Goal: Task Accomplishment & Management: Manage account settings

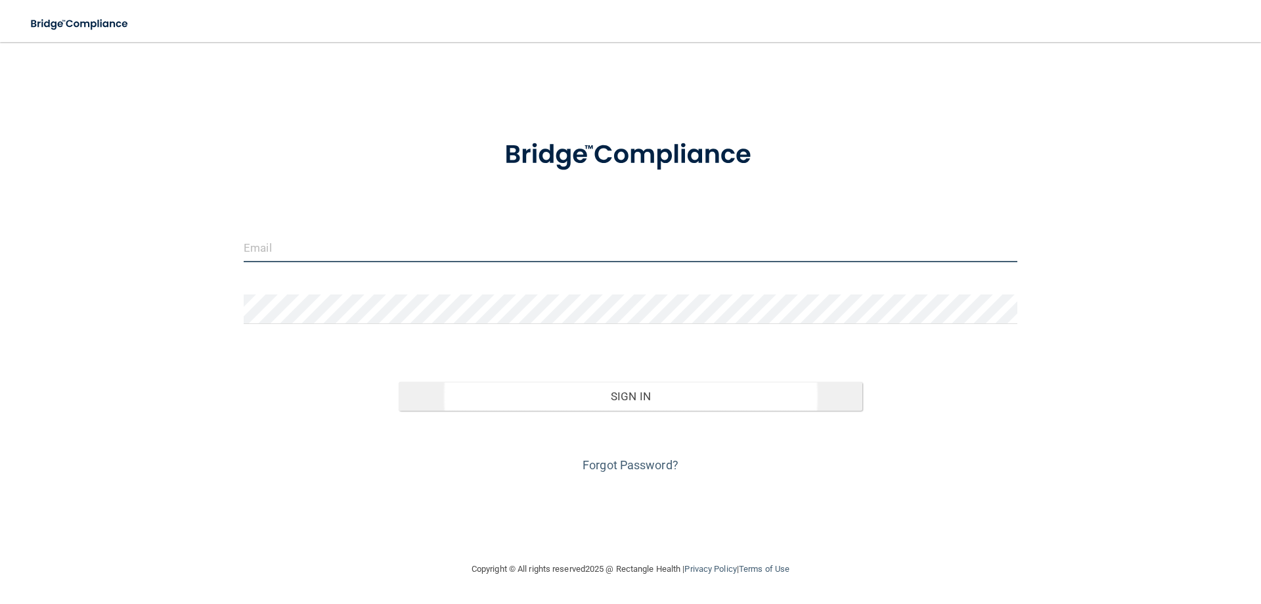
type input "[EMAIL_ADDRESS][DOMAIN_NAME]"
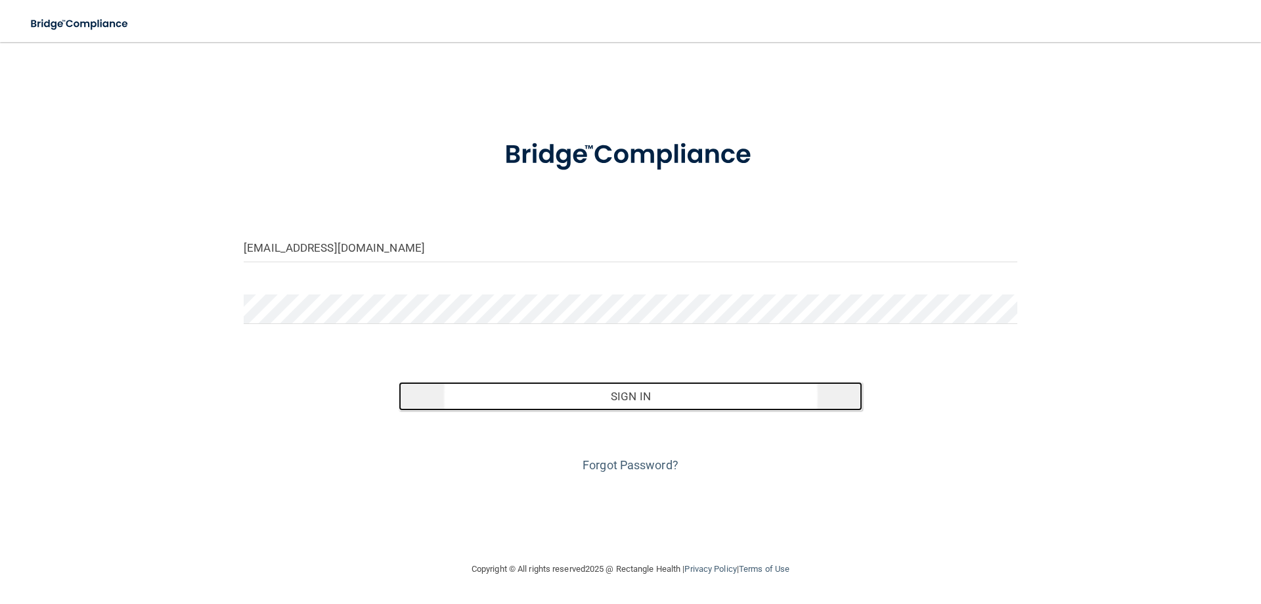
click at [656, 401] on button "Sign In" at bounding box center [631, 396] width 464 height 29
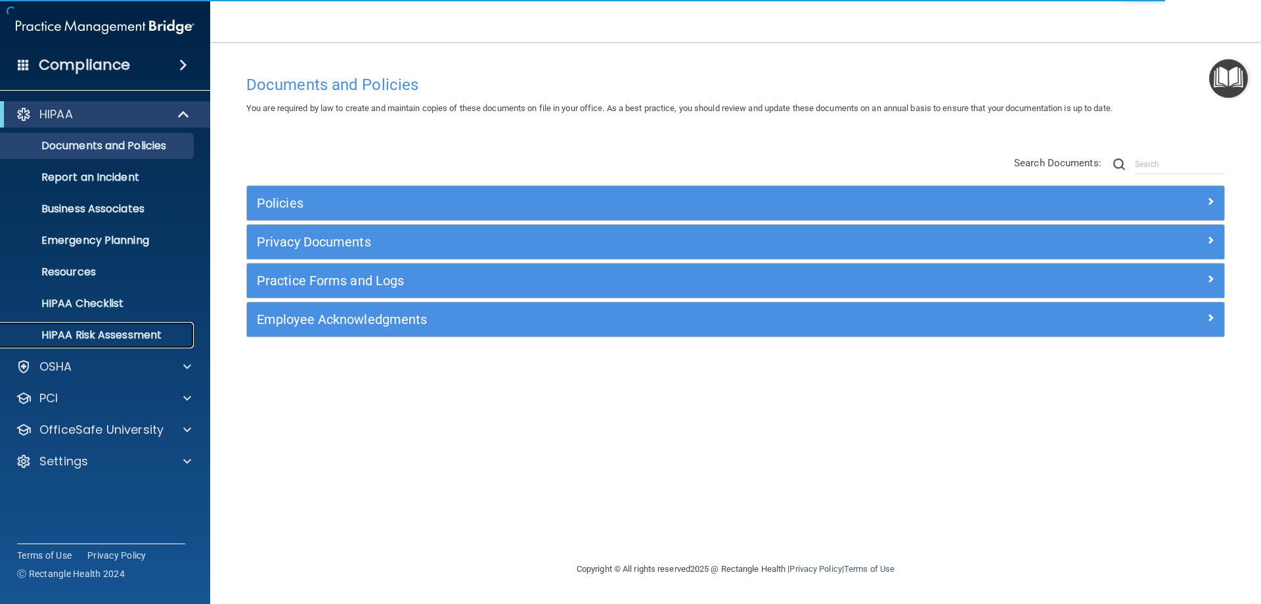
click at [130, 333] on p "HIPAA Risk Assessment" at bounding box center [98, 334] width 179 height 13
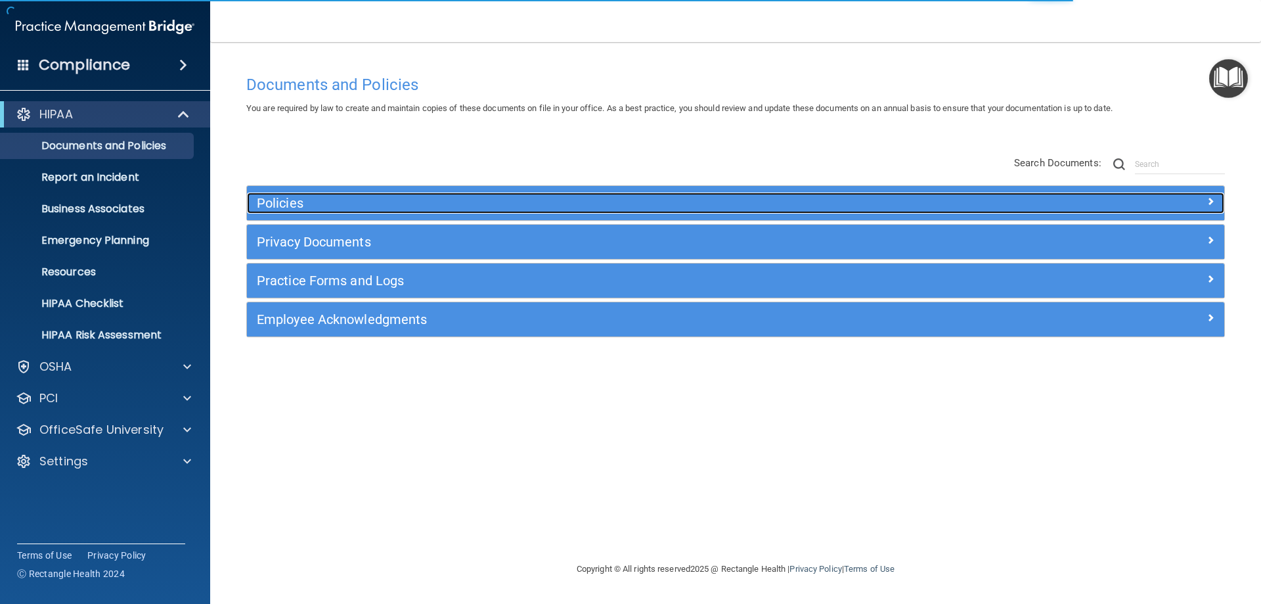
click at [1030, 199] on div at bounding box center [1102, 200] width 244 height 16
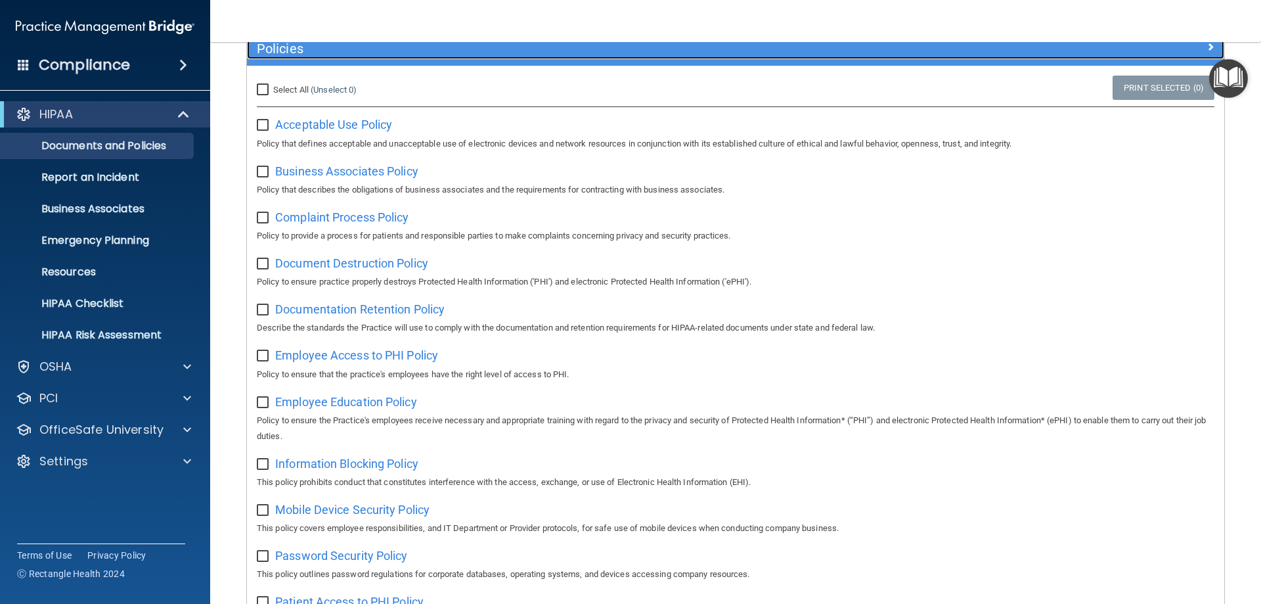
scroll to position [66, 0]
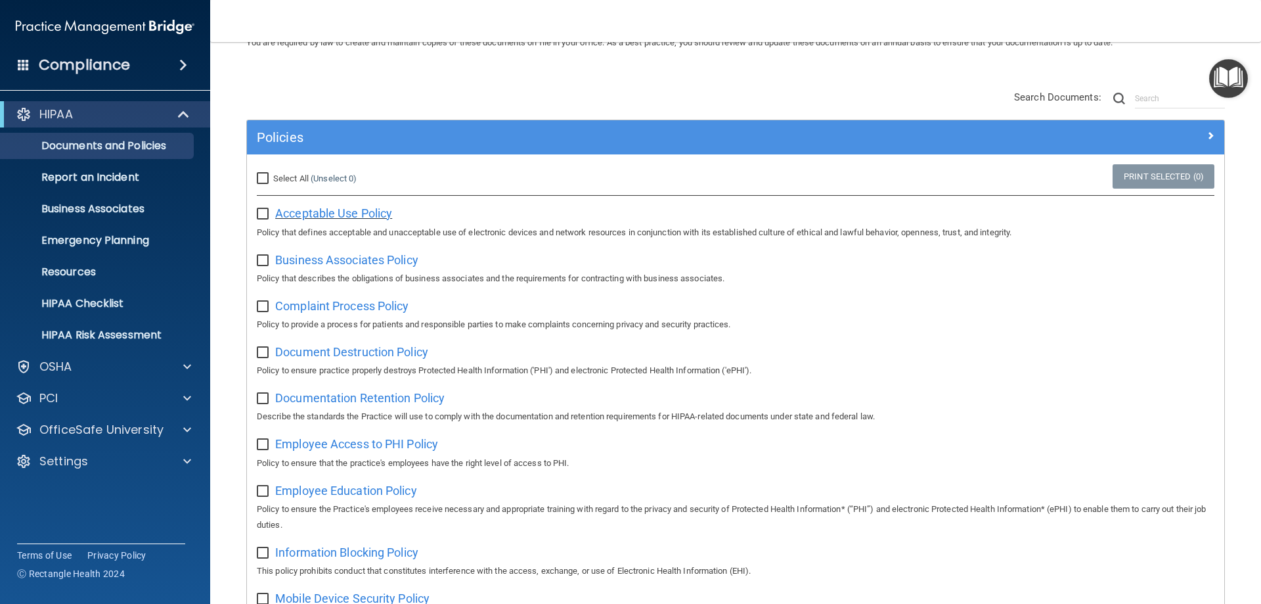
click at [345, 209] on span "Acceptable Use Policy" at bounding box center [333, 213] width 117 height 14
click at [120, 180] on p "Report an Incident" at bounding box center [98, 177] width 179 height 13
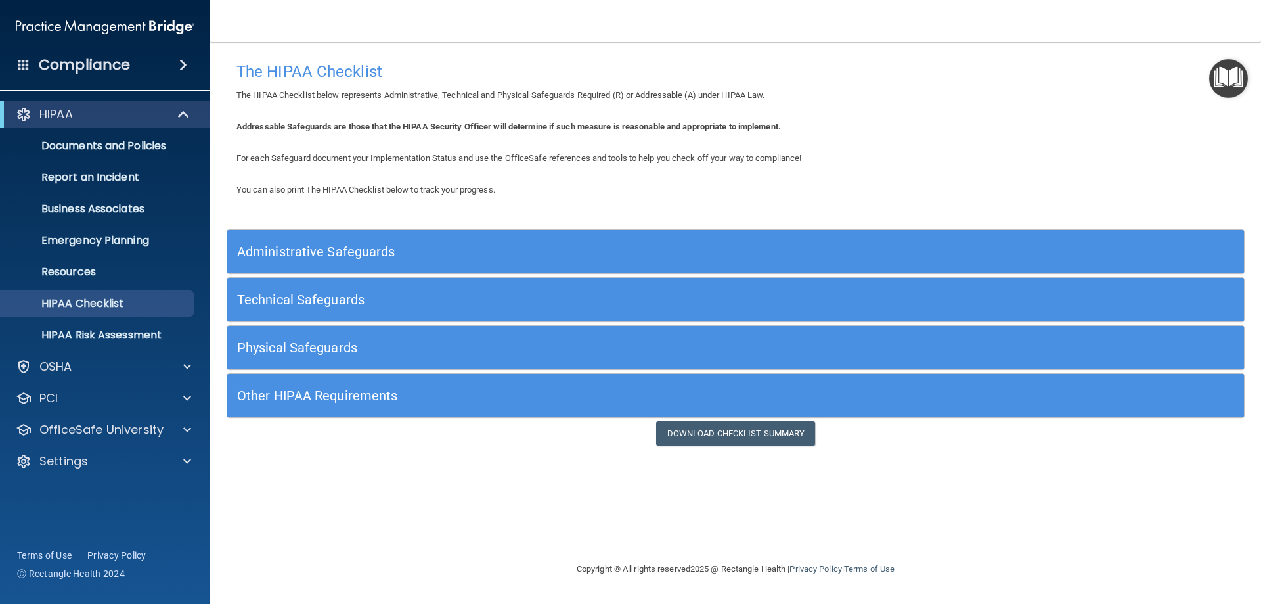
click at [368, 248] on h5 "Administrative Safeguards" at bounding box center [608, 251] width 743 height 14
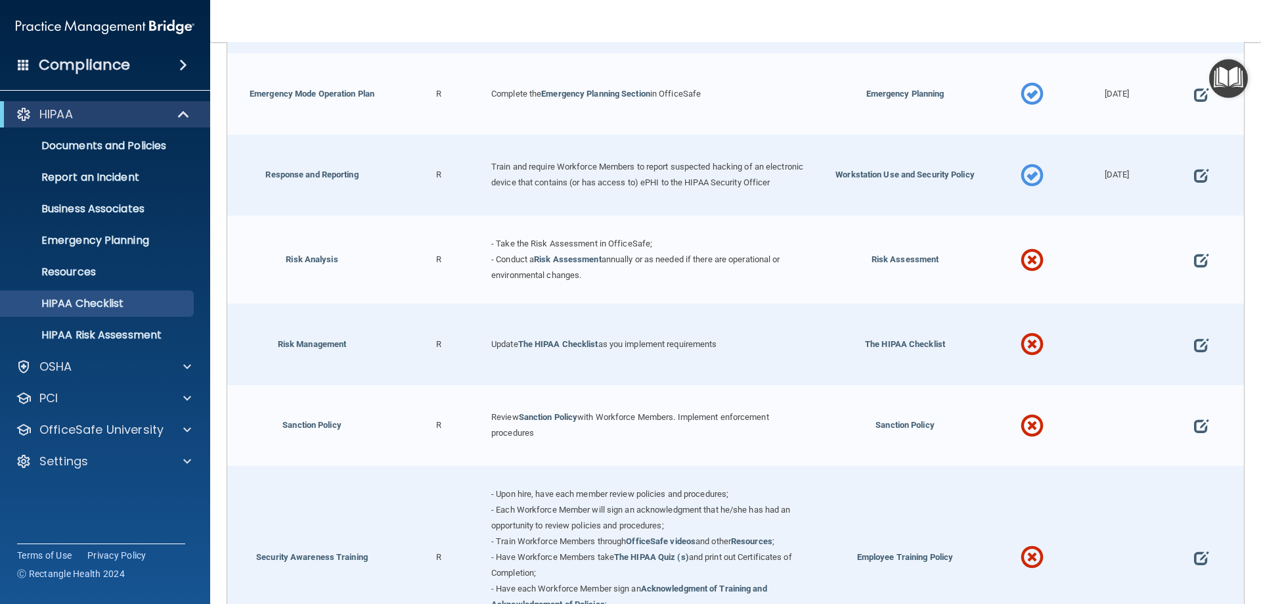
scroll to position [806, 0]
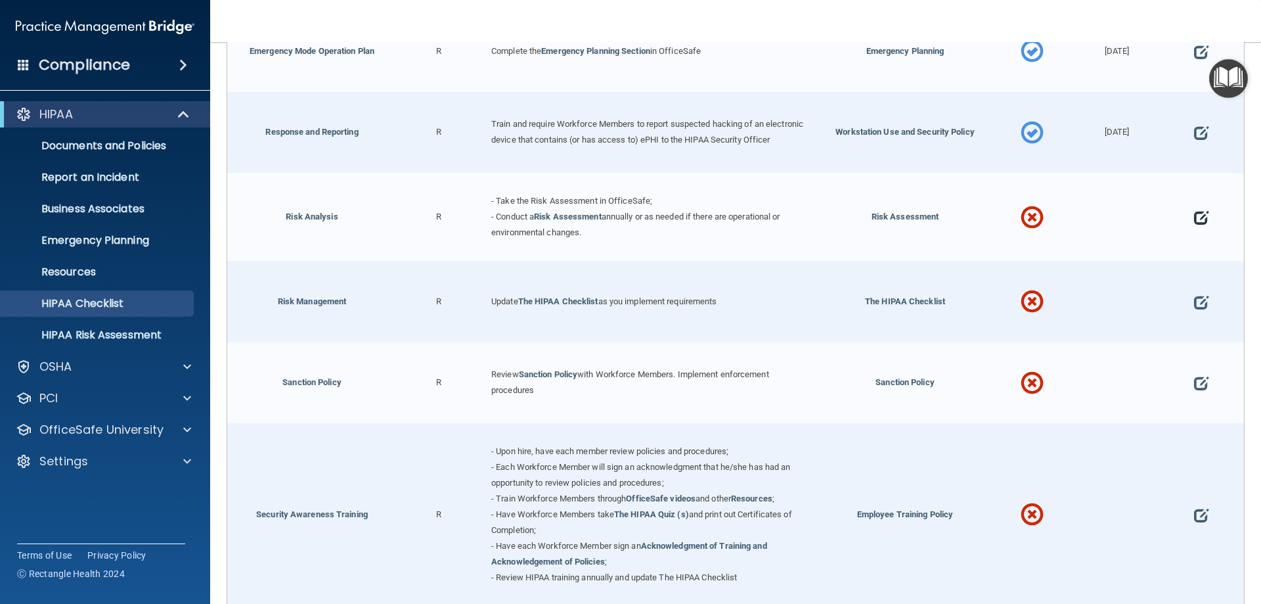
click at [1194, 222] on span at bounding box center [1201, 217] width 14 height 41
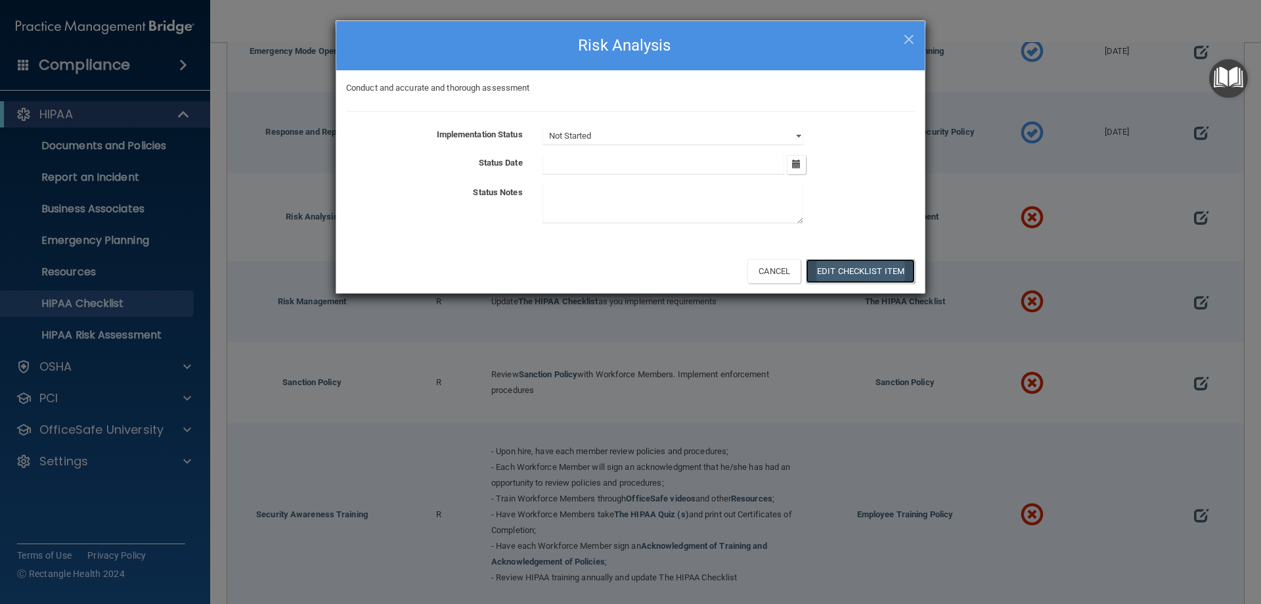
click at [854, 267] on button "Edit Checklist Item" at bounding box center [860, 271] width 109 height 24
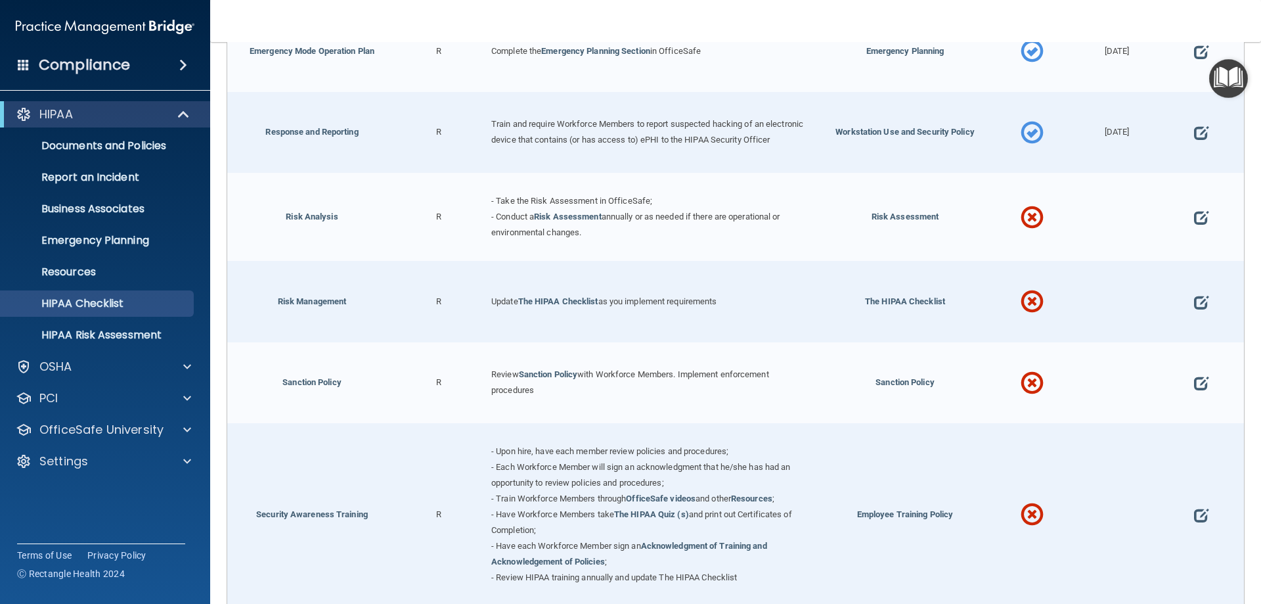
click at [1028, 223] on span at bounding box center [1032, 217] width 23 height 57
click at [1194, 309] on span at bounding box center [1201, 302] width 14 height 41
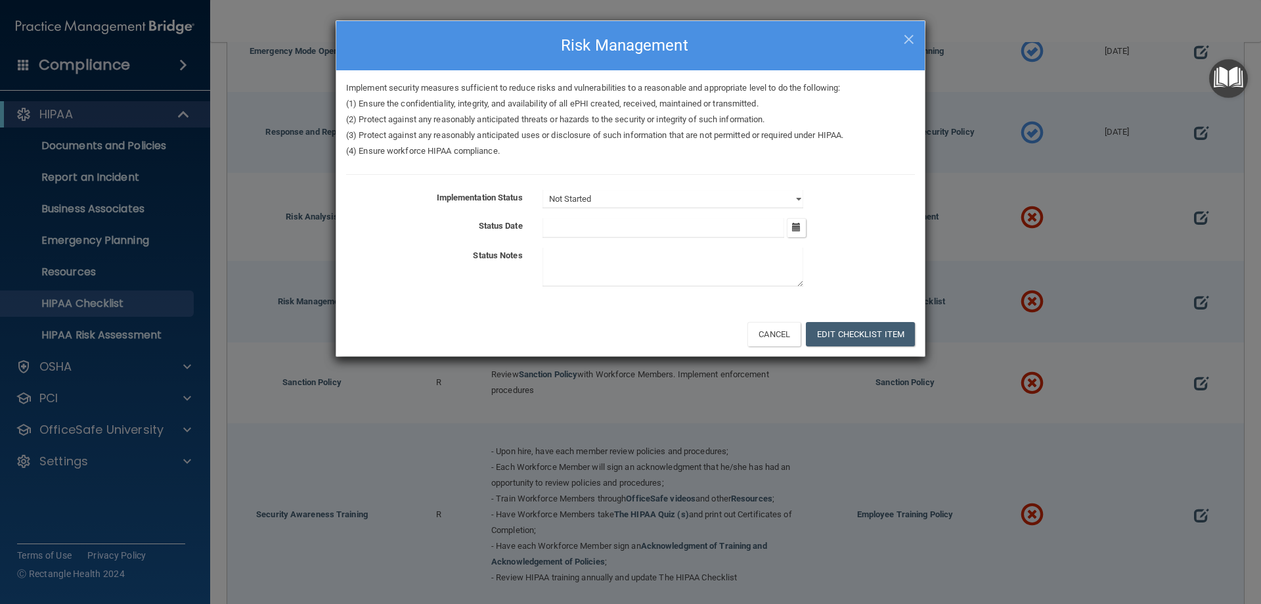
click at [900, 39] on h4 "Risk Management" at bounding box center [630, 45] width 569 height 29
click at [908, 37] on span "×" at bounding box center [909, 37] width 12 height 26
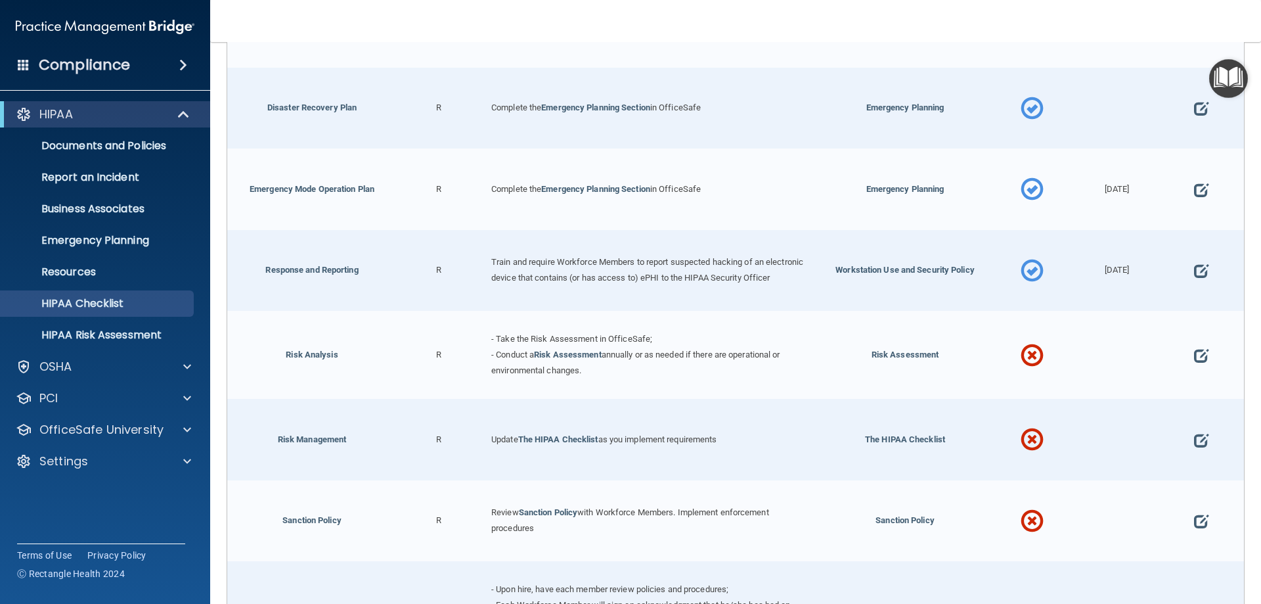
scroll to position [672, 0]
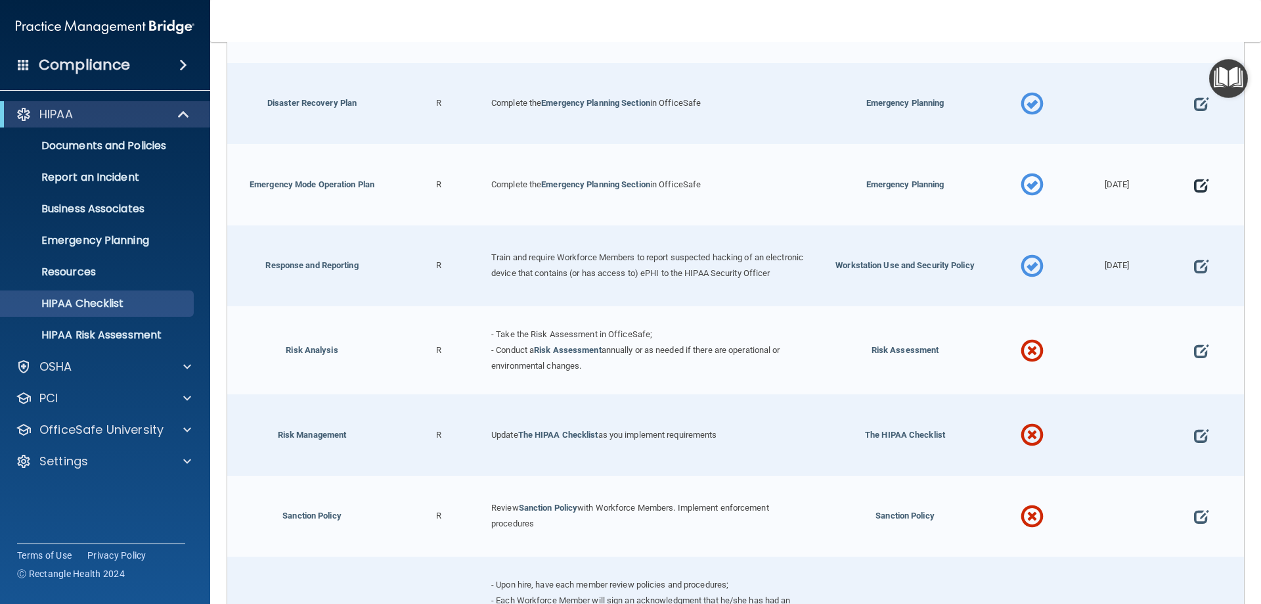
click at [1194, 185] on span at bounding box center [1201, 185] width 14 height 41
select select "completed"
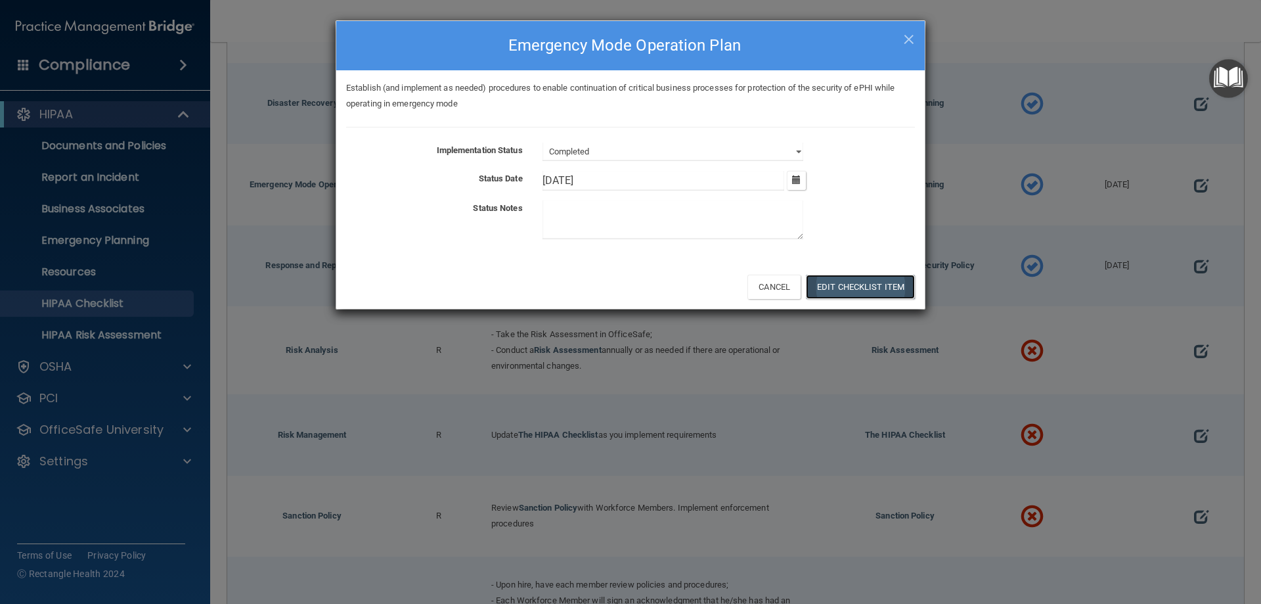
click at [859, 290] on button "Edit Checklist Item" at bounding box center [860, 287] width 109 height 24
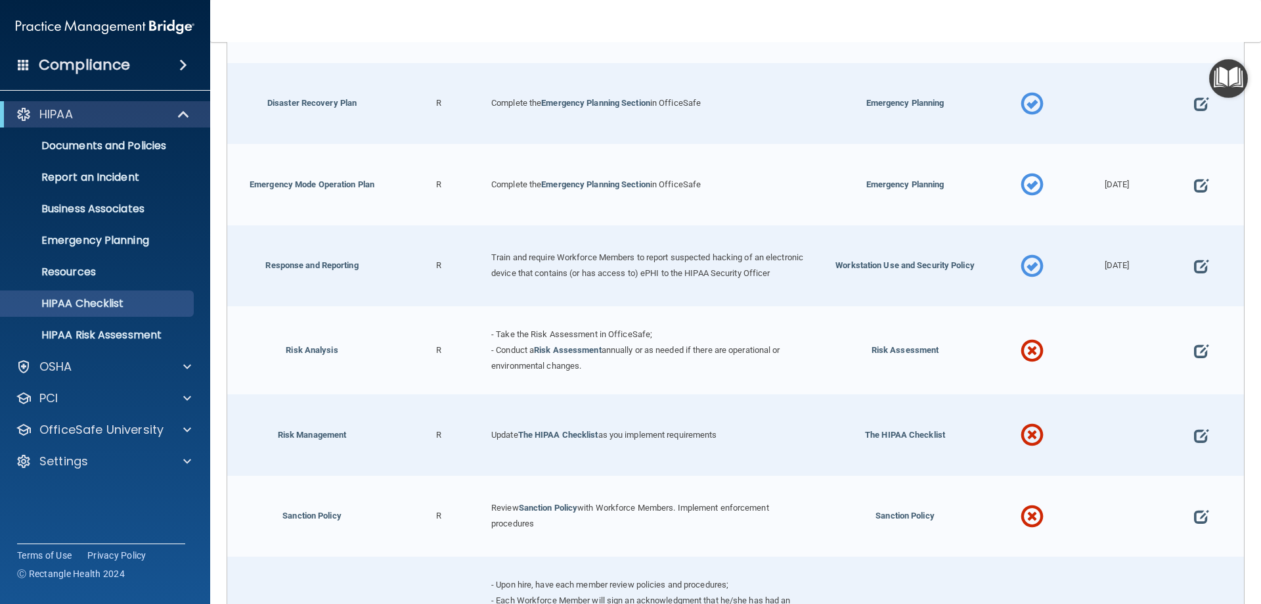
click at [906, 35] on nav "Toggle navigation [PERSON_NAME] [EMAIL_ADDRESS][DOMAIN_NAME] Manage My Enterpri…" at bounding box center [735, 21] width 1051 height 42
click at [1194, 185] on span at bounding box center [1201, 185] width 14 height 41
select select "completed"
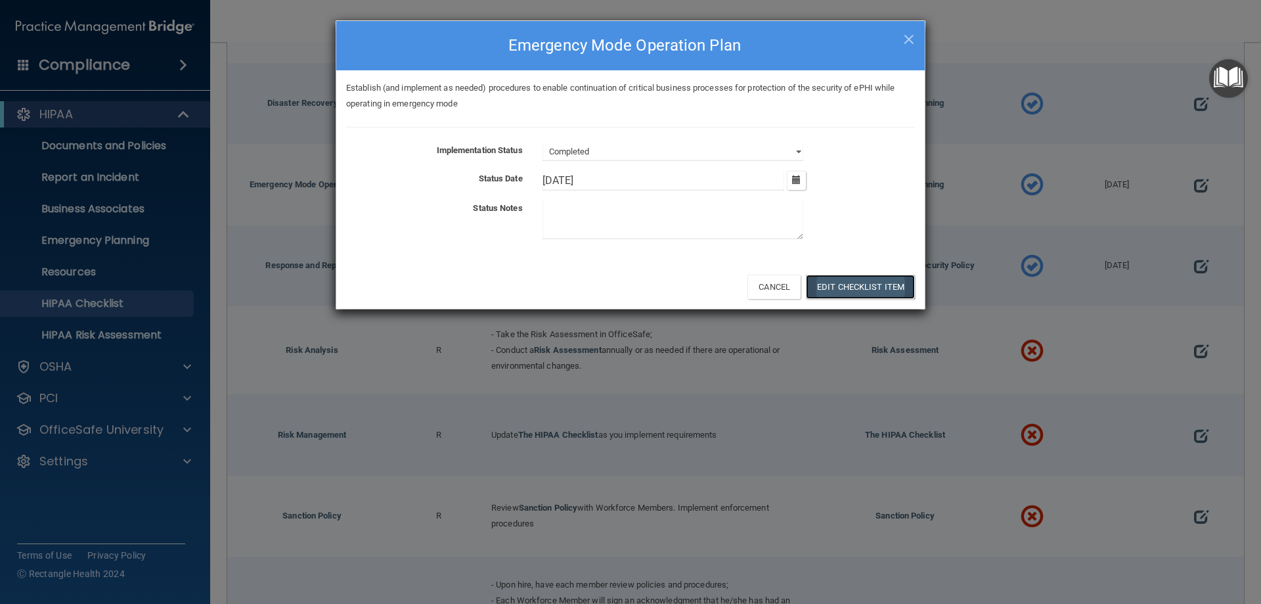
click at [871, 288] on button "Edit Checklist Item" at bounding box center [860, 287] width 109 height 24
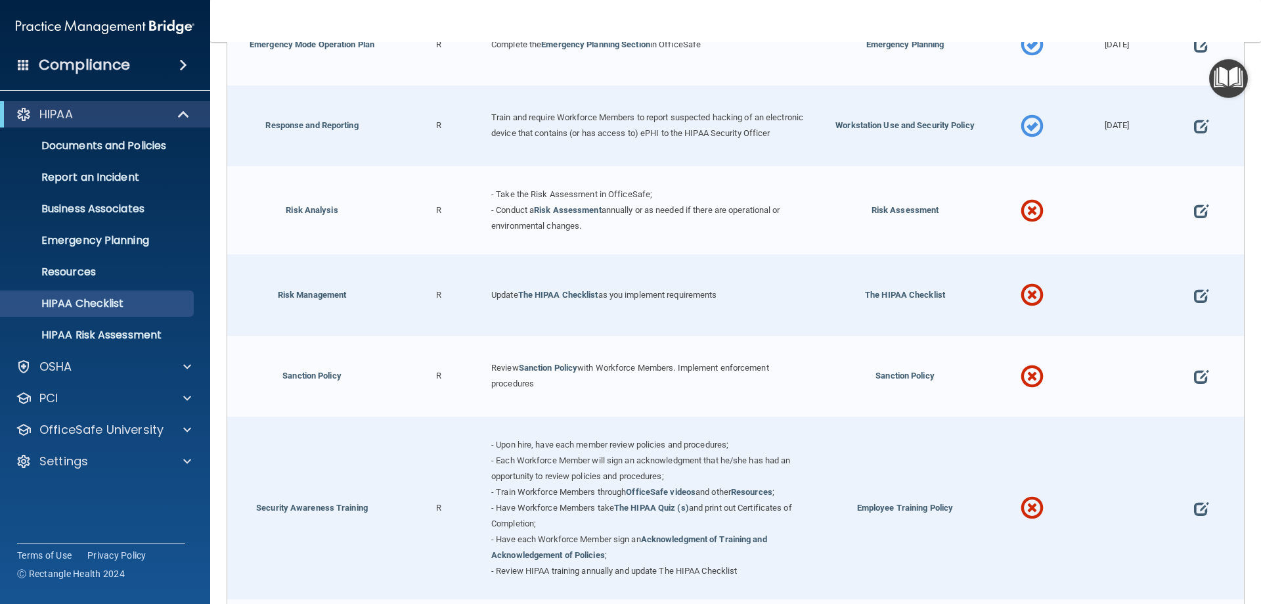
scroll to position [846, 0]
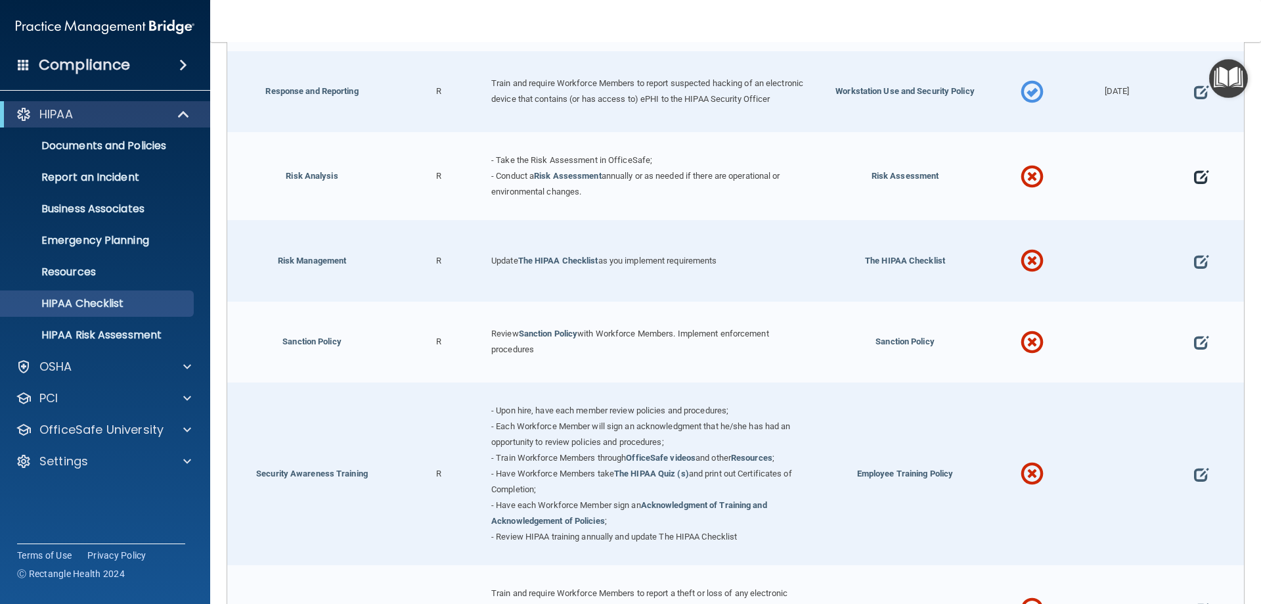
click at [1194, 186] on span at bounding box center [1201, 176] width 14 height 41
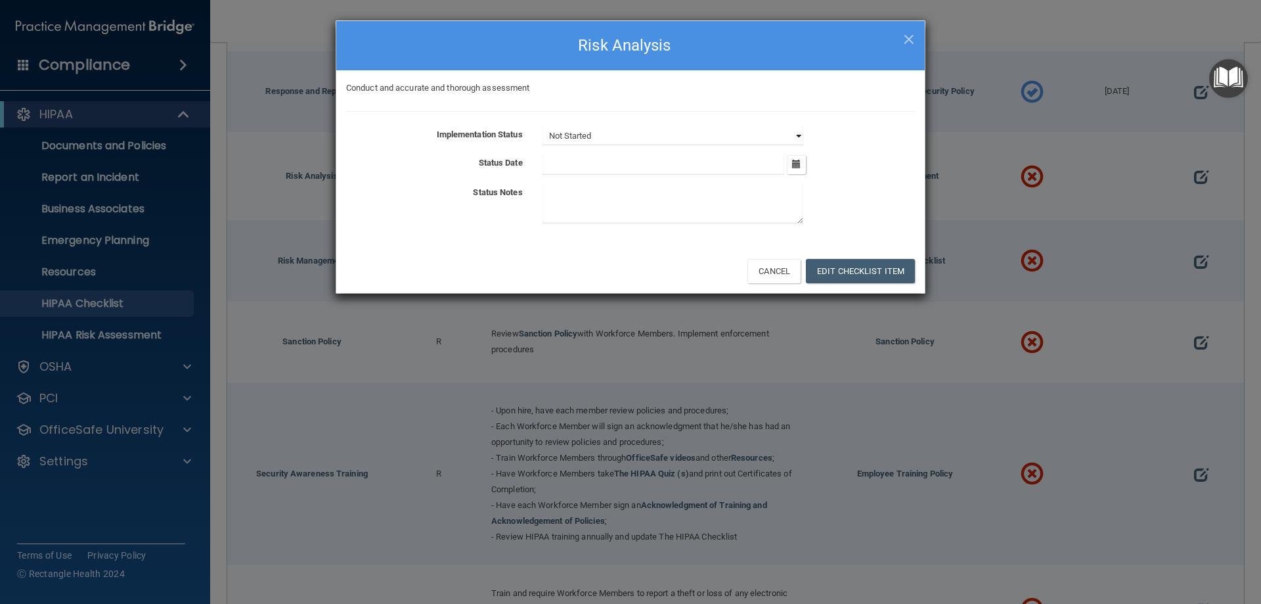
click at [798, 134] on select "Not Started In Progress Completed" at bounding box center [672, 136] width 261 height 18
select select "completed"
click at [542, 127] on select "Not Started In Progress Completed" at bounding box center [672, 136] width 261 height 18
click at [852, 271] on button "Edit Checklist Item" at bounding box center [860, 271] width 109 height 24
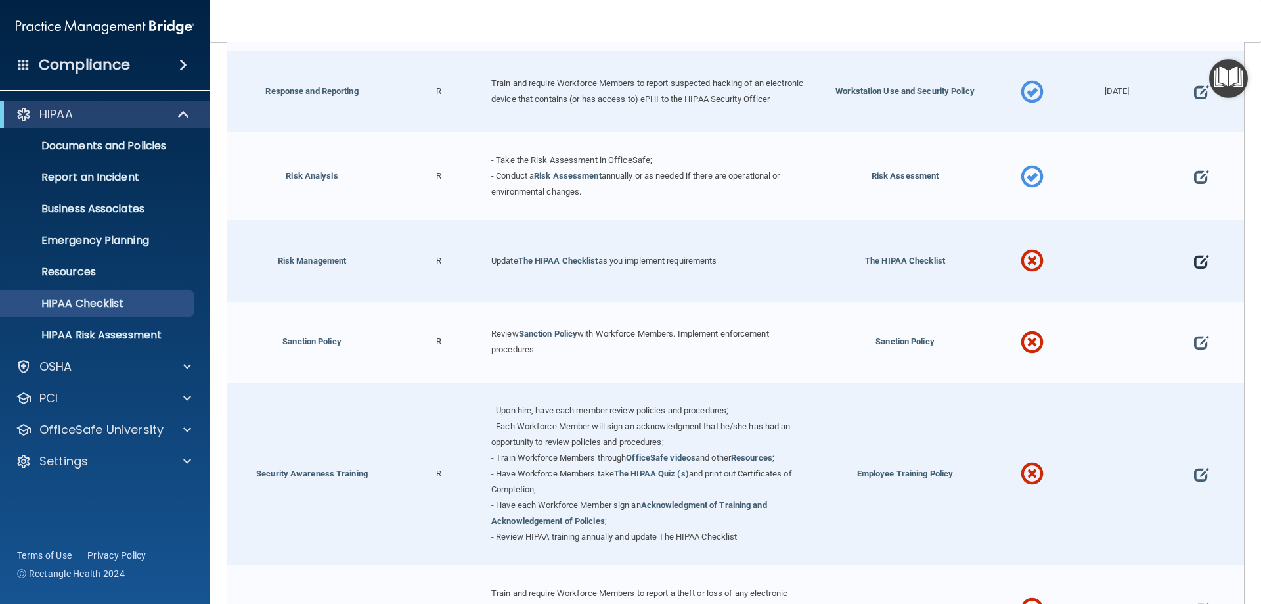
click at [1194, 265] on span at bounding box center [1201, 261] width 14 height 41
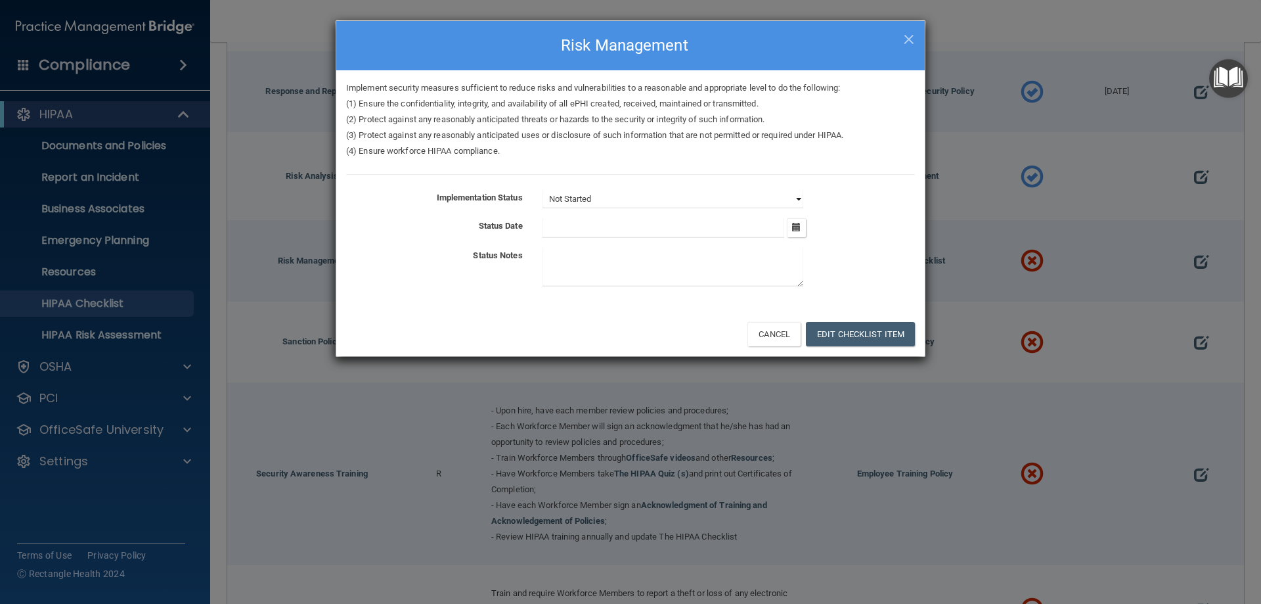
click at [797, 196] on select "Not Started In Progress Completed" at bounding box center [672, 199] width 261 height 18
select select "completed"
click at [542, 190] on select "Not Started In Progress Completed" at bounding box center [672, 199] width 261 height 18
click at [796, 225] on icon "button" at bounding box center [796, 227] width 9 height 9
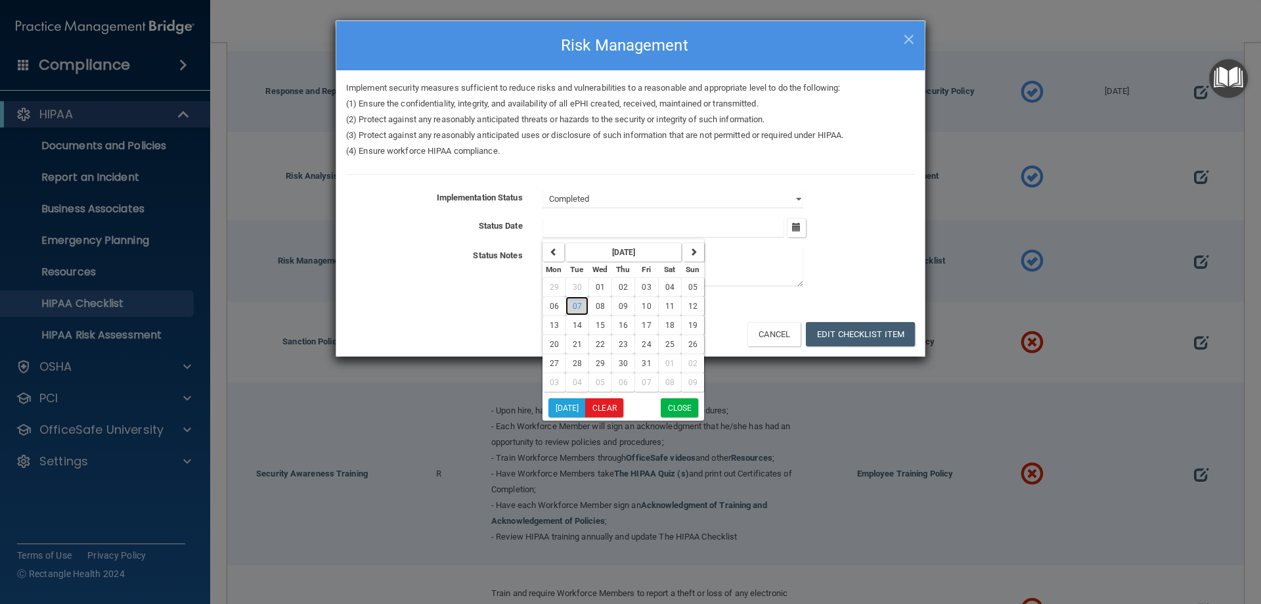
click at [575, 304] on span "07" at bounding box center [577, 305] width 9 height 9
type input "[DATE]"
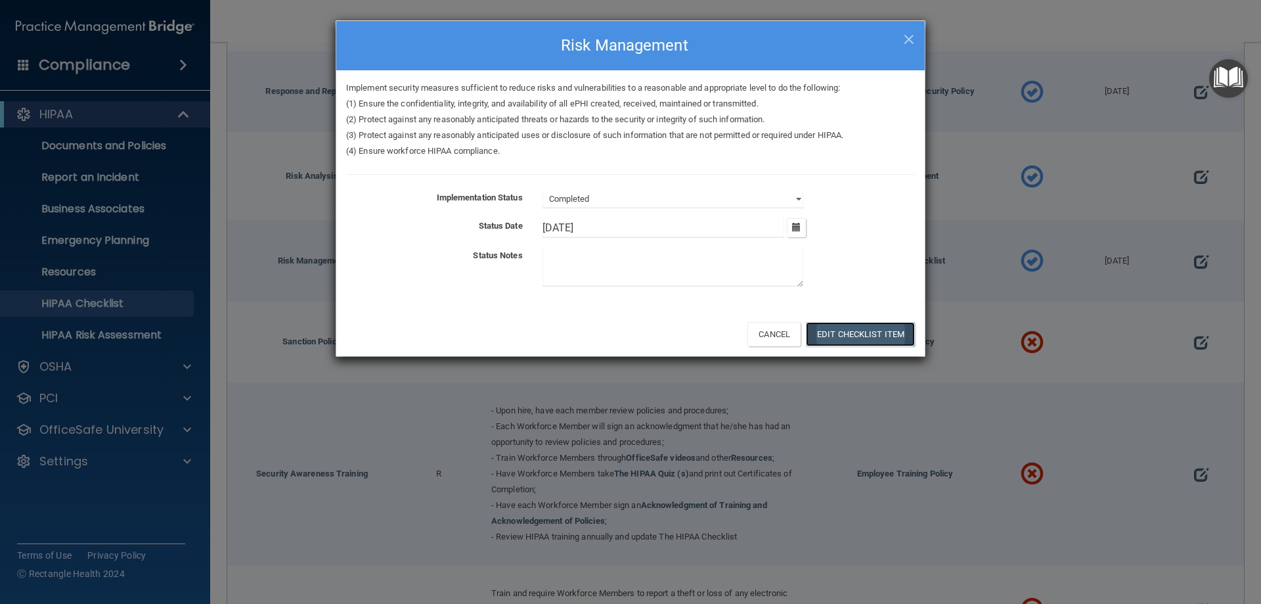
click at [864, 330] on button "Edit Checklist Item" at bounding box center [860, 334] width 109 height 24
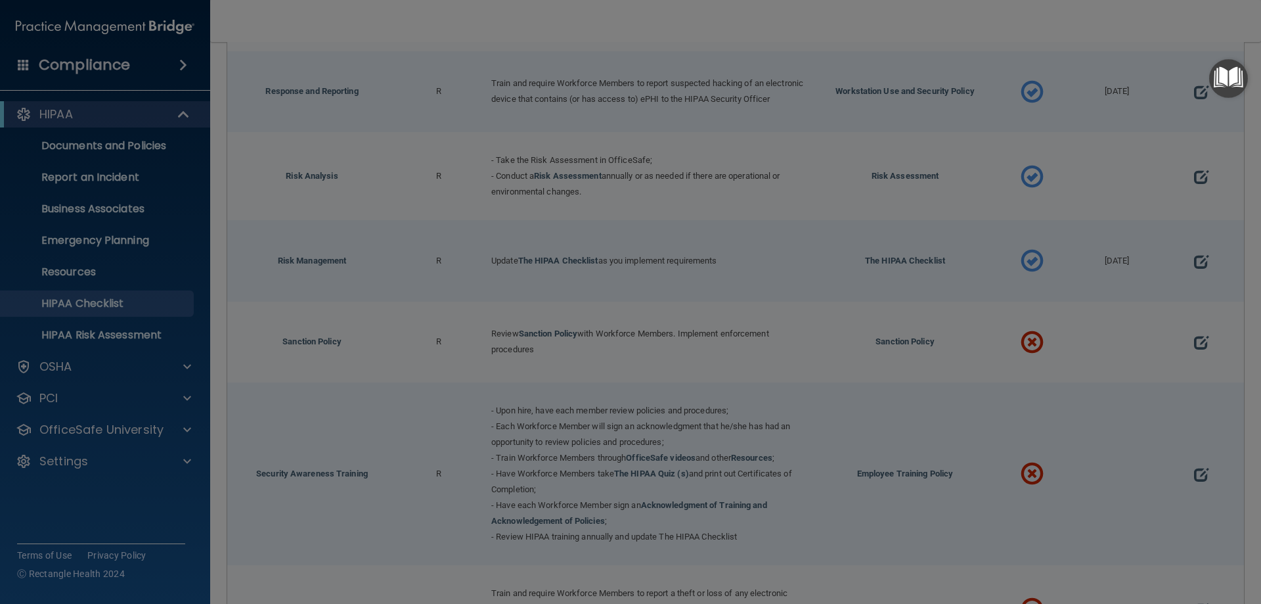
click at [909, 39] on div "Implement security measures sufficient to reduce risks and vulnerabilities to a…" at bounding box center [630, 23] width 588 height 79
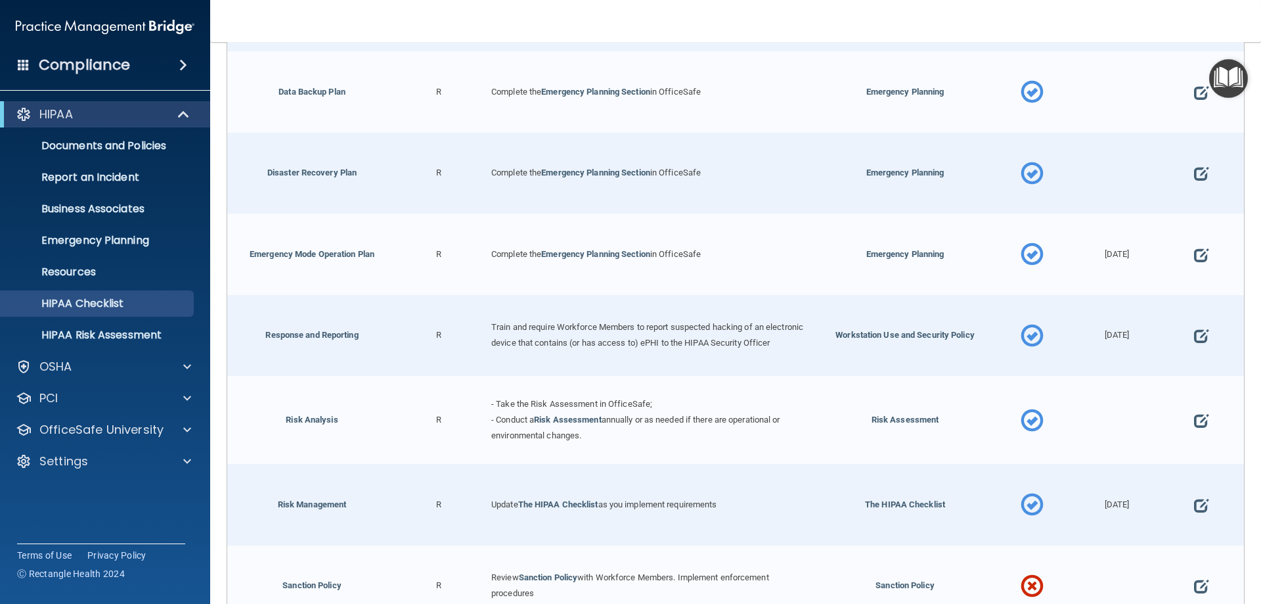
scroll to position [587, 0]
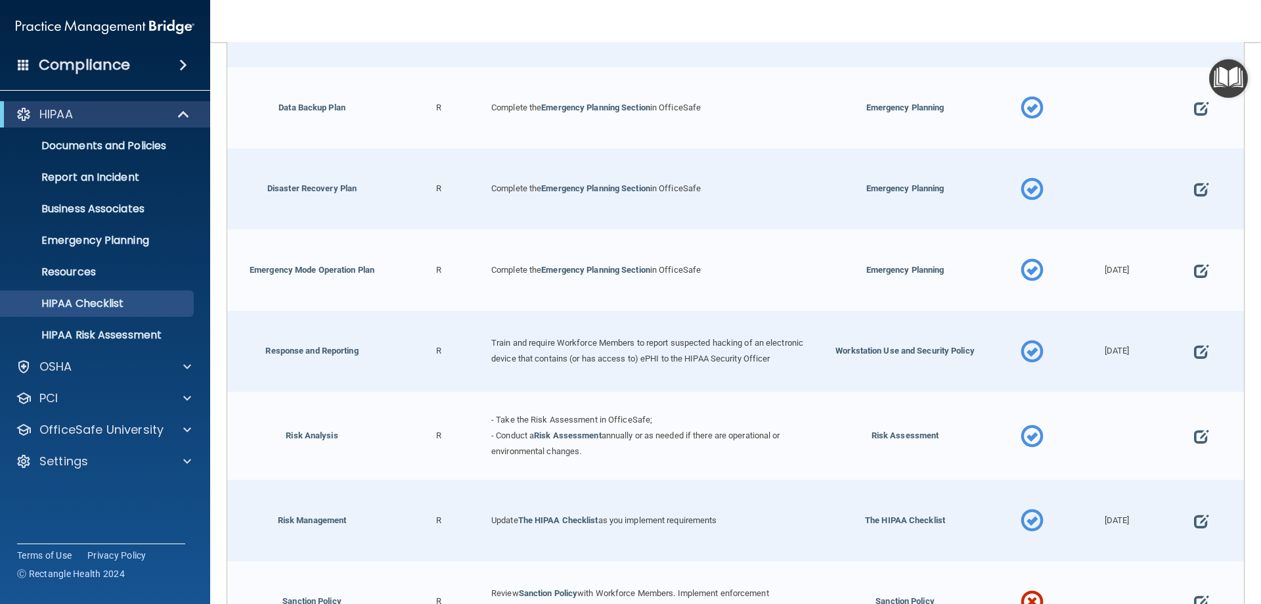
click at [1202, 268] on div at bounding box center [1201, 269] width 85 height 81
click at [1194, 269] on span at bounding box center [1201, 270] width 14 height 41
select select "completed"
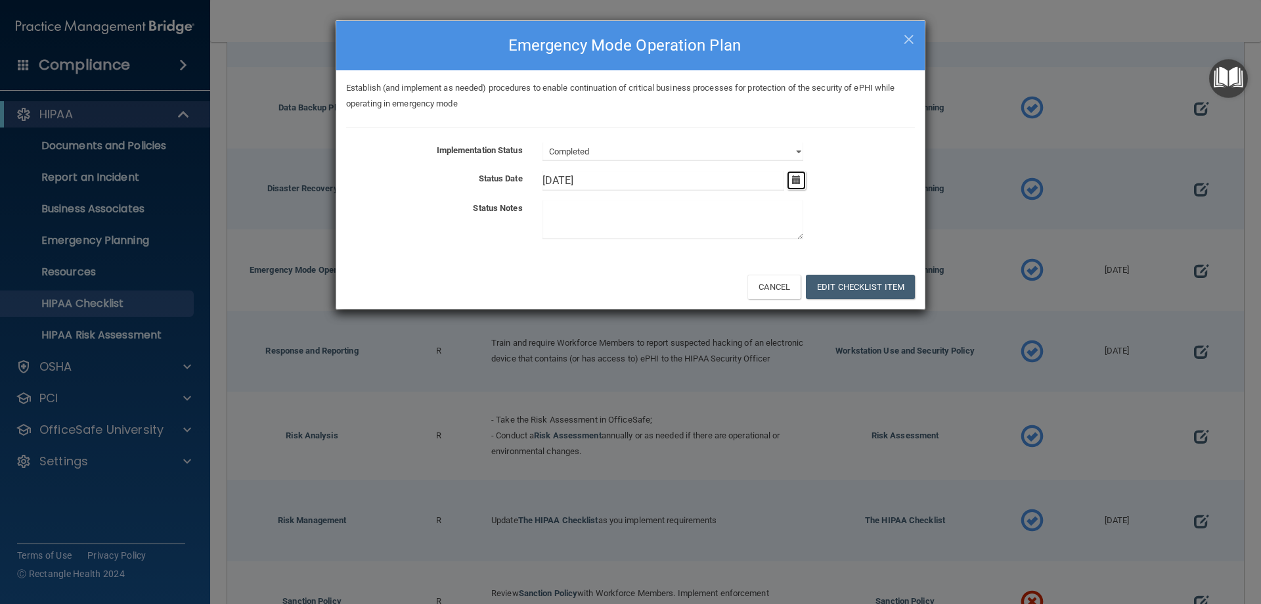
click at [790, 178] on button "button" at bounding box center [796, 180] width 19 height 19
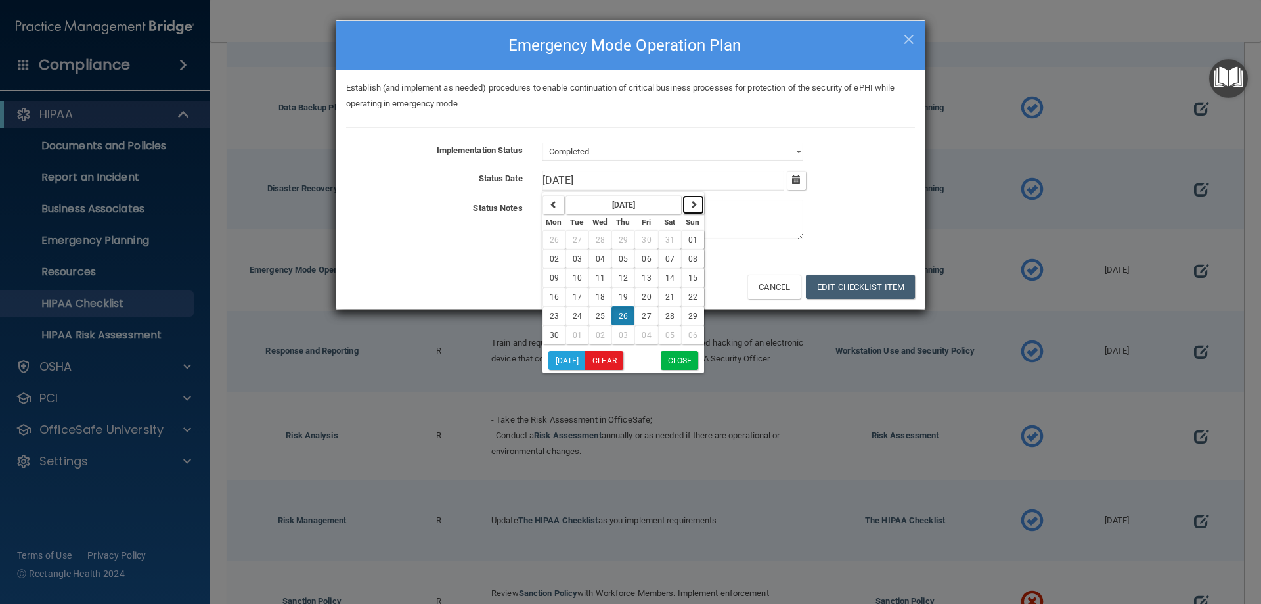
click at [693, 205] on icon "button" at bounding box center [694, 204] width 8 height 8
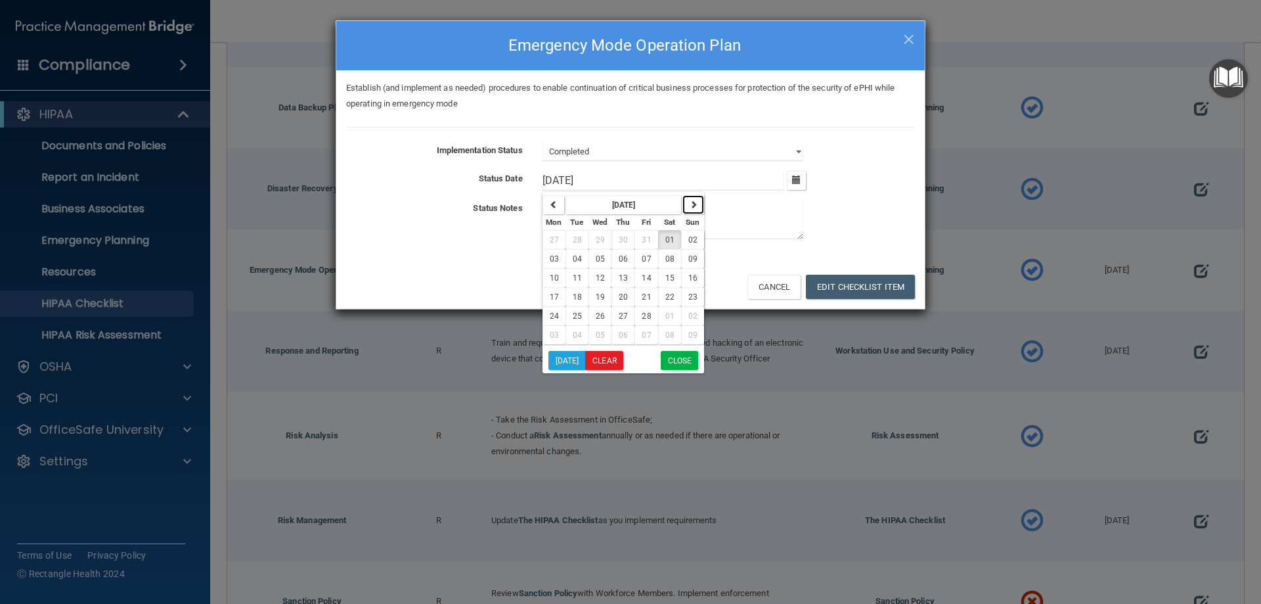
click at [693, 205] on icon "button" at bounding box center [694, 204] width 8 height 8
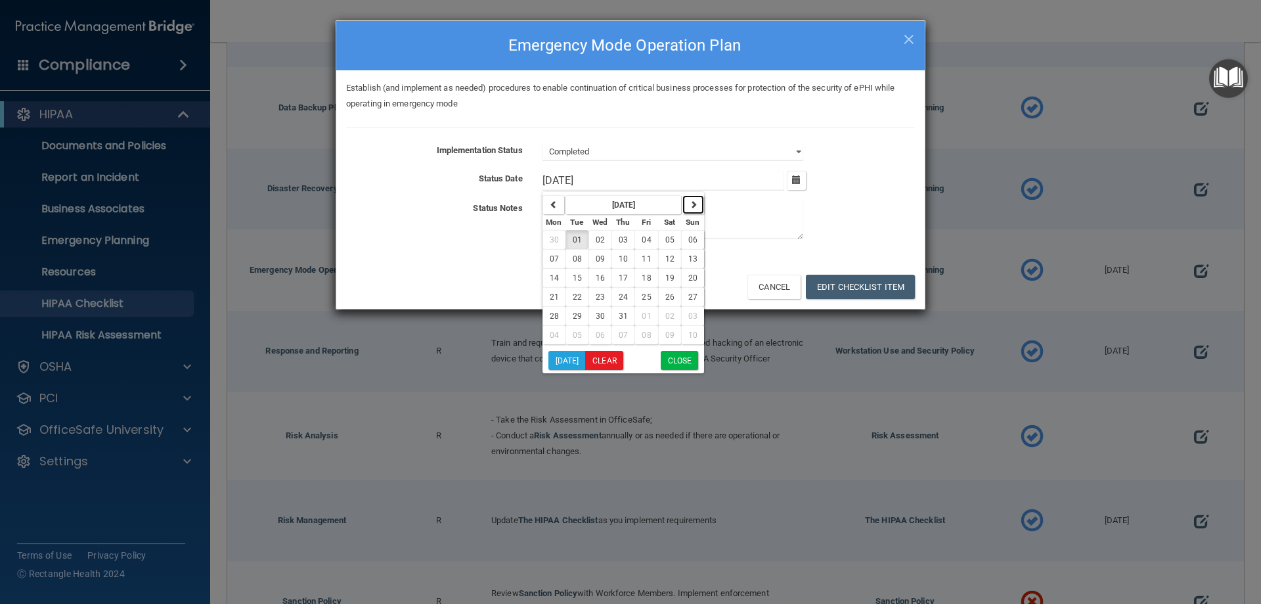
click at [693, 205] on icon "button" at bounding box center [694, 204] width 8 height 8
click at [575, 256] on span "07" at bounding box center [577, 258] width 9 height 9
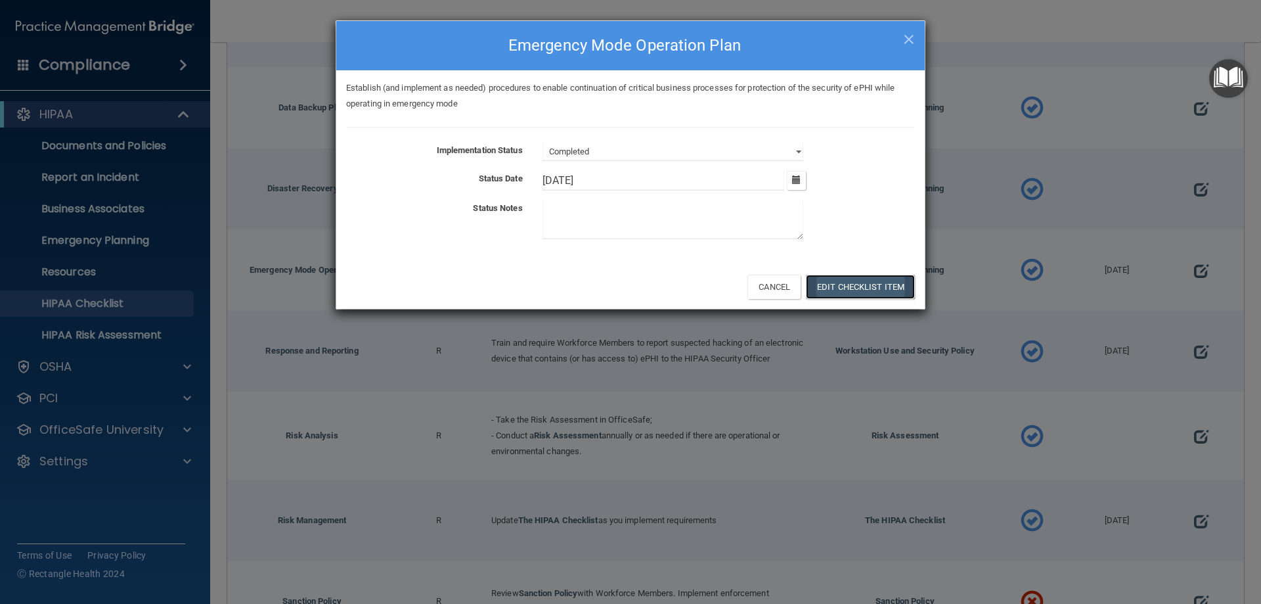
click at [855, 283] on button "Edit Checklist Item" at bounding box center [860, 287] width 109 height 24
type input "[DATE]"
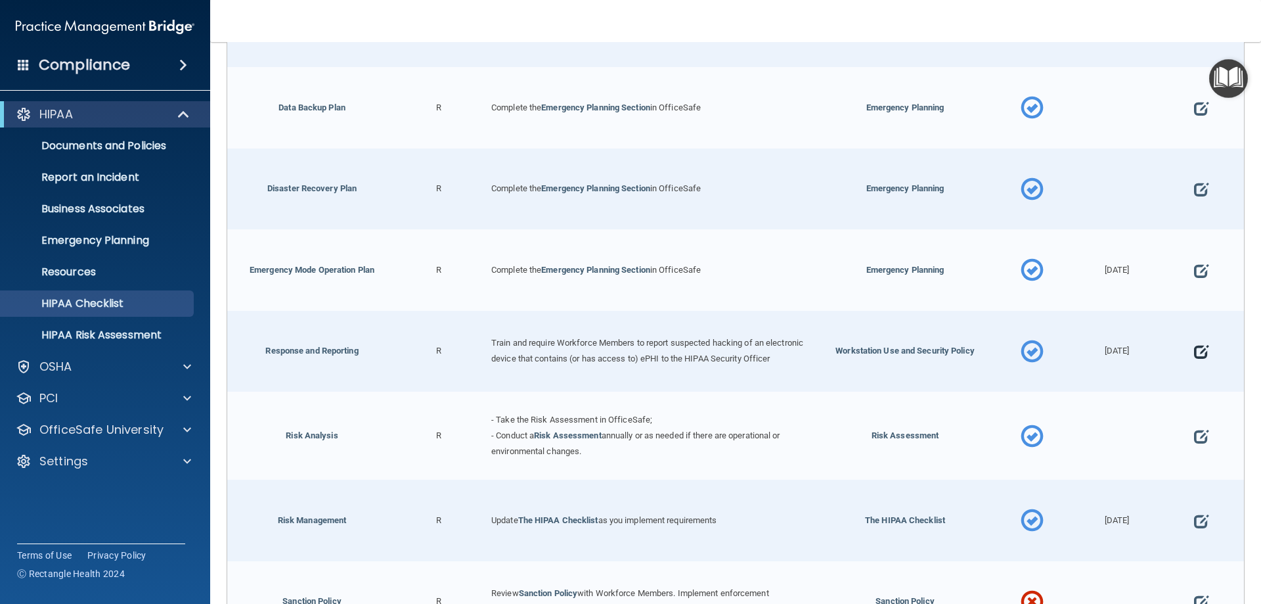
click at [1194, 357] on span at bounding box center [1201, 352] width 14 height 41
select select "completed"
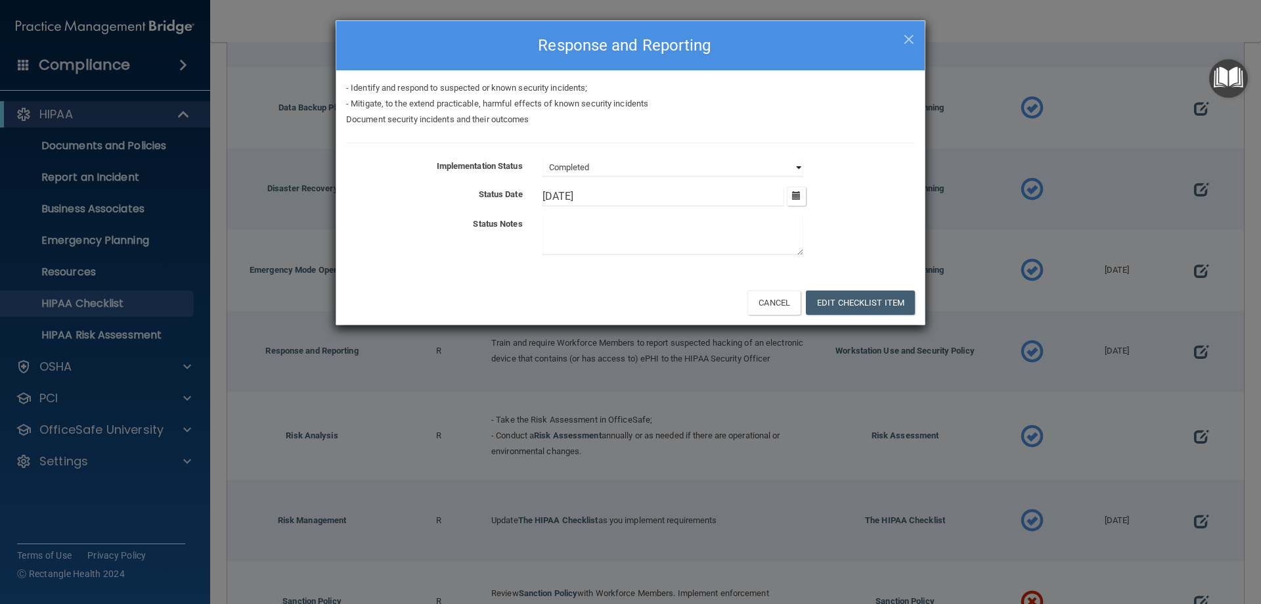
click at [794, 165] on select "Not Started In Progress Completed" at bounding box center [672, 167] width 261 height 18
click at [542, 158] on select "Not Started In Progress Completed" at bounding box center [672, 167] width 261 height 18
click at [797, 195] on icon "button" at bounding box center [796, 195] width 9 height 9
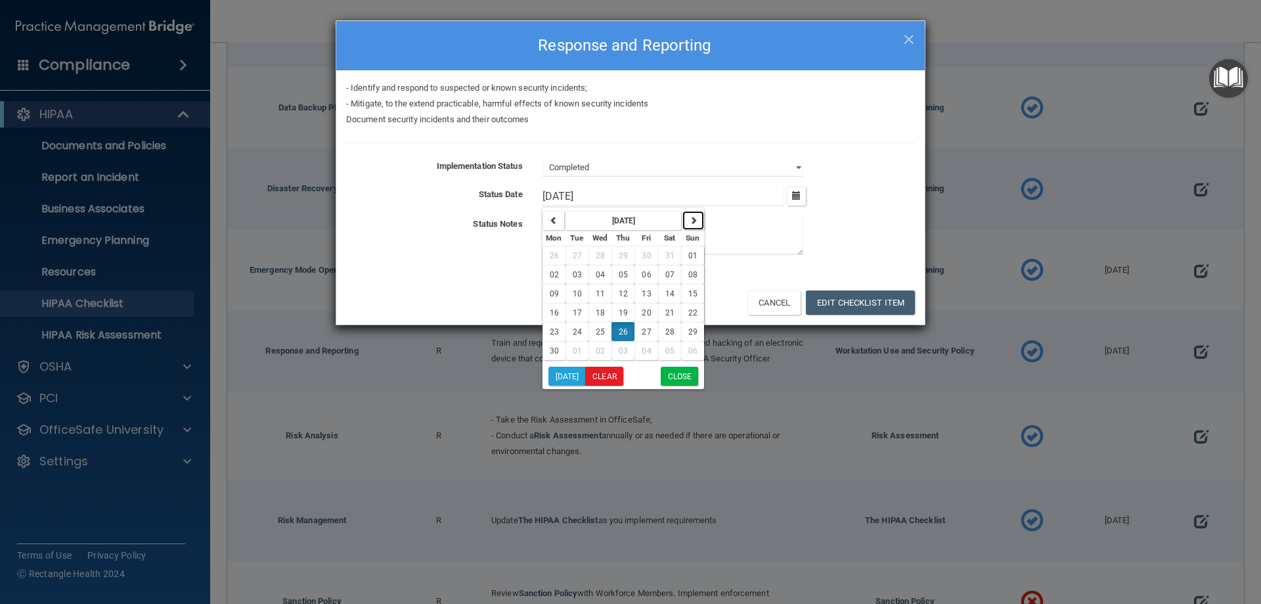
click at [690, 222] on icon "button" at bounding box center [694, 220] width 8 height 8
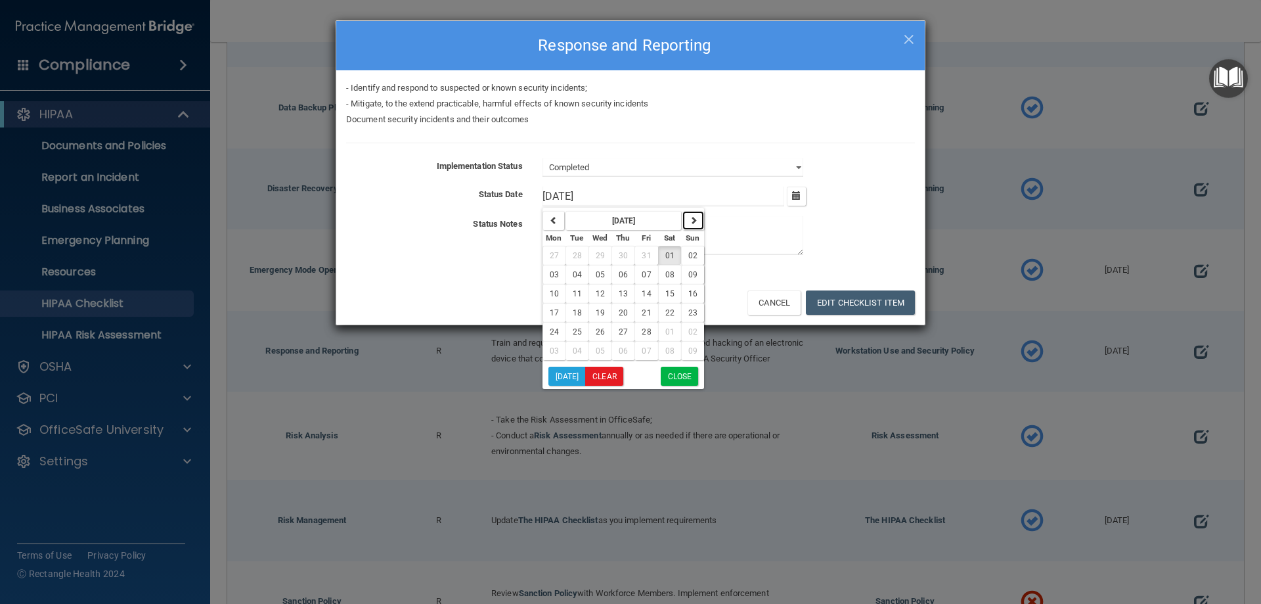
click at [690, 222] on icon "button" at bounding box center [694, 220] width 8 height 8
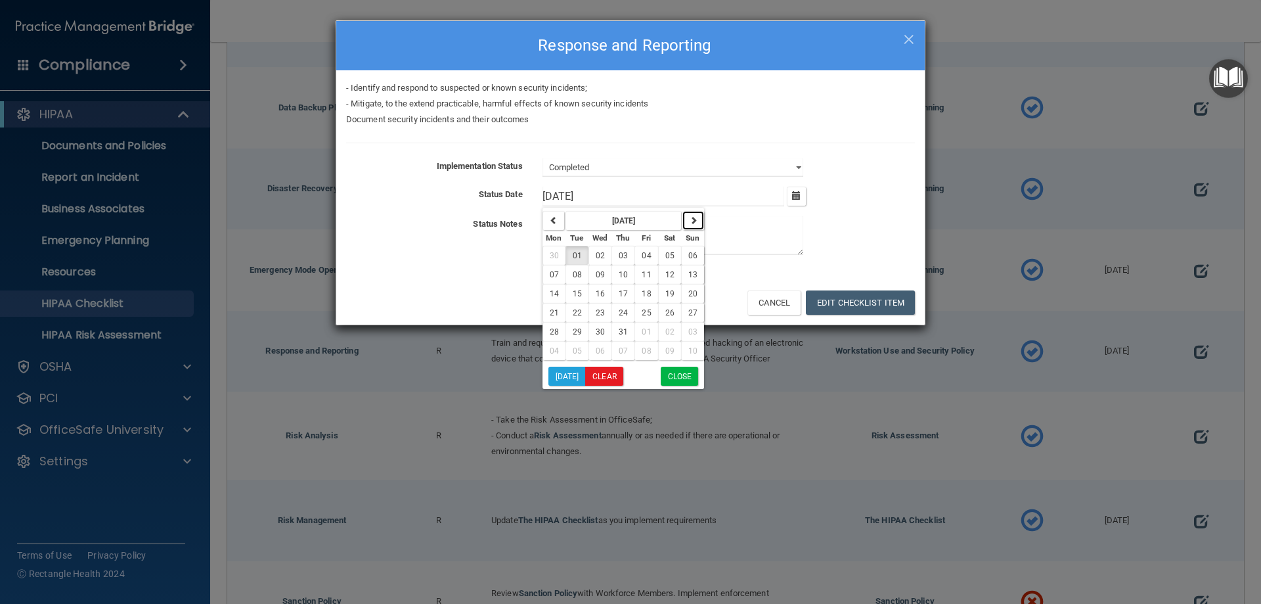
click at [690, 222] on icon "button" at bounding box center [694, 220] width 8 height 8
click at [554, 223] on icon "button" at bounding box center [554, 220] width 8 height 8
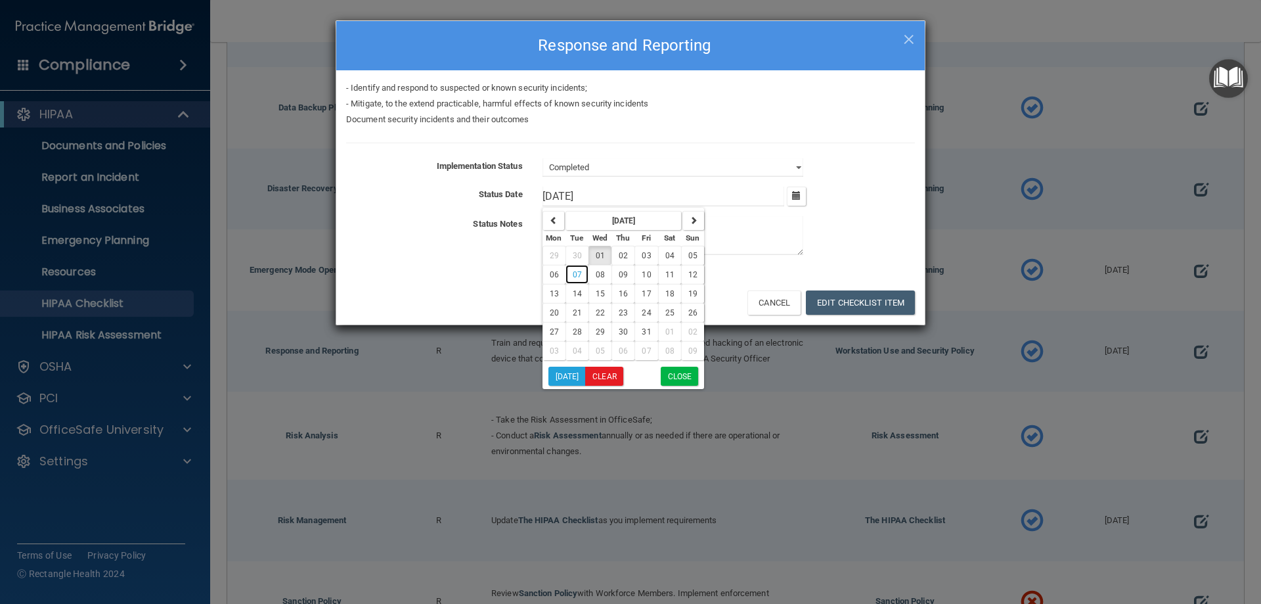
click at [569, 276] on button "07" at bounding box center [576, 274] width 23 height 19
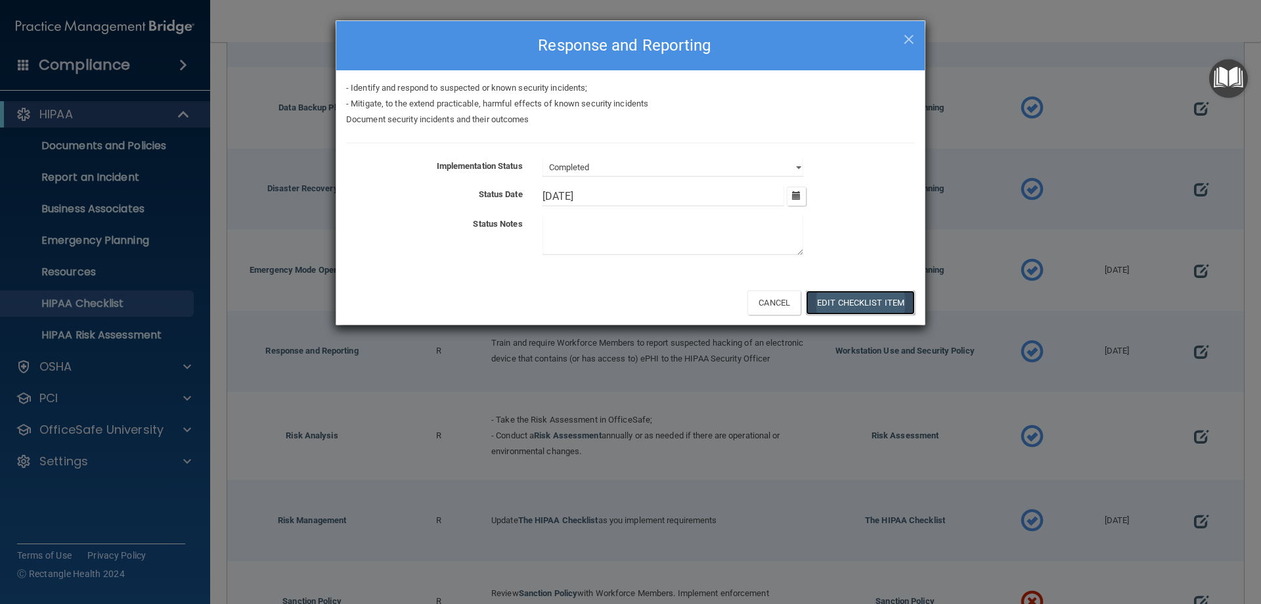
click at [883, 303] on button "Edit Checklist Item" at bounding box center [860, 302] width 109 height 24
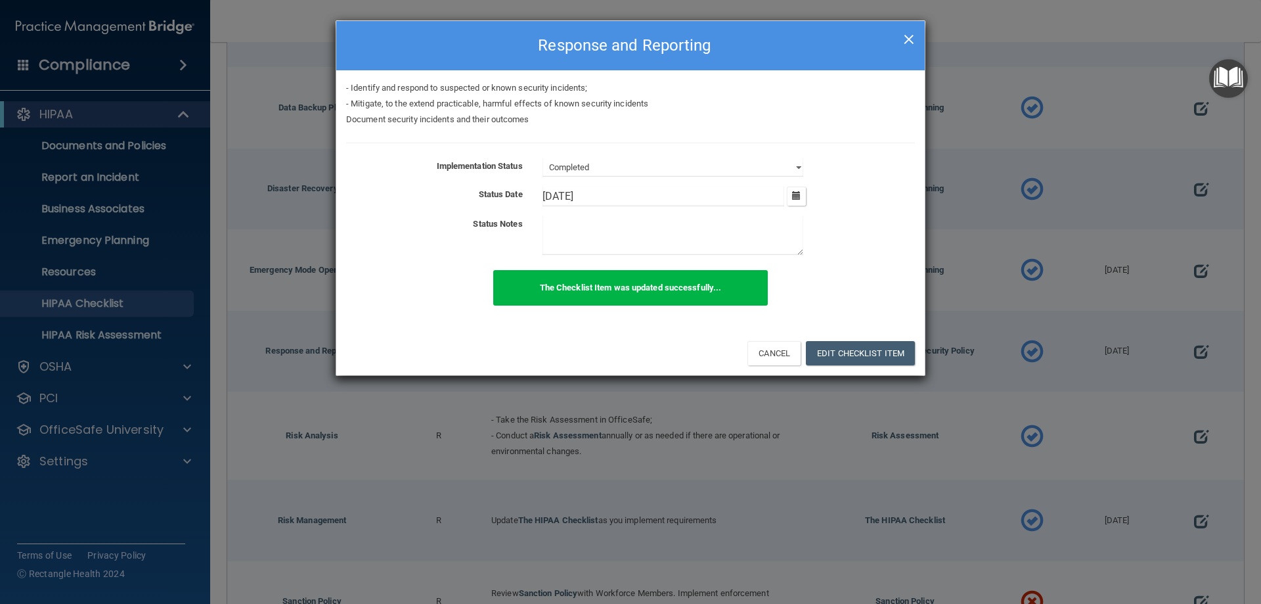
click at [911, 39] on span "×" at bounding box center [909, 37] width 12 height 26
type input "9/27/24"
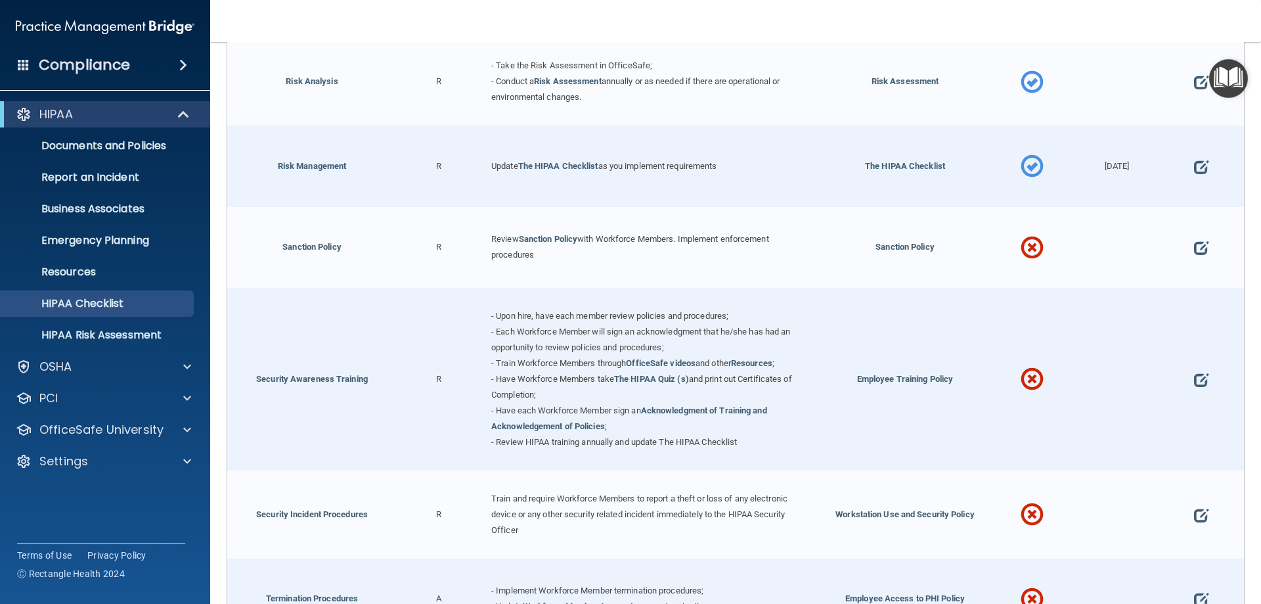
scroll to position [955, 0]
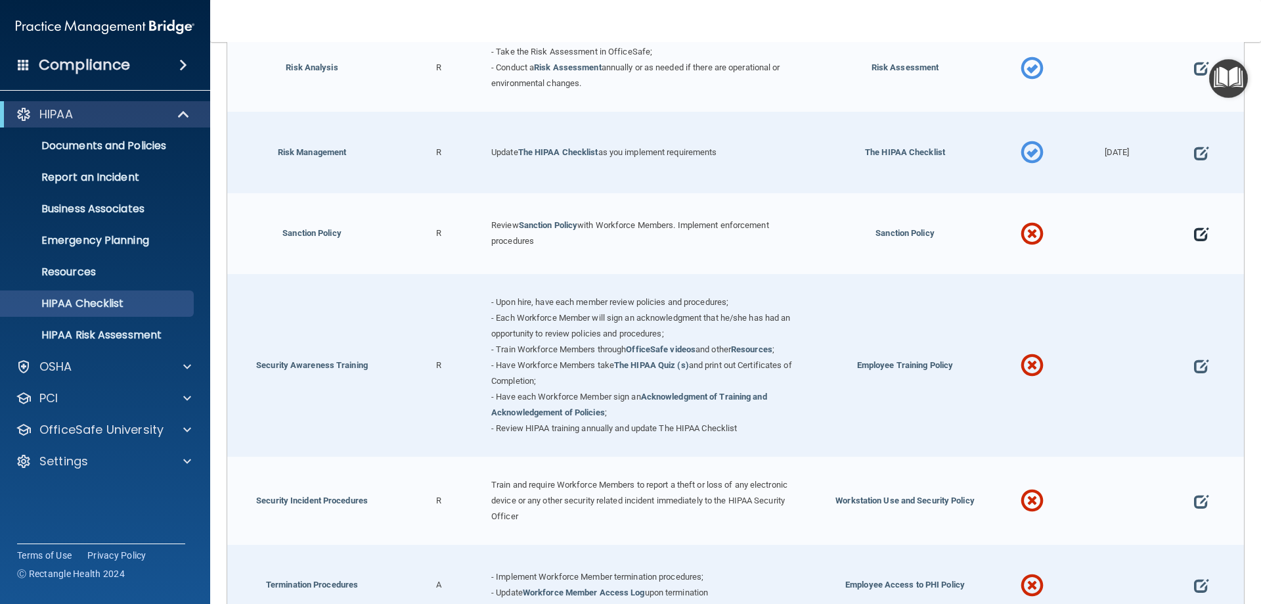
click at [1194, 240] on span at bounding box center [1201, 233] width 14 height 41
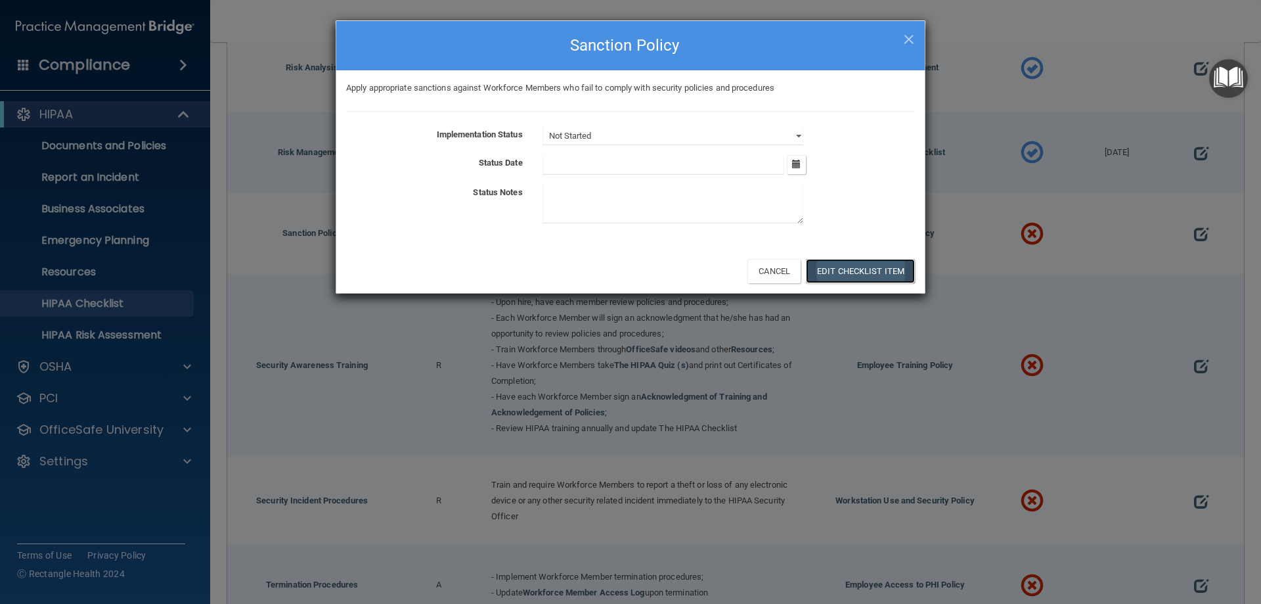
click at [875, 267] on button "Edit Checklist Item" at bounding box center [860, 271] width 109 height 24
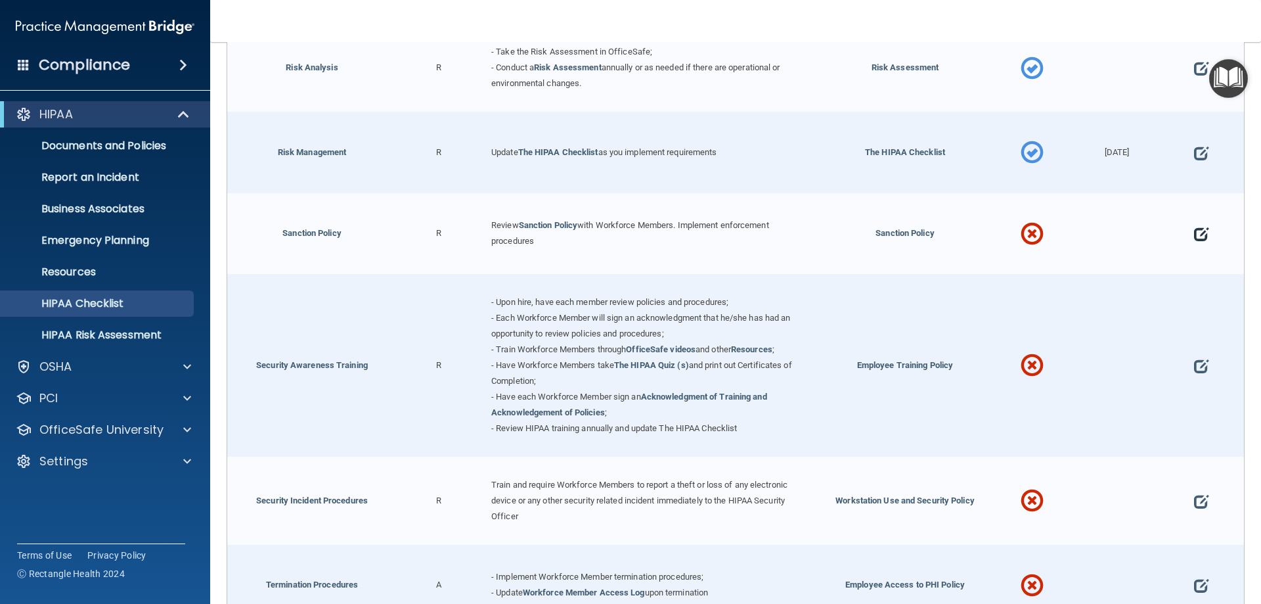
click at [1196, 241] on span at bounding box center [1201, 233] width 14 height 41
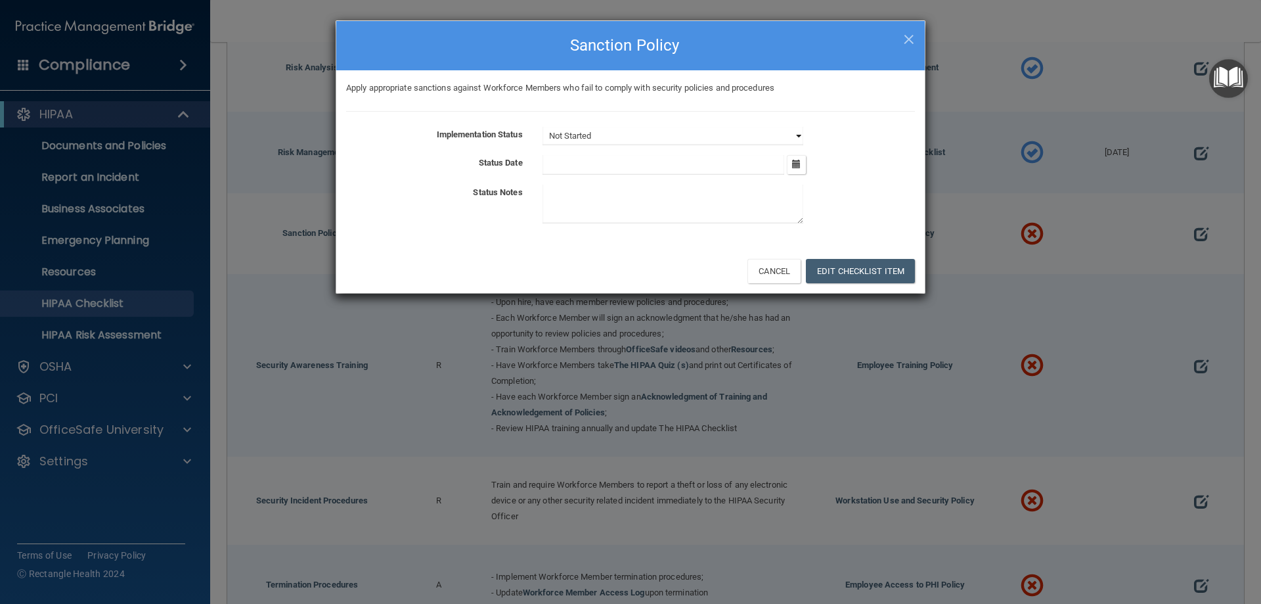
click at [798, 133] on select "Not Started In Progress Completed" at bounding box center [672, 136] width 261 height 18
select select "completed"
click at [542, 127] on select "Not Started In Progress Completed" at bounding box center [672, 136] width 261 height 18
click at [795, 162] on icon "button" at bounding box center [796, 164] width 9 height 9
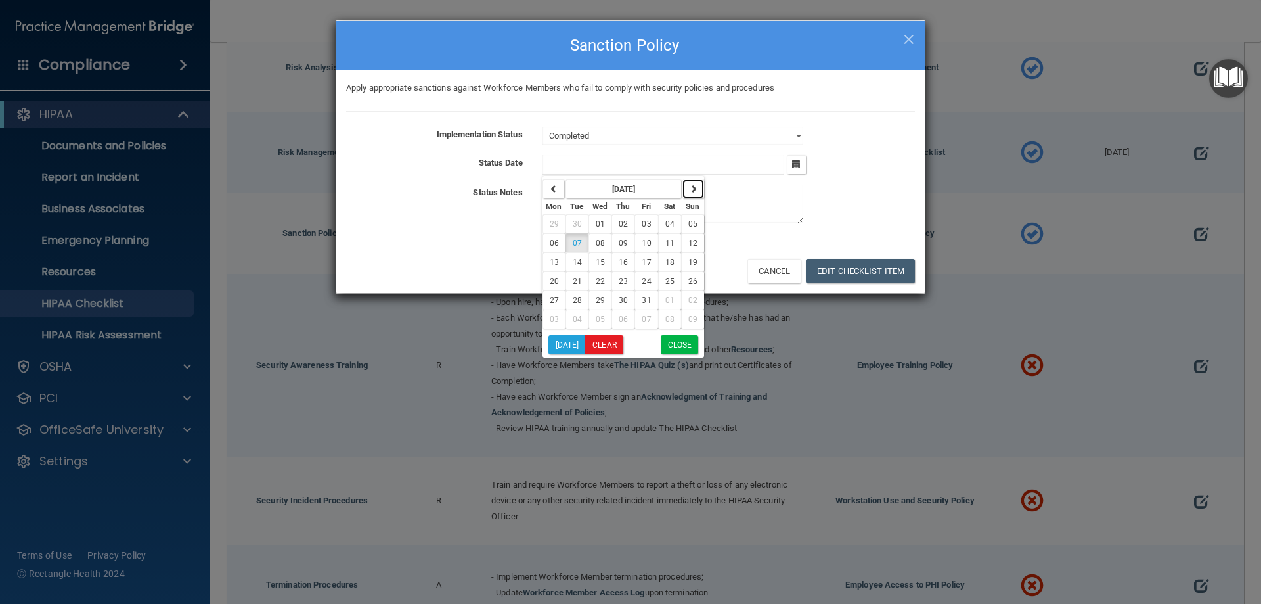
click at [692, 192] on icon "button" at bounding box center [694, 189] width 8 height 8
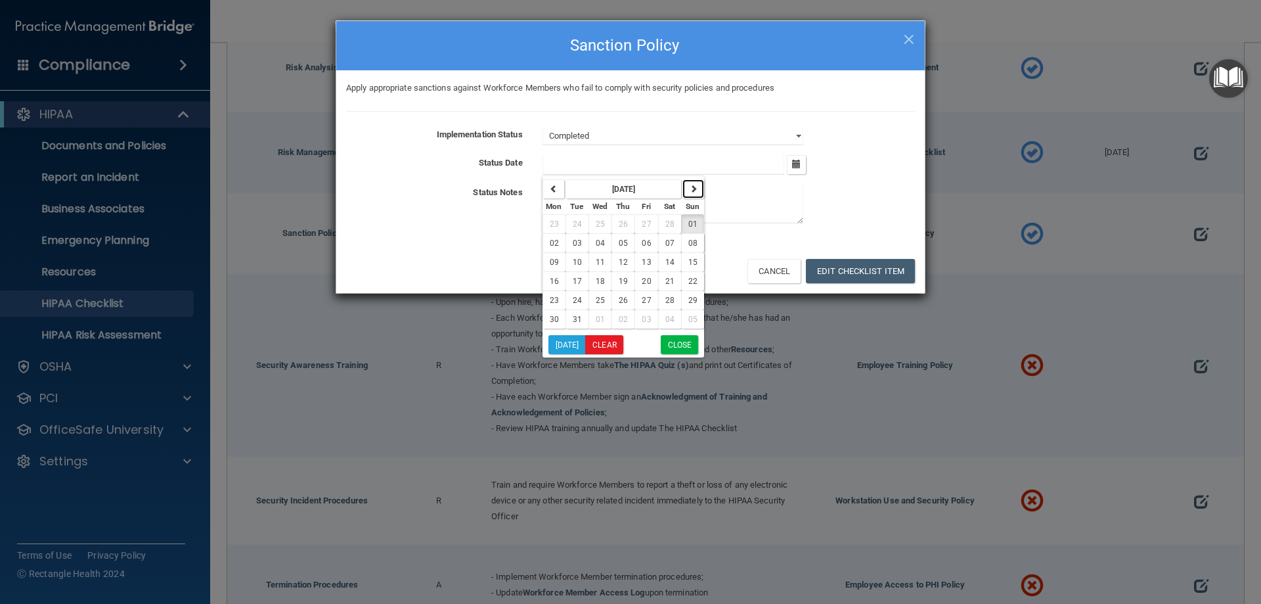
click at [692, 192] on icon "button" at bounding box center [694, 189] width 8 height 8
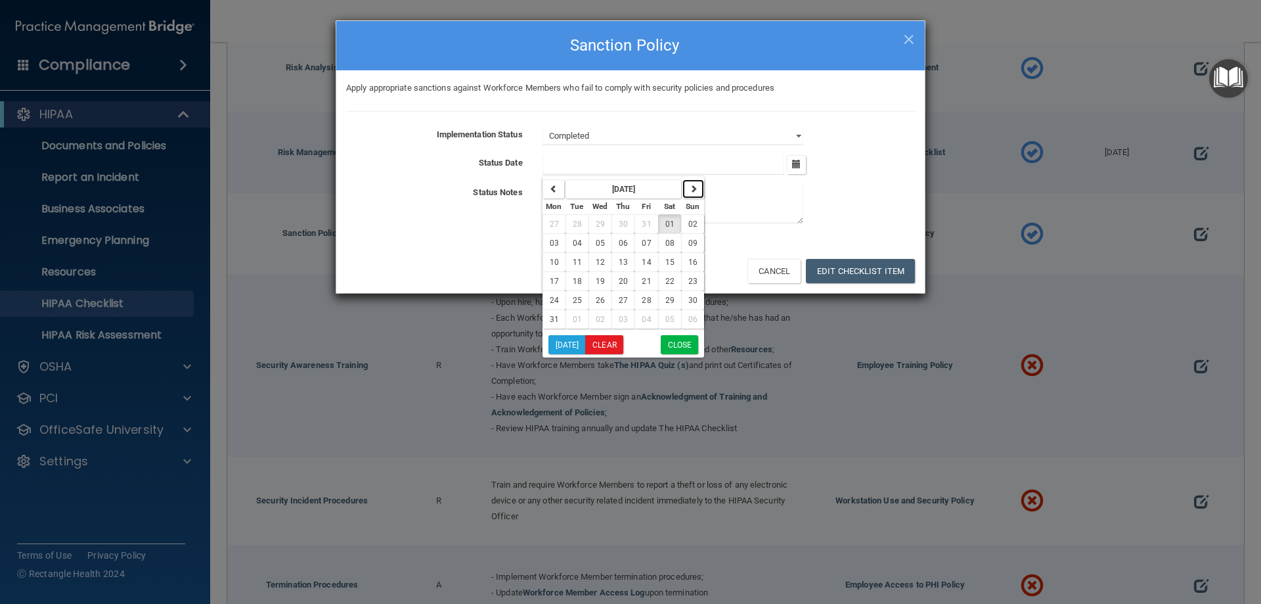
click at [692, 192] on icon "button" at bounding box center [694, 189] width 8 height 8
click at [690, 188] on icon "button" at bounding box center [694, 189] width 8 height 8
click at [556, 189] on icon "button" at bounding box center [554, 189] width 8 height 8
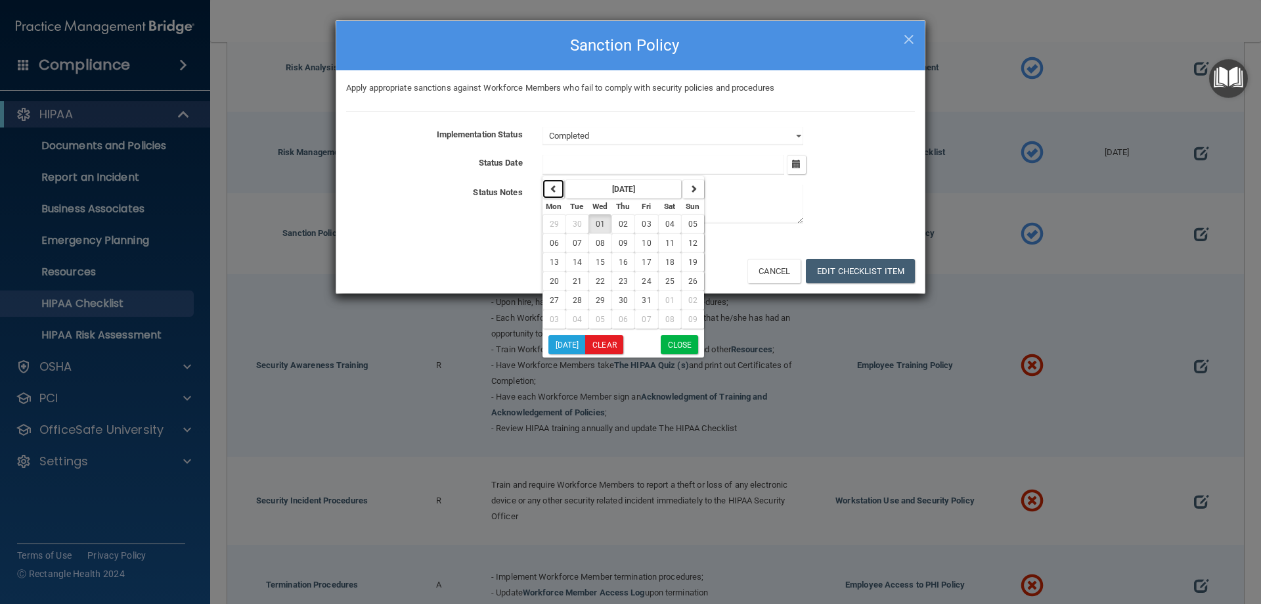
click at [556, 189] on icon "button" at bounding box center [554, 189] width 8 height 8
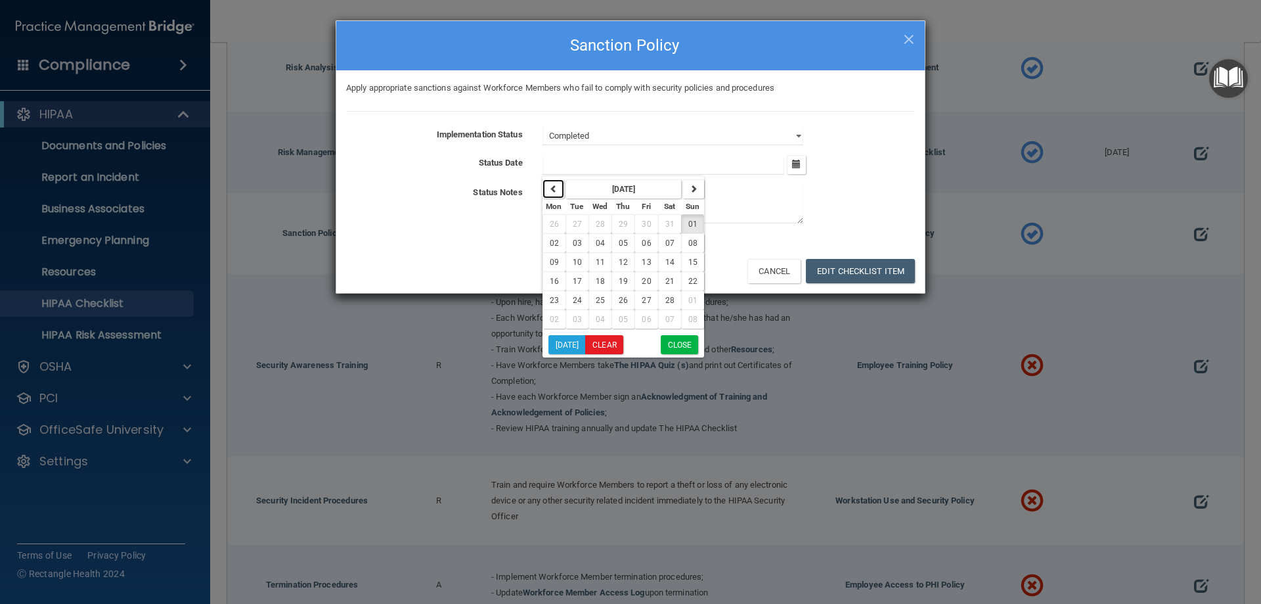
click at [556, 189] on icon "button" at bounding box center [554, 189] width 8 height 8
click at [573, 240] on span "07" at bounding box center [577, 242] width 9 height 9
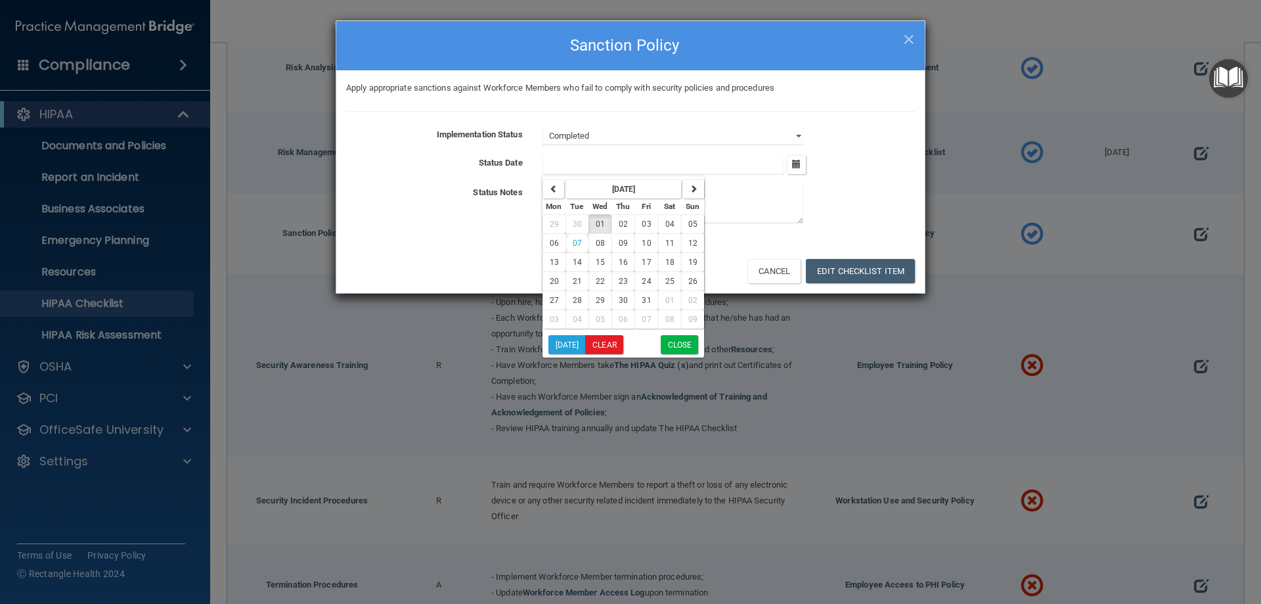
type input "[DATE]"
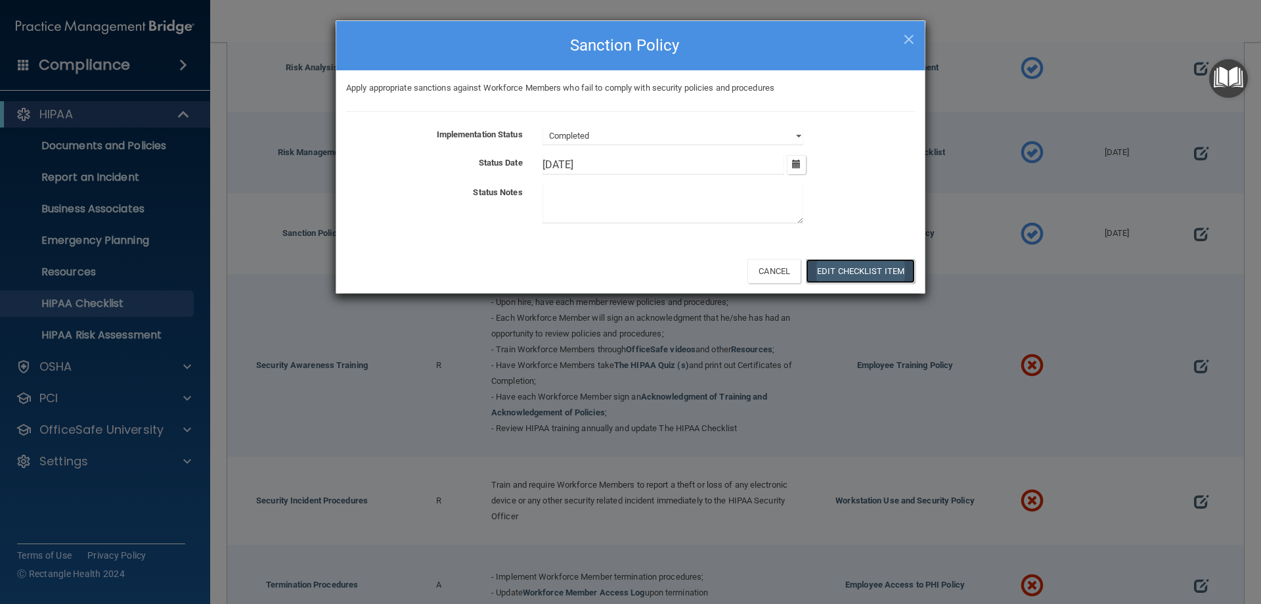
click at [844, 269] on button "Edit Checklist Item" at bounding box center [860, 271] width 109 height 24
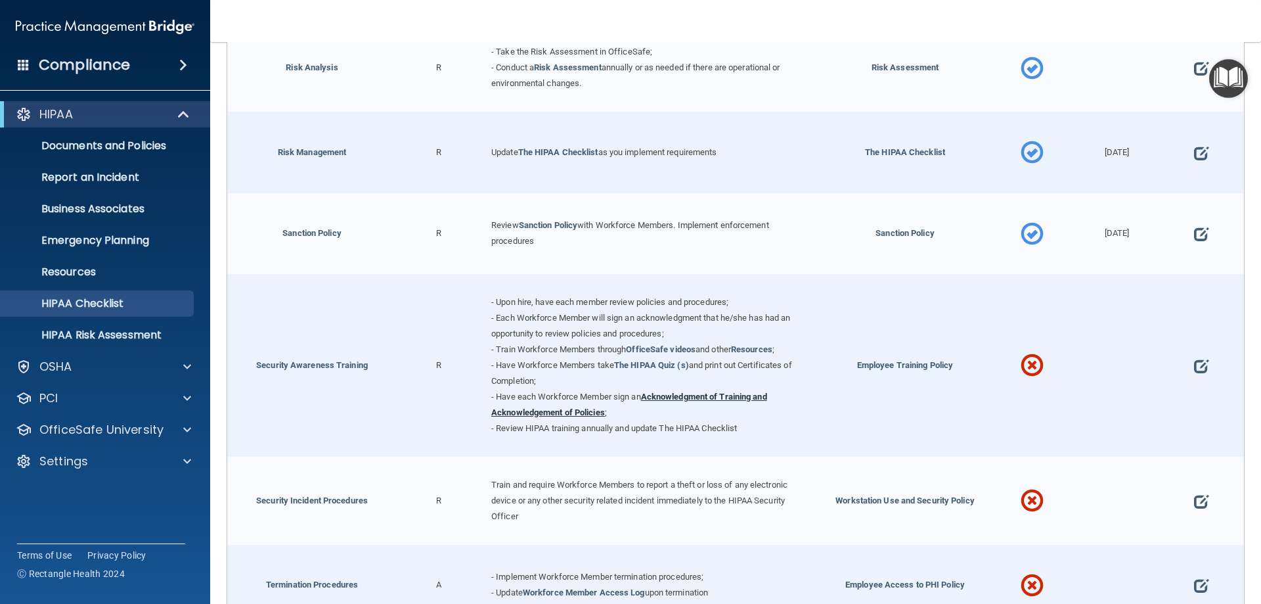
click at [688, 405] on link "Acknowledgment of Training and Acknowledgement of Policies" at bounding box center [629, 404] width 276 height 26
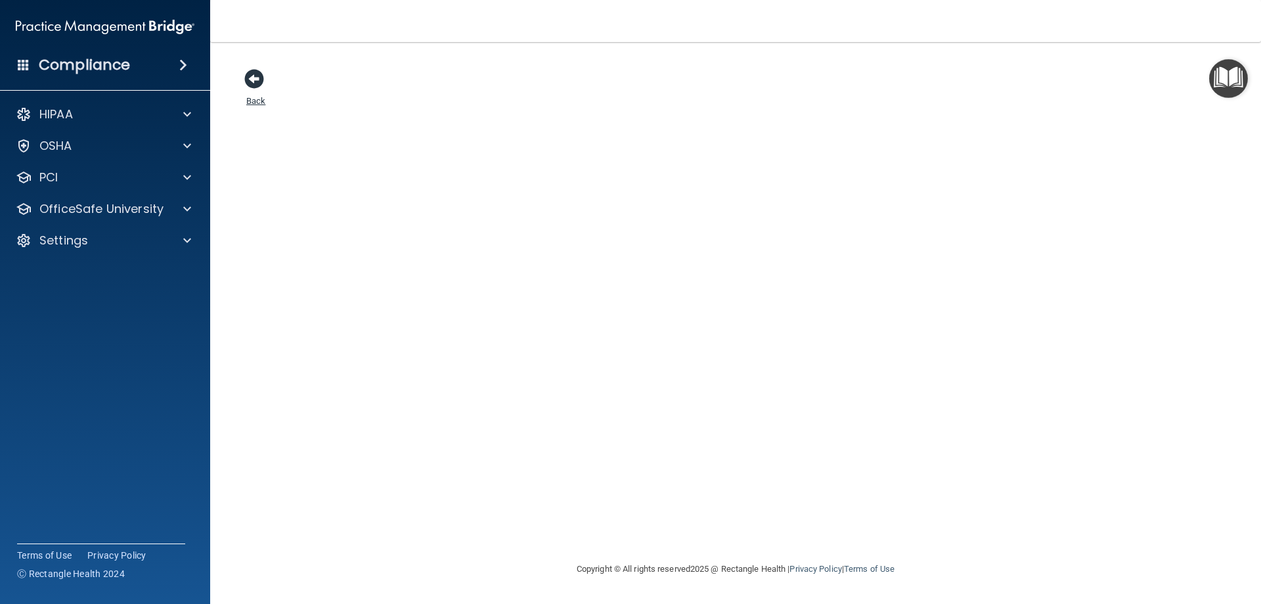
click at [252, 79] on span at bounding box center [254, 79] width 20 height 20
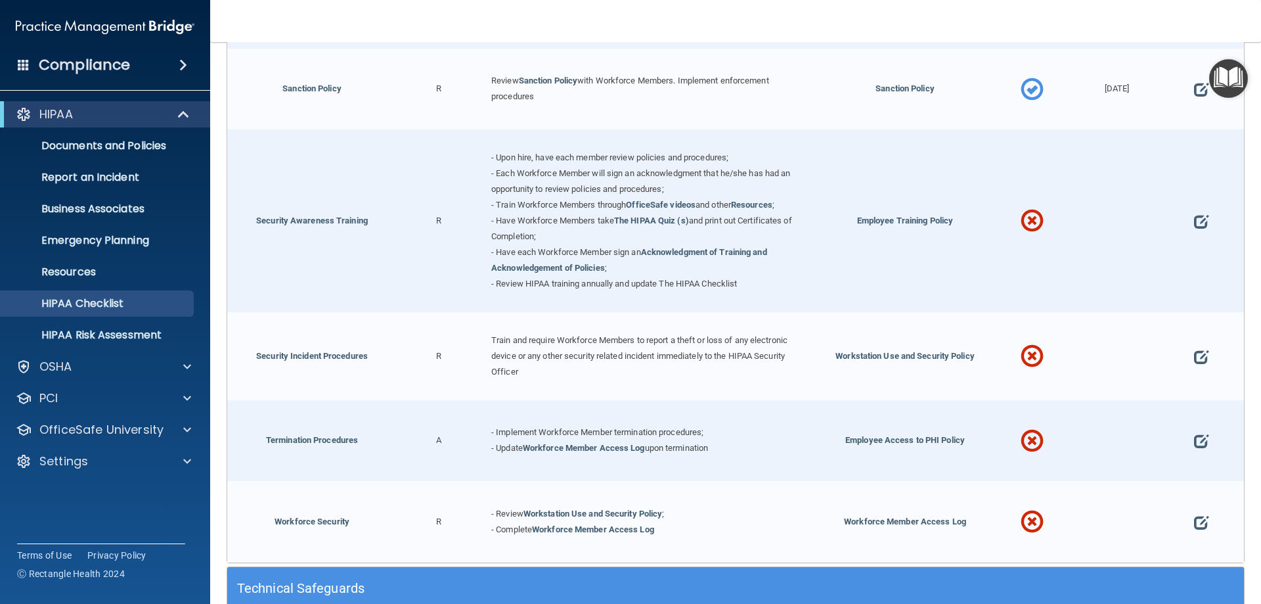
scroll to position [1133, 0]
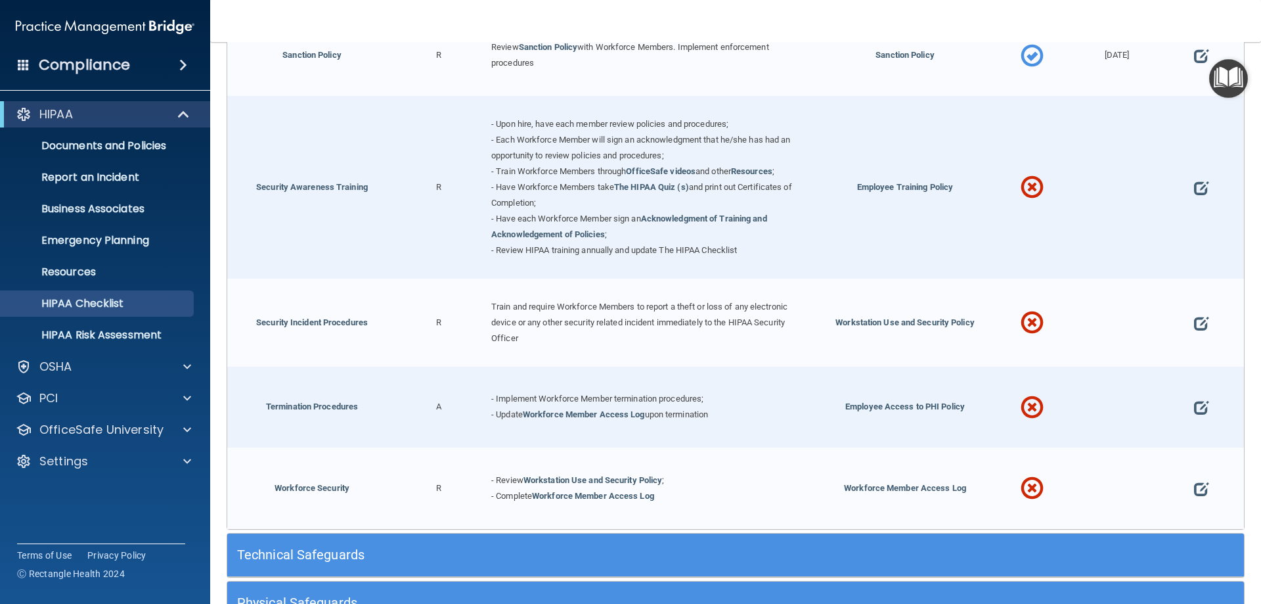
click at [1200, 189] on div at bounding box center [1201, 187] width 85 height 183
click at [1194, 195] on span at bounding box center [1201, 187] width 14 height 41
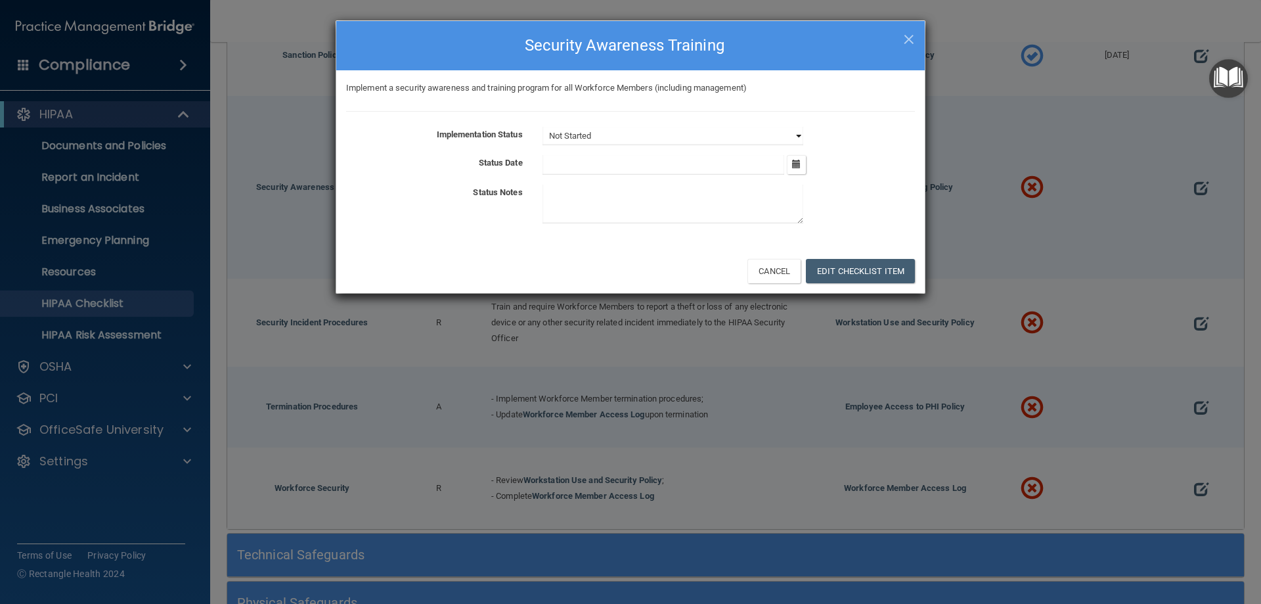
click at [798, 135] on select "Not Started In Progress Completed" at bounding box center [672, 136] width 261 height 18
select select "completed"
click at [542, 127] on select "Not Started In Progress Completed" at bounding box center [672, 136] width 261 height 18
click at [797, 161] on icon "button" at bounding box center [796, 164] width 9 height 9
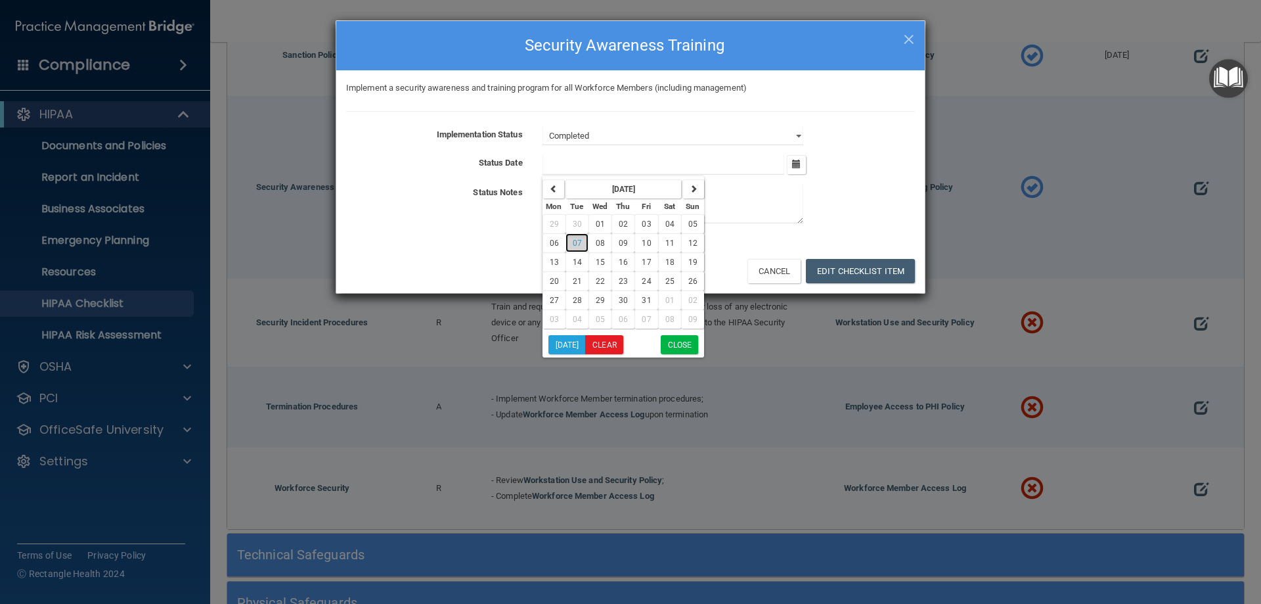
click at [580, 242] on span "07" at bounding box center [577, 242] width 9 height 9
type input "[DATE]"
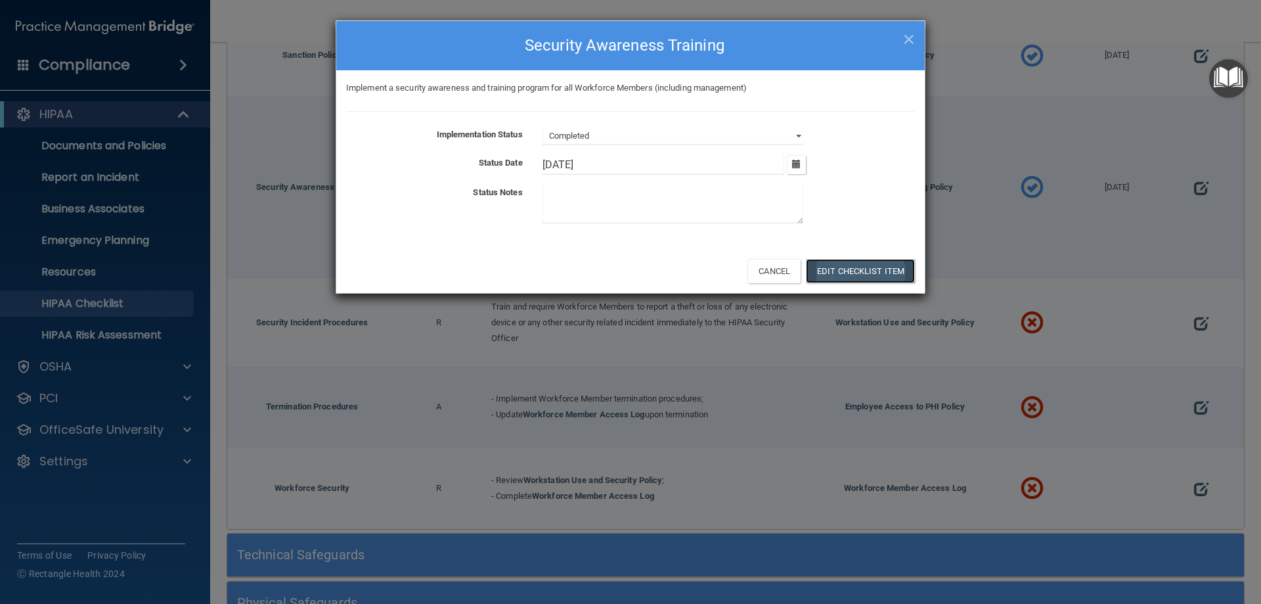
click at [868, 271] on button "Edit Checklist Item" at bounding box center [860, 271] width 109 height 24
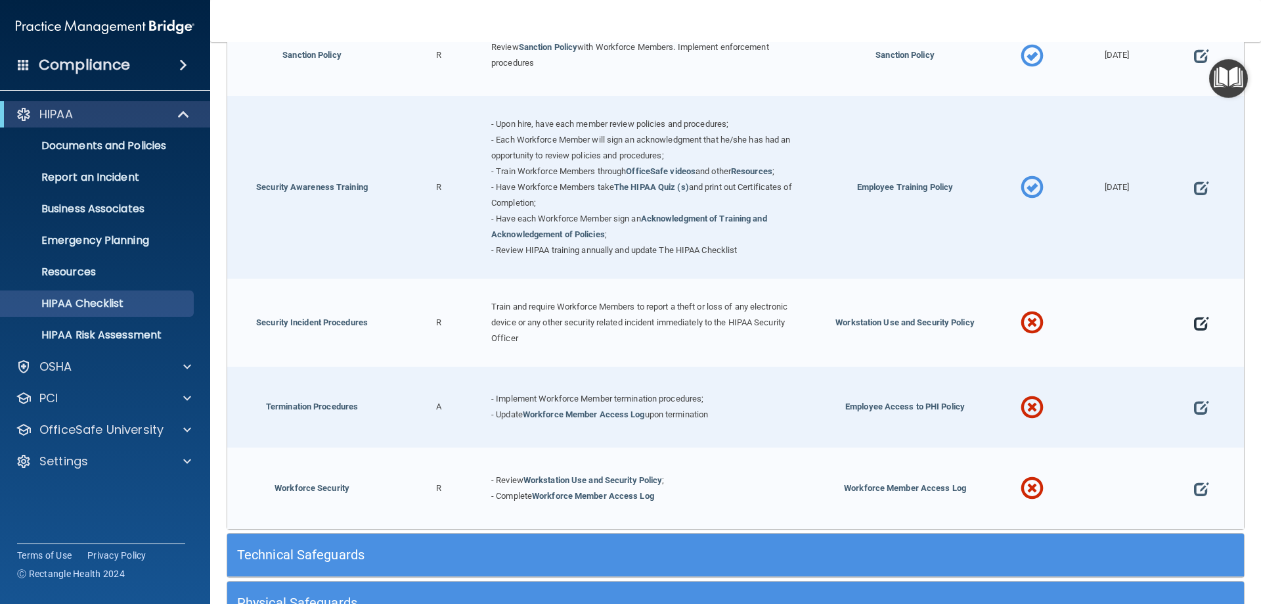
click at [1195, 328] on span at bounding box center [1201, 323] width 14 height 41
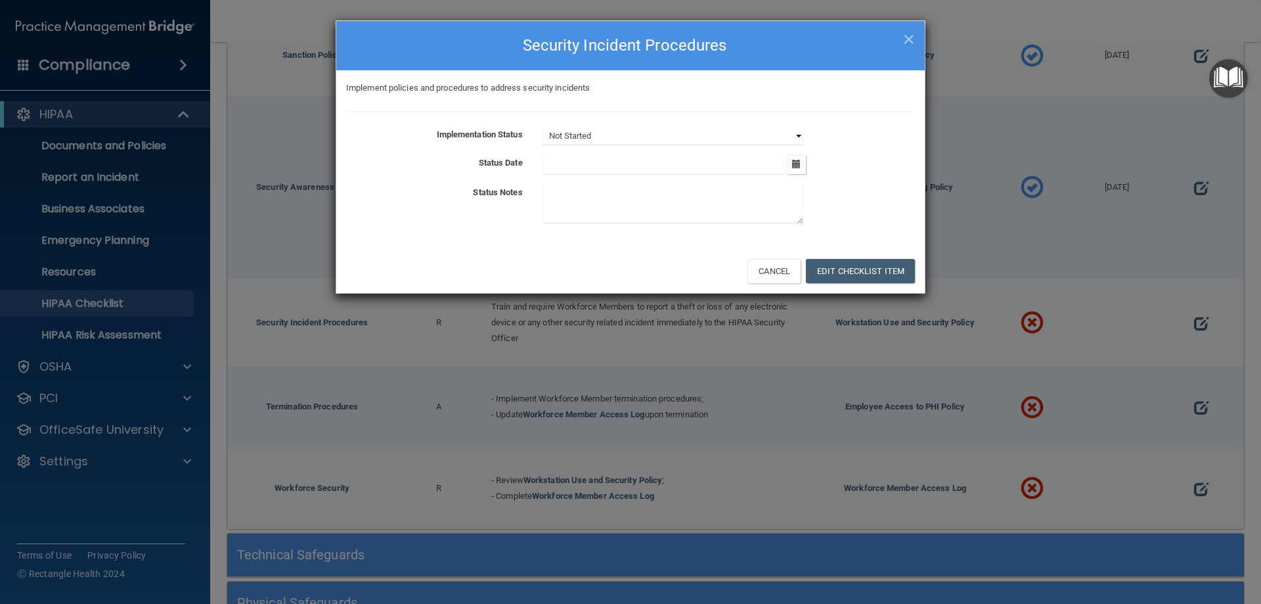
click at [793, 135] on select "Not Started In Progress Completed" at bounding box center [672, 136] width 261 height 18
select select "completed"
click at [542, 127] on select "Not Started In Progress Completed" at bounding box center [672, 136] width 261 height 18
click at [795, 165] on icon "button" at bounding box center [796, 164] width 9 height 9
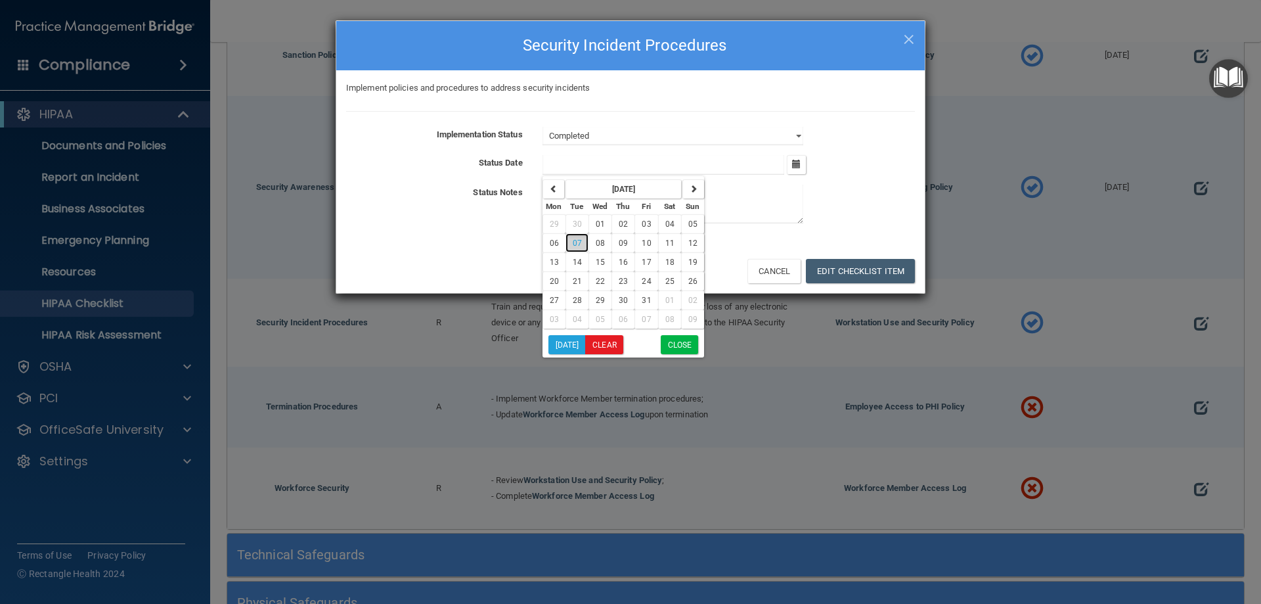
click at [577, 241] on span "07" at bounding box center [577, 242] width 9 height 9
type input "[DATE]"
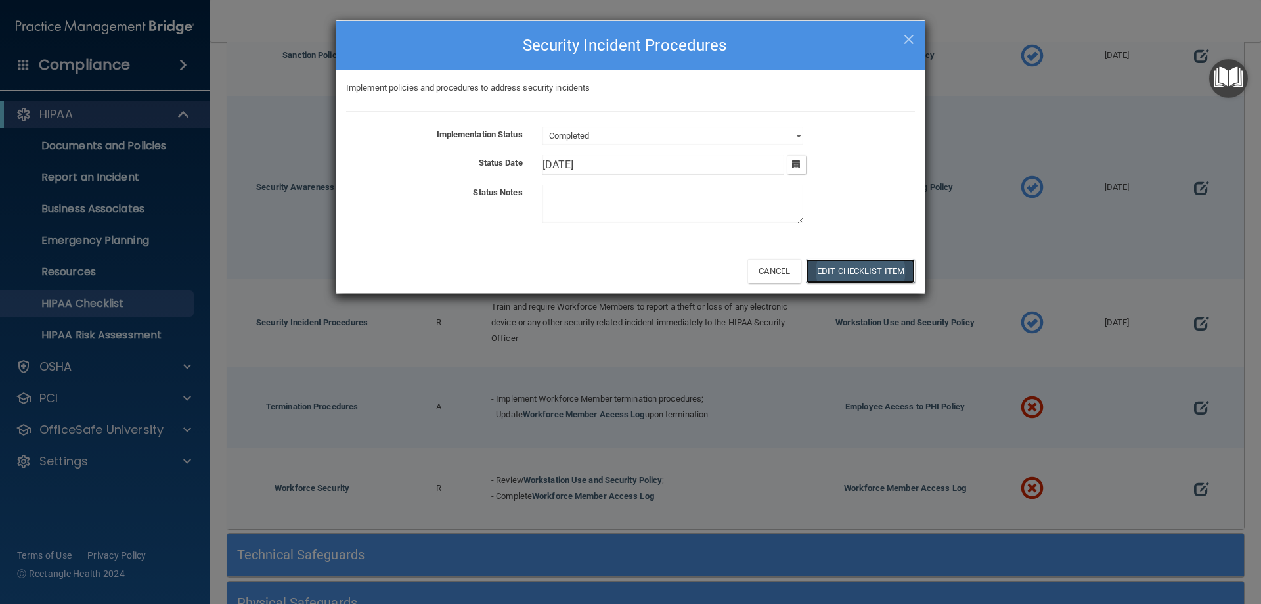
click at [858, 263] on button "Edit Checklist Item" at bounding box center [860, 271] width 109 height 24
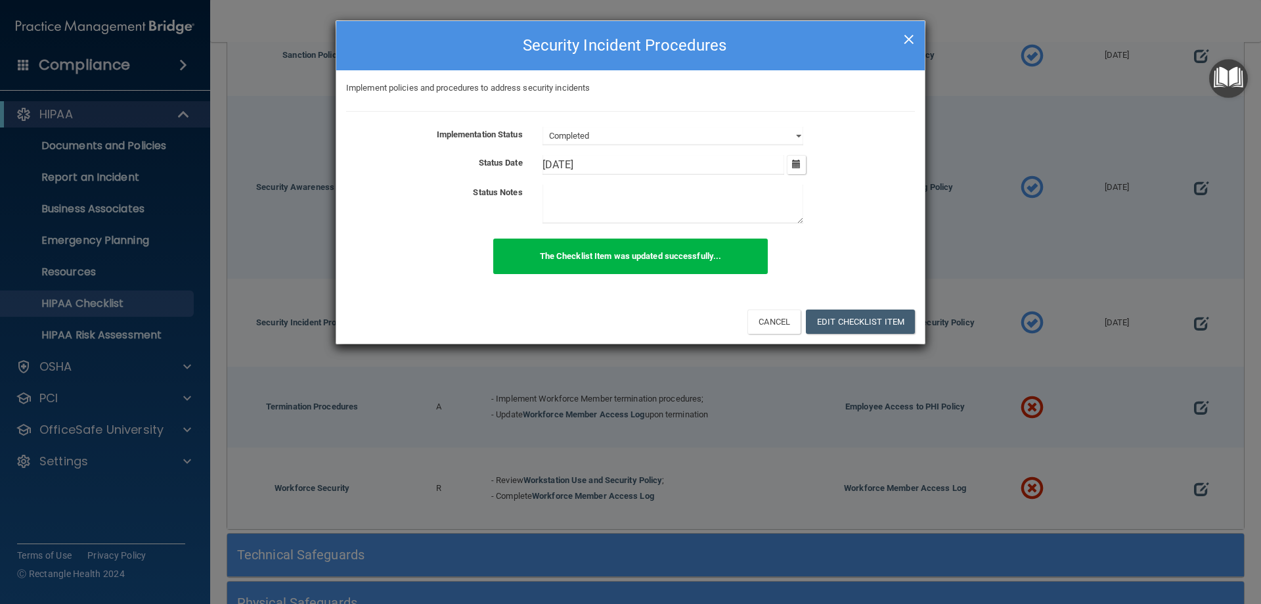
click at [910, 39] on span "×" at bounding box center [909, 37] width 12 height 26
select select "not_started"
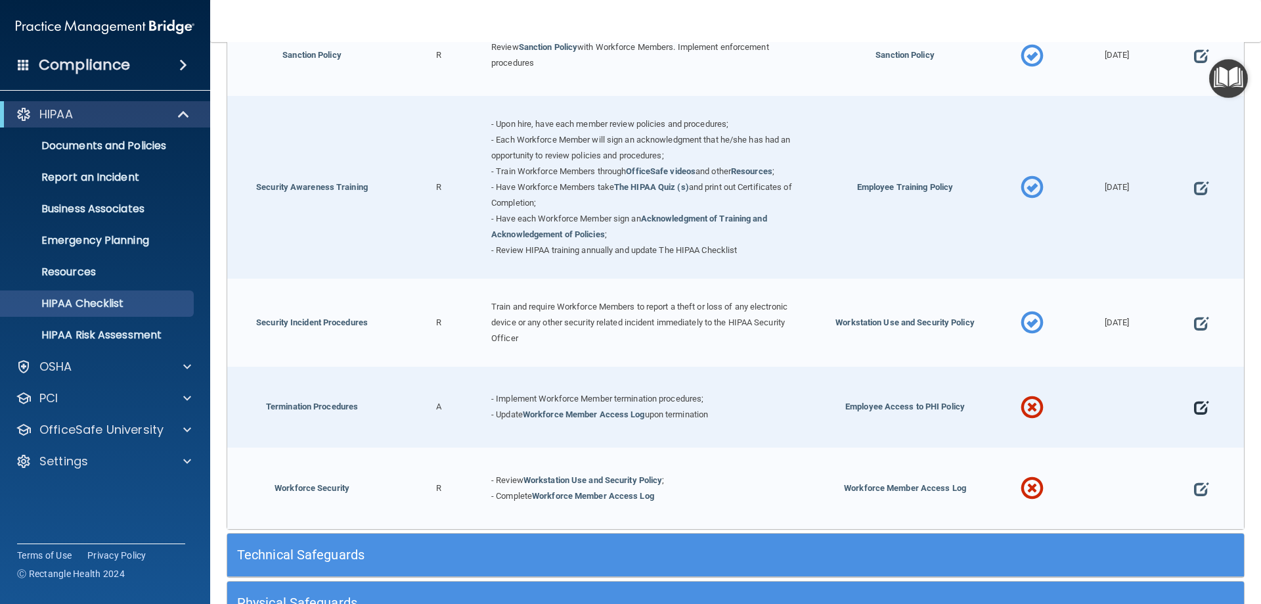
click at [1194, 415] on span at bounding box center [1201, 407] width 14 height 41
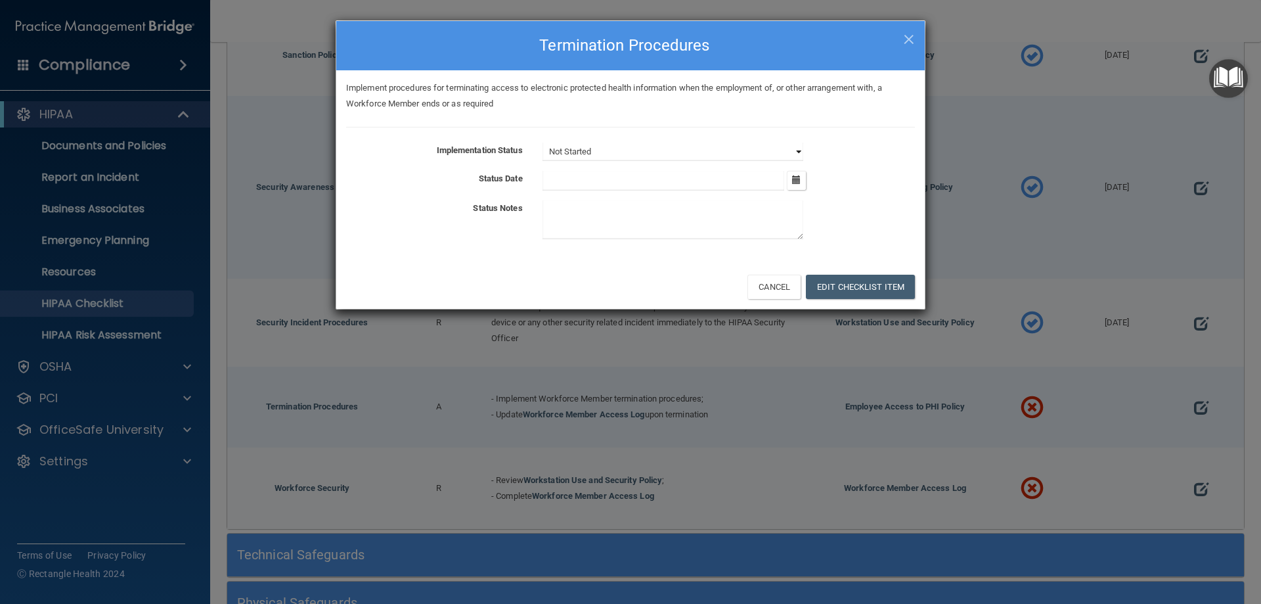
click at [797, 151] on select "Not Started In Progress Completed" at bounding box center [672, 152] width 261 height 18
select select "completed"
click at [542, 143] on select "Not Started In Progress Completed" at bounding box center [672, 152] width 261 height 18
click at [803, 180] on button "button" at bounding box center [796, 180] width 19 height 19
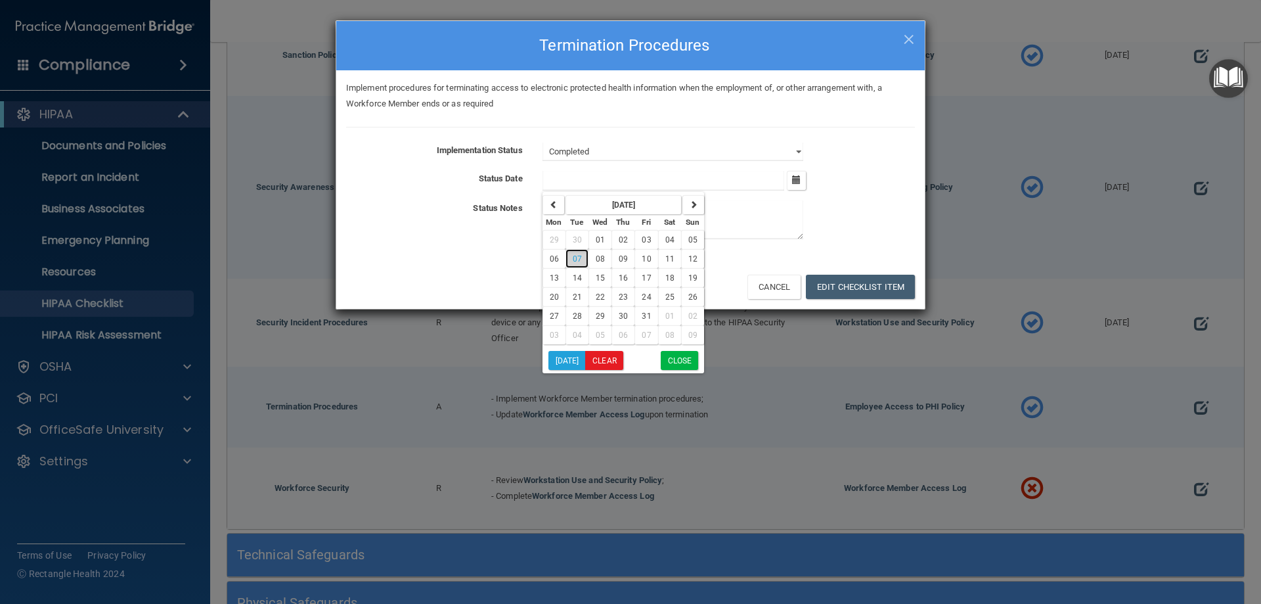
click at [578, 262] on span "07" at bounding box center [577, 258] width 9 height 9
type input "[DATE]"
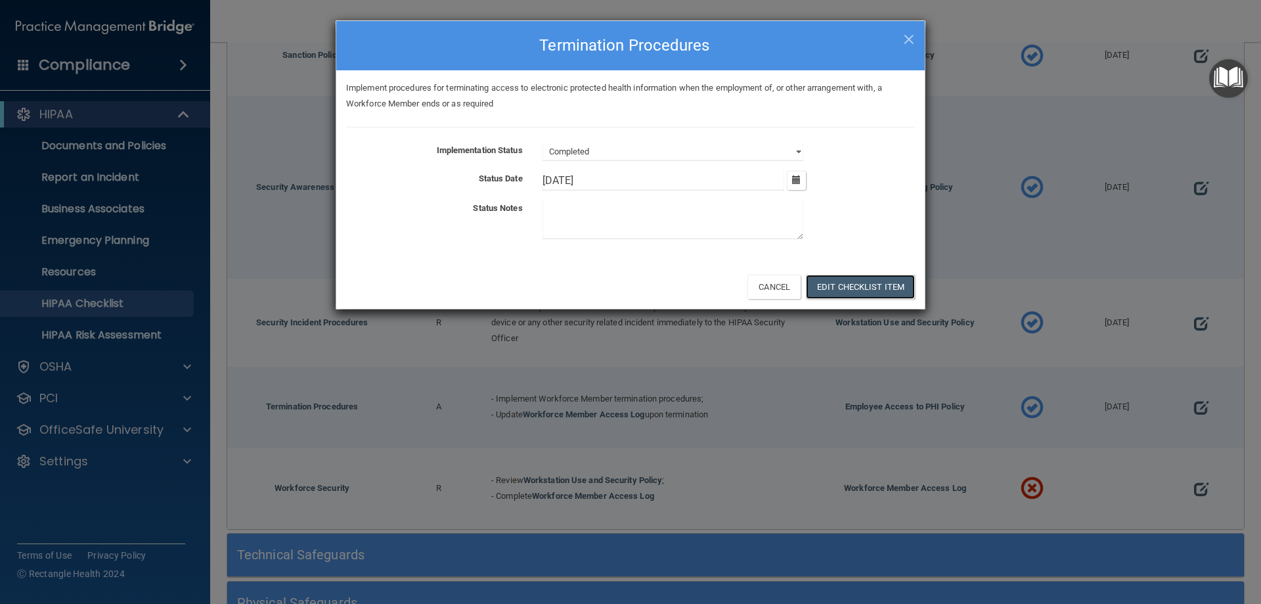
drag, startPoint x: 889, startPoint y: 286, endPoint x: 858, endPoint y: 366, distance: 85.9
click at [858, 366] on div "× Close Termination Procedures Implement procedures for terminating access to e…" at bounding box center [630, 302] width 1261 height 604
click at [915, 35] on div "× Close Termination Procedures" at bounding box center [630, 45] width 588 height 49
click at [912, 28] on span "×" at bounding box center [909, 37] width 12 height 26
select select "not_started"
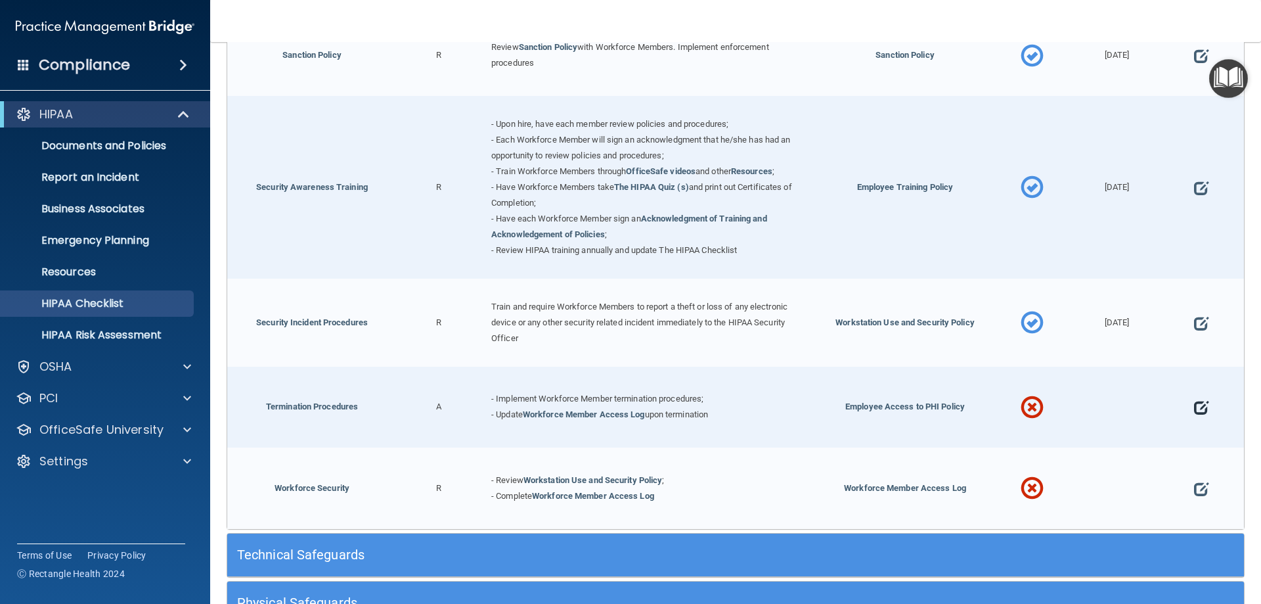
click at [1194, 412] on span at bounding box center [1201, 407] width 14 height 41
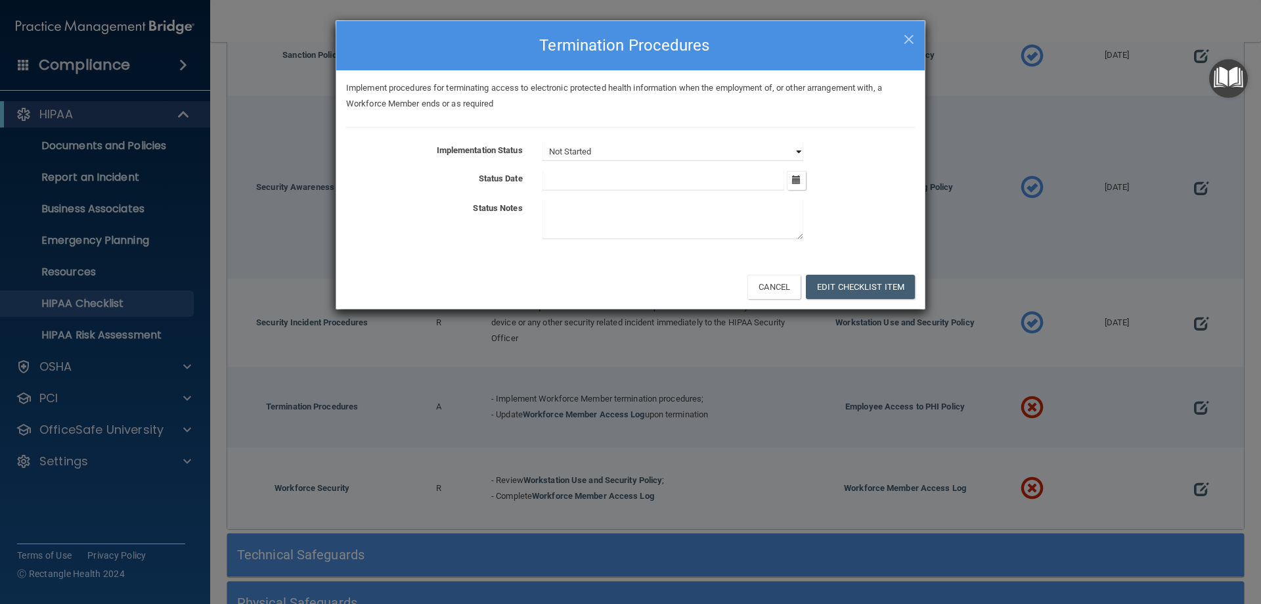
click at [797, 151] on select "Not Started In Progress Completed" at bounding box center [672, 152] width 261 height 18
select select "completed"
click at [542, 143] on select "Not Started In Progress Completed" at bounding box center [672, 152] width 261 height 18
click at [799, 179] on icon "button" at bounding box center [796, 179] width 9 height 9
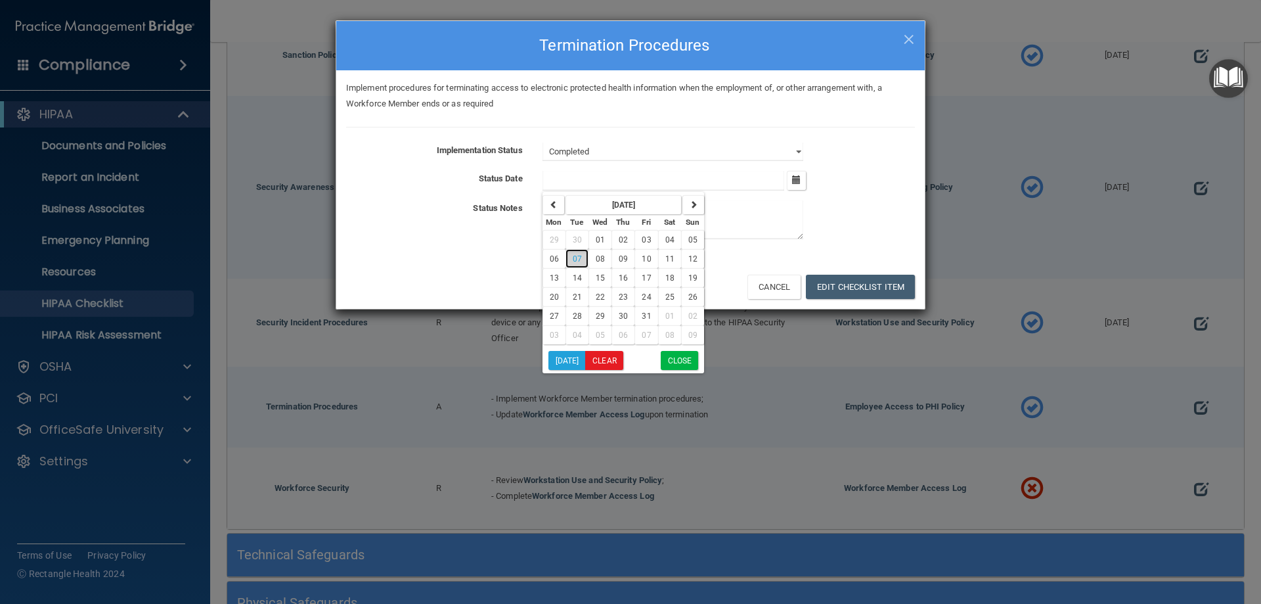
click at [577, 257] on span "07" at bounding box center [577, 258] width 9 height 9
type input "[DATE]"
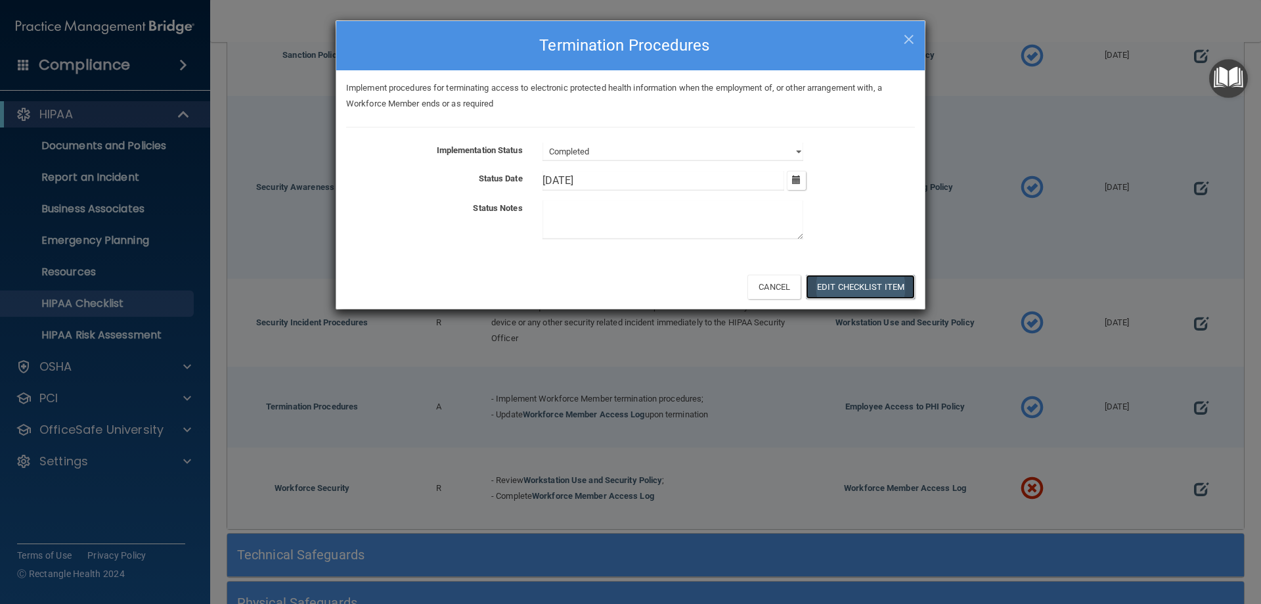
click at [870, 278] on button "Edit Checklist Item" at bounding box center [860, 287] width 109 height 24
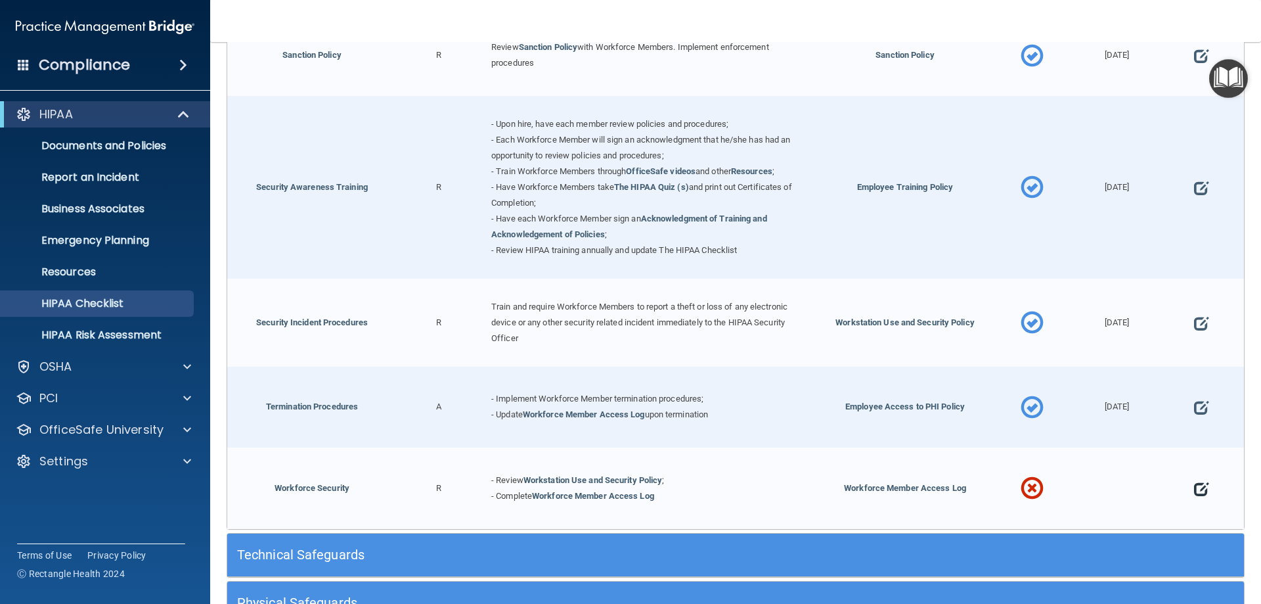
click at [1194, 491] on span at bounding box center [1201, 488] width 14 height 41
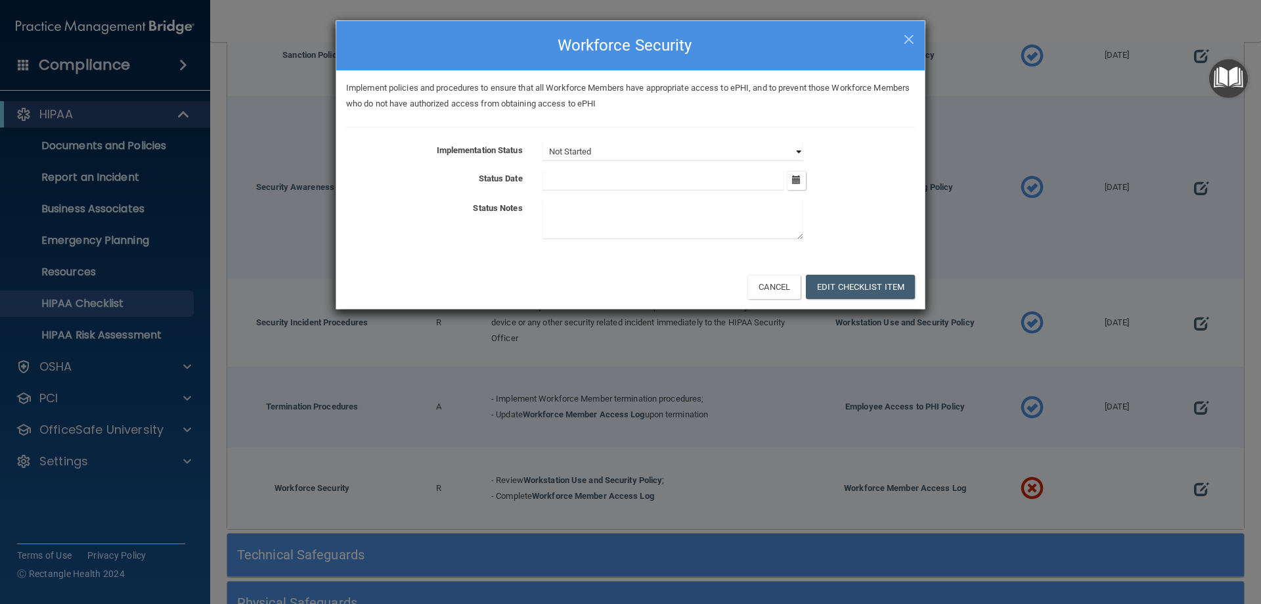
click at [800, 151] on select "Not Started In Progress Completed" at bounding box center [672, 152] width 261 height 18
select select "completed"
click at [542, 143] on select "Not Started In Progress Completed" at bounding box center [672, 152] width 261 height 18
click at [797, 174] on button "button" at bounding box center [796, 180] width 19 height 19
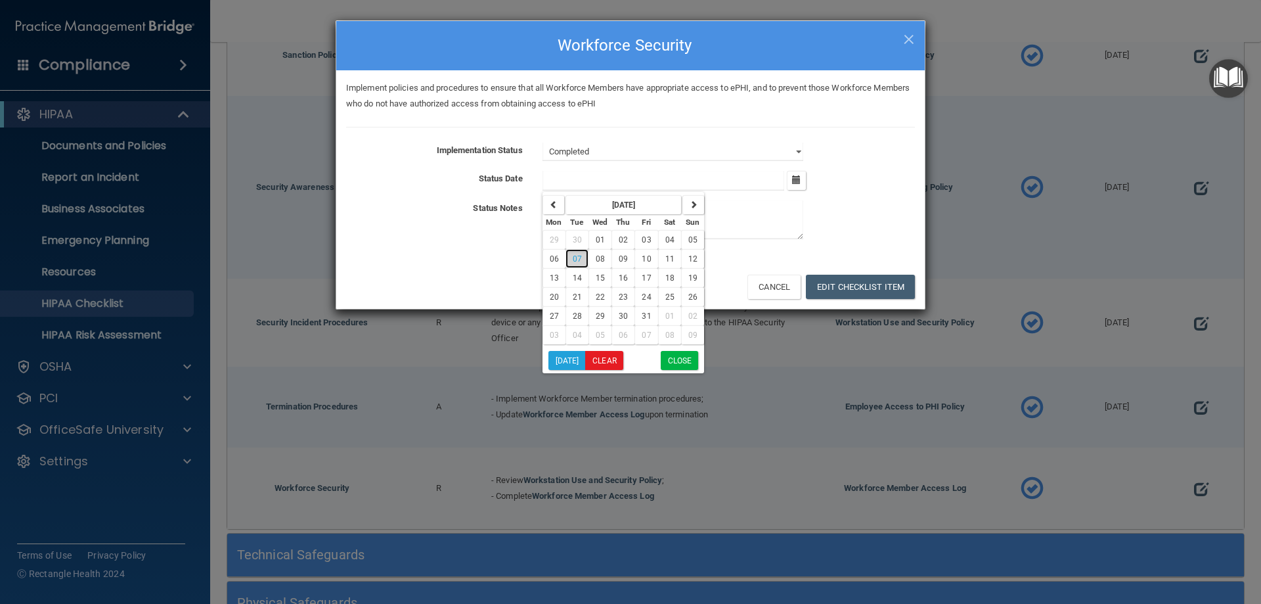
click at [575, 254] on span "07" at bounding box center [577, 258] width 9 height 9
type input "[DATE]"
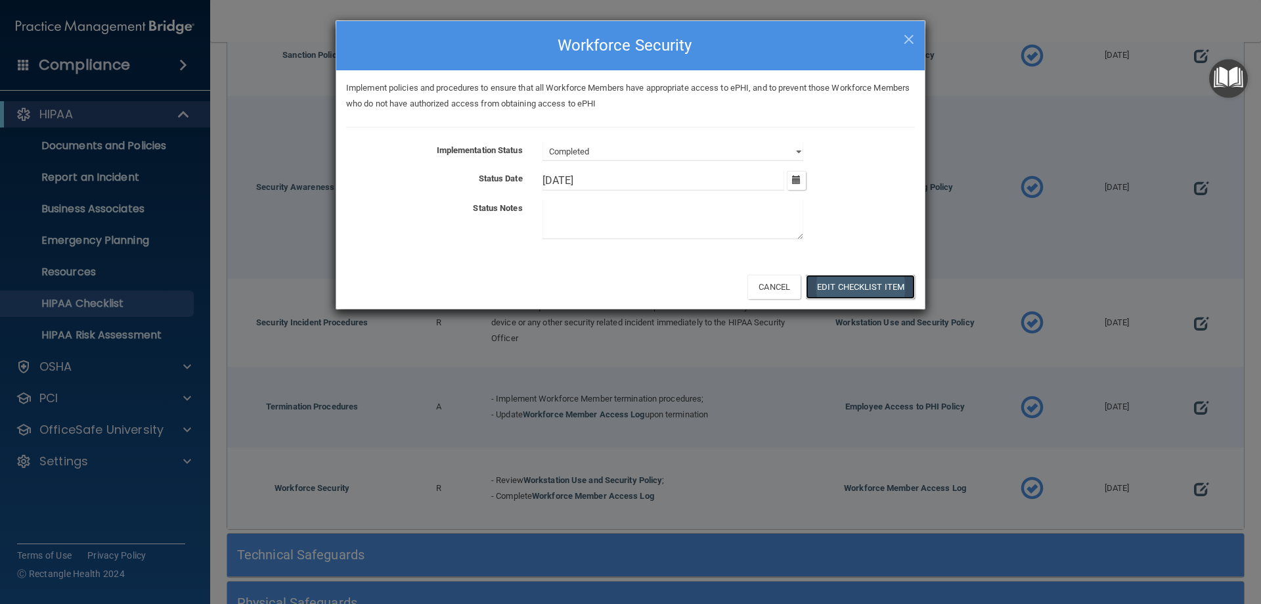
click at [865, 286] on button "Edit Checklist Item" at bounding box center [860, 287] width 109 height 24
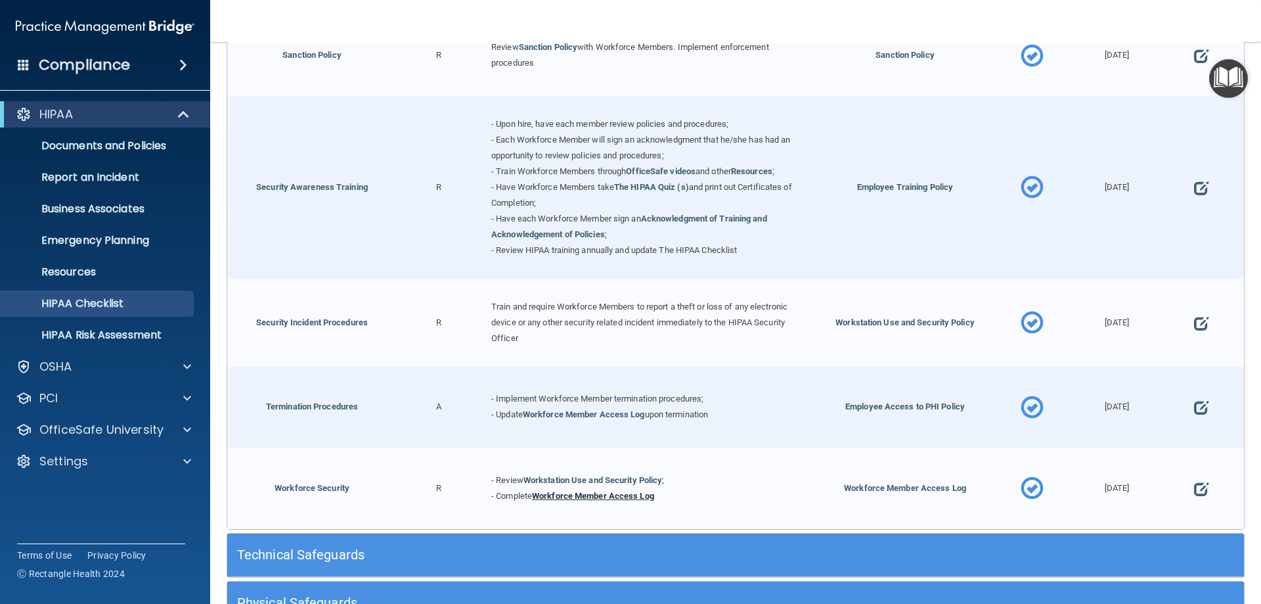
click at [618, 499] on link "Workforce Member Access Log" at bounding box center [593, 496] width 122 height 10
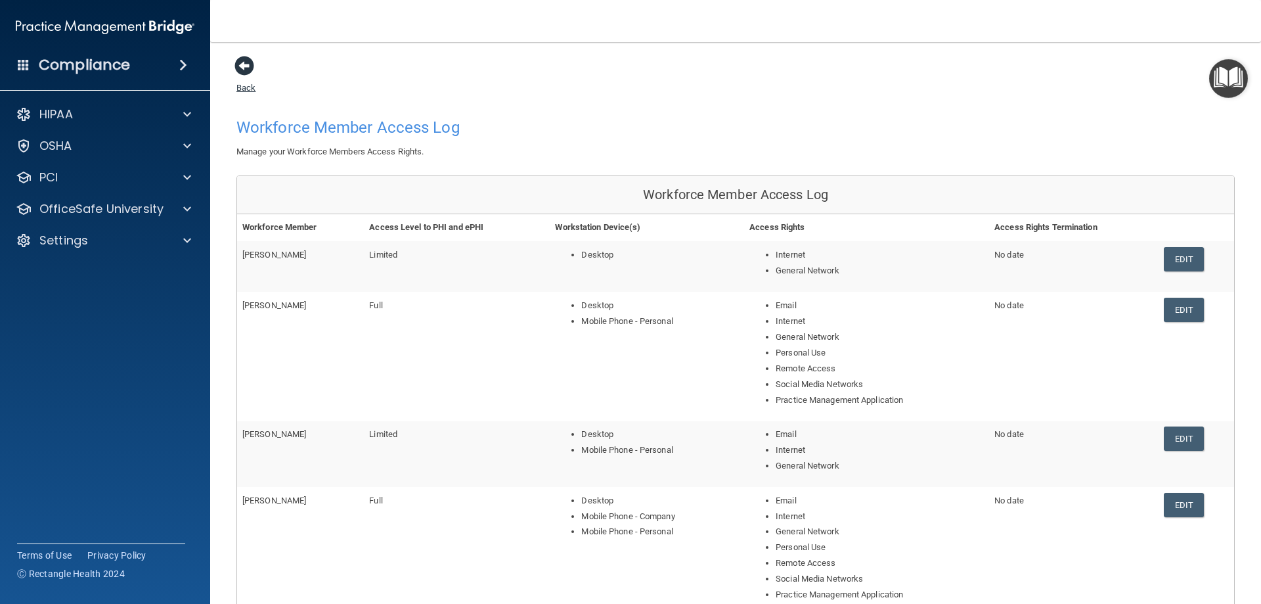
click at [244, 66] on span at bounding box center [244, 66] width 20 height 20
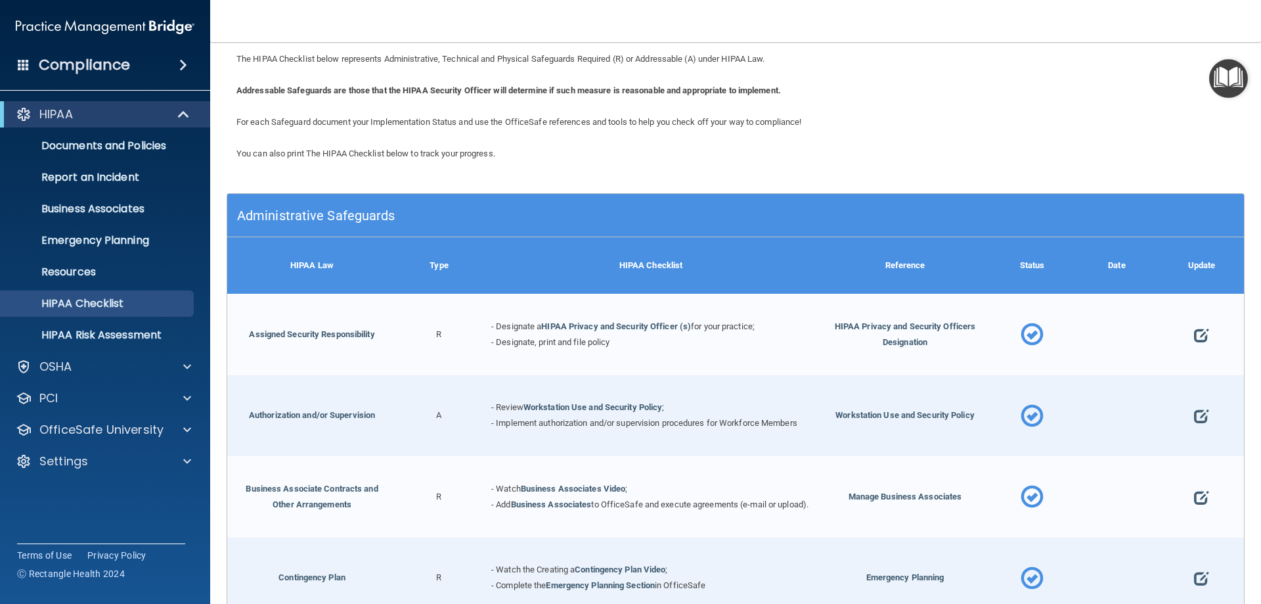
scroll to position [9, 0]
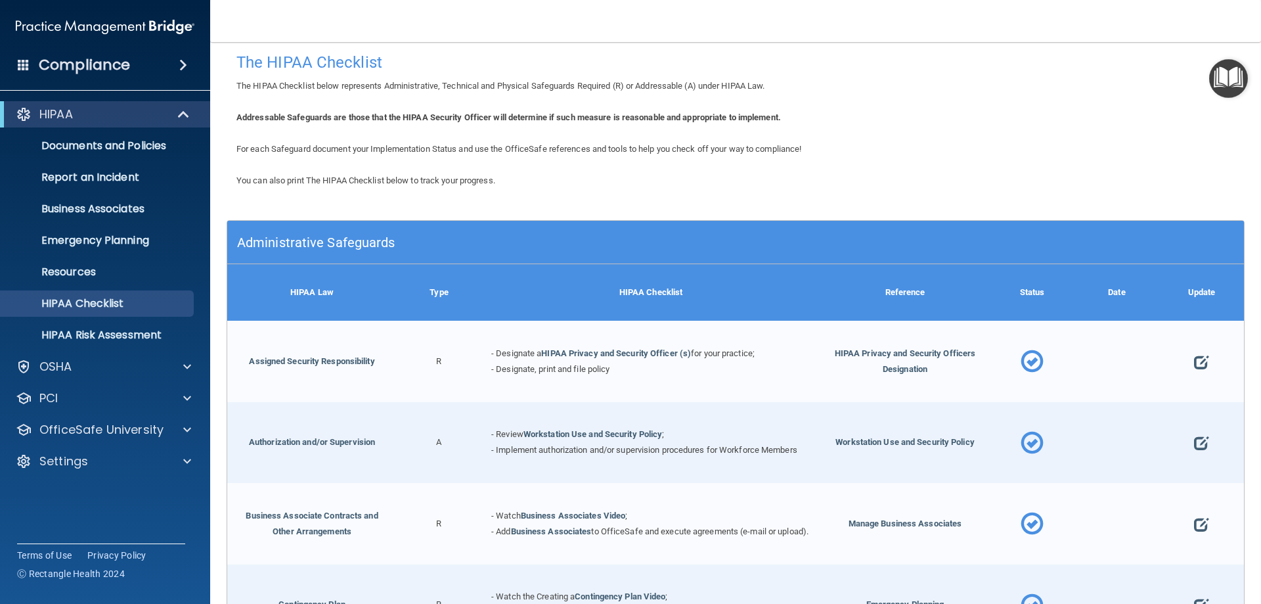
click at [361, 243] on h5 "Administrative Safeguards" at bounding box center [608, 242] width 743 height 14
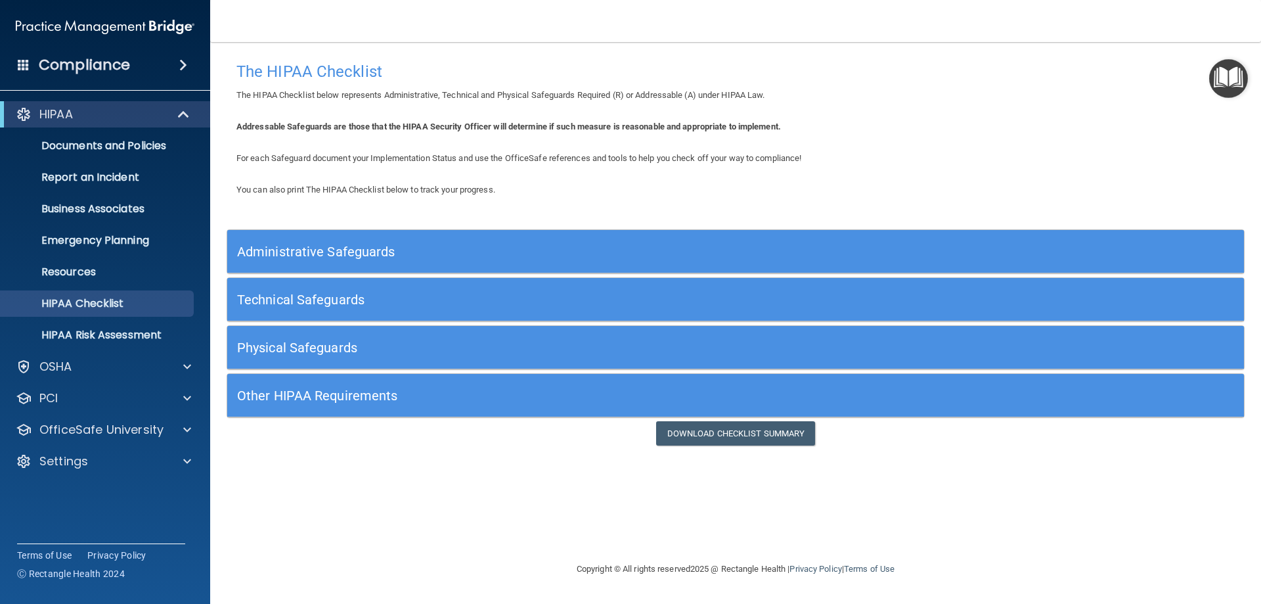
click at [392, 295] on h5 "Technical Safeguards" at bounding box center [608, 299] width 743 height 14
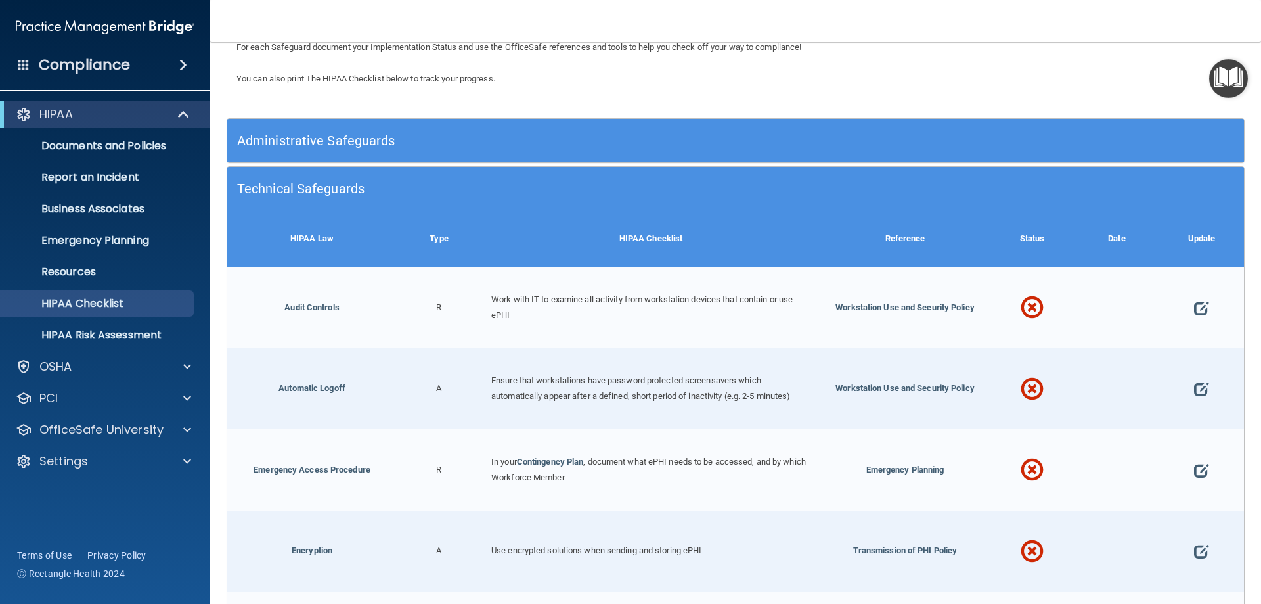
scroll to position [143, 0]
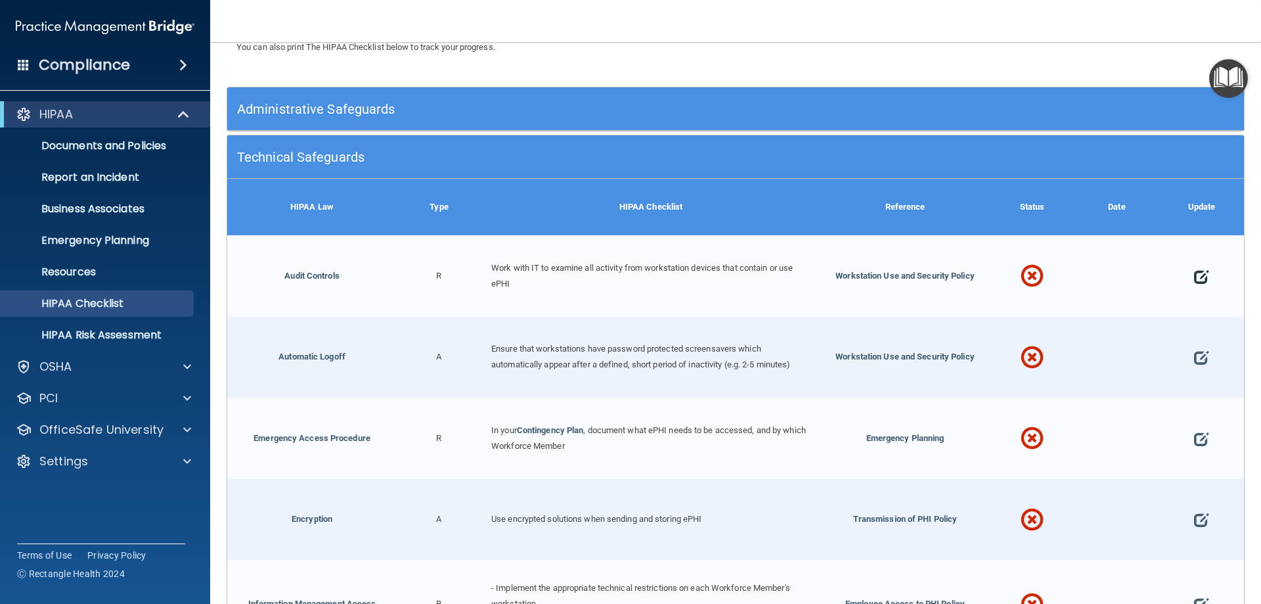
click at [1194, 277] on span at bounding box center [1201, 276] width 14 height 41
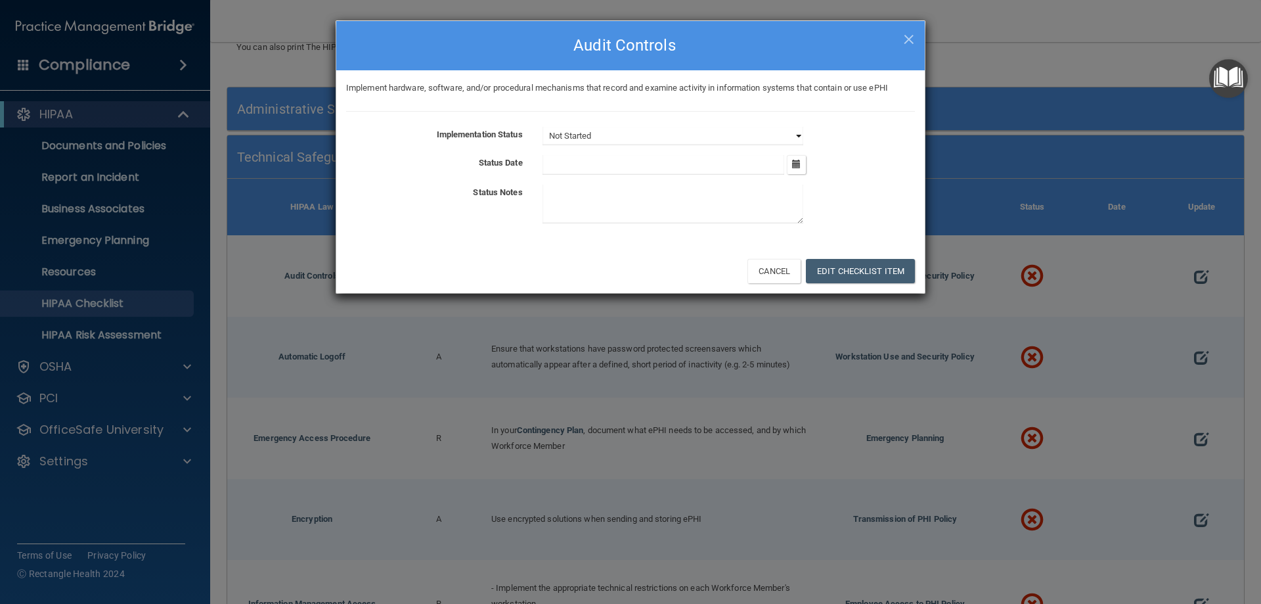
click at [798, 139] on select "Not Started In Progress Completed" at bounding box center [672, 136] width 261 height 18
select select "completed"
click at [542, 127] on select "Not Started In Progress Completed" at bounding box center [672, 136] width 261 height 18
click at [791, 167] on button "button" at bounding box center [796, 164] width 19 height 19
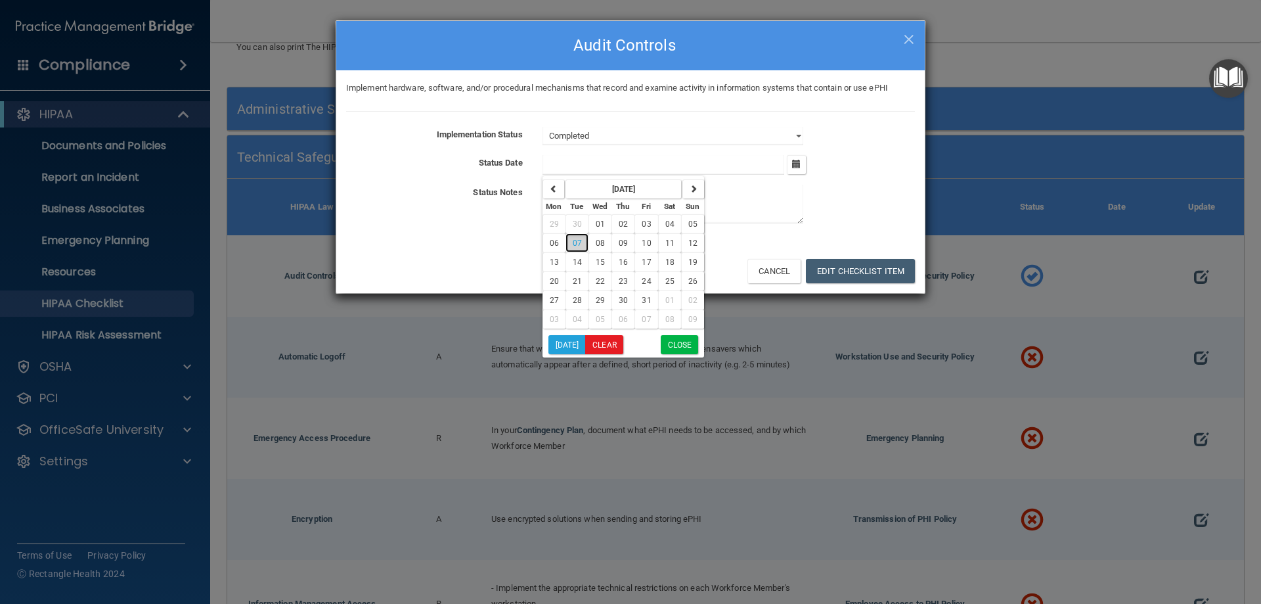
click at [579, 238] on button "07" at bounding box center [576, 242] width 23 height 19
type input "[DATE]"
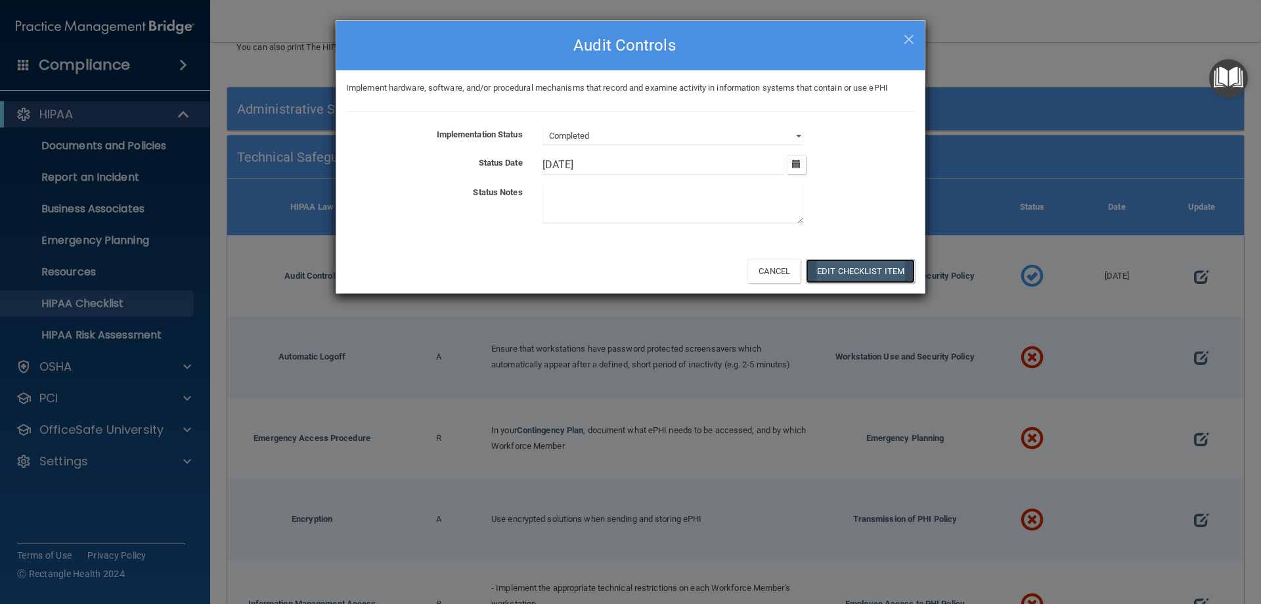
click at [871, 271] on button "Edit Checklist Item" at bounding box center [860, 271] width 109 height 24
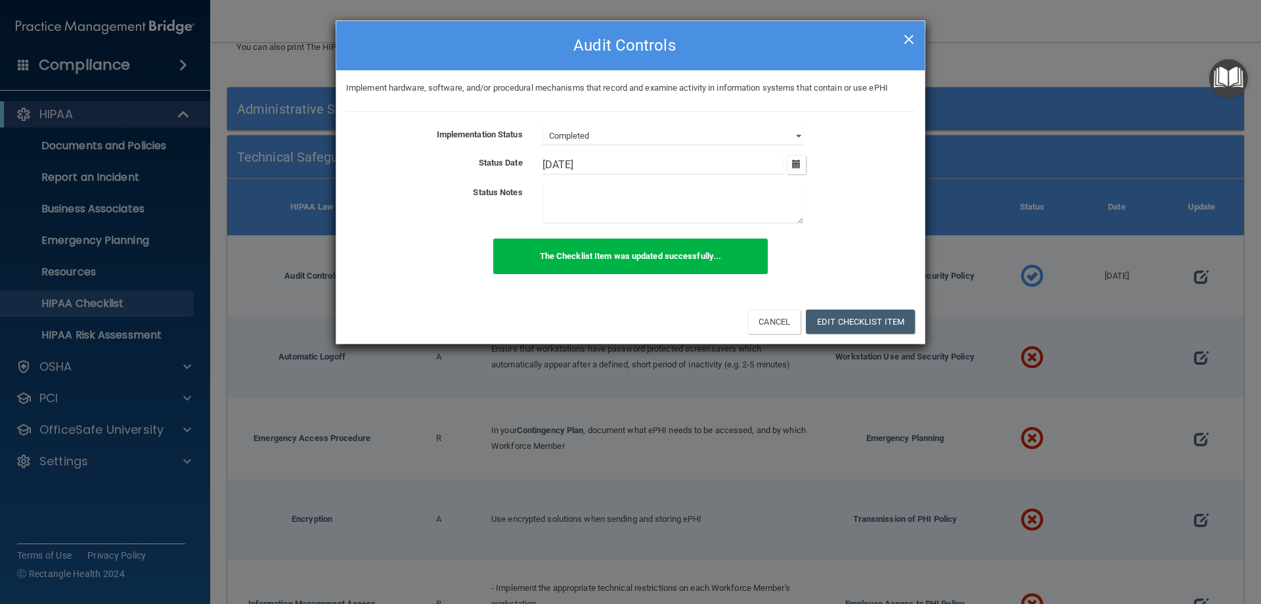
click at [908, 41] on span "×" at bounding box center [909, 37] width 12 height 26
select select "not_started"
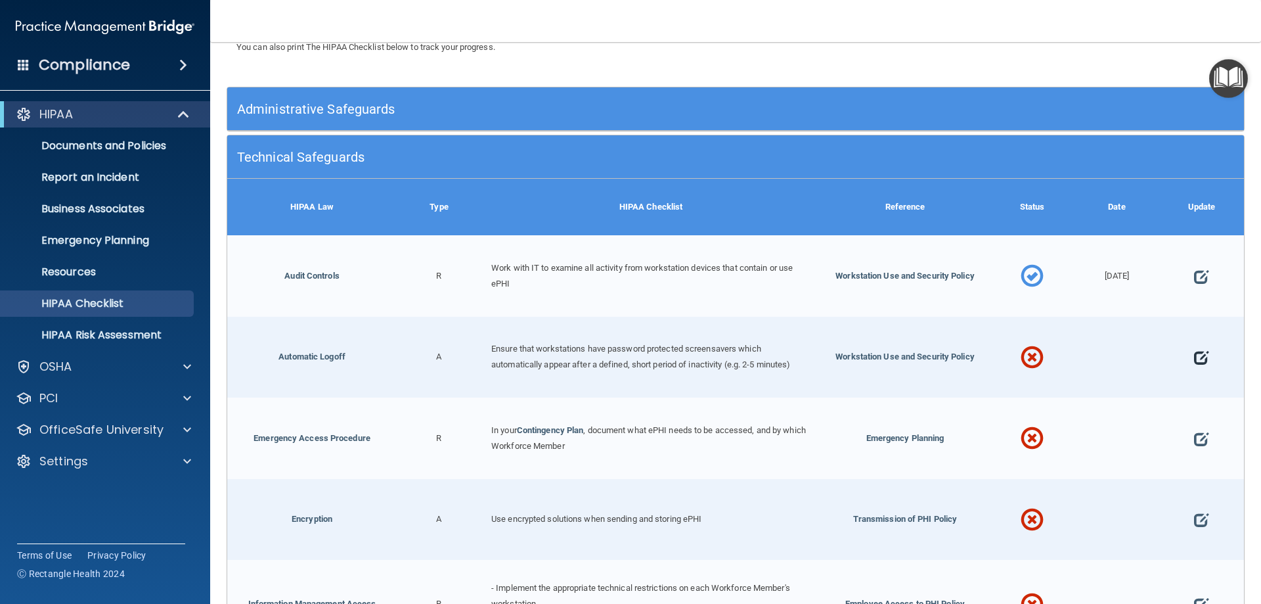
click at [1194, 355] on span at bounding box center [1201, 358] width 14 height 41
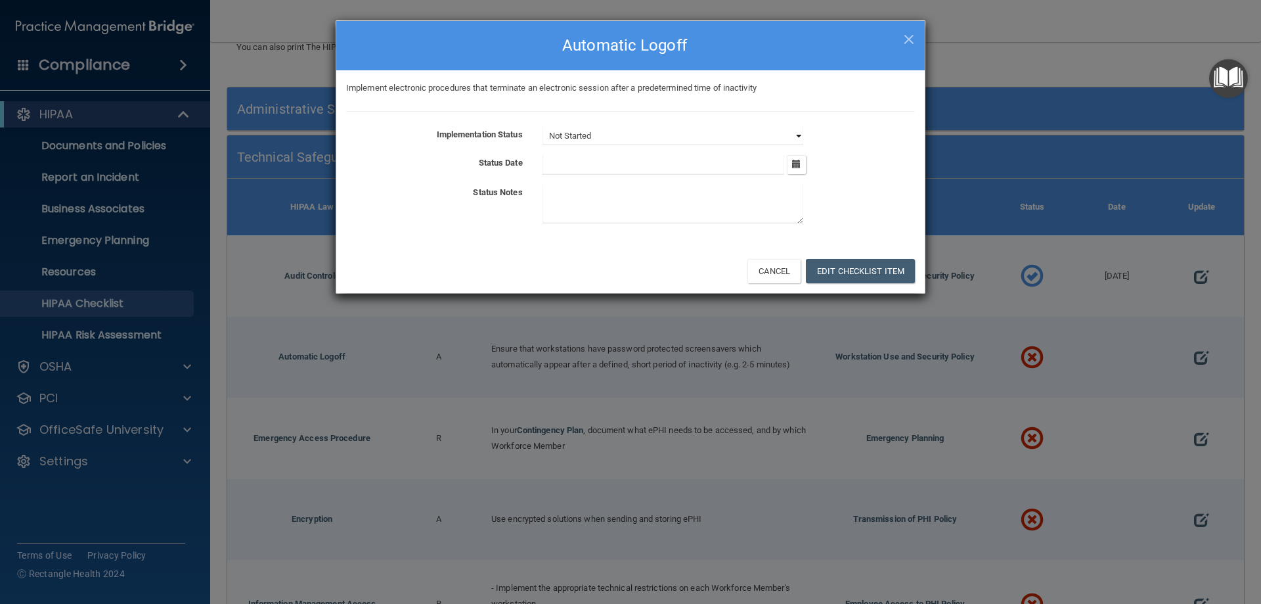
click at [791, 135] on select "Not Started In Progress Completed" at bounding box center [672, 136] width 261 height 18
select select "completed"
click at [542, 127] on select "Not Started In Progress Completed" at bounding box center [672, 136] width 261 height 18
click at [799, 162] on icon "button" at bounding box center [796, 164] width 9 height 9
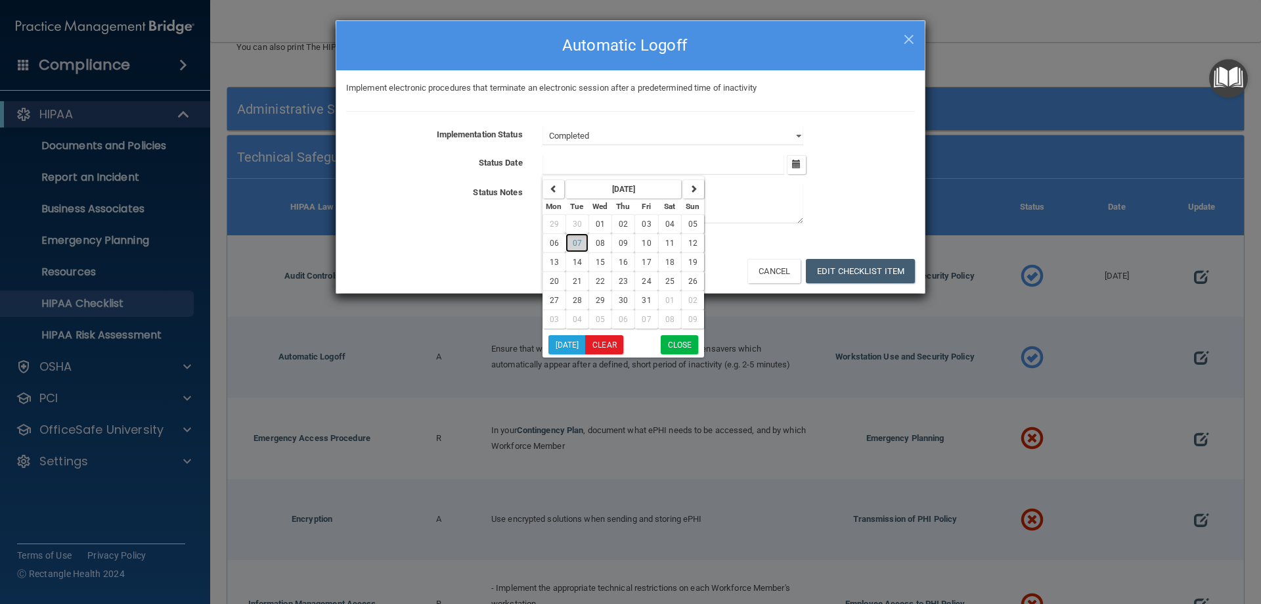
click at [577, 240] on span "07" at bounding box center [577, 242] width 9 height 9
type input "[DATE]"
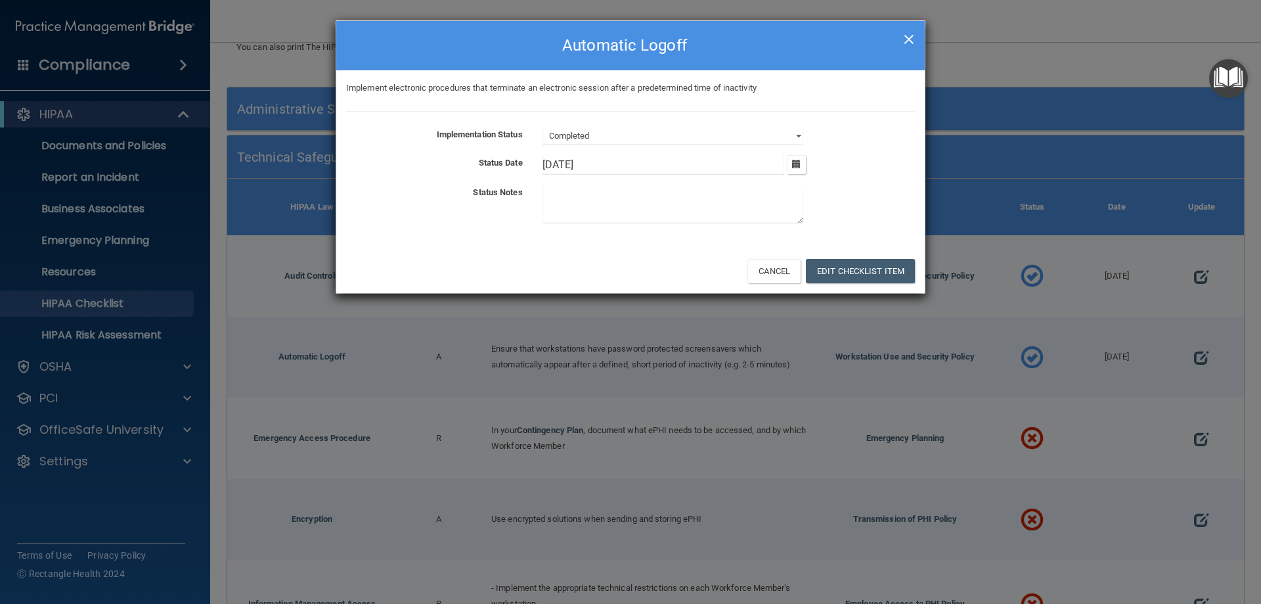
click at [908, 37] on span "×" at bounding box center [909, 37] width 12 height 26
select select "not_started"
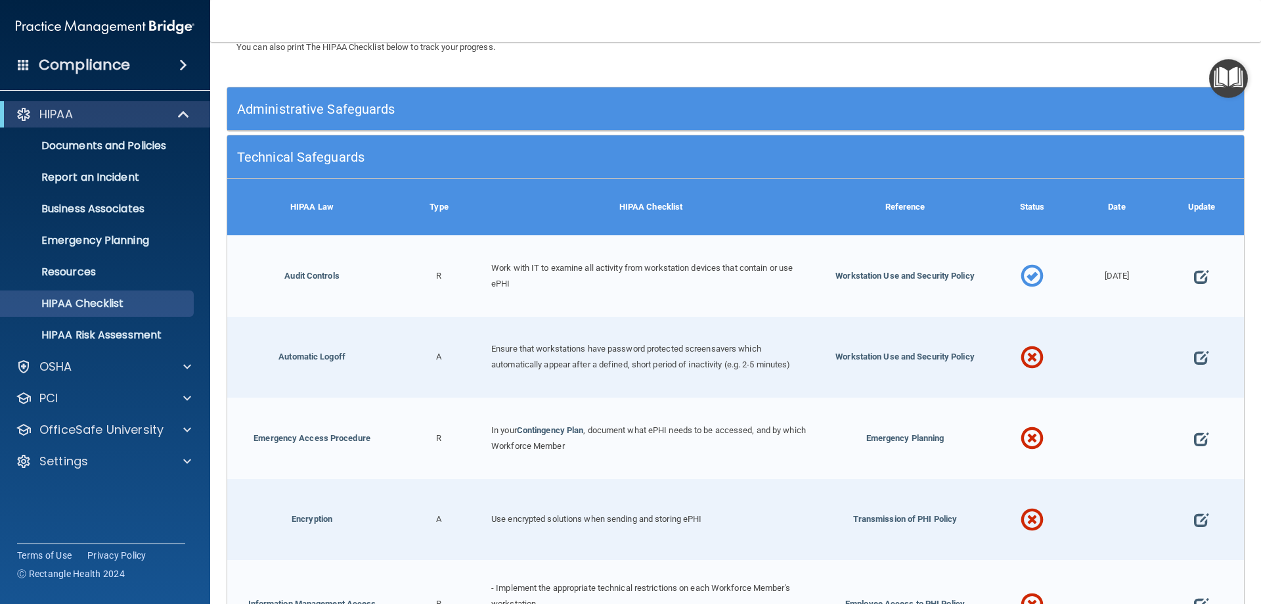
click at [1024, 359] on span at bounding box center [1032, 357] width 23 height 57
click at [1183, 357] on div at bounding box center [1201, 357] width 85 height 81
click at [1194, 357] on span at bounding box center [1201, 358] width 14 height 41
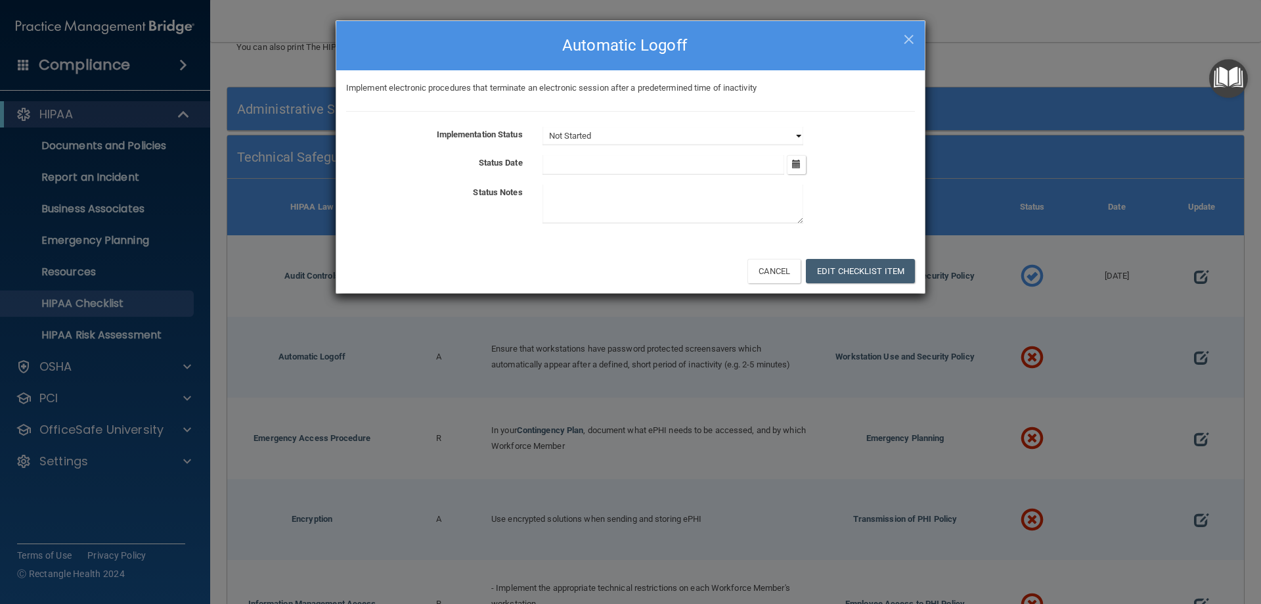
click at [794, 135] on select "Not Started In Progress Completed" at bounding box center [672, 136] width 261 height 18
select select "completed"
click at [542, 127] on select "Not Started In Progress Completed" at bounding box center [672, 136] width 261 height 18
click at [802, 161] on button "button" at bounding box center [796, 164] width 19 height 19
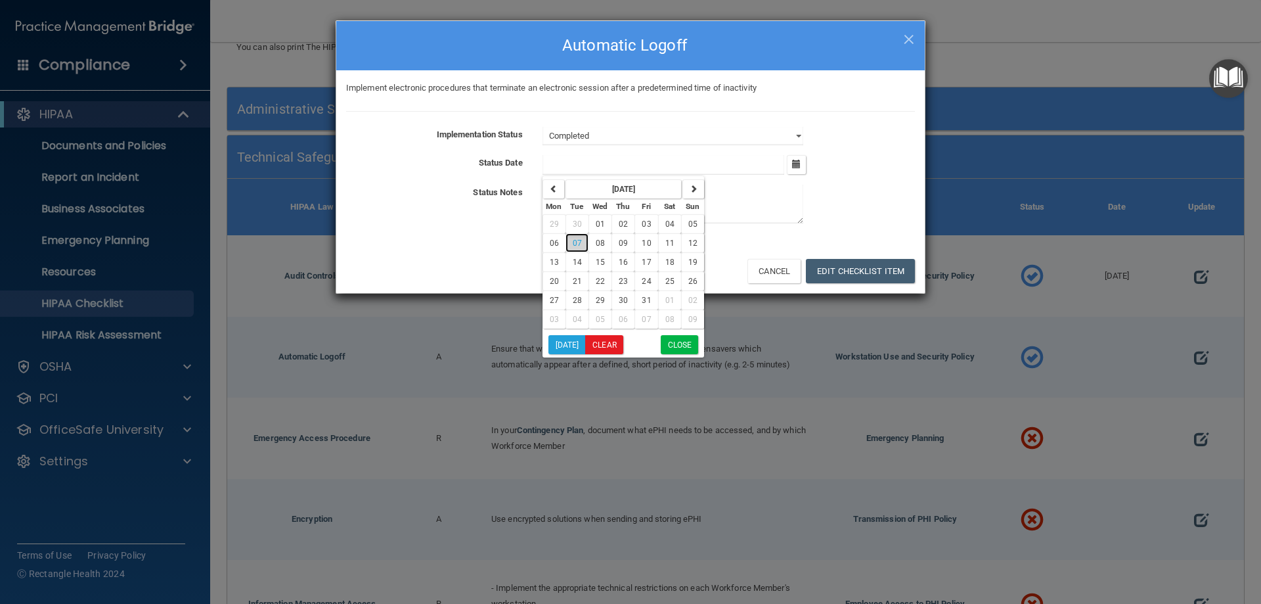
click at [574, 240] on span "07" at bounding box center [577, 242] width 9 height 9
type input "[DATE]"
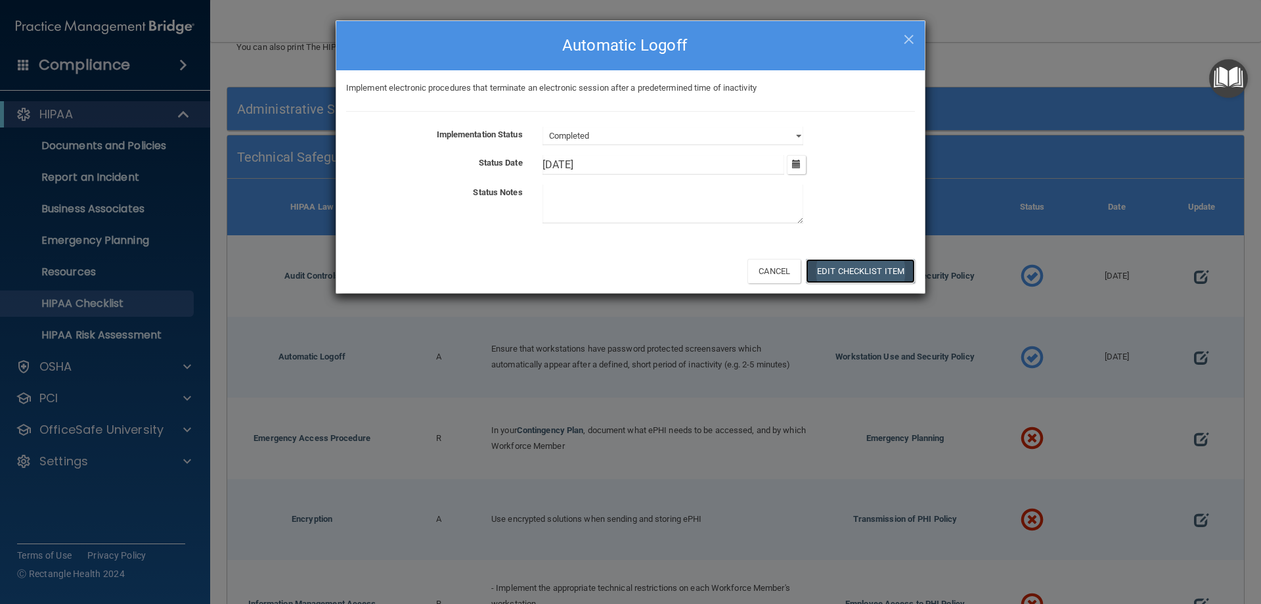
click at [867, 269] on button "Edit Checklist Item" at bounding box center [860, 271] width 109 height 24
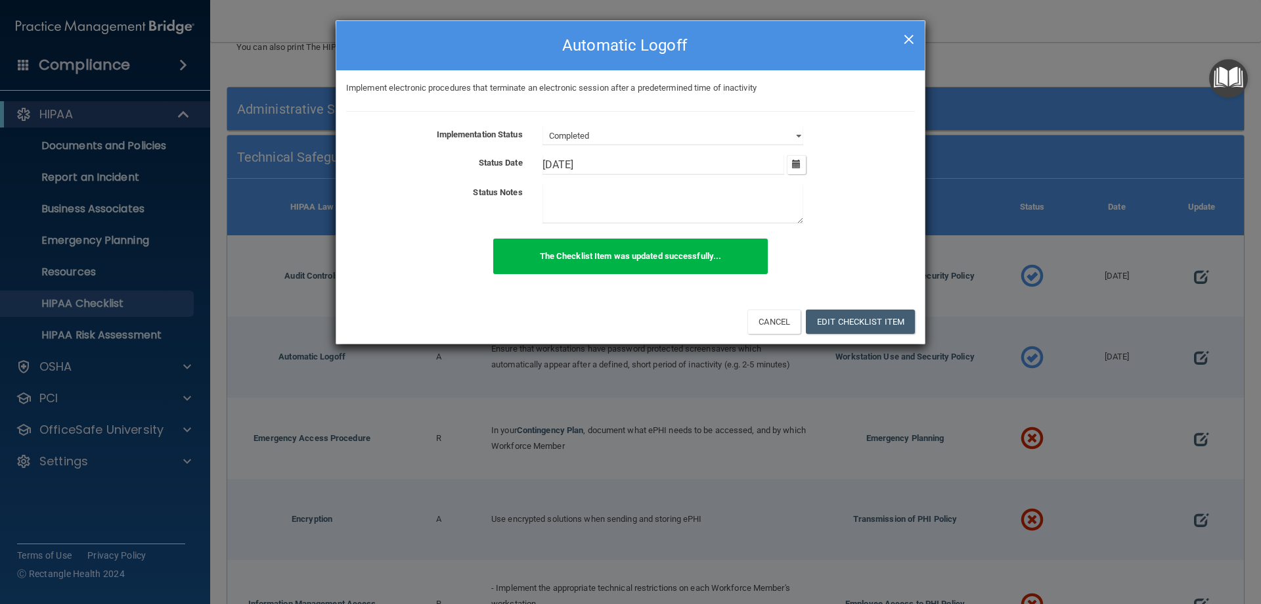
click at [907, 33] on span "×" at bounding box center [909, 37] width 12 height 26
select select "not_started"
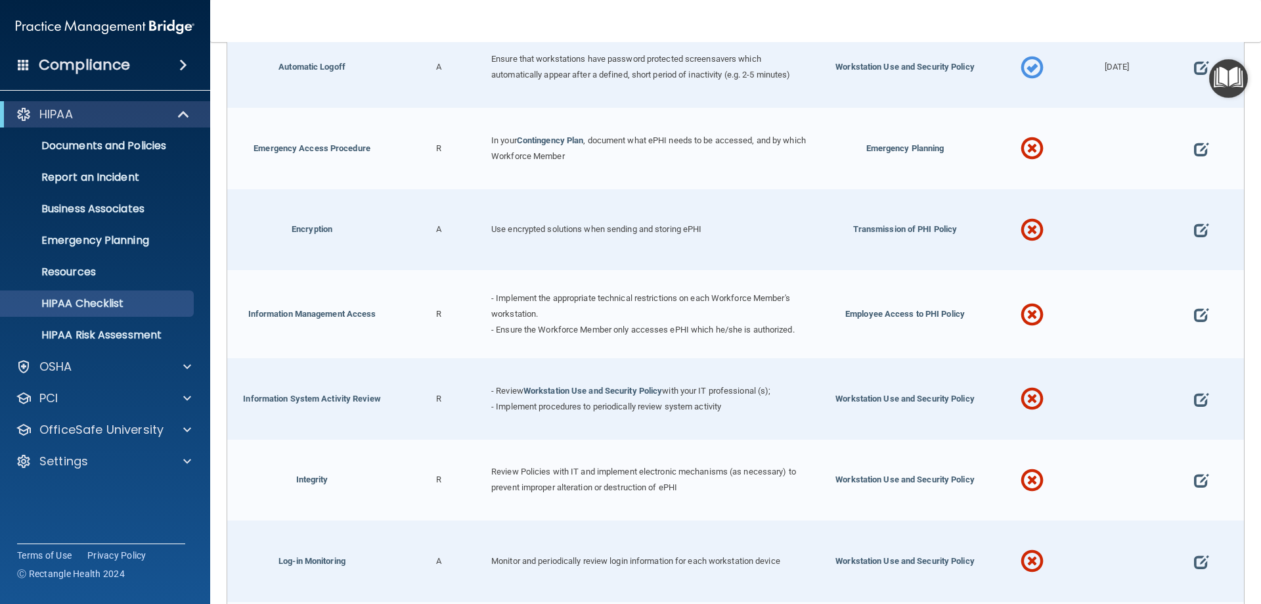
scroll to position [444, 0]
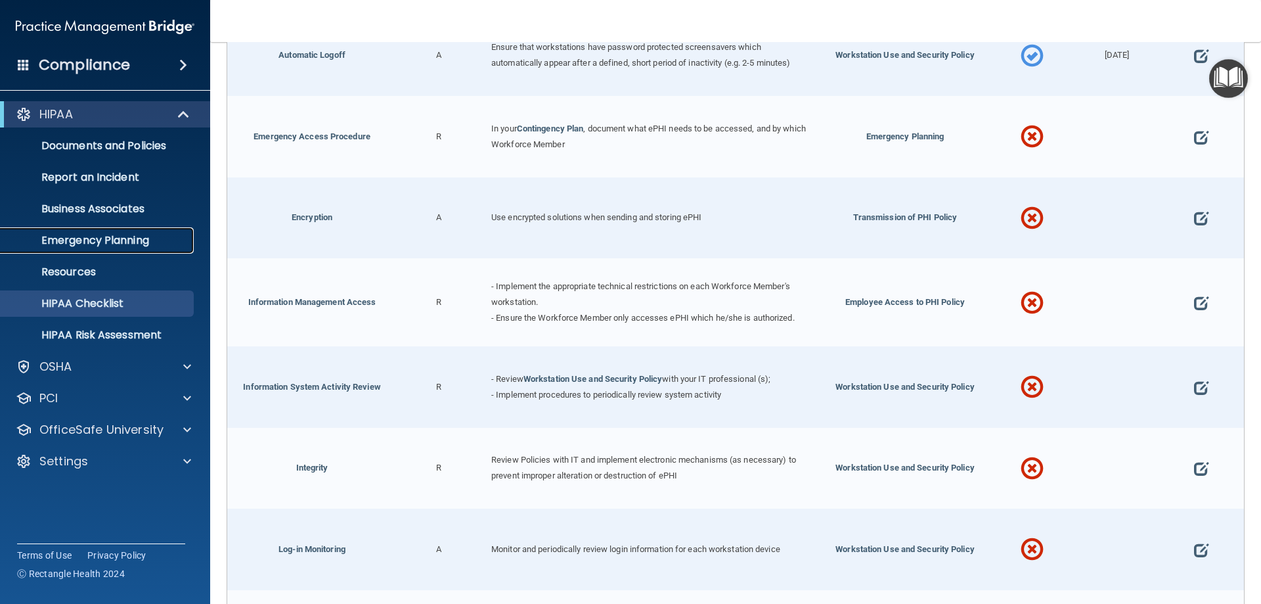
click at [119, 234] on p "Emergency Planning" at bounding box center [98, 240] width 179 height 13
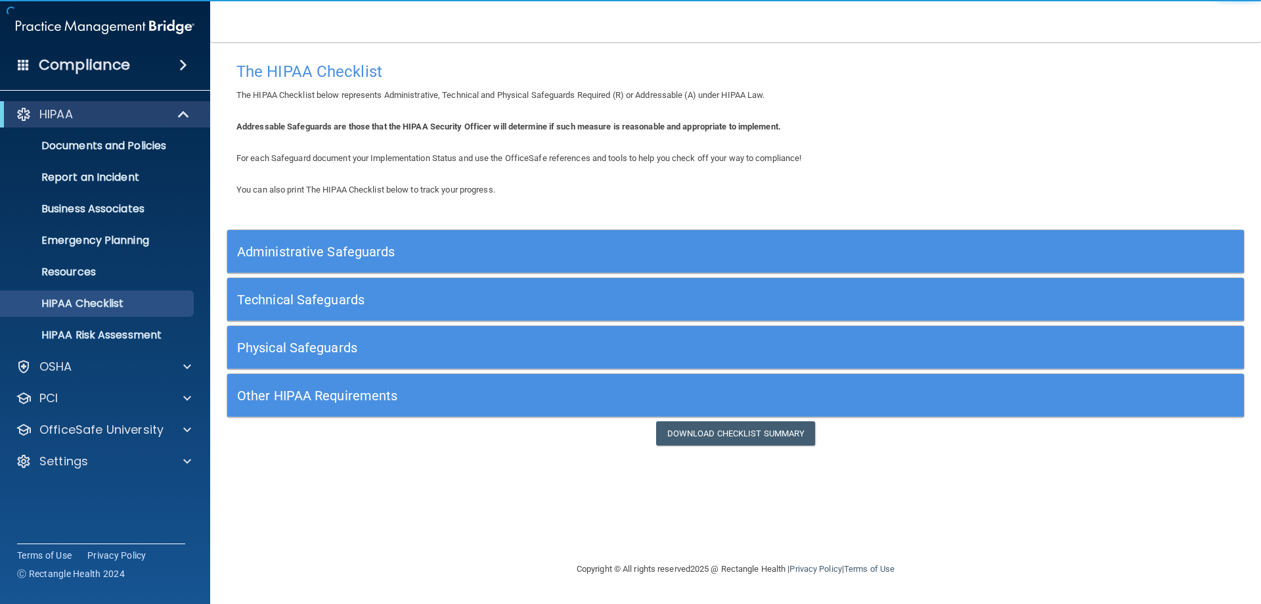
click at [452, 294] on h5 "Technical Safeguards" at bounding box center [608, 299] width 743 height 14
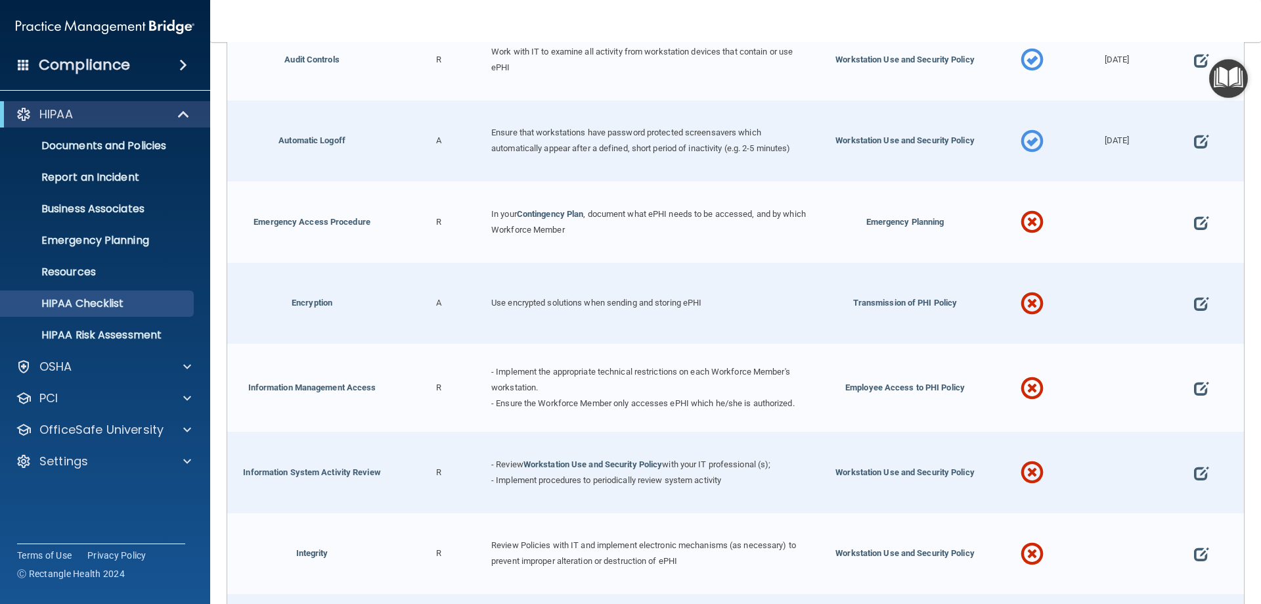
scroll to position [372, 0]
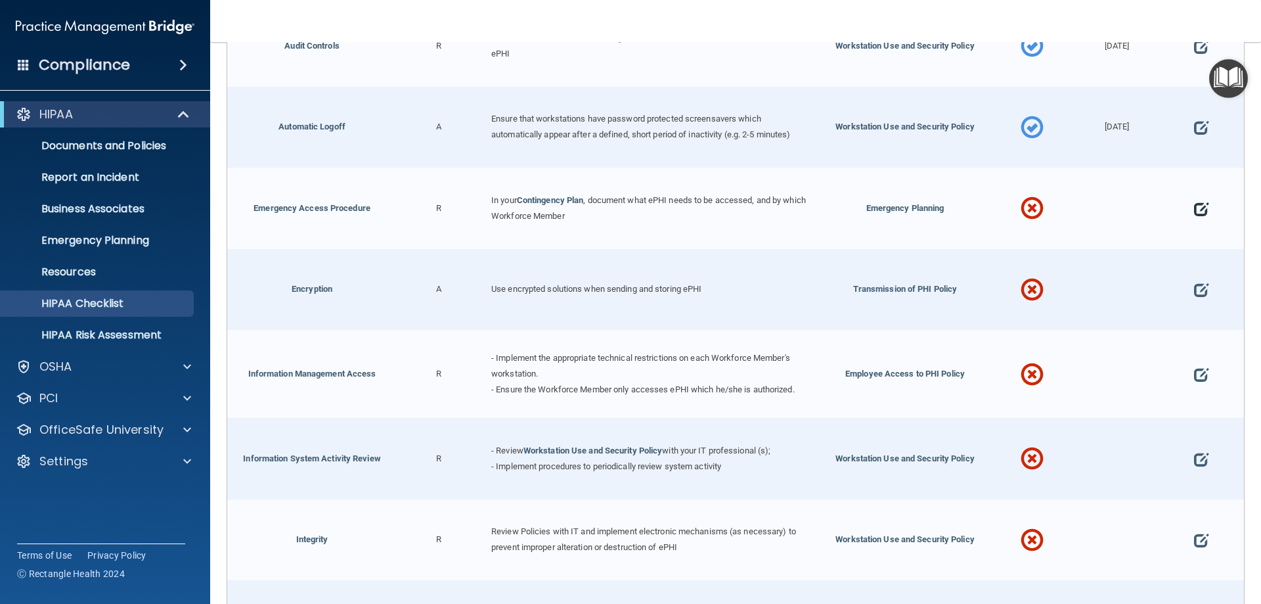
click at [1197, 206] on span at bounding box center [1201, 208] width 14 height 41
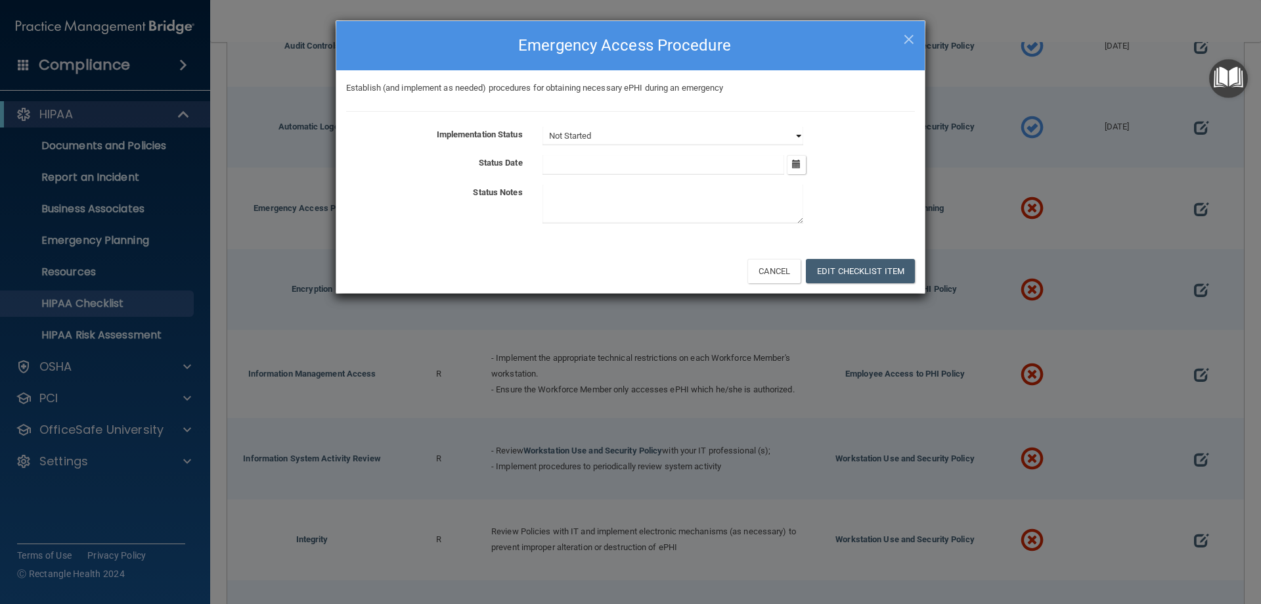
click at [790, 133] on select "Not Started In Progress Completed" at bounding box center [672, 136] width 261 height 18
select select "completed"
click at [542, 127] on select "Not Started In Progress Completed" at bounding box center [672, 136] width 261 height 18
click at [803, 160] on button "button" at bounding box center [796, 164] width 19 height 19
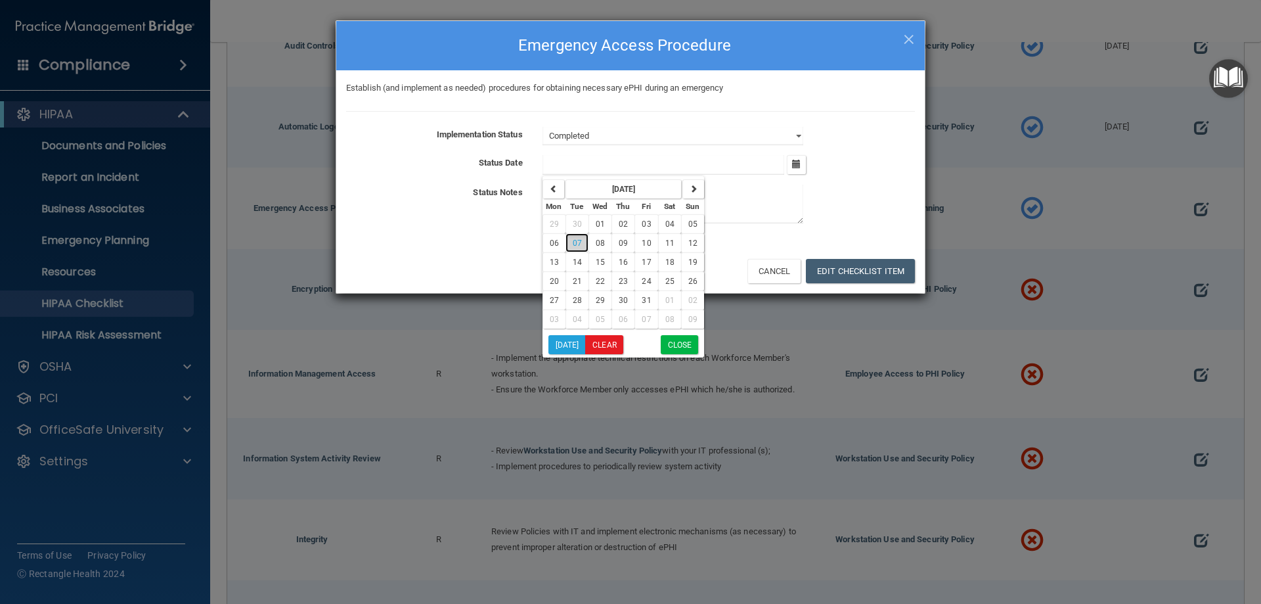
click at [579, 238] on button "07" at bounding box center [576, 242] width 23 height 19
type input "[DATE]"
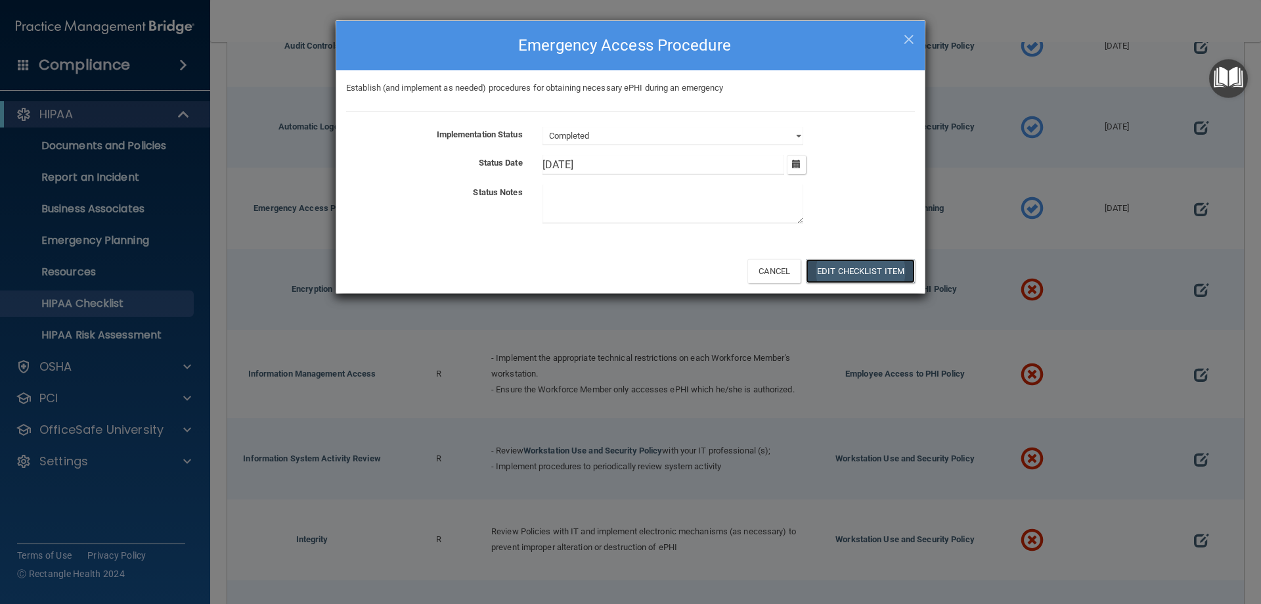
click at [893, 271] on button "Edit Checklist Item" at bounding box center [860, 271] width 109 height 24
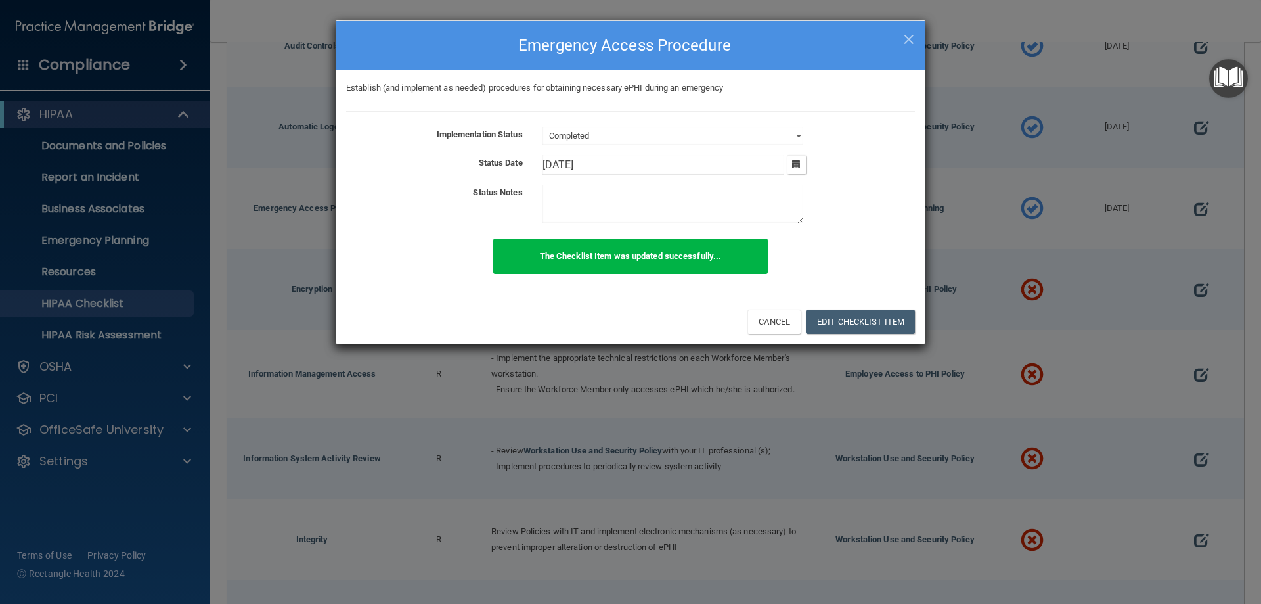
click at [902, 34] on h4 "Emergency Access Procedure" at bounding box center [630, 45] width 569 height 29
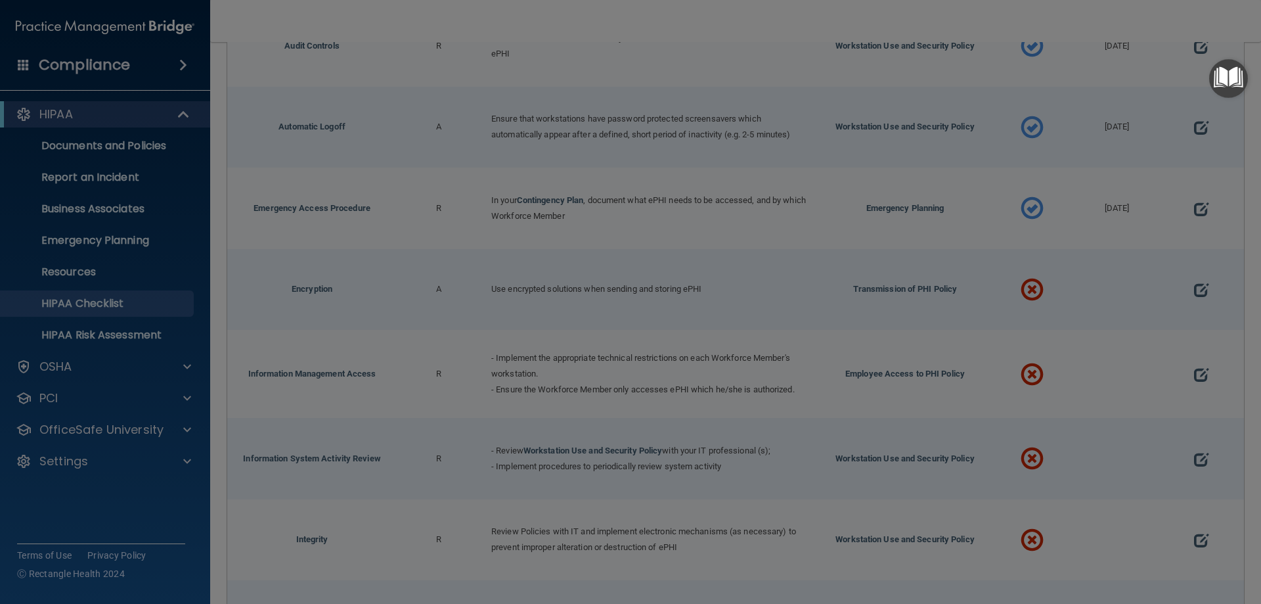
click at [906, 39] on div "Establish (and implement as needed) procedures for obtaining necessary ePHI dur…" at bounding box center [630, 103] width 588 height 229
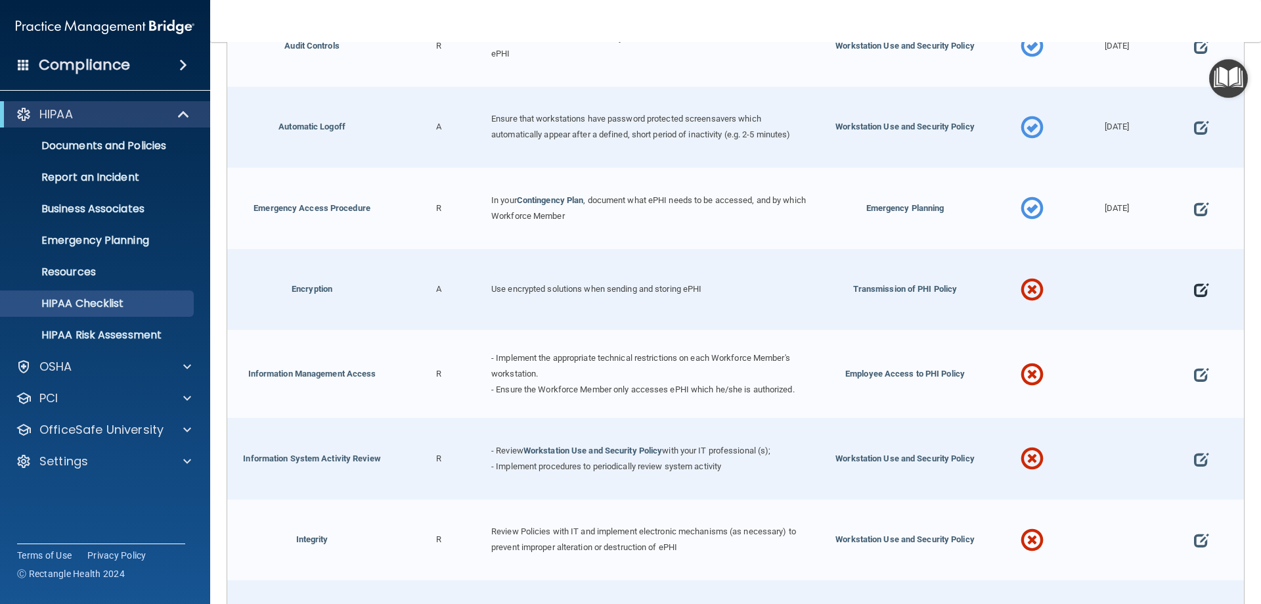
click at [1194, 290] on span at bounding box center [1201, 290] width 14 height 41
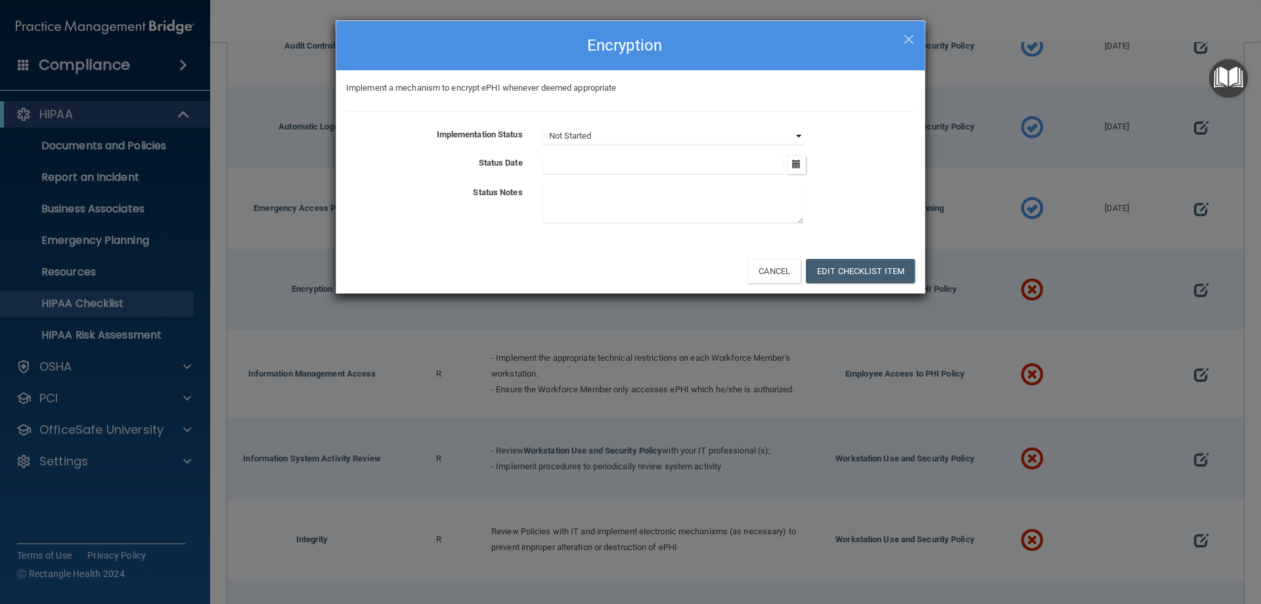
click at [795, 132] on select "Not Started In Progress Completed" at bounding box center [672, 136] width 261 height 18
select select "completed"
click at [542, 127] on select "Not Started In Progress Completed" at bounding box center [672, 136] width 261 height 18
click at [800, 162] on icon "button" at bounding box center [796, 164] width 9 height 9
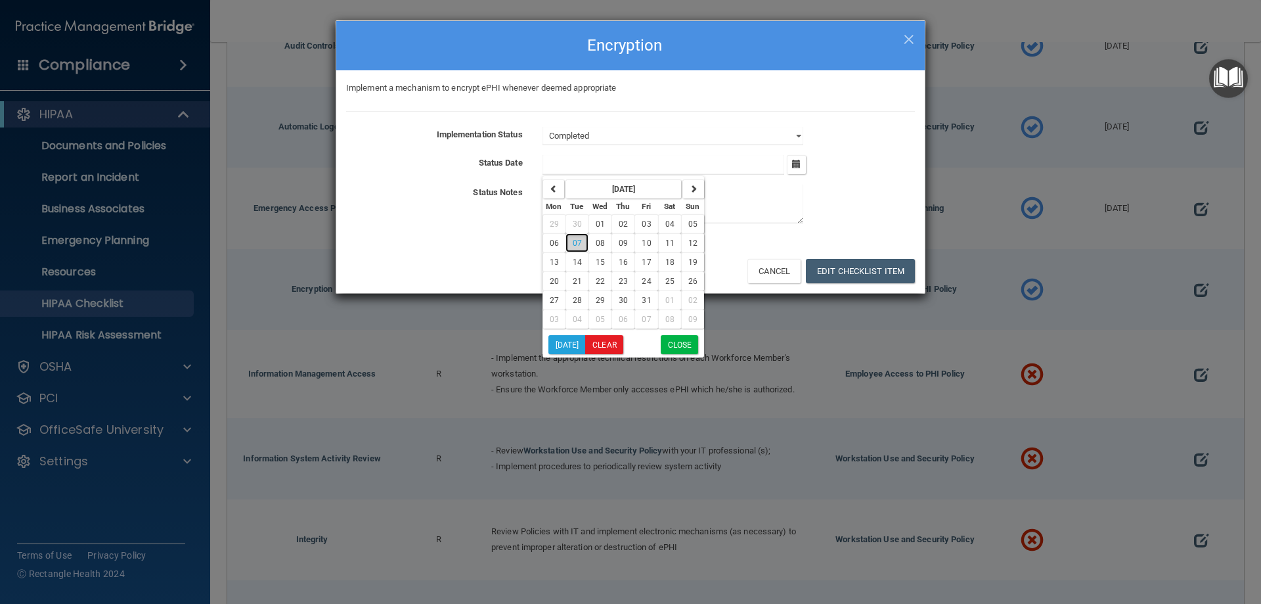
click at [573, 240] on span "07" at bounding box center [577, 242] width 9 height 9
type input "[DATE]"
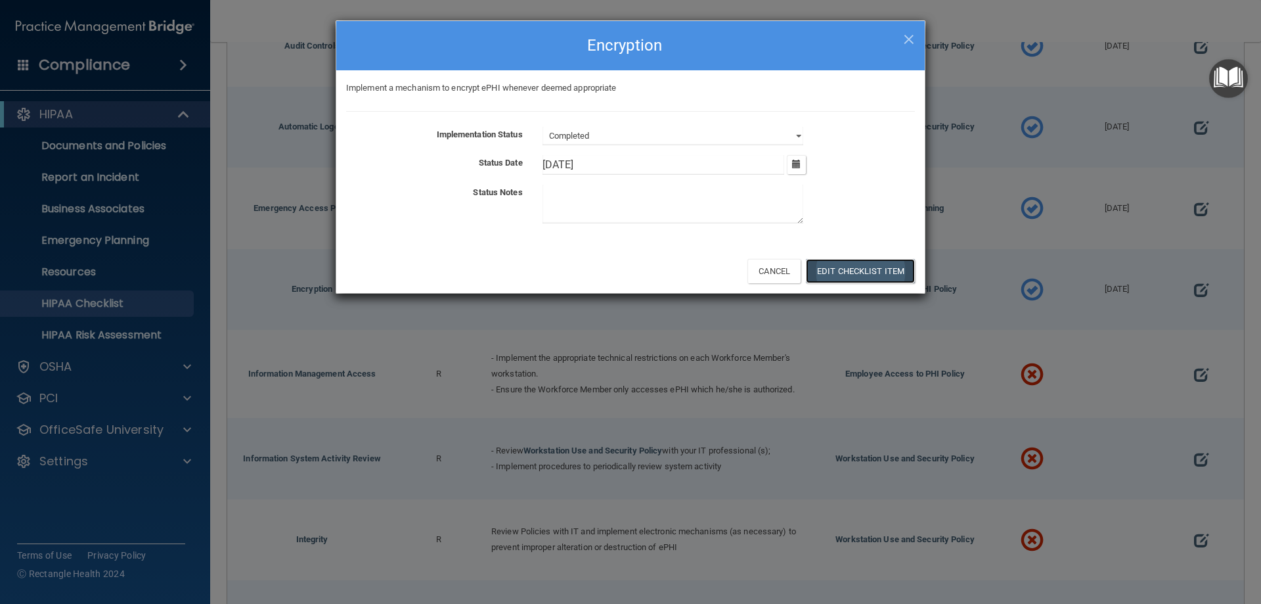
click at [890, 274] on button "Edit Checklist Item" at bounding box center [860, 271] width 109 height 24
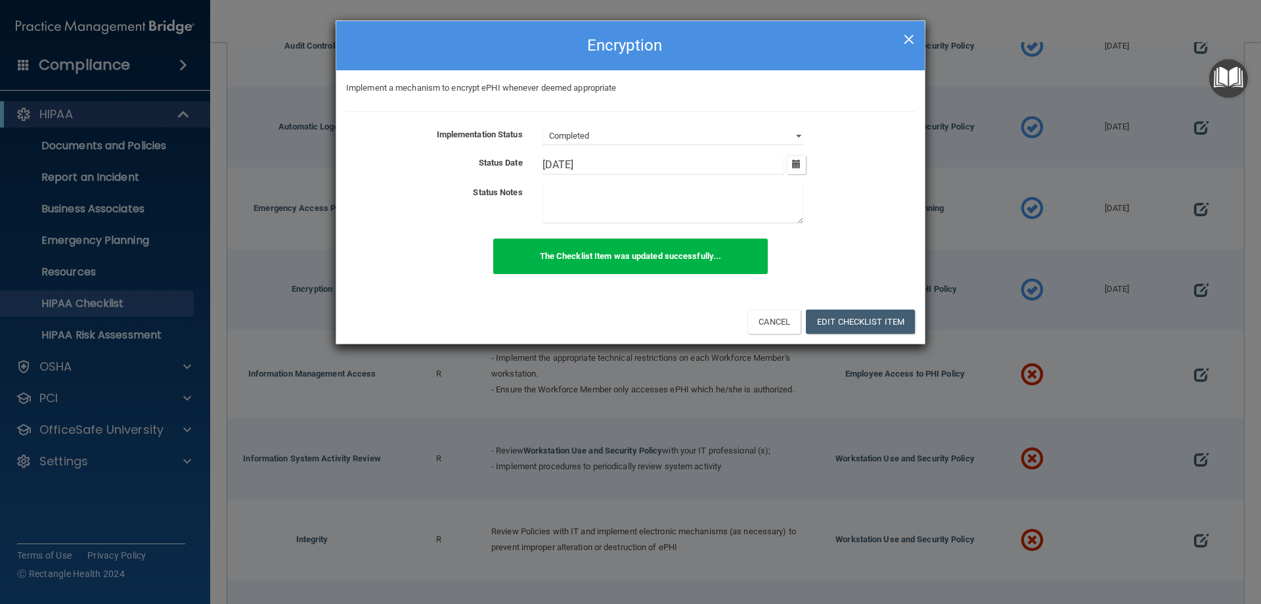
click at [910, 36] on span "×" at bounding box center [909, 37] width 12 height 26
select select "not_started"
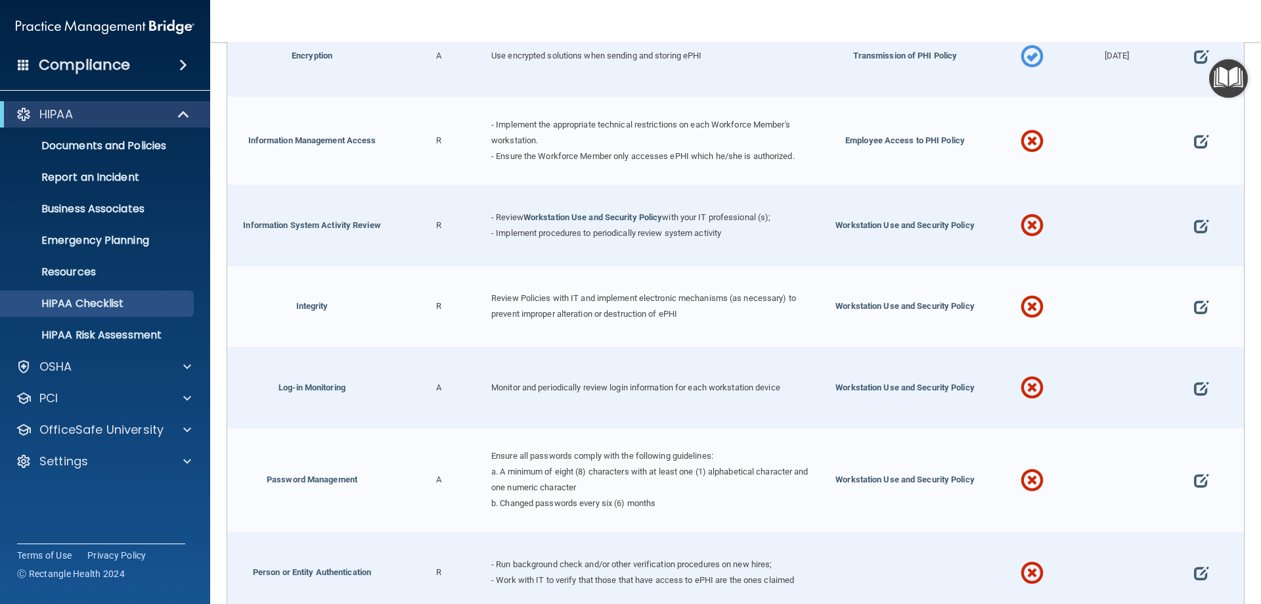
scroll to position [607, 0]
click at [1194, 135] on span at bounding box center [1201, 139] width 14 height 41
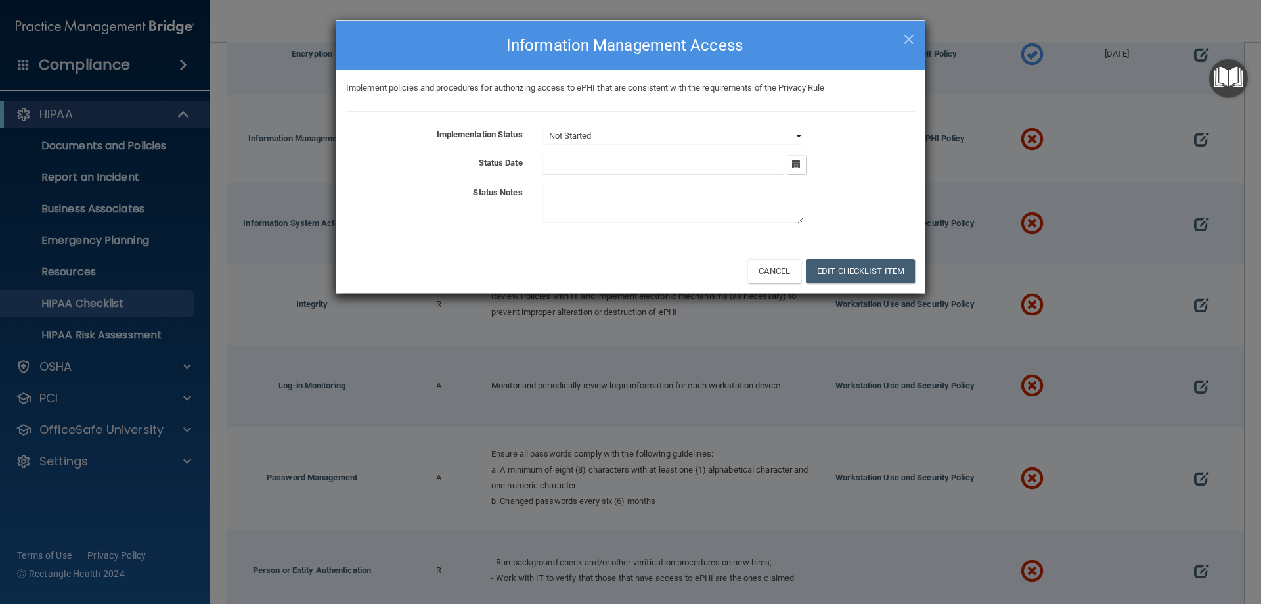
click at [797, 132] on select "Not Started In Progress Completed" at bounding box center [672, 136] width 261 height 18
select select "completed"
click at [542, 127] on select "Not Started In Progress Completed" at bounding box center [672, 136] width 261 height 18
click at [795, 164] on icon "button" at bounding box center [796, 164] width 9 height 9
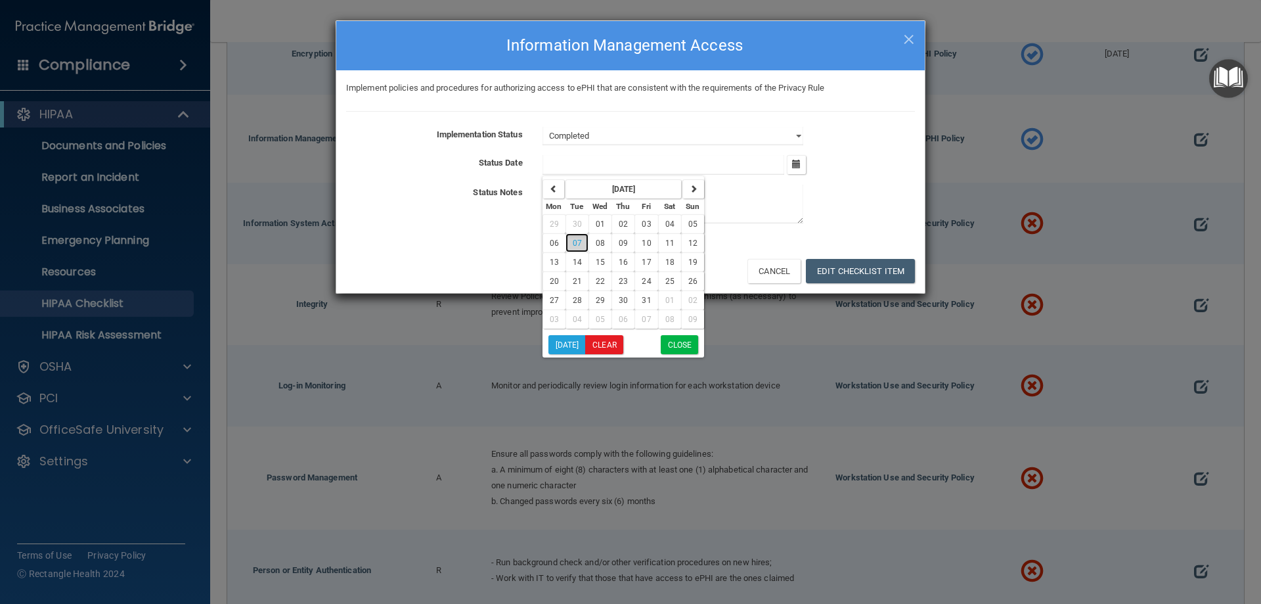
click at [580, 240] on span "07" at bounding box center [577, 242] width 9 height 9
type input "[DATE]"
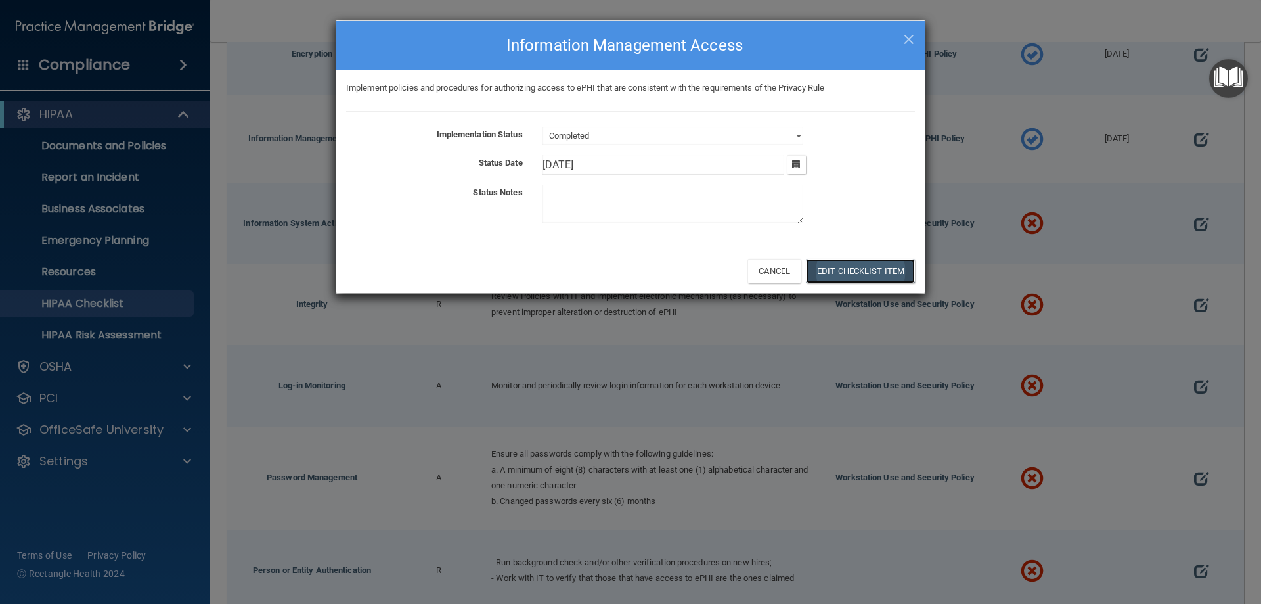
click at [870, 270] on button "Edit Checklist Item" at bounding box center [860, 271] width 109 height 24
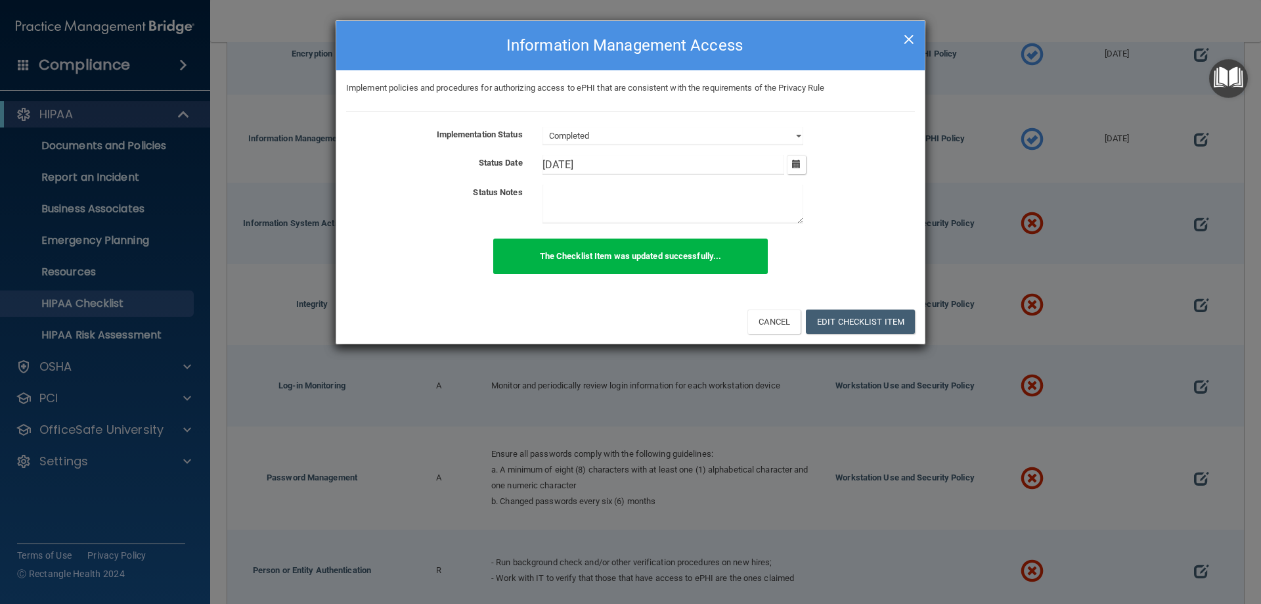
click at [911, 40] on span "×" at bounding box center [909, 37] width 12 height 26
select select "not_started"
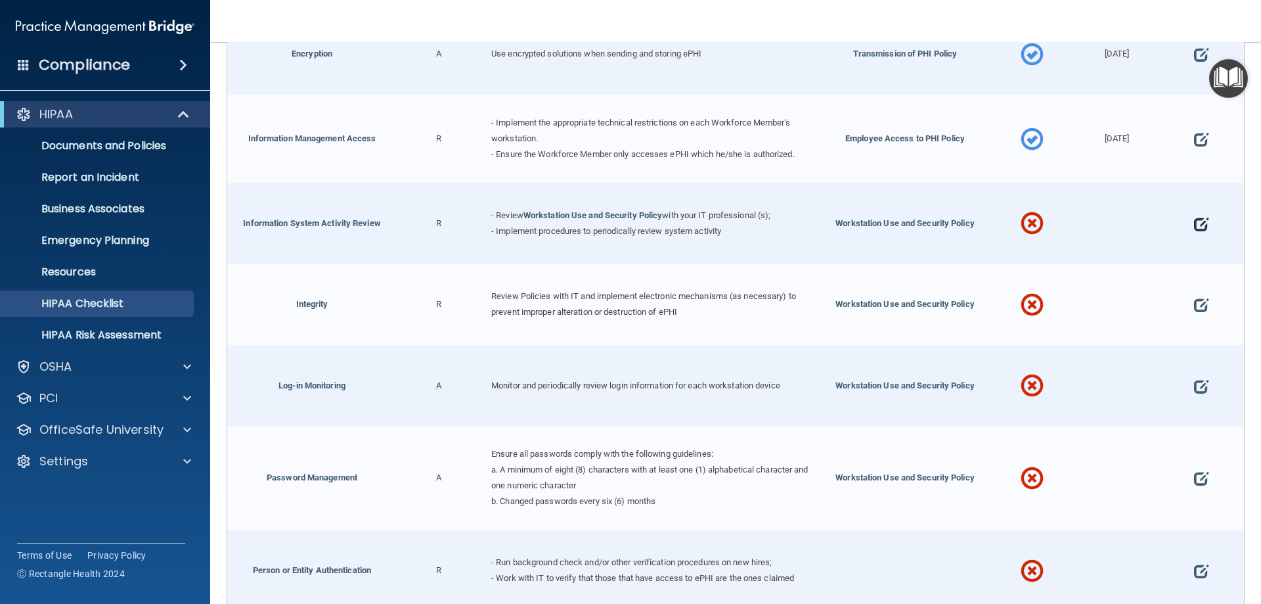
click at [1194, 211] on span at bounding box center [1201, 224] width 14 height 41
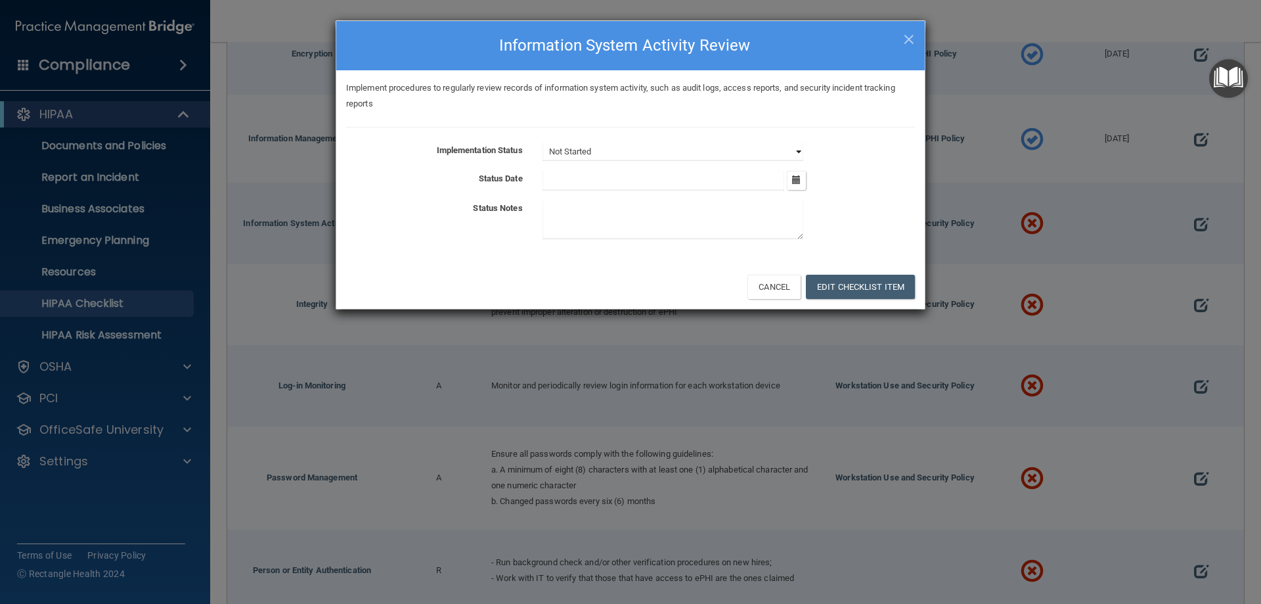
click at [794, 150] on select "Not Started In Progress Completed" at bounding box center [672, 152] width 261 height 18
select select "completed"
click at [542, 143] on select "Not Started In Progress Completed" at bounding box center [672, 152] width 261 height 18
click at [797, 180] on icon "button" at bounding box center [796, 179] width 9 height 9
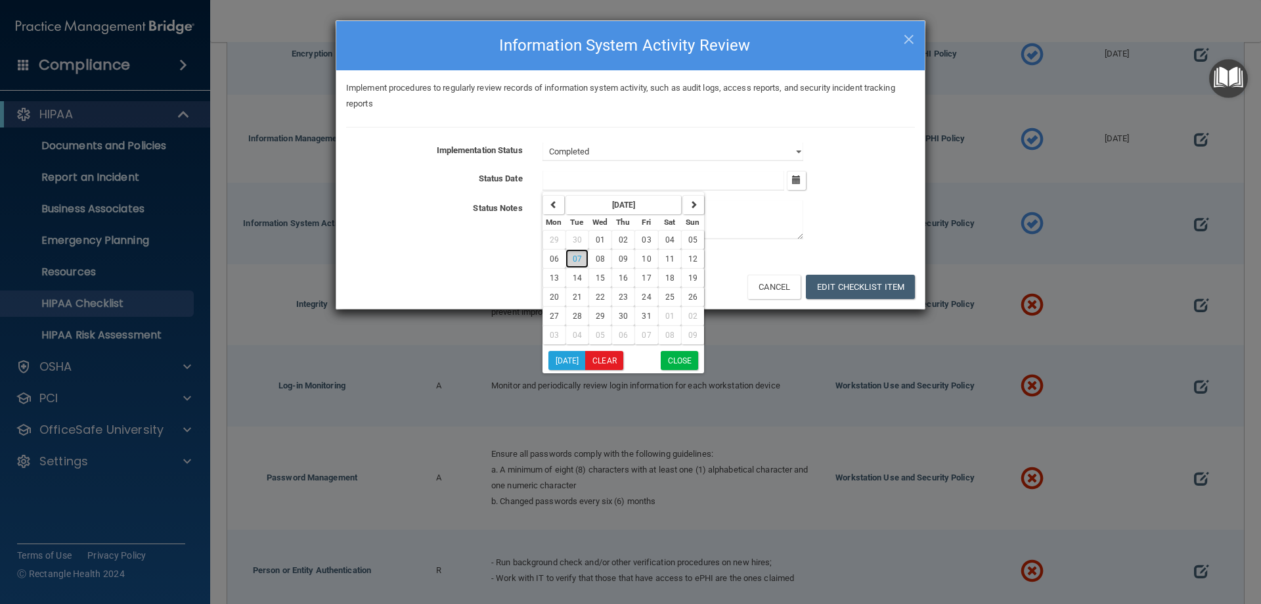
click at [573, 255] on span "07" at bounding box center [577, 258] width 9 height 9
type input "[DATE]"
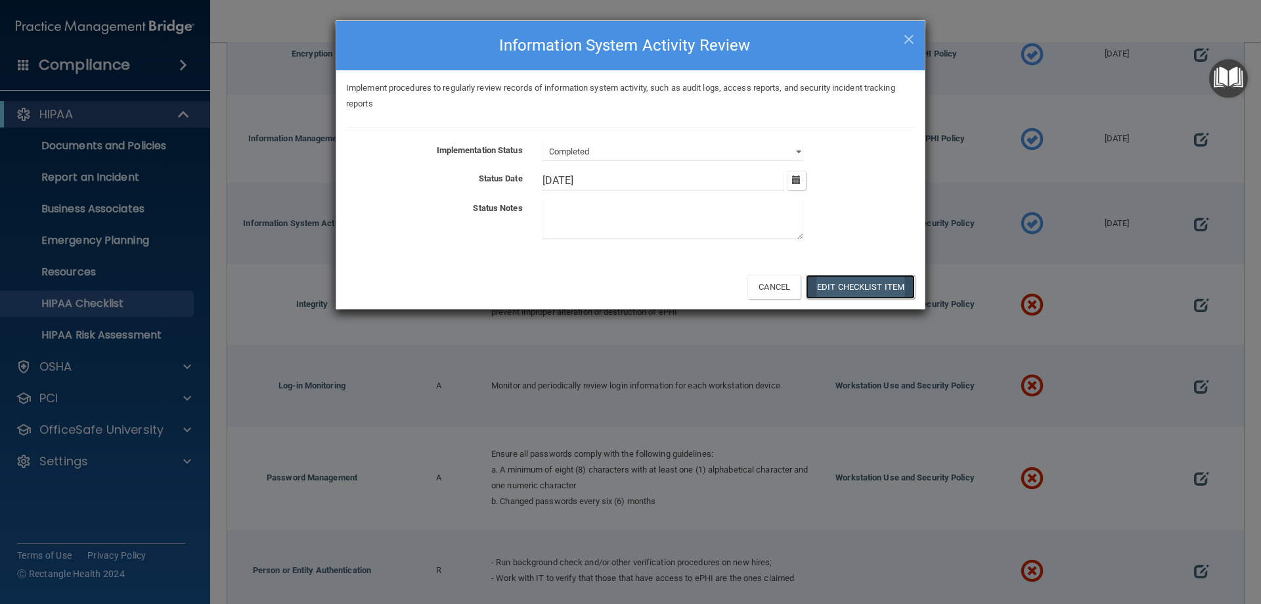
click at [865, 285] on button "Edit Checklist Item" at bounding box center [860, 287] width 109 height 24
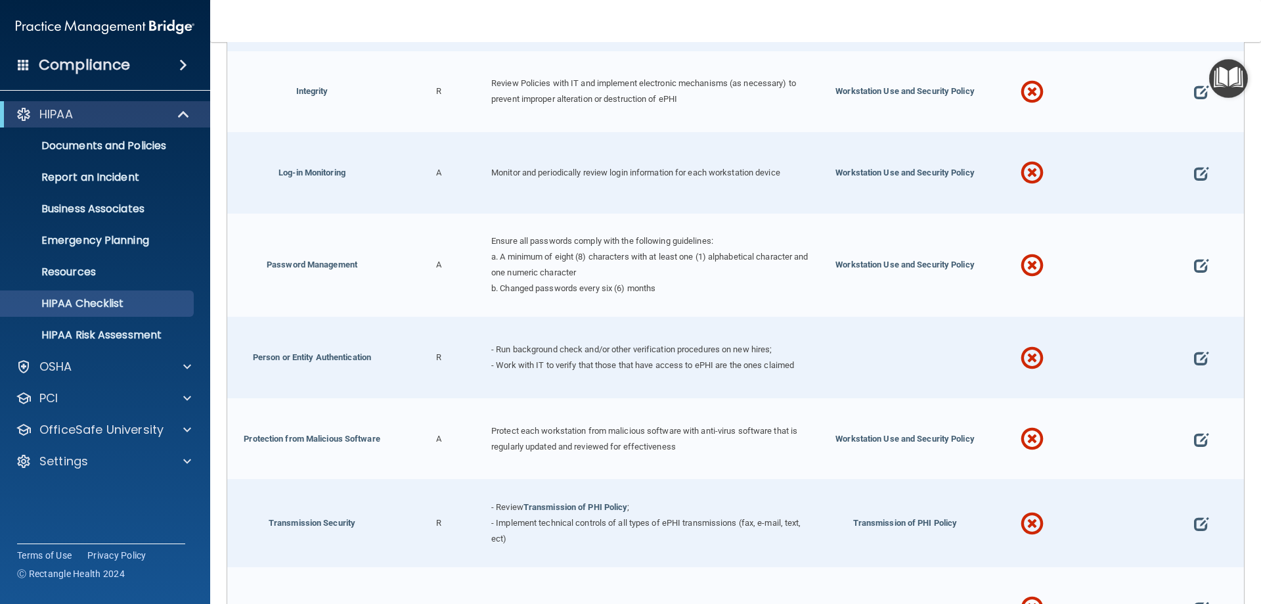
scroll to position [822, 0]
click at [1194, 82] on span at bounding box center [1201, 90] width 14 height 41
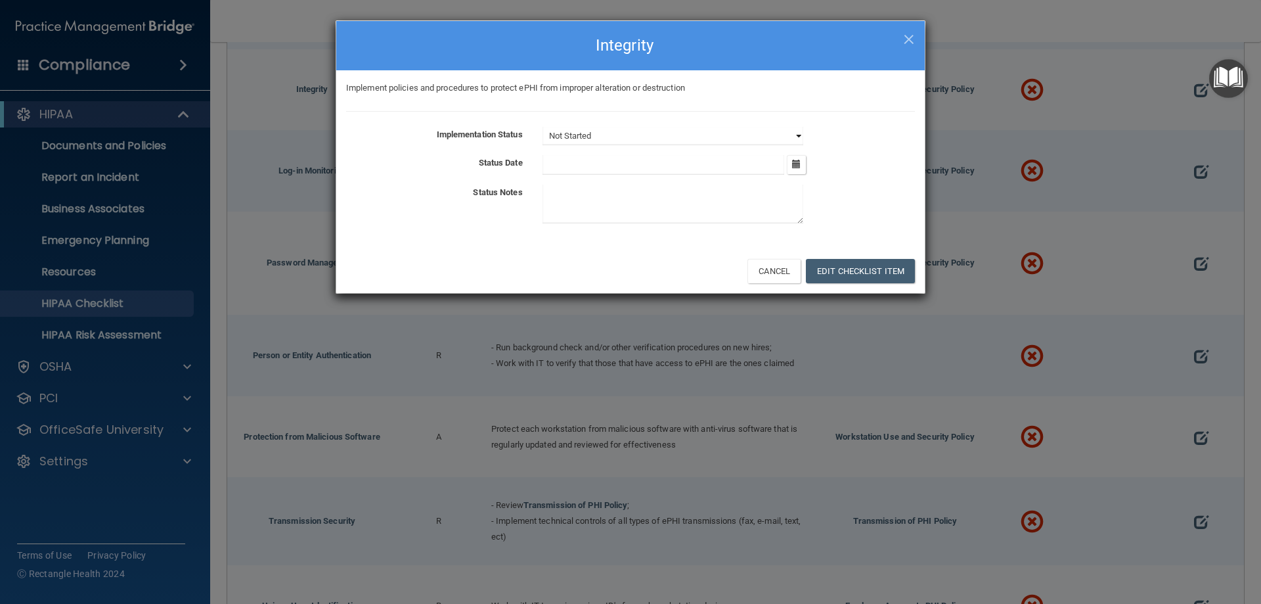
click at [797, 137] on select "Not Started In Progress Completed" at bounding box center [672, 136] width 261 height 18
select select "completed"
click at [542, 127] on select "Not Started In Progress Completed" at bounding box center [672, 136] width 261 height 18
click at [795, 162] on icon "button" at bounding box center [796, 164] width 9 height 9
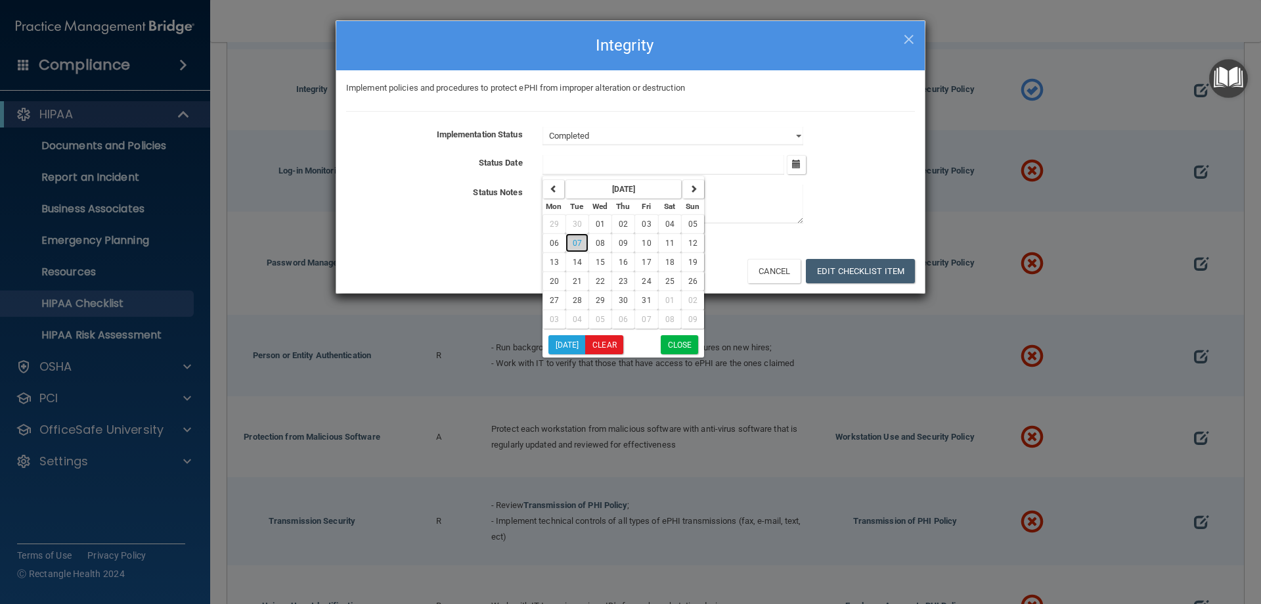
click at [577, 239] on span "07" at bounding box center [577, 242] width 9 height 9
type input "[DATE]"
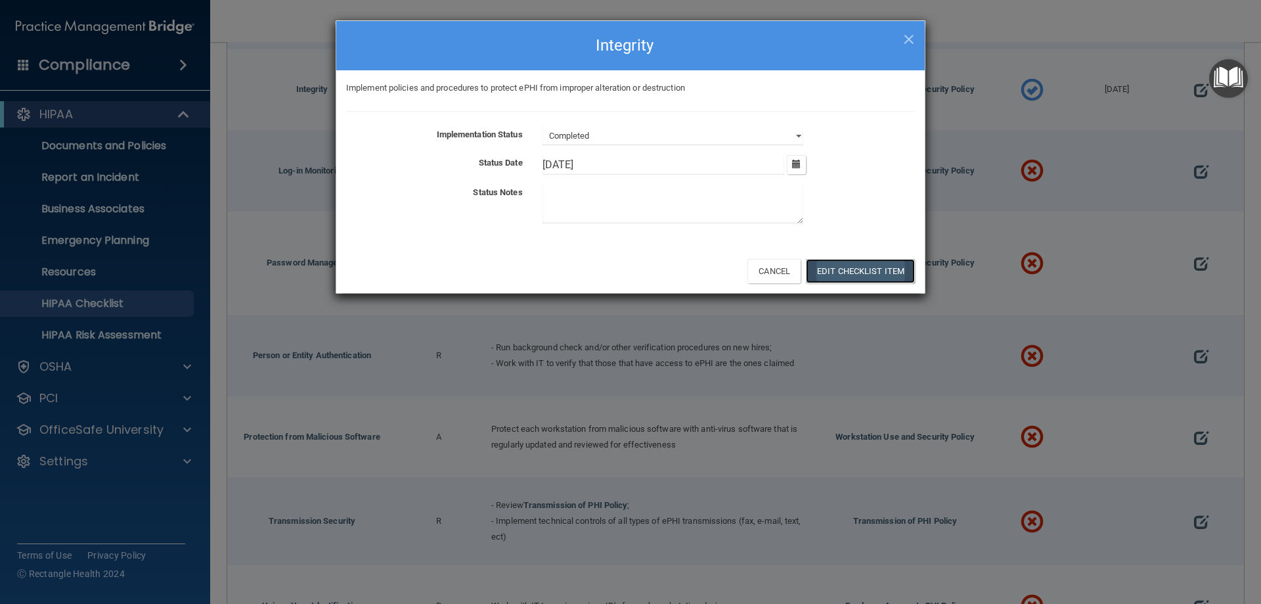
click at [872, 266] on button "Edit Checklist Item" at bounding box center [860, 271] width 109 height 24
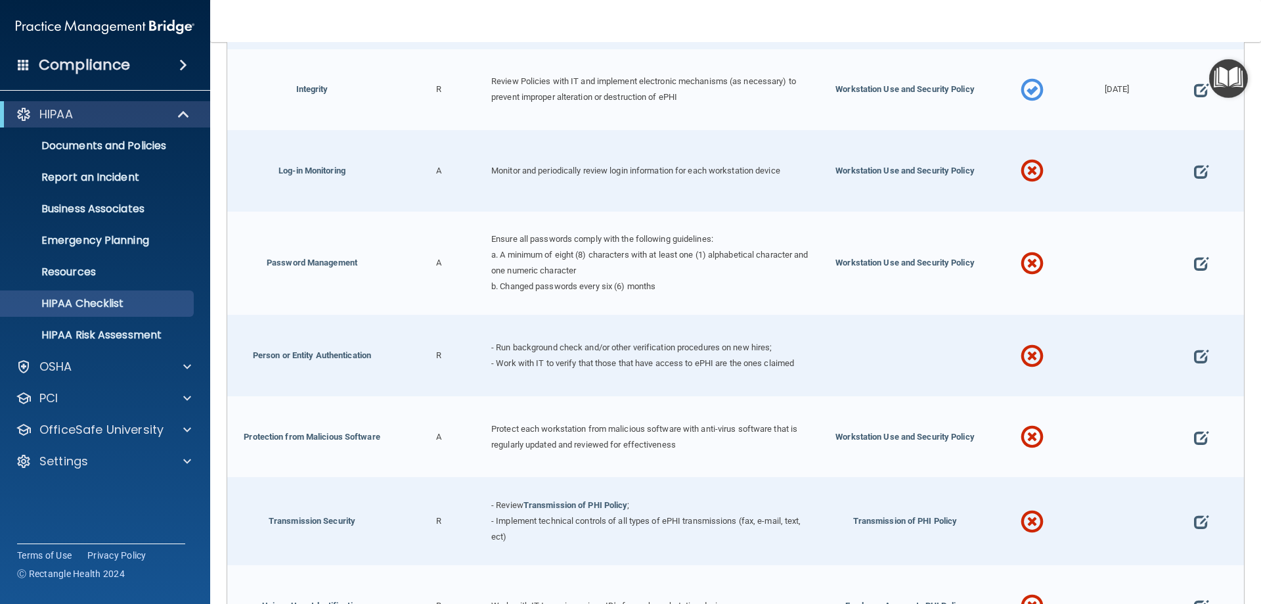
click at [906, 38] on nav "Toggle navigation Karen Neilson karened3@yahoo.com Manage My Enterprise Richard…" at bounding box center [735, 21] width 1051 height 42
click at [1195, 163] on span at bounding box center [1201, 171] width 14 height 41
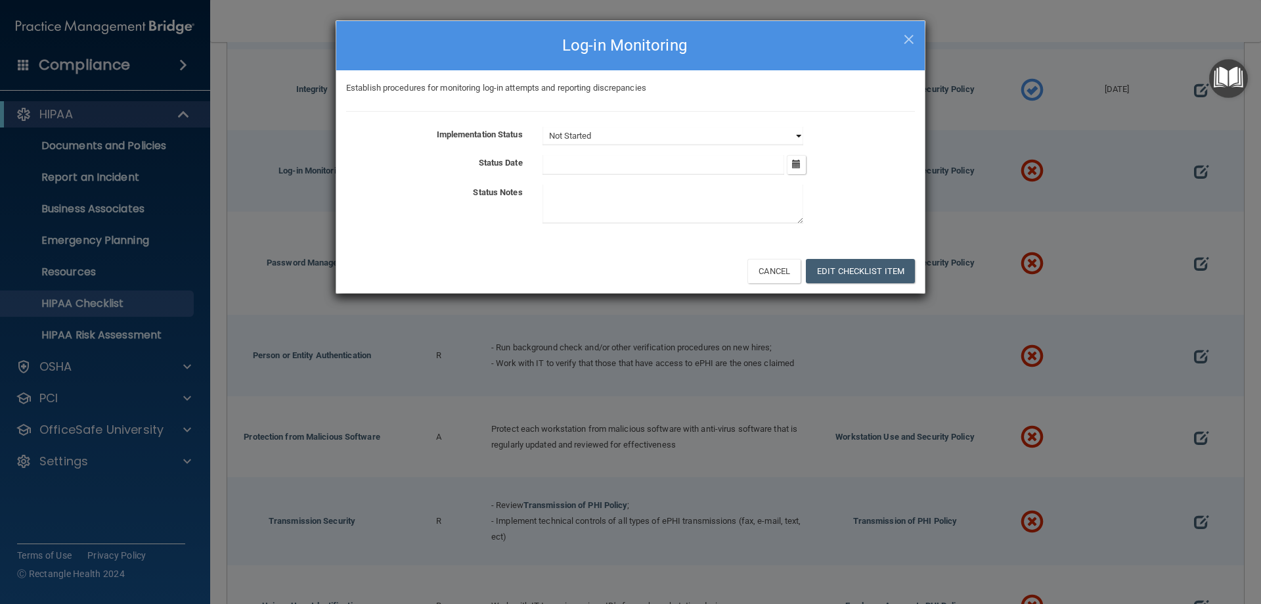
click at [799, 133] on select "Not Started In Progress Completed" at bounding box center [672, 136] width 261 height 18
select select "completed"
click at [542, 127] on select "Not Started In Progress Completed" at bounding box center [672, 136] width 261 height 18
click at [798, 160] on icon "button" at bounding box center [796, 164] width 9 height 9
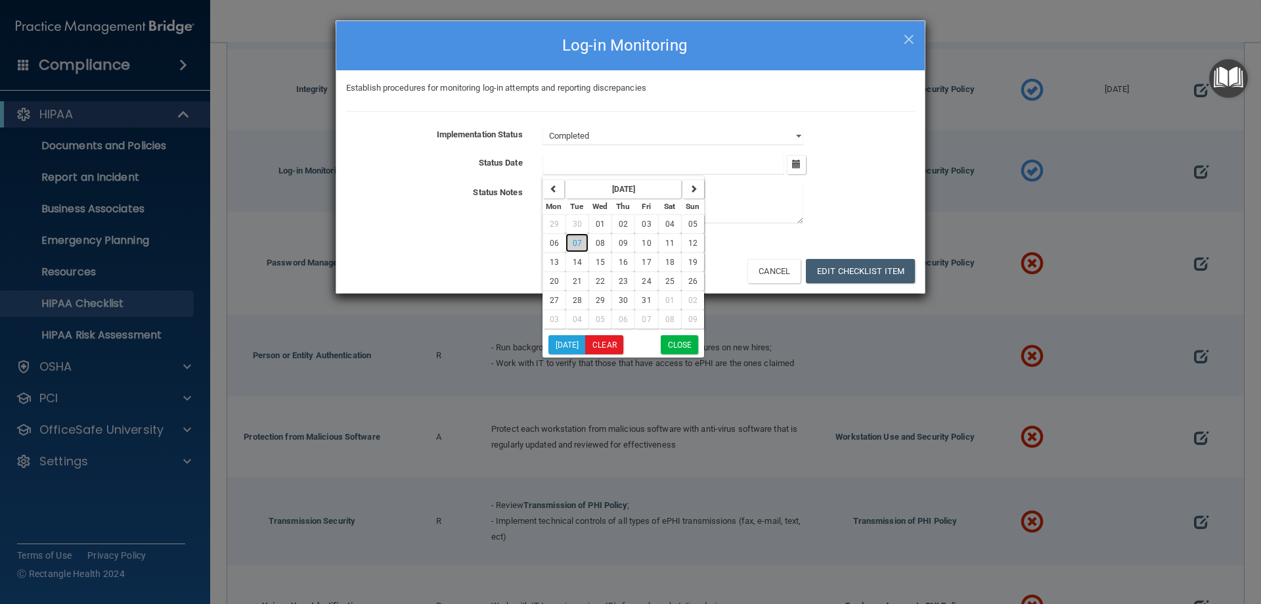
click at [575, 242] on span "07" at bounding box center [577, 242] width 9 height 9
type input "[DATE]"
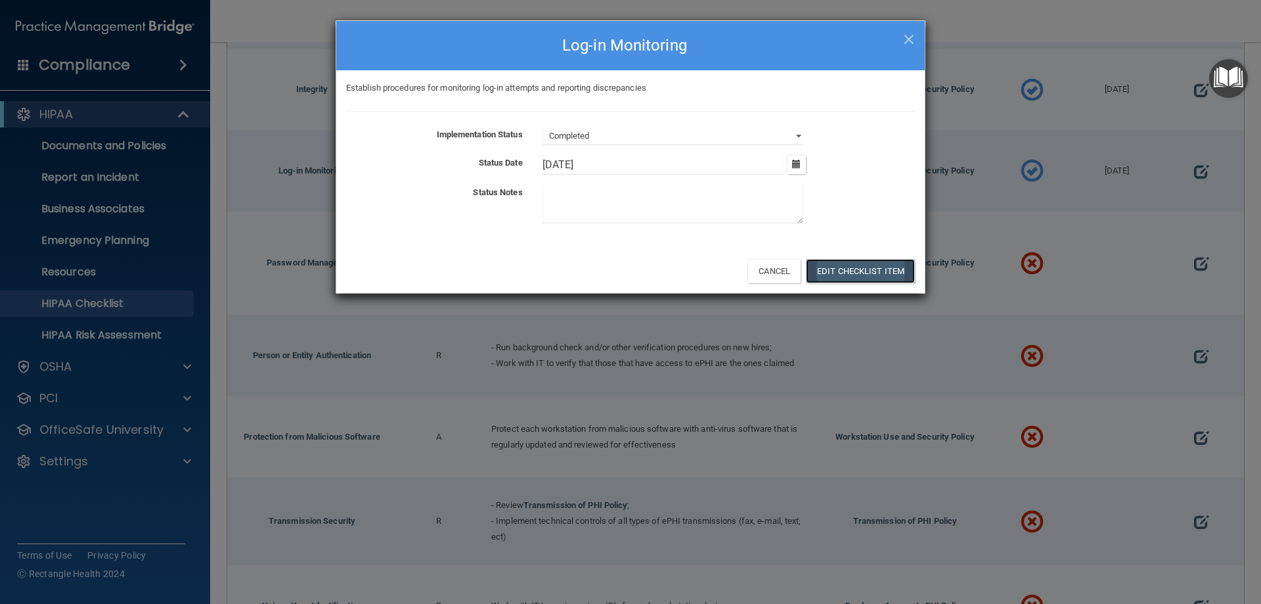
click at [853, 266] on button "Edit Checklist Item" at bounding box center [860, 271] width 109 height 24
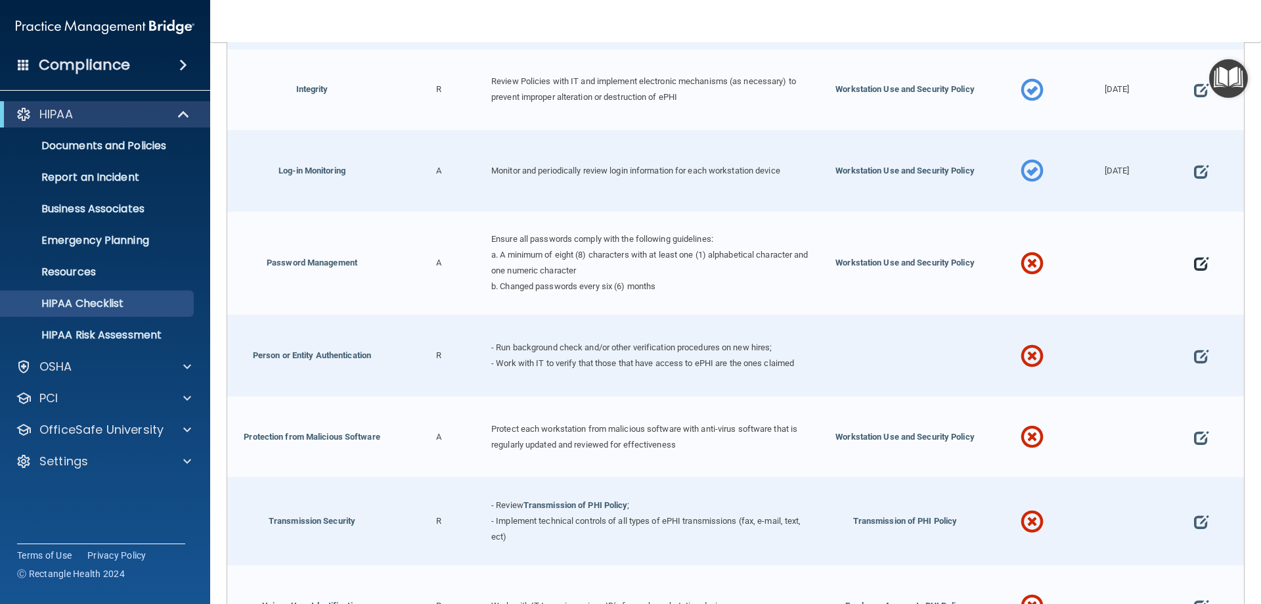
click at [1194, 261] on span at bounding box center [1201, 264] width 14 height 41
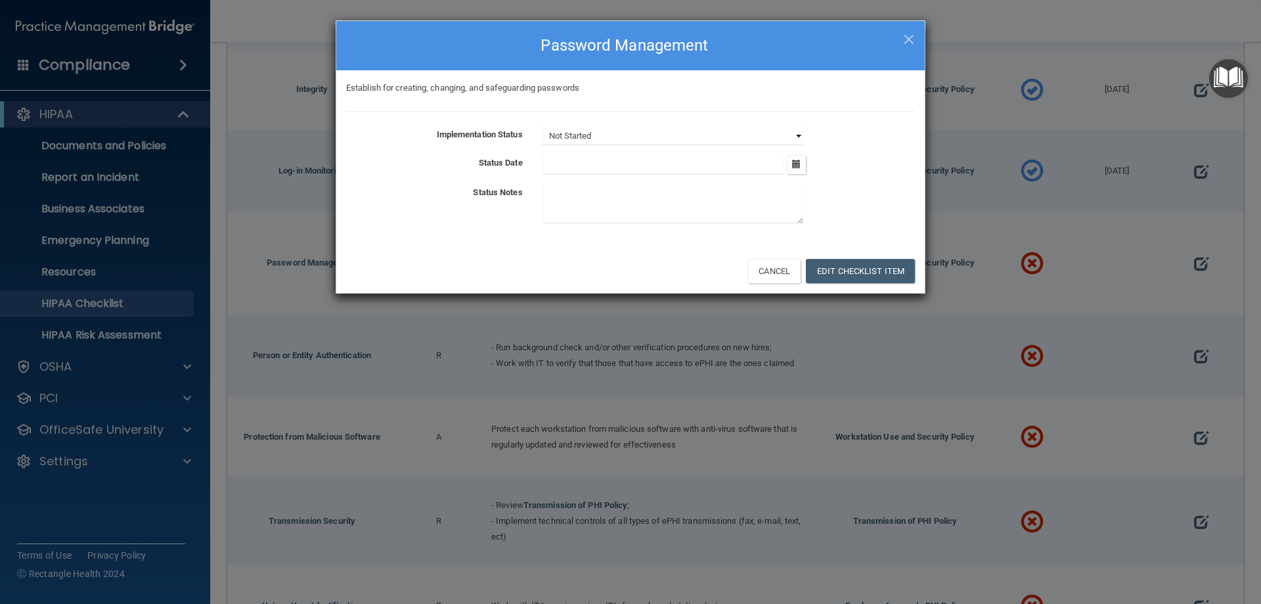
click at [793, 133] on select "Not Started In Progress Completed" at bounding box center [672, 136] width 261 height 18
select select "completed"
click at [542, 127] on select "Not Started In Progress Completed" at bounding box center [672, 136] width 261 height 18
click at [798, 162] on icon "button" at bounding box center [796, 164] width 9 height 9
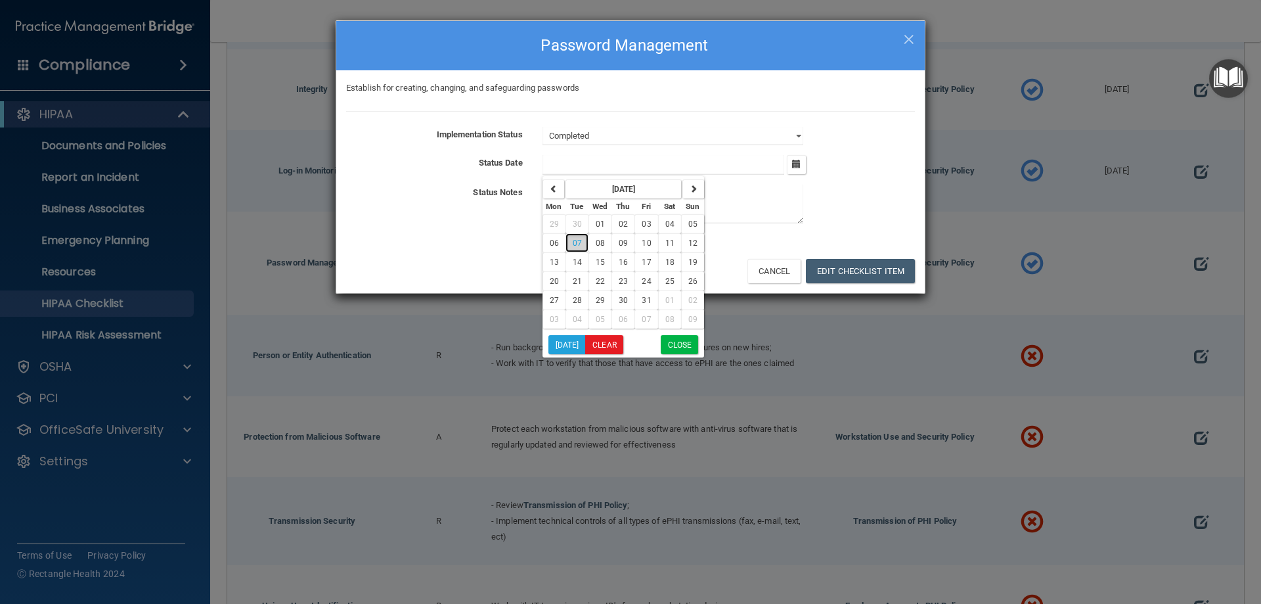
click at [579, 239] on span "07" at bounding box center [577, 242] width 9 height 9
type input "10/7/25"
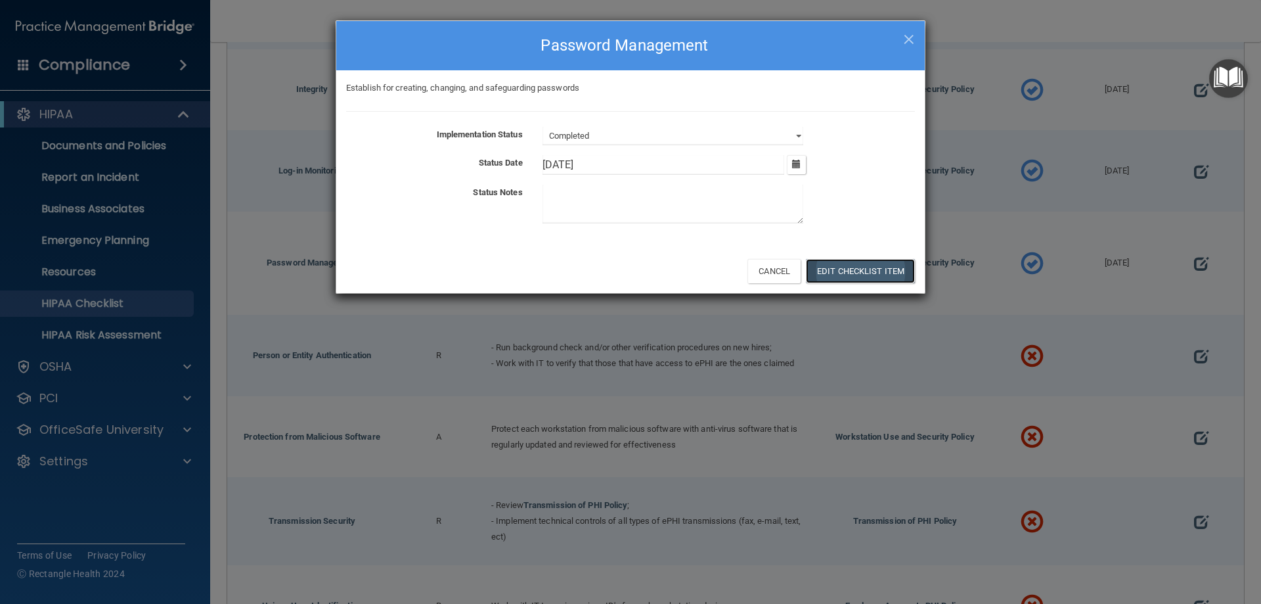
click at [868, 266] on button "Edit Checklist Item" at bounding box center [860, 271] width 109 height 24
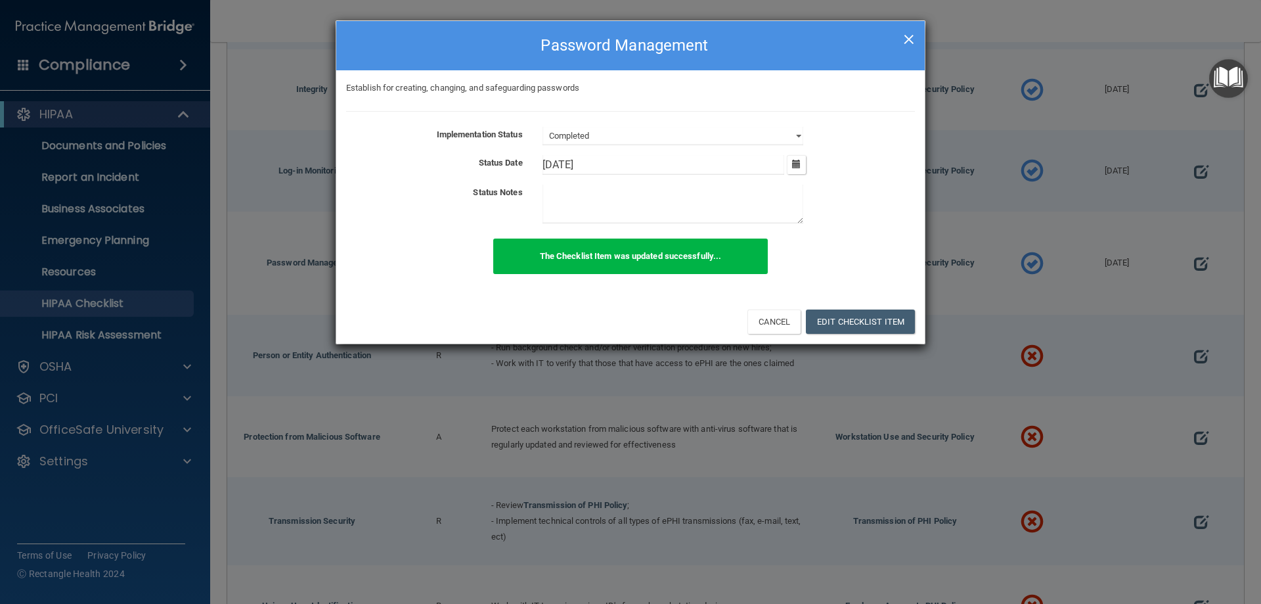
click at [906, 30] on span "×" at bounding box center [909, 37] width 12 height 26
select select "not_started"
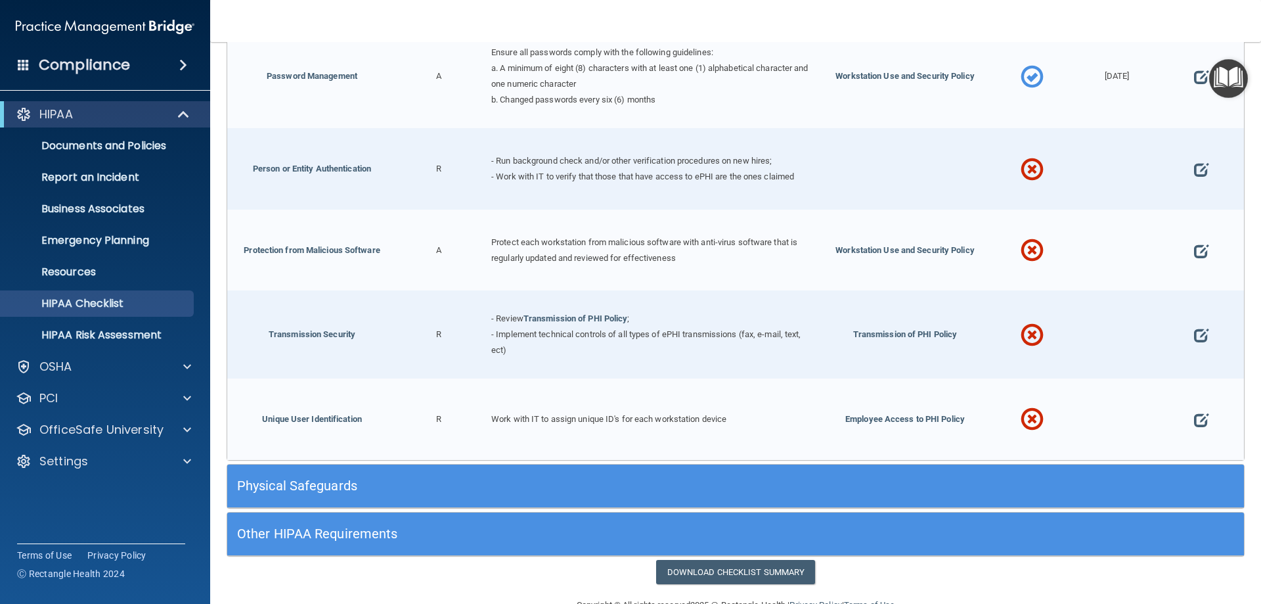
scroll to position [1032, 0]
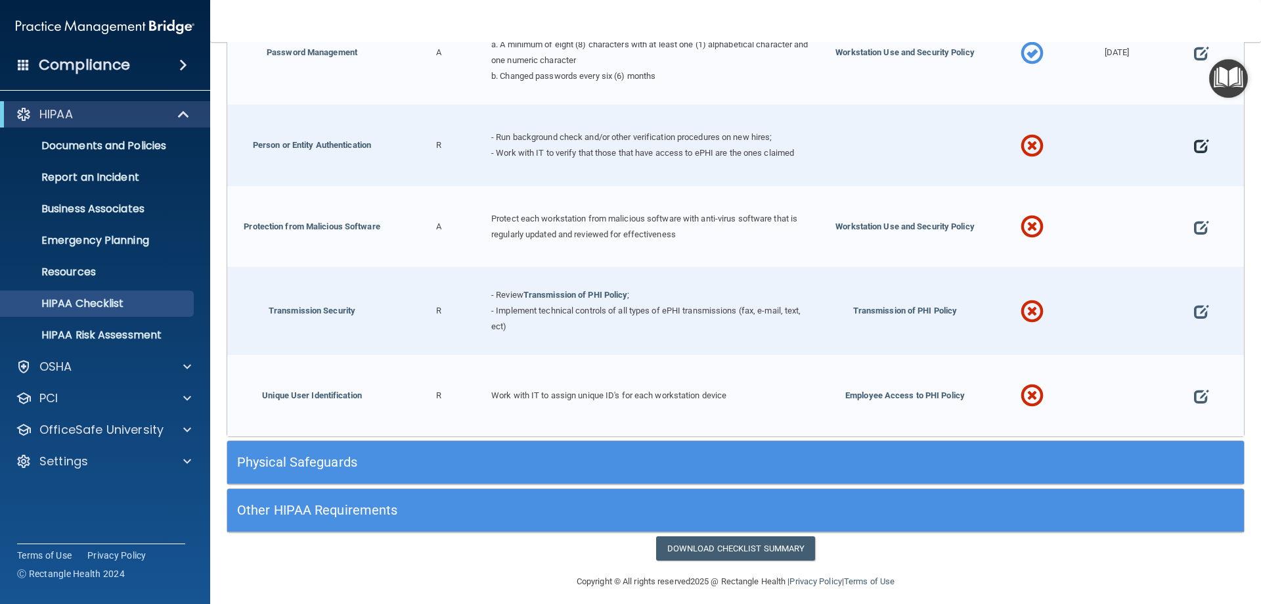
click at [1198, 135] on span at bounding box center [1201, 145] width 14 height 41
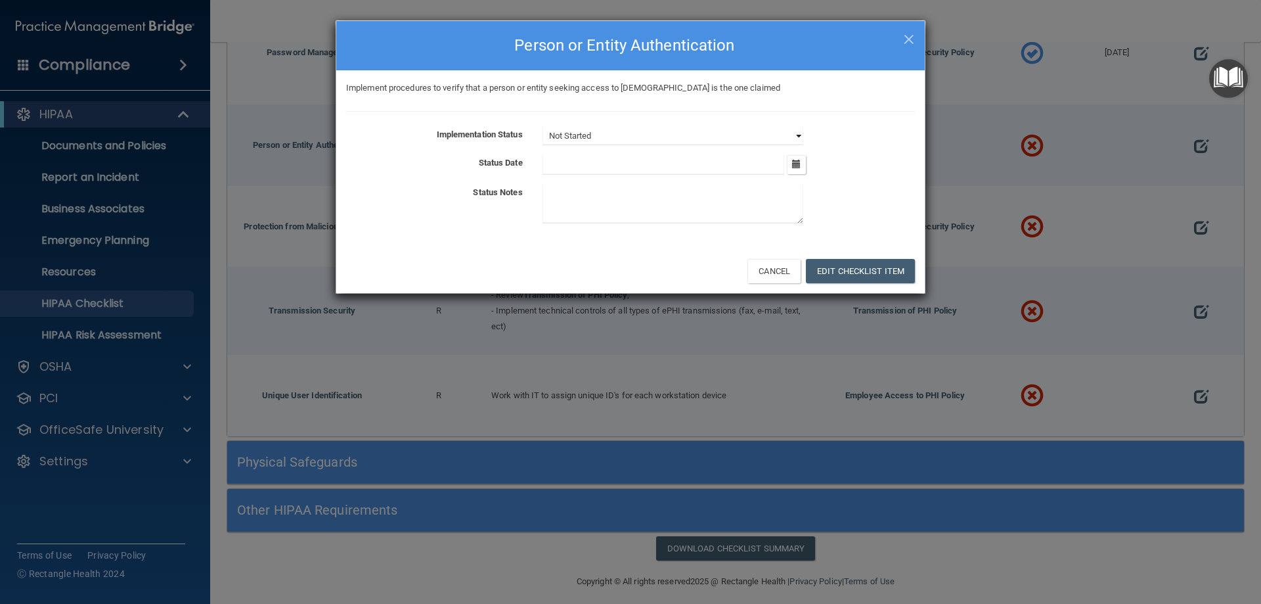
click at [792, 132] on select "Not Started In Progress Completed" at bounding box center [672, 136] width 261 height 18
select select "completed"
click at [542, 127] on select "Not Started In Progress Completed" at bounding box center [672, 136] width 261 height 18
click at [795, 162] on icon "button" at bounding box center [796, 164] width 9 height 9
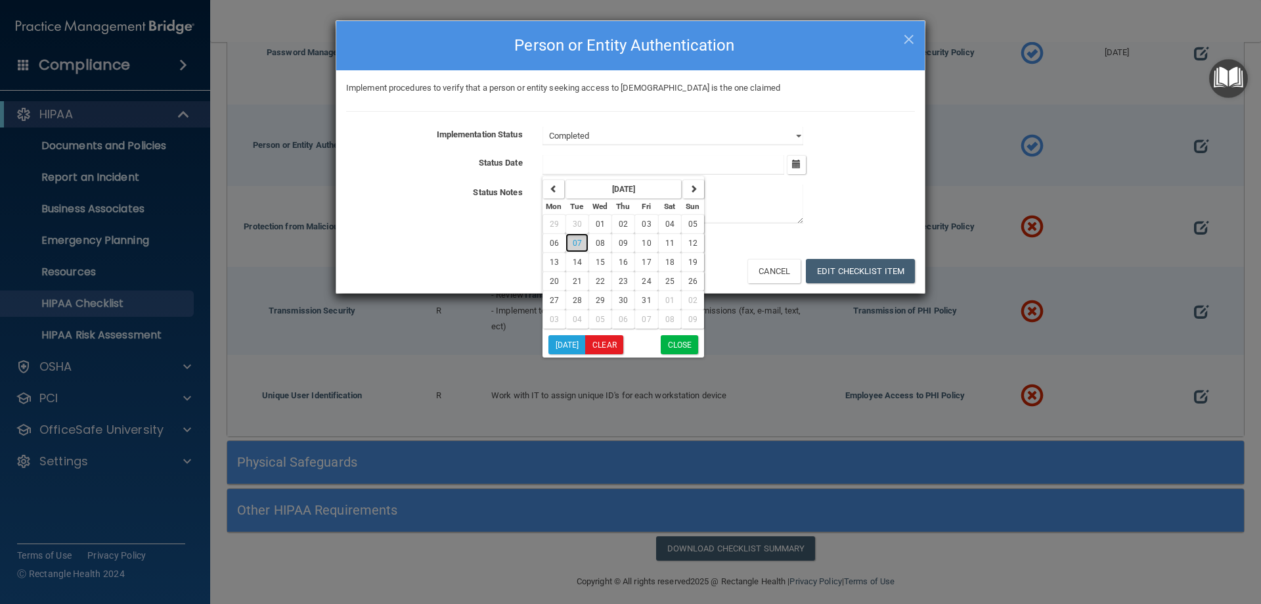
click at [577, 241] on span "07" at bounding box center [577, 242] width 9 height 9
type input "[DATE]"
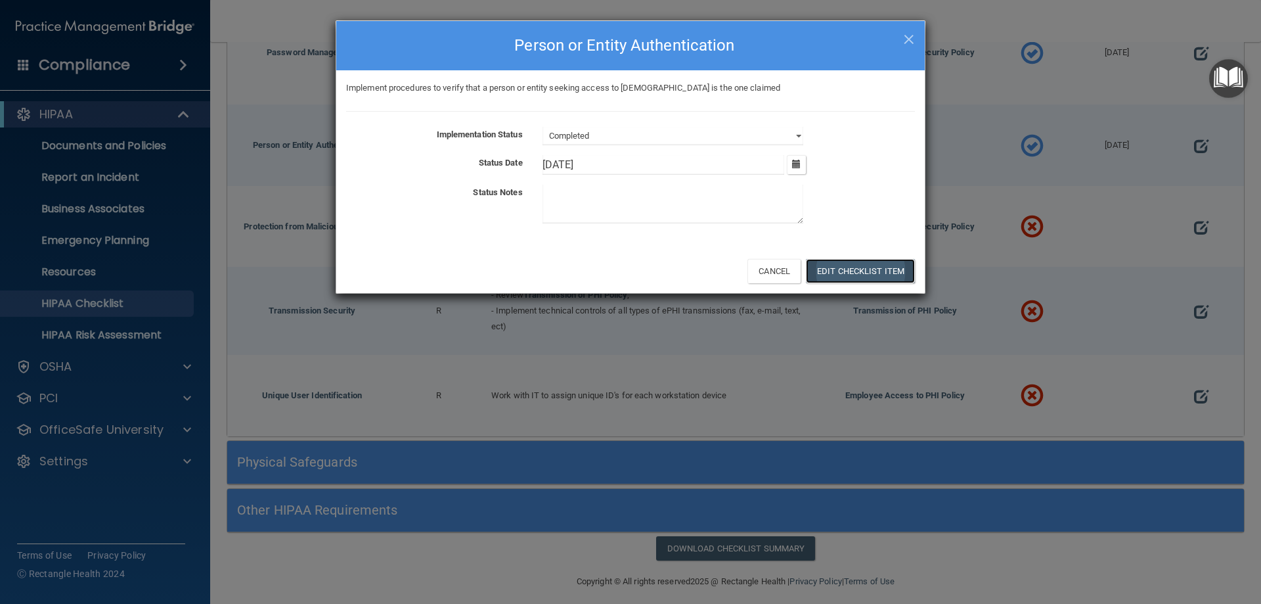
click at [869, 263] on button "Edit Checklist Item" at bounding box center [860, 271] width 109 height 24
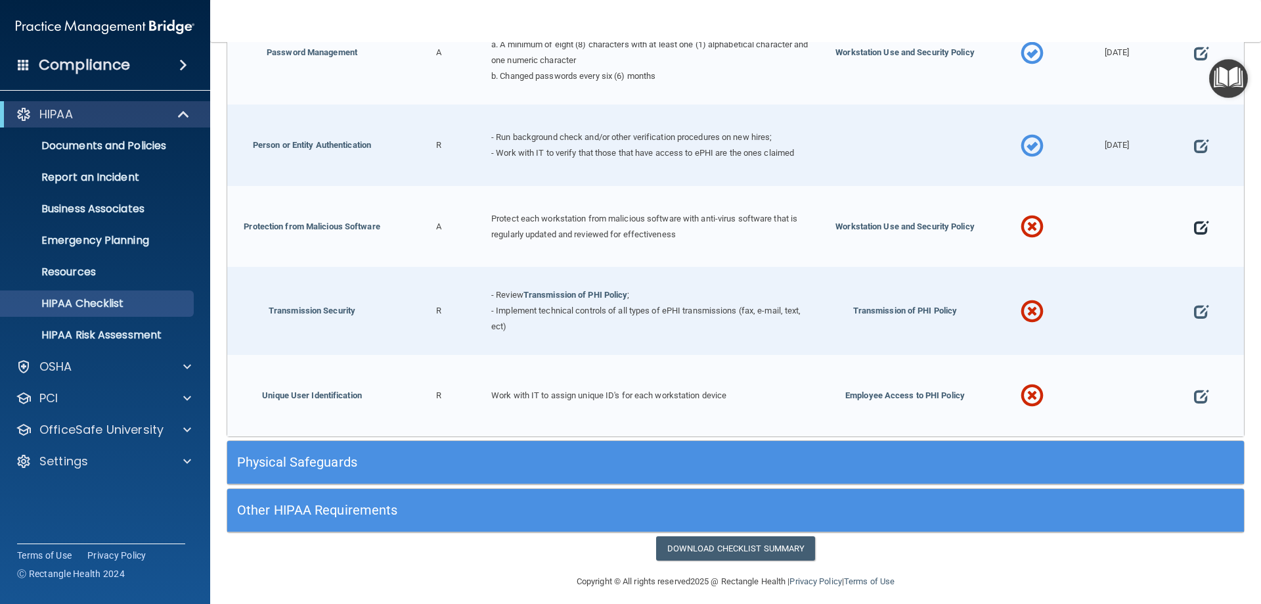
click at [1194, 223] on span at bounding box center [1201, 227] width 14 height 41
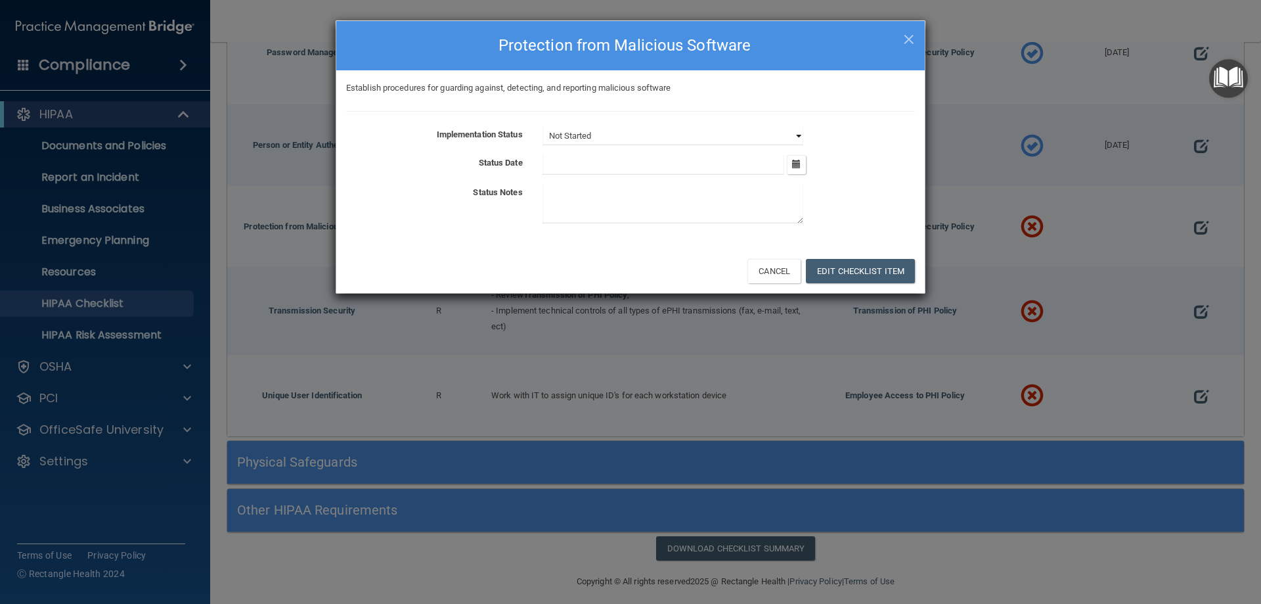
click at [793, 135] on select "Not Started In Progress Completed" at bounding box center [672, 136] width 261 height 18
select select "completed"
click at [542, 127] on select "Not Started In Progress Completed" at bounding box center [672, 136] width 261 height 18
click at [793, 167] on icon "button" at bounding box center [796, 164] width 9 height 9
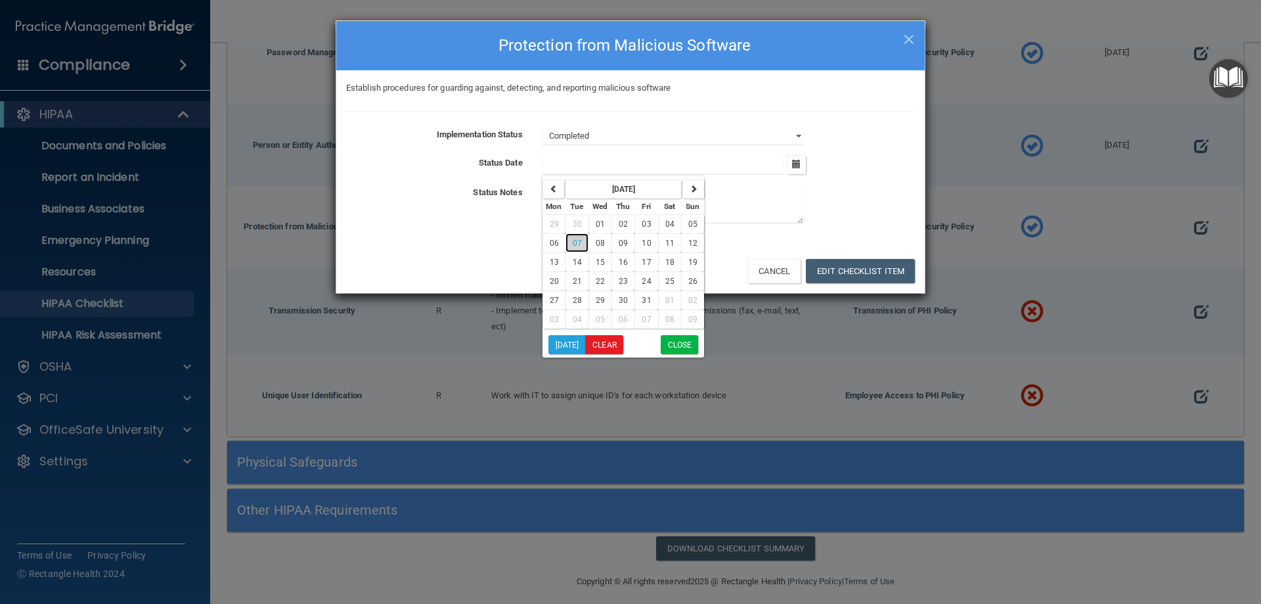
click at [573, 241] on span "07" at bounding box center [577, 242] width 9 height 9
type input "[DATE]"
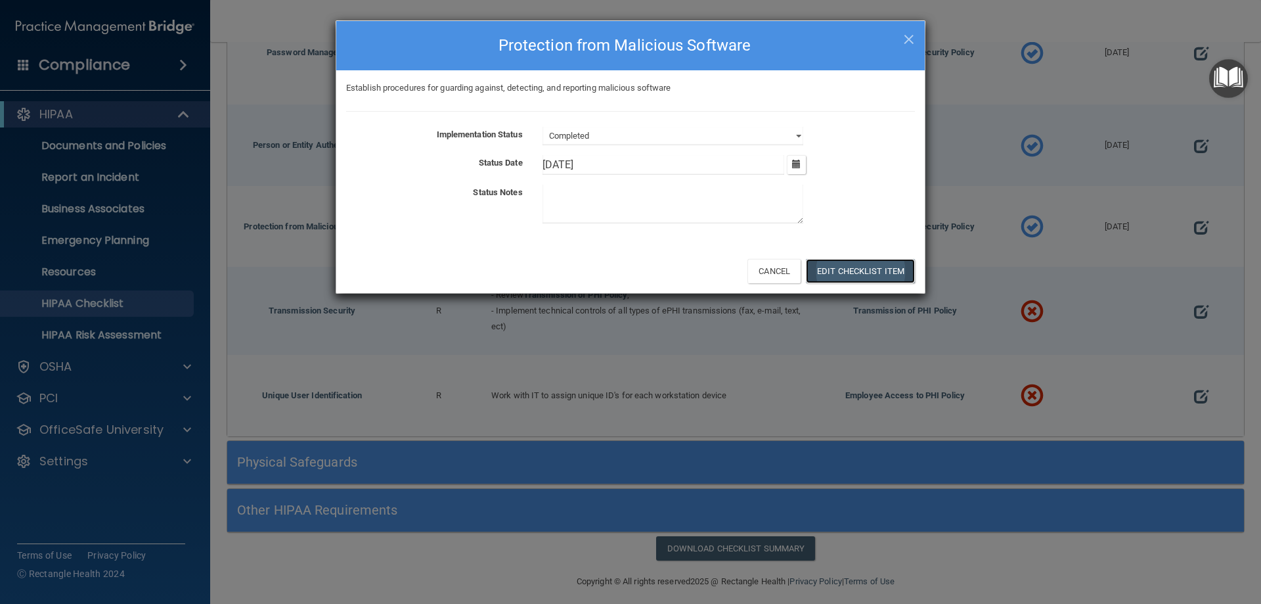
click at [868, 273] on button "Edit Checklist Item" at bounding box center [860, 271] width 109 height 24
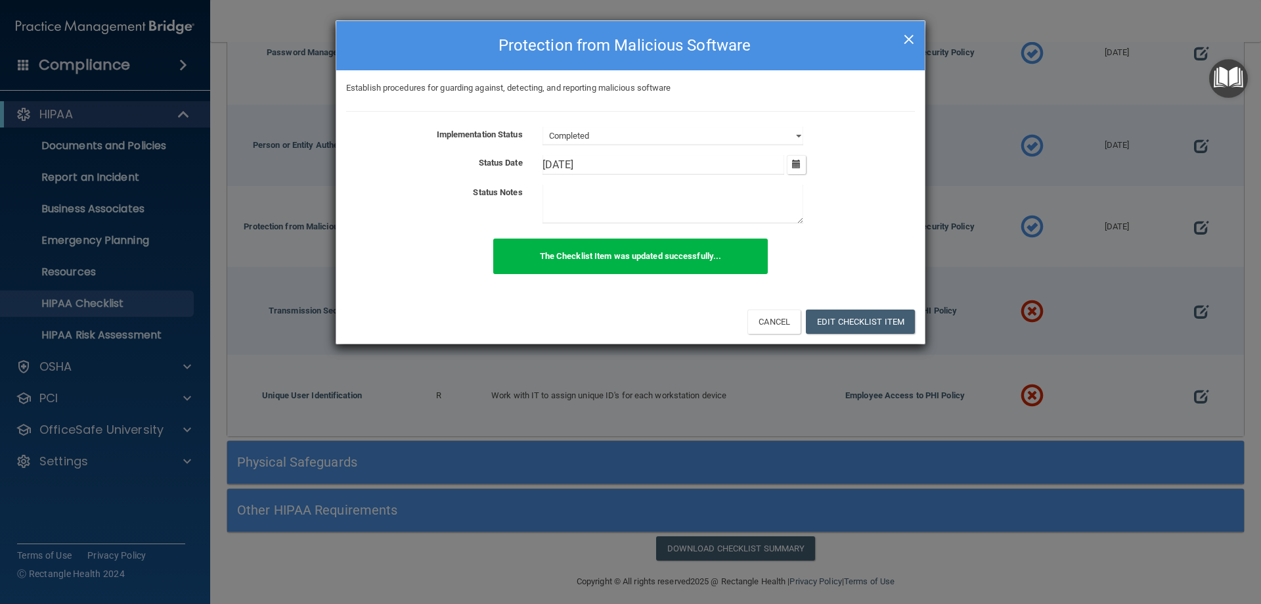
click at [909, 37] on span "×" at bounding box center [909, 37] width 12 height 26
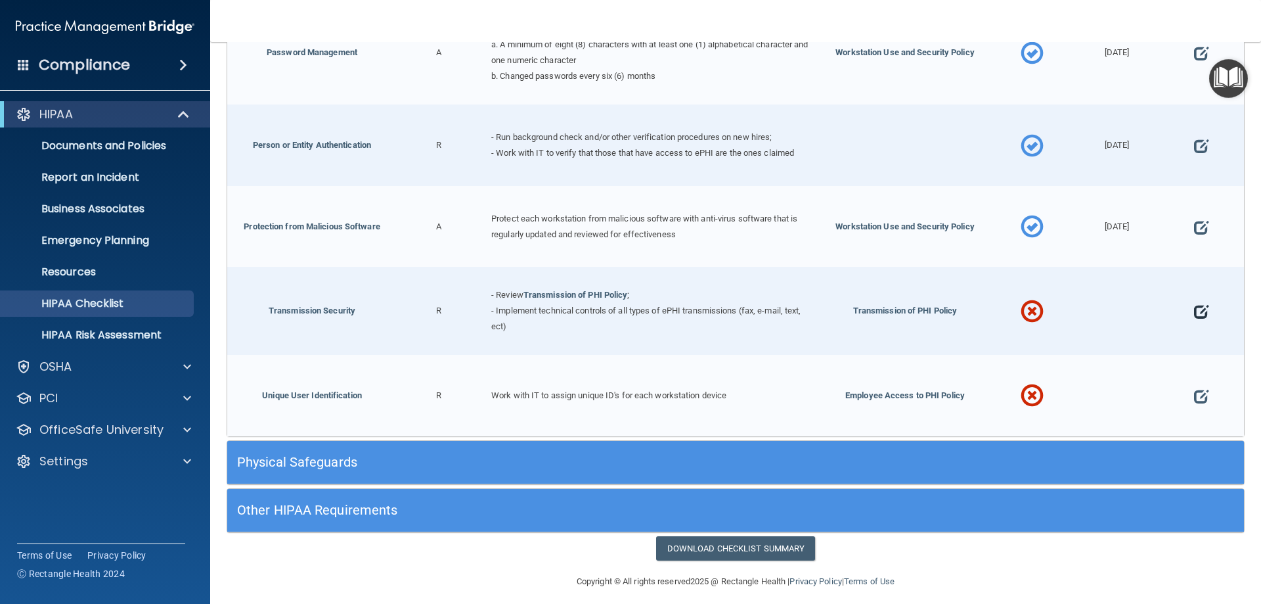
click at [1194, 304] on span at bounding box center [1201, 311] width 14 height 41
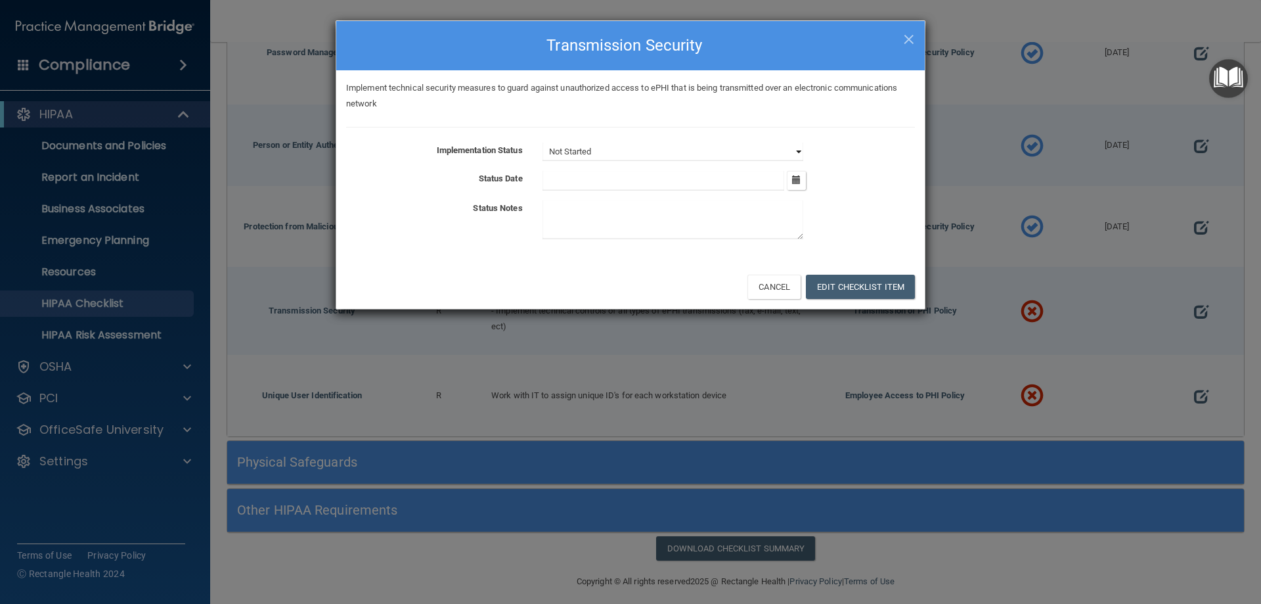
click at [797, 154] on select "Not Started In Progress Completed" at bounding box center [672, 152] width 261 height 18
select select "completed"
click at [542, 143] on select "Not Started In Progress Completed" at bounding box center [672, 152] width 261 height 18
click at [798, 182] on icon "button" at bounding box center [796, 179] width 9 height 9
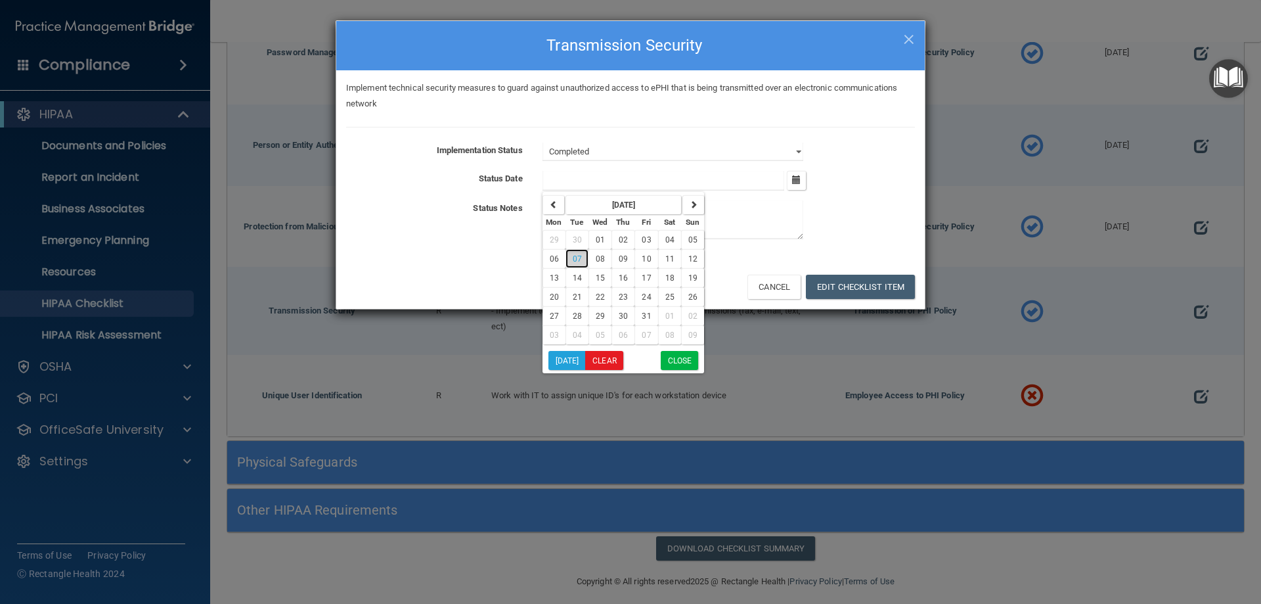
click at [569, 255] on button "07" at bounding box center [576, 258] width 23 height 19
type input "[DATE]"
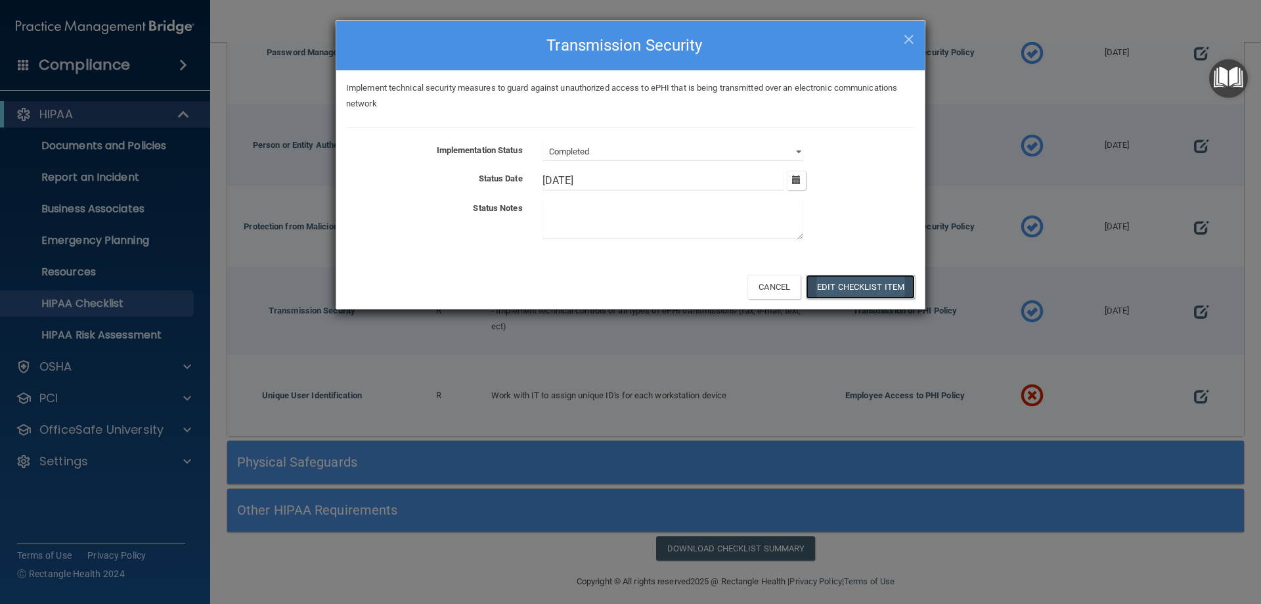
click at [888, 284] on button "Edit Checklist Item" at bounding box center [860, 287] width 109 height 24
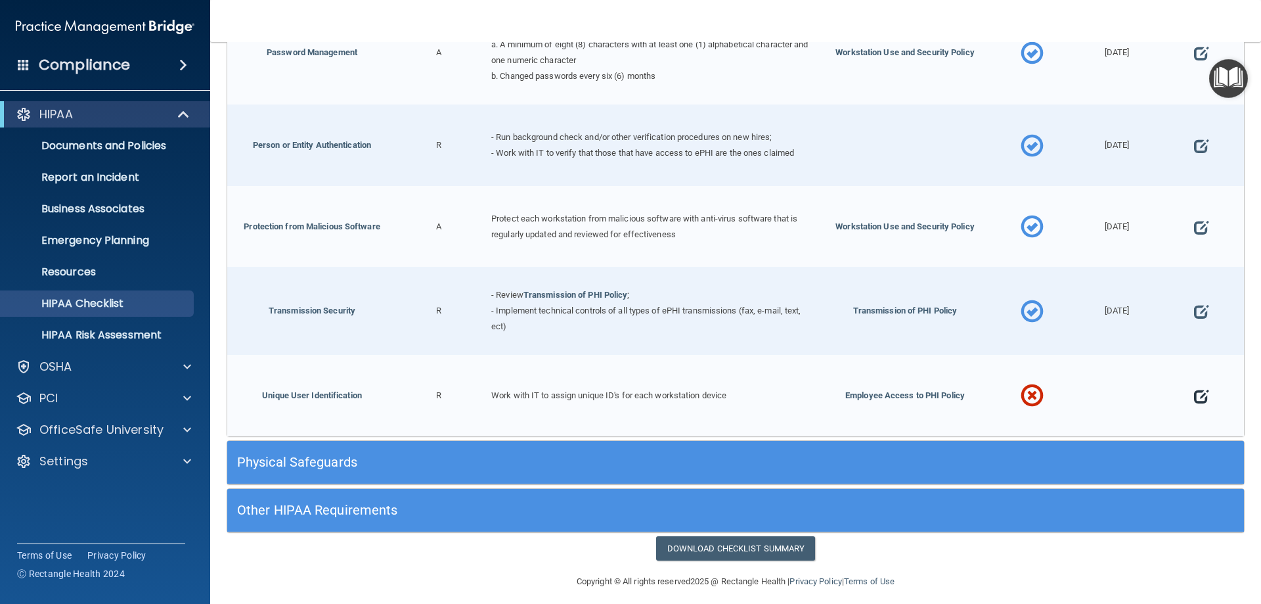
click at [1194, 388] on span at bounding box center [1201, 396] width 14 height 41
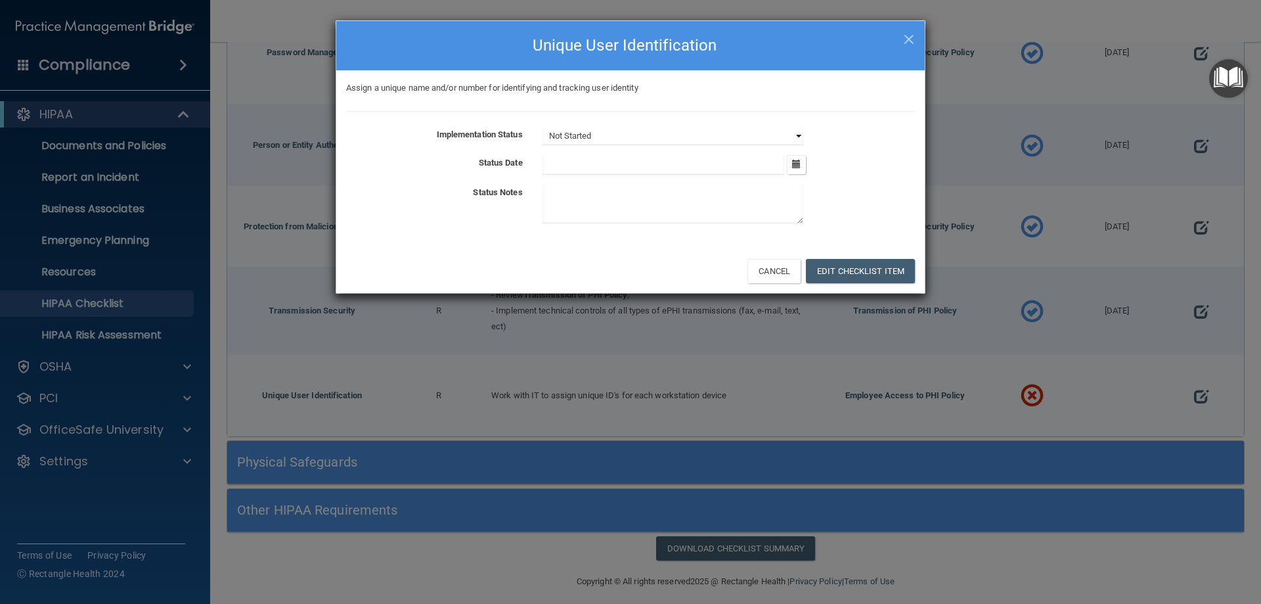
click at [793, 133] on select "Not Started In Progress Completed" at bounding box center [672, 136] width 261 height 18
select select "completed"
click at [542, 127] on select "Not Started In Progress Completed" at bounding box center [672, 136] width 261 height 18
click at [797, 164] on icon "button" at bounding box center [796, 164] width 9 height 9
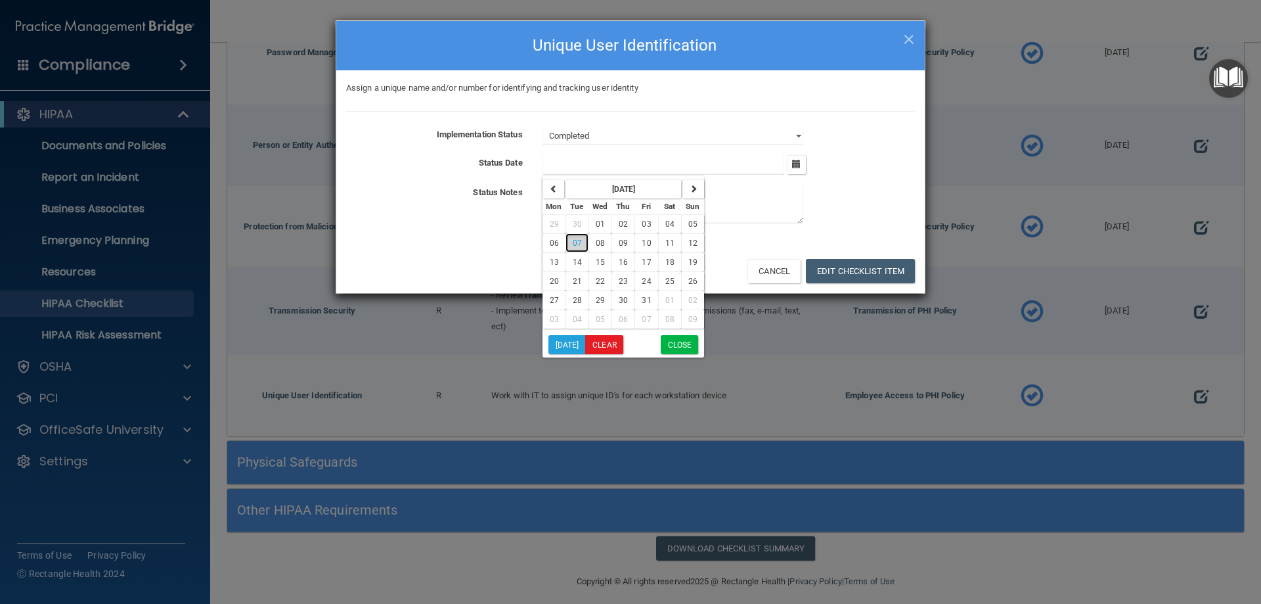
click at [581, 241] on span "07" at bounding box center [577, 242] width 9 height 9
type input "[DATE]"
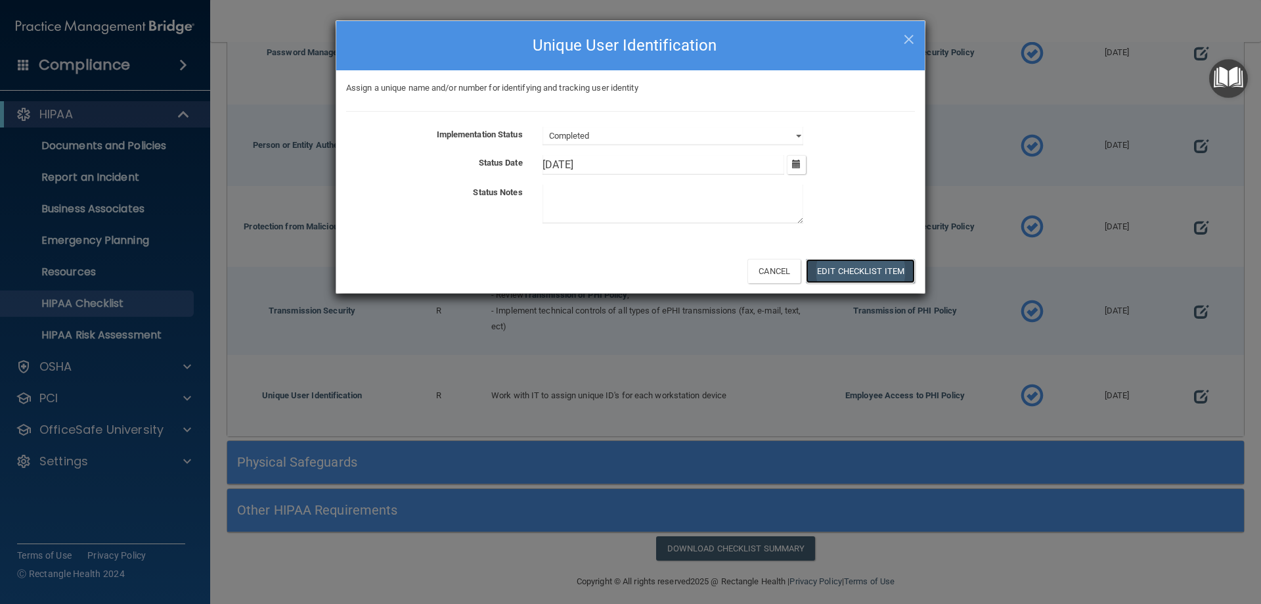
click at [881, 271] on button "Edit Checklist Item" at bounding box center [860, 271] width 109 height 24
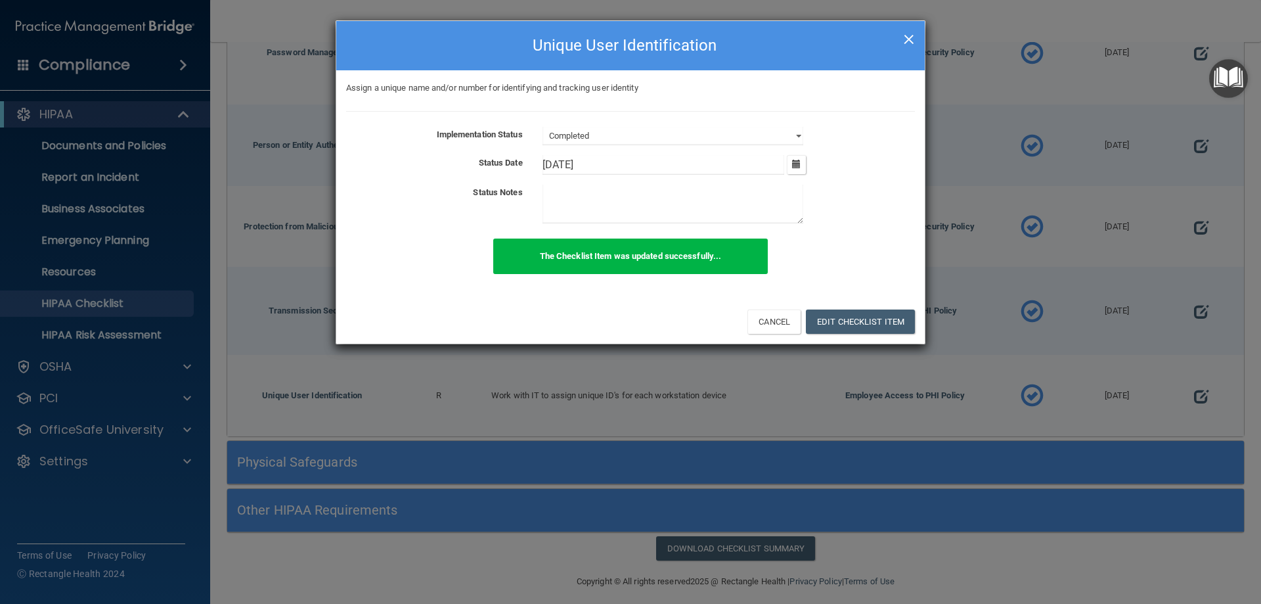
click at [904, 36] on span "×" at bounding box center [909, 37] width 12 height 26
select select "not_started"
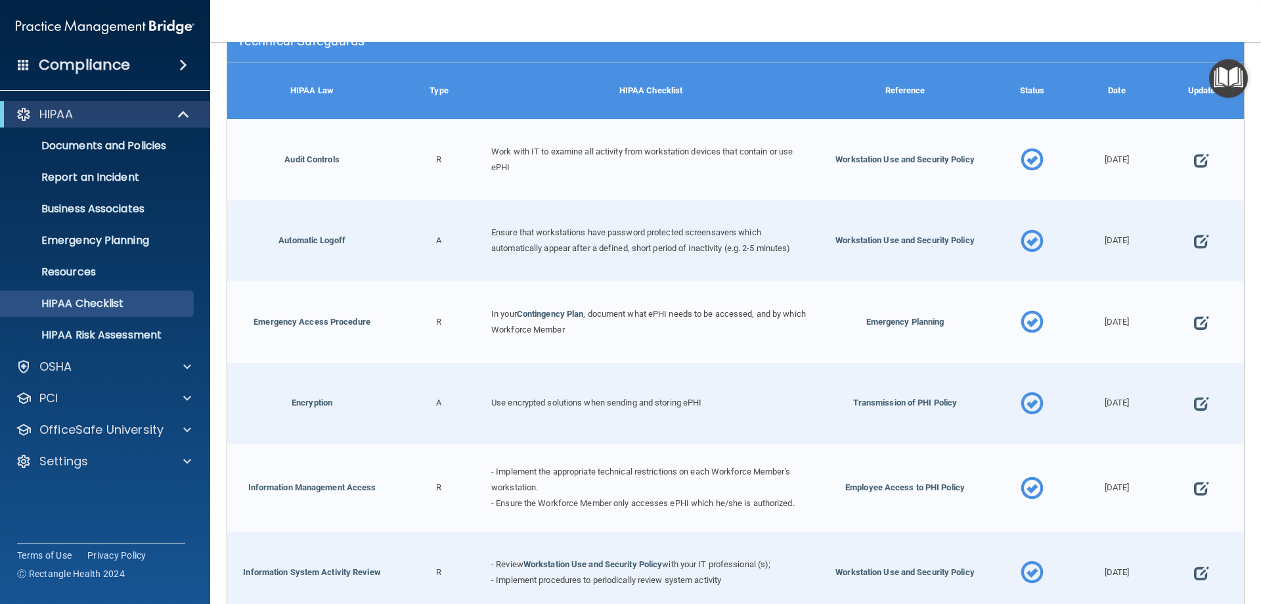
scroll to position [212, 0]
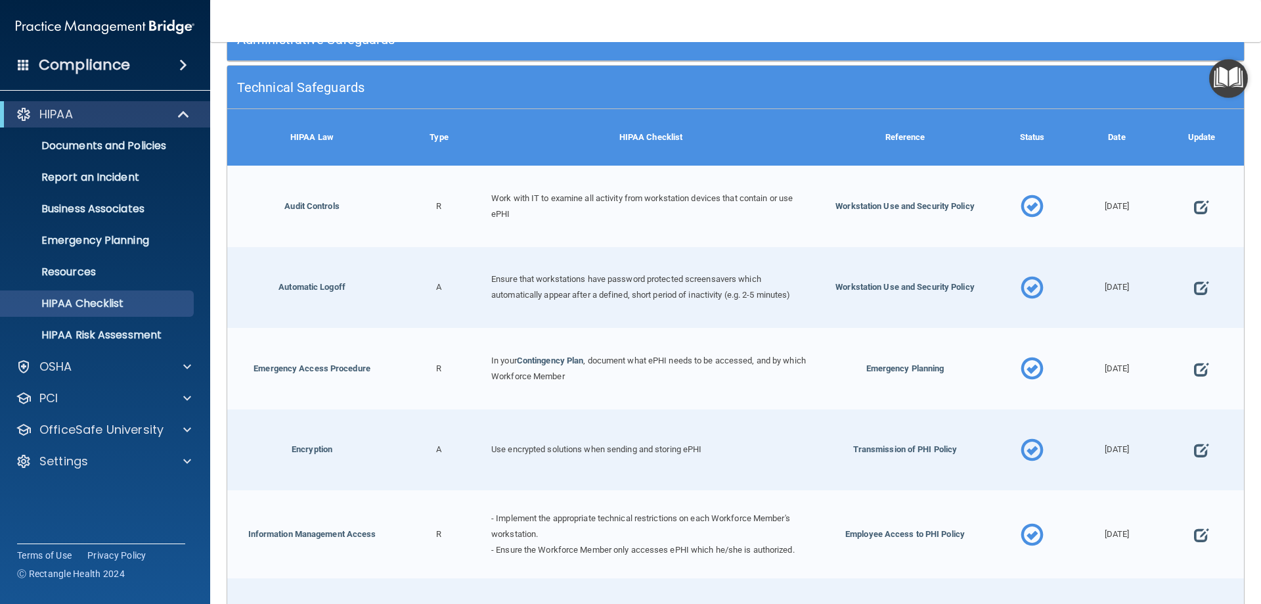
click at [422, 85] on h5 "Technical Safeguards" at bounding box center [608, 87] width 743 height 14
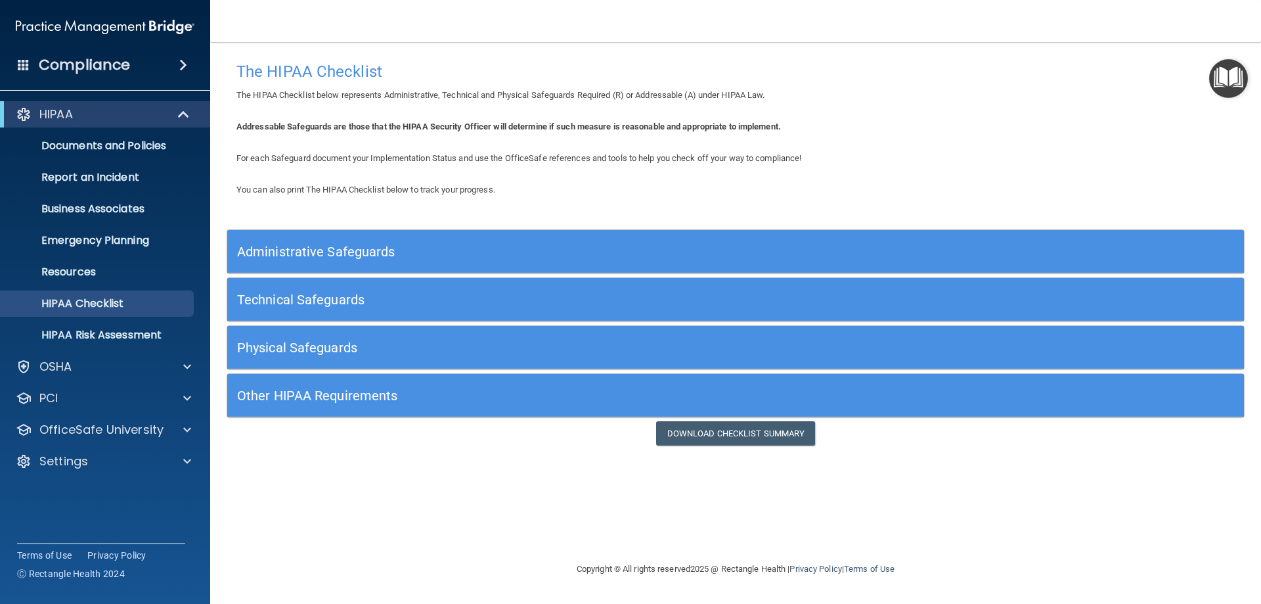
click at [398, 341] on h5 "Physical Safeguards" at bounding box center [608, 347] width 743 height 14
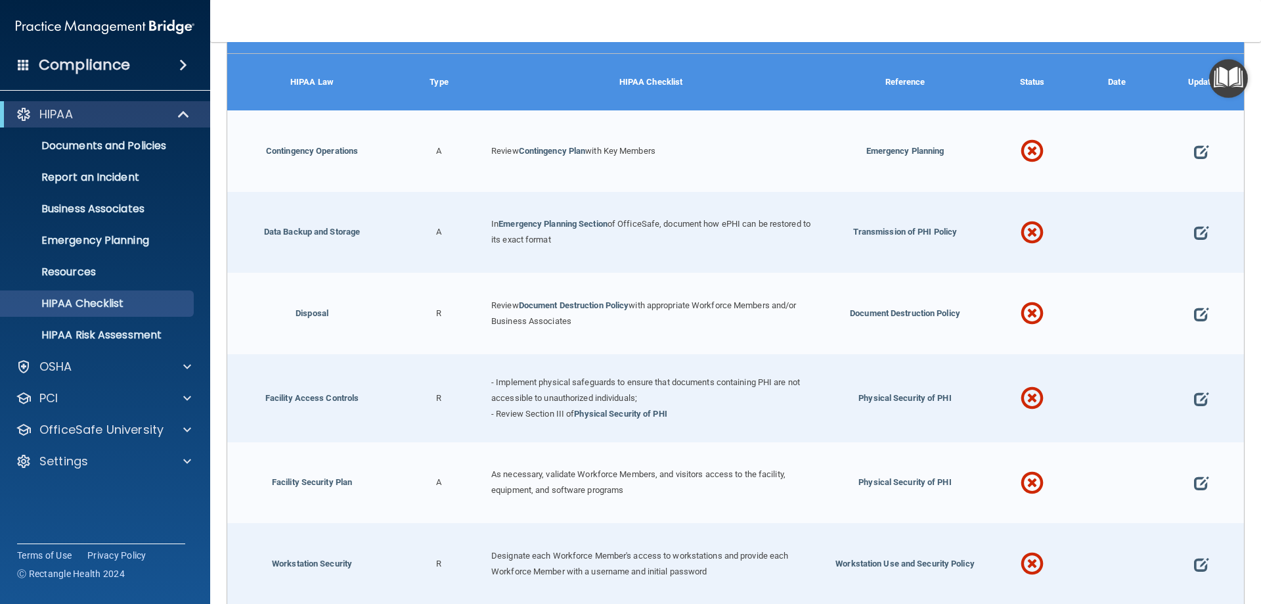
scroll to position [330, 0]
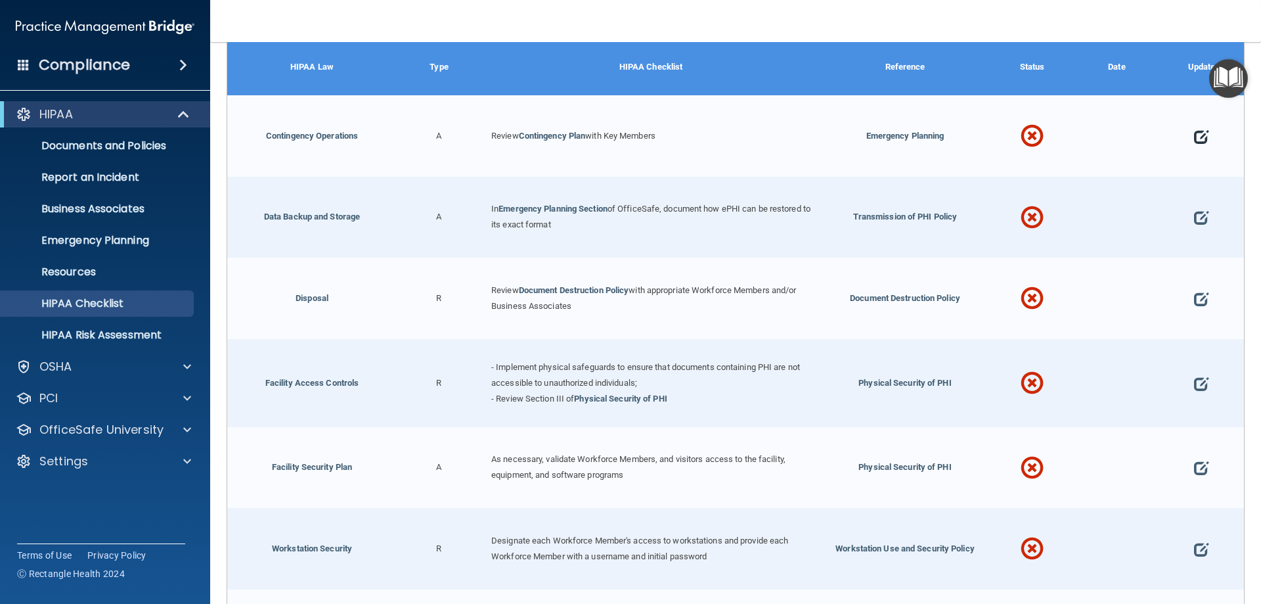
click at [1195, 136] on span at bounding box center [1201, 136] width 14 height 41
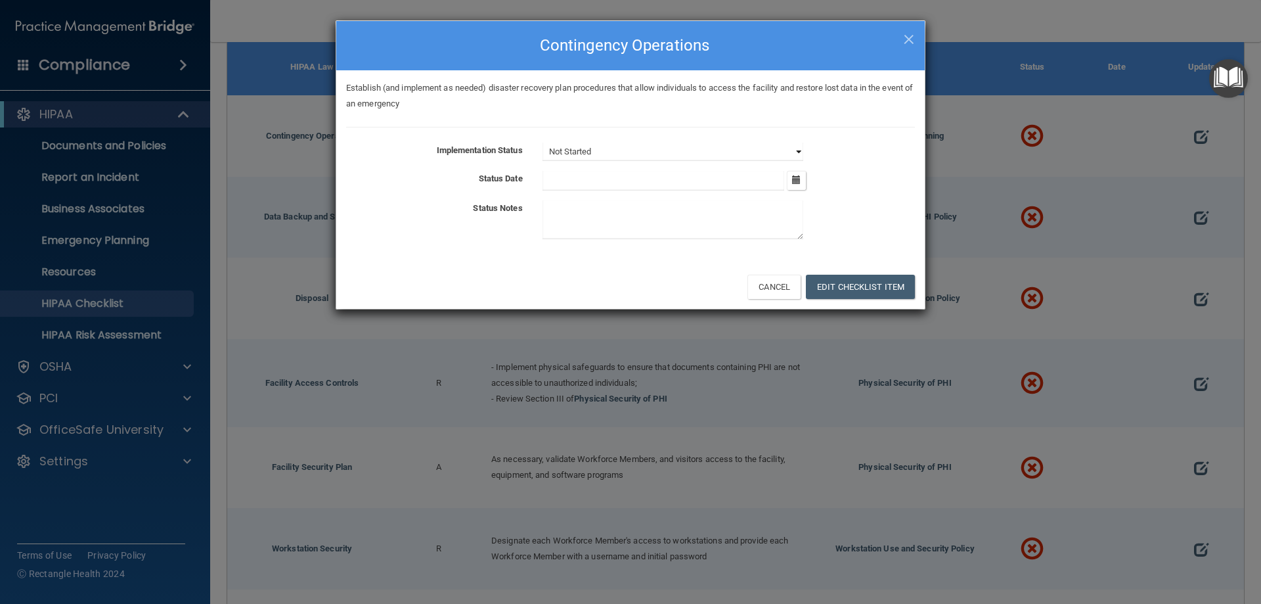
click at [798, 149] on select "Not Started In Progress Completed" at bounding box center [672, 152] width 261 height 18
select select "completed"
click at [542, 143] on select "Not Started In Progress Completed" at bounding box center [672, 152] width 261 height 18
click at [791, 180] on button "button" at bounding box center [796, 180] width 19 height 19
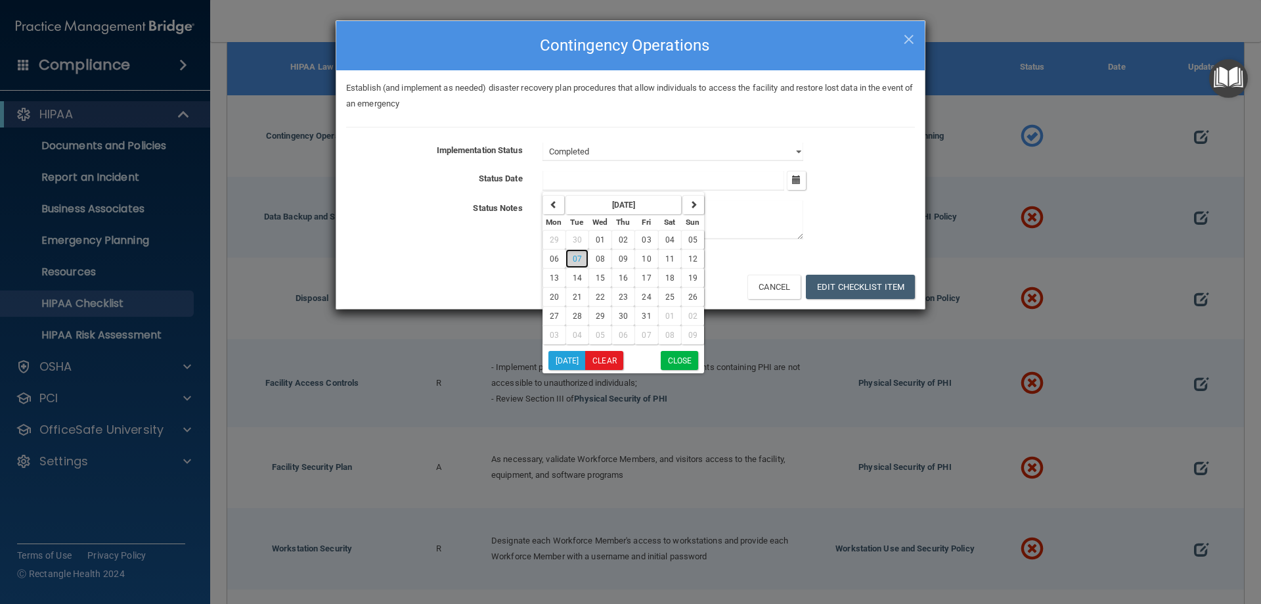
drag, startPoint x: 574, startPoint y: 257, endPoint x: 586, endPoint y: 273, distance: 20.1
click at [575, 257] on span "07" at bounding box center [577, 258] width 9 height 9
type input "[DATE]"
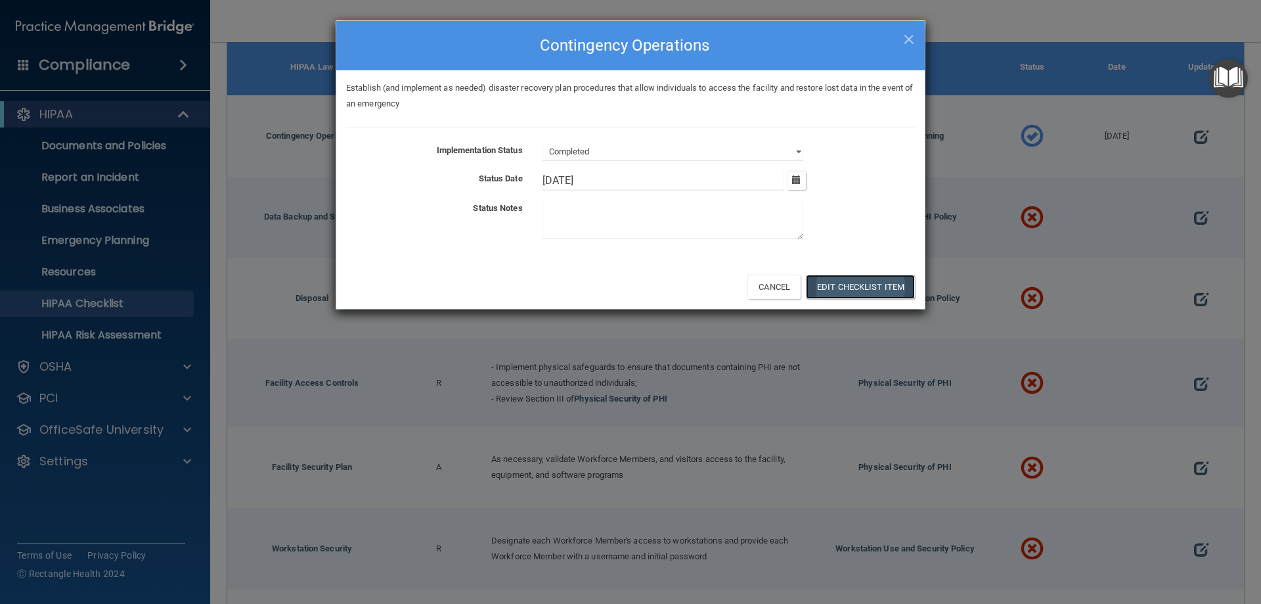
click at [858, 287] on button "Edit Checklist Item" at bounding box center [860, 287] width 109 height 24
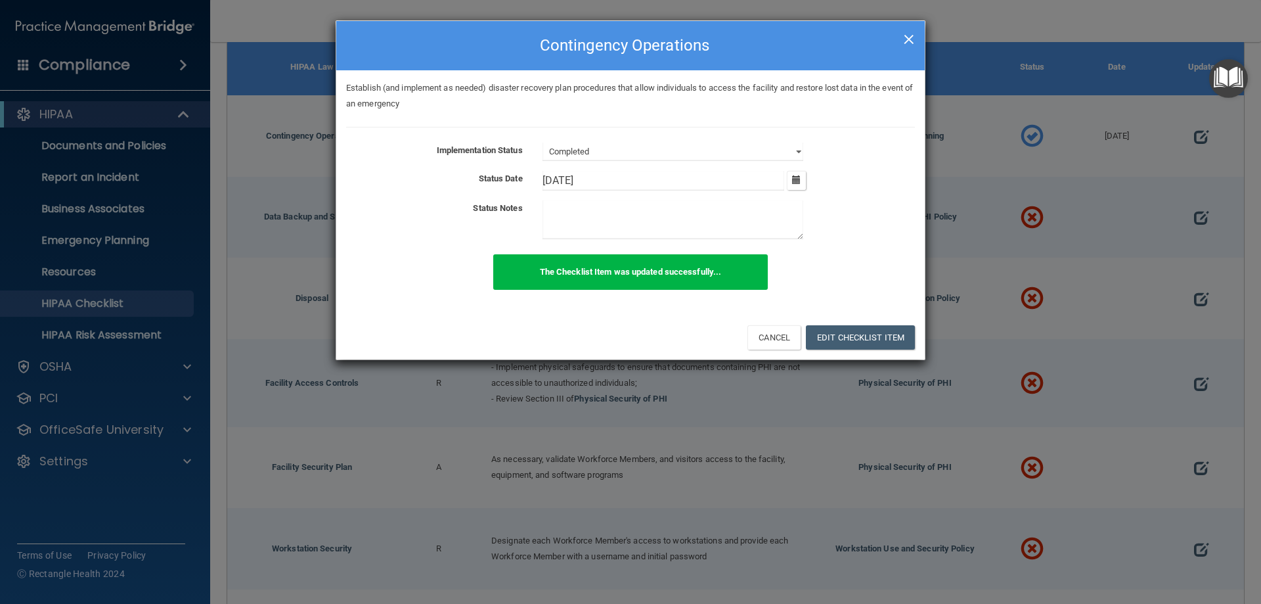
click at [904, 37] on div "× Close Contingency Operations" at bounding box center [630, 45] width 588 height 49
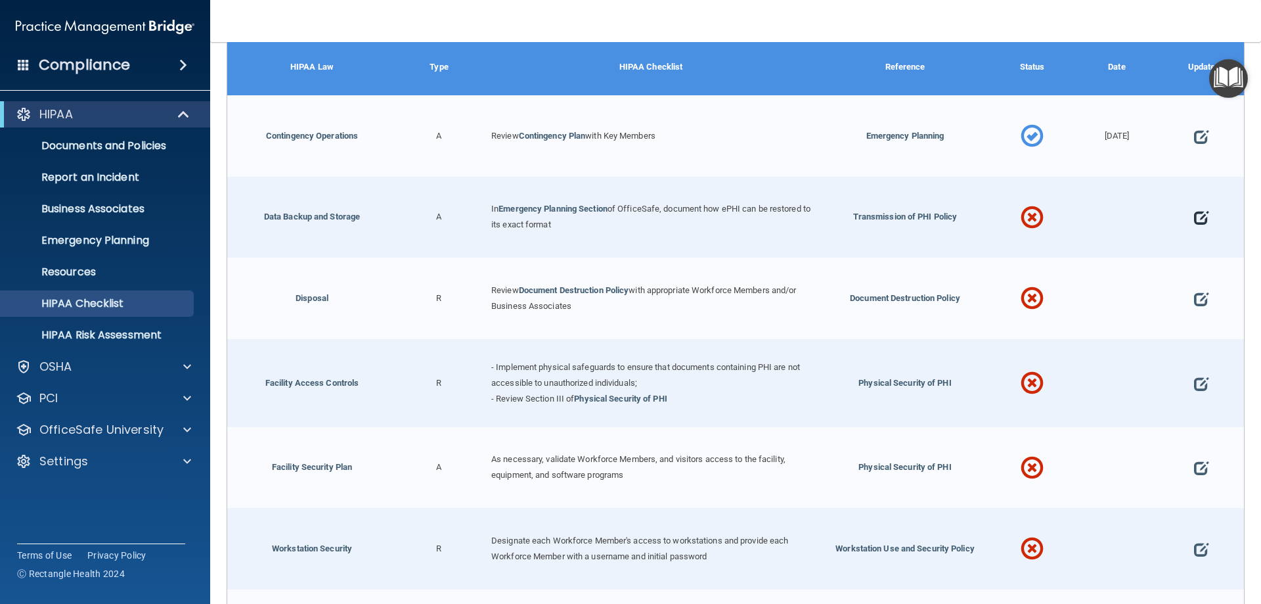
click at [1195, 217] on span at bounding box center [1201, 218] width 14 height 41
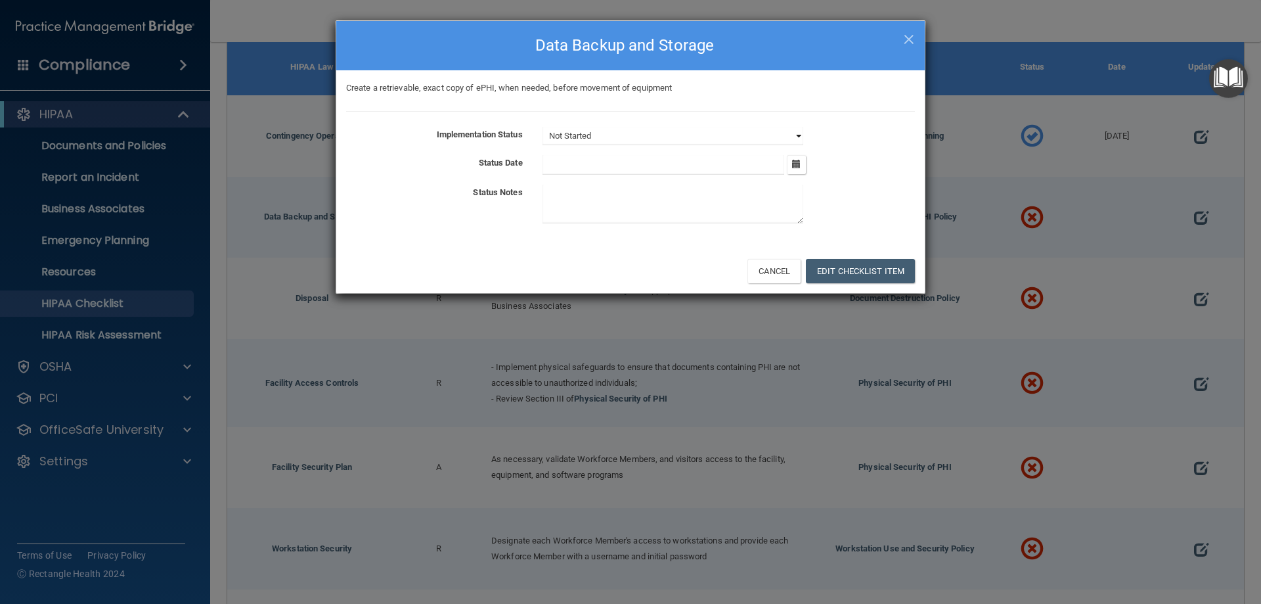
click at [797, 135] on select "Not Started In Progress Completed" at bounding box center [672, 136] width 261 height 18
select select "completed"
click at [542, 127] on select "Not Started In Progress Completed" at bounding box center [672, 136] width 261 height 18
click at [793, 162] on icon "button" at bounding box center [796, 164] width 9 height 9
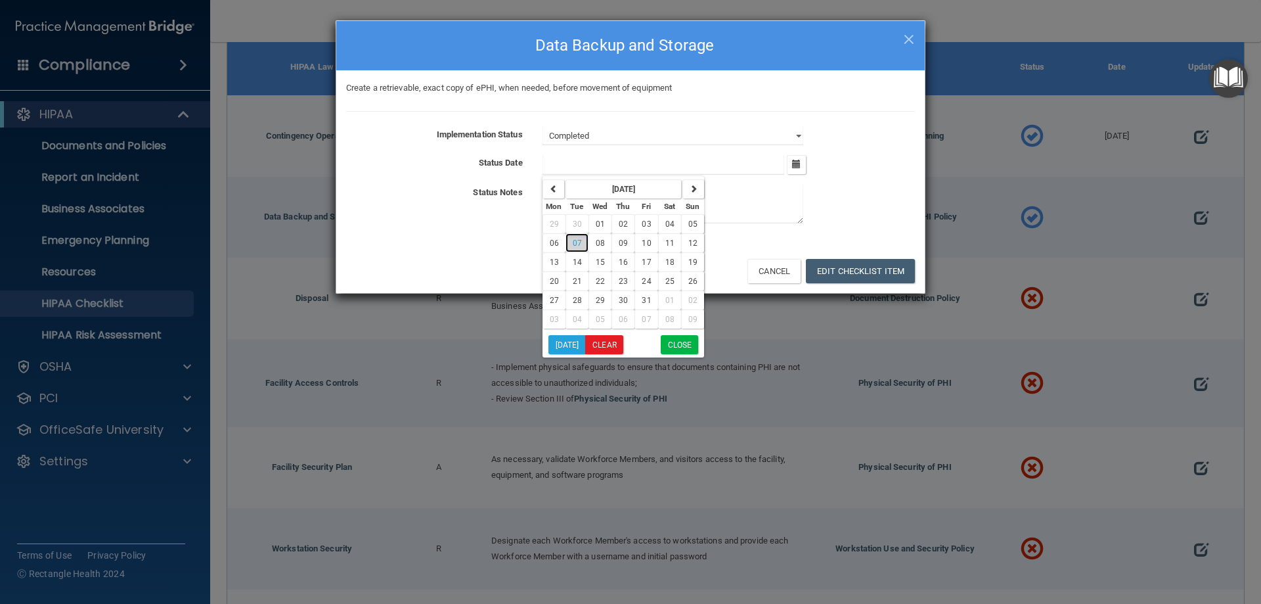
click at [581, 244] on span "07" at bounding box center [577, 242] width 9 height 9
type input "[DATE]"
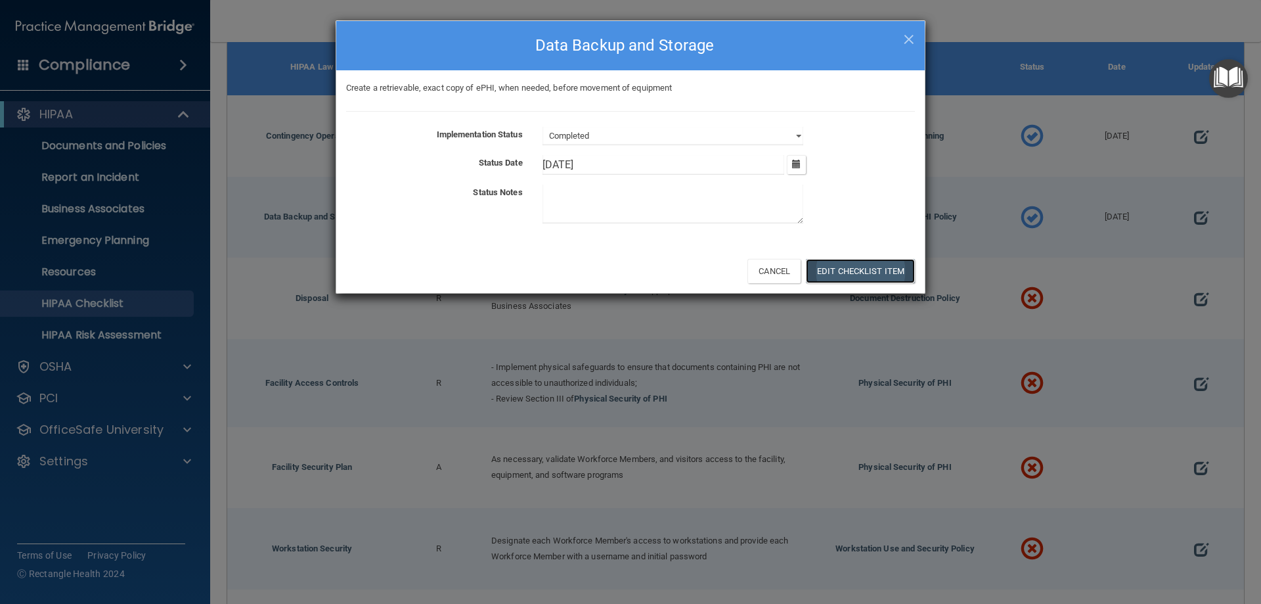
click at [857, 265] on button "Edit Checklist Item" at bounding box center [860, 271] width 109 height 24
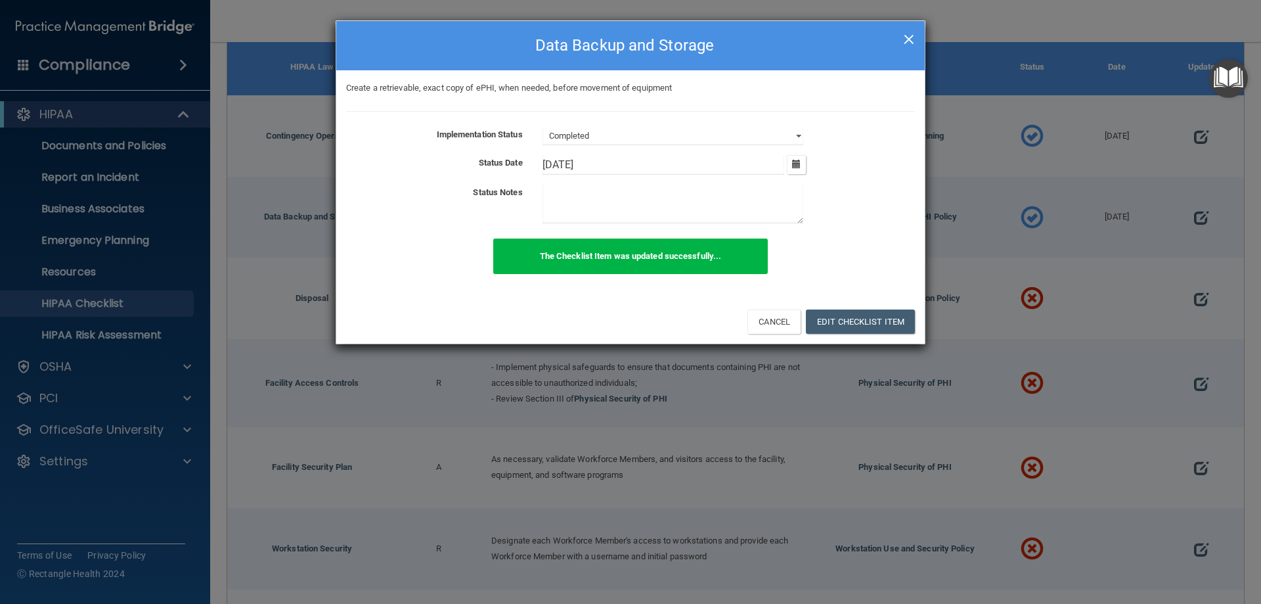
click at [908, 35] on span "×" at bounding box center [909, 37] width 12 height 26
select select "not_started"
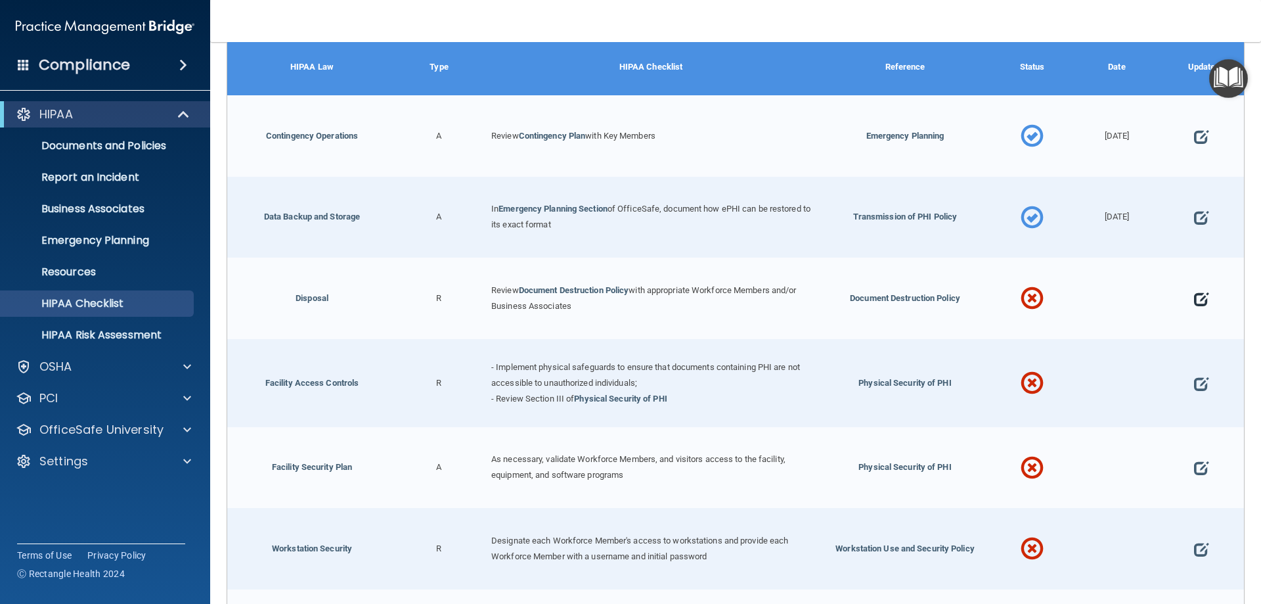
click at [1194, 296] on span at bounding box center [1201, 298] width 14 height 41
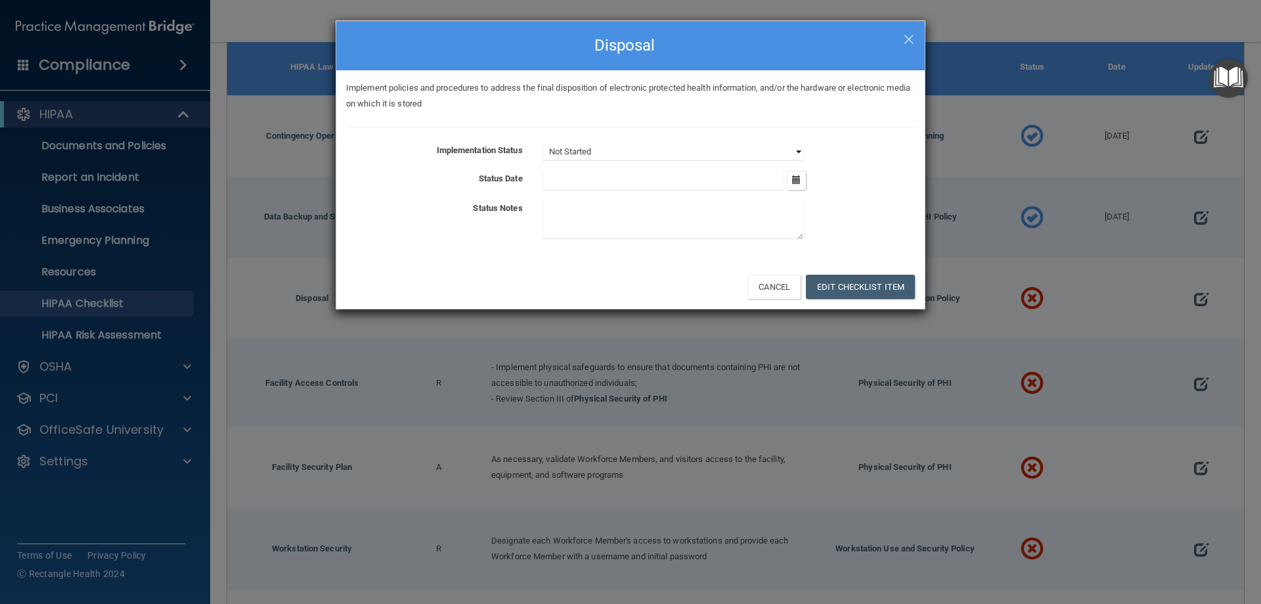
click at [791, 153] on select "Not Started In Progress Completed" at bounding box center [672, 152] width 261 height 18
select select "completed"
click at [542, 143] on select "Not Started In Progress Completed" at bounding box center [672, 152] width 261 height 18
click at [797, 178] on icon "button" at bounding box center [796, 179] width 9 height 9
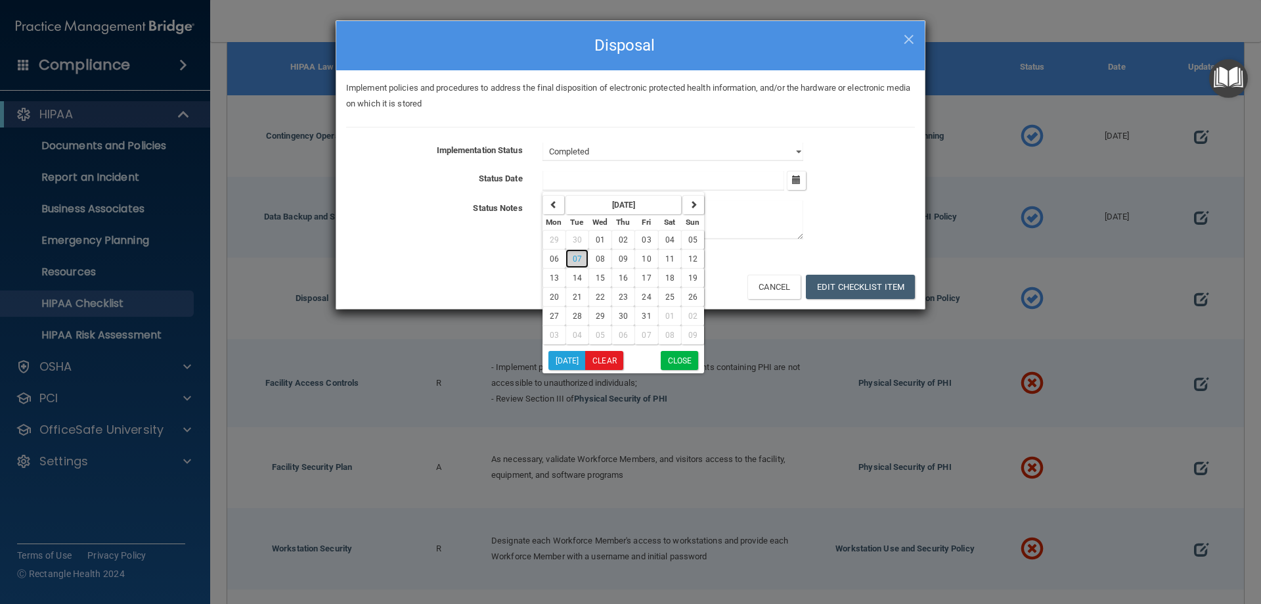
click at [575, 259] on span "07" at bounding box center [577, 258] width 9 height 9
type input "[DATE]"
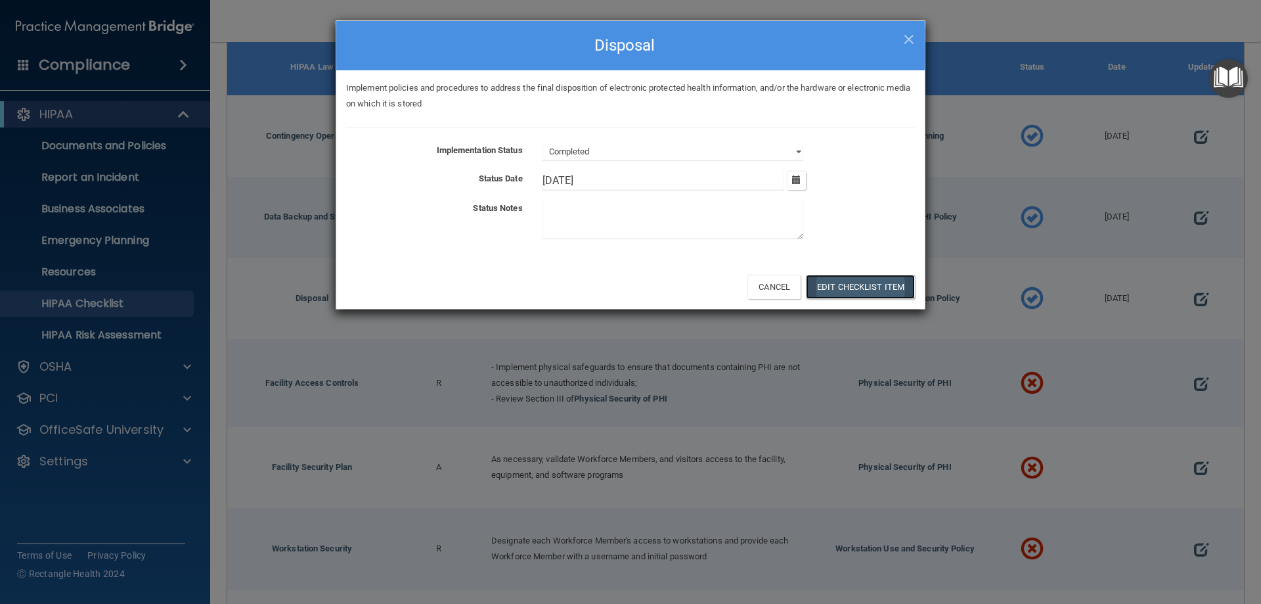
click at [867, 284] on button "Edit Checklist Item" at bounding box center [860, 287] width 109 height 24
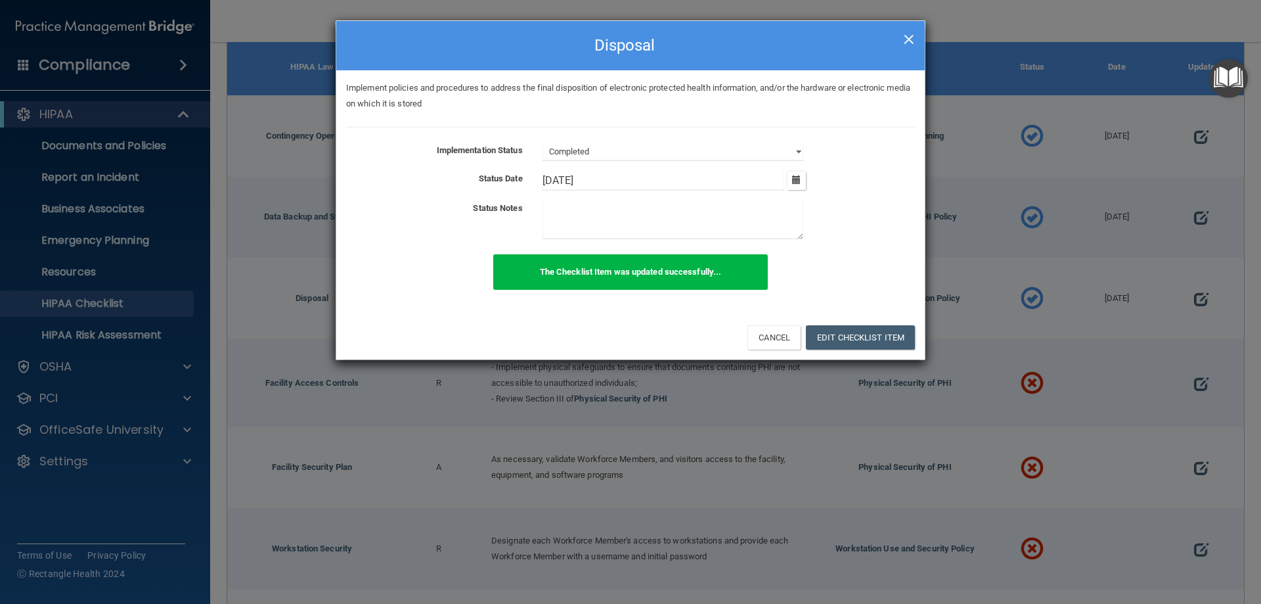
click at [906, 38] on span "×" at bounding box center [909, 37] width 12 height 26
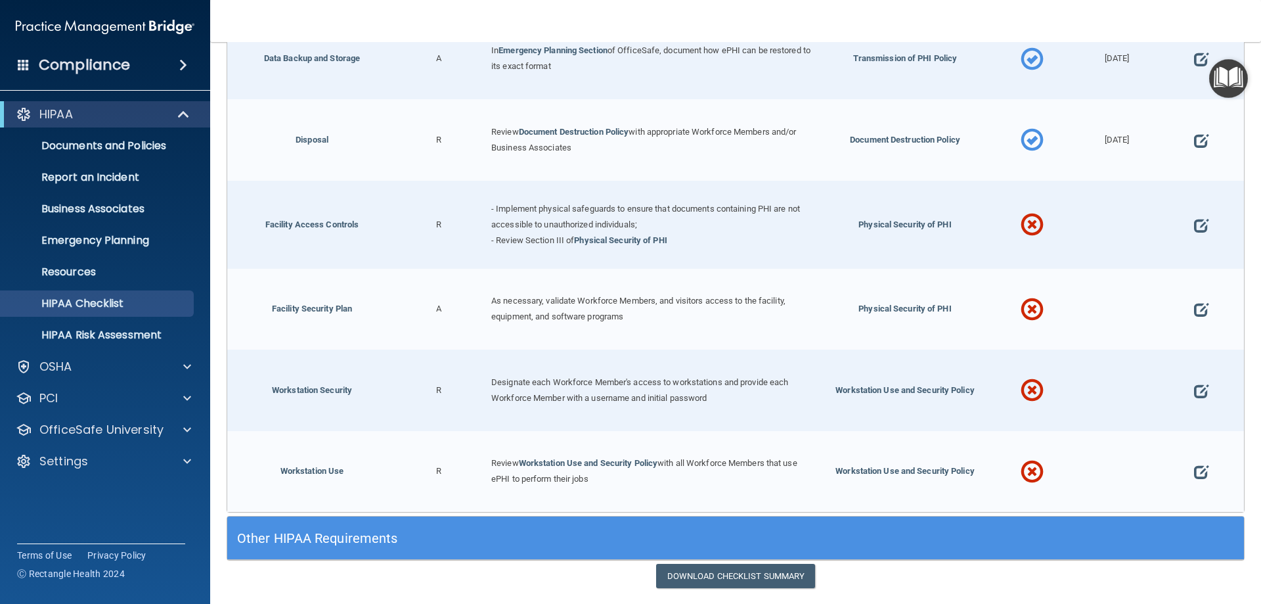
scroll to position [520, 0]
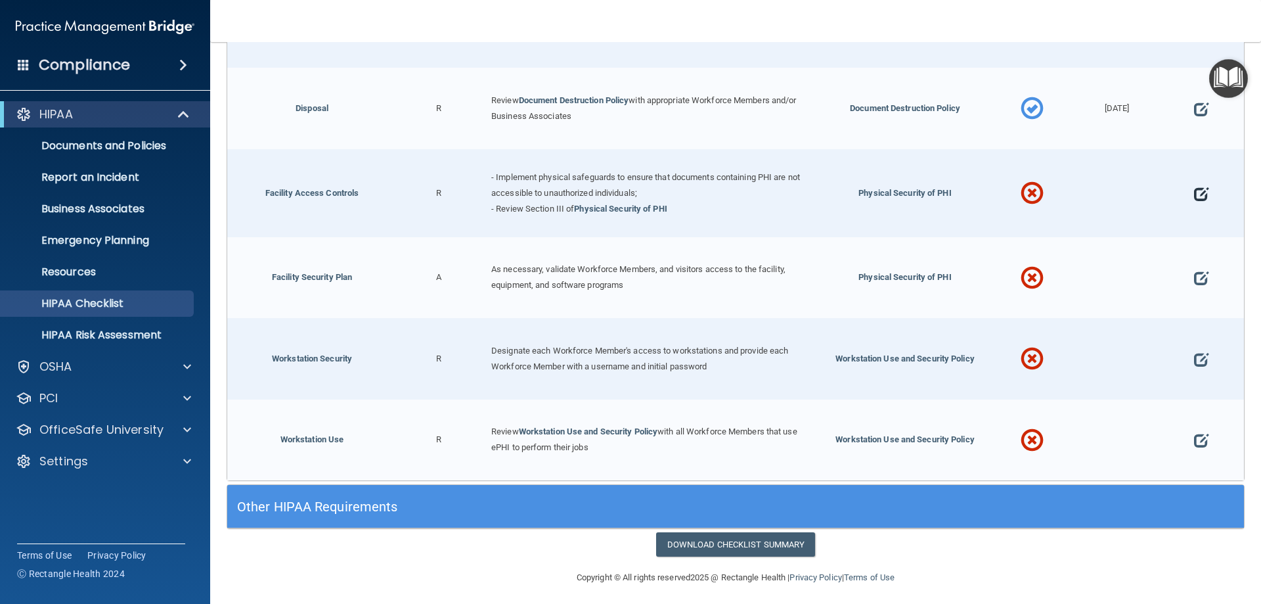
click at [1197, 193] on span at bounding box center [1201, 193] width 14 height 41
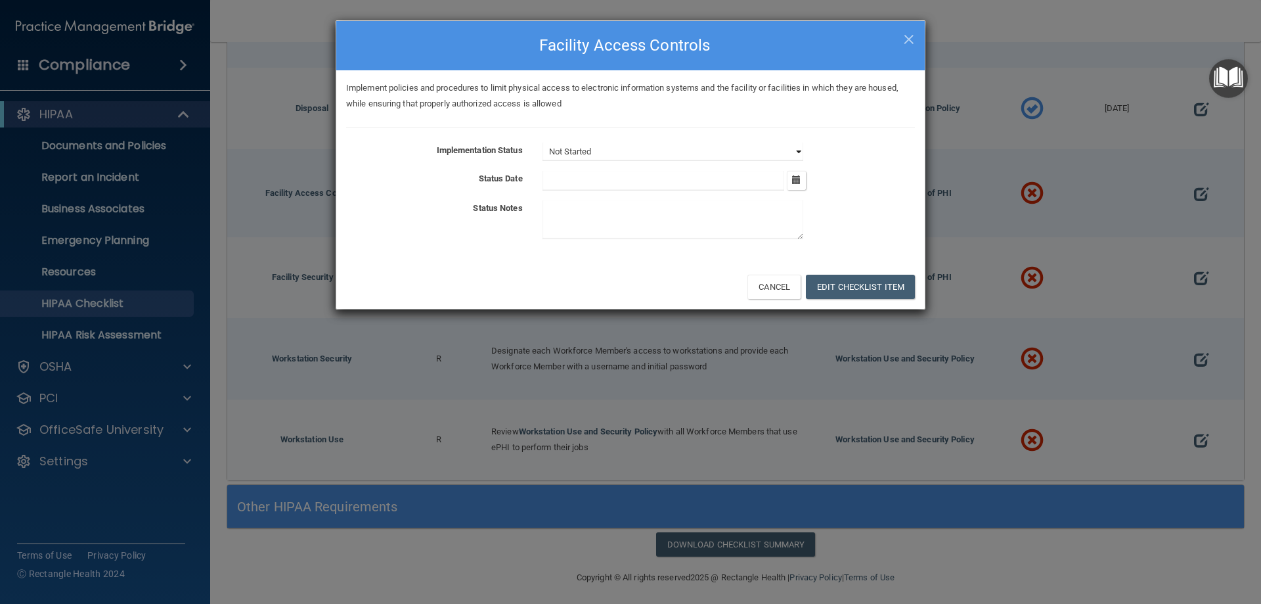
click at [793, 149] on select "Not Started In Progress Completed" at bounding box center [672, 152] width 261 height 18
select select "completed"
click at [542, 143] on select "Not Started In Progress Completed" at bounding box center [672, 152] width 261 height 18
click at [791, 178] on button "button" at bounding box center [796, 180] width 19 height 19
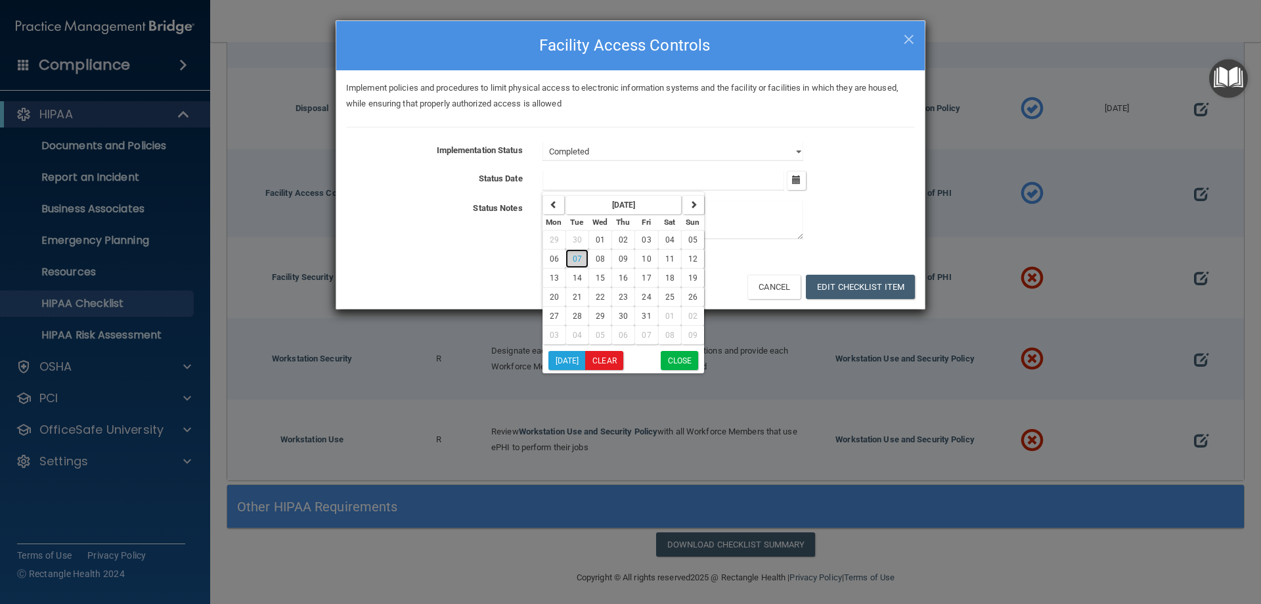
click at [573, 257] on span "07" at bounding box center [577, 258] width 9 height 9
type input "[DATE]"
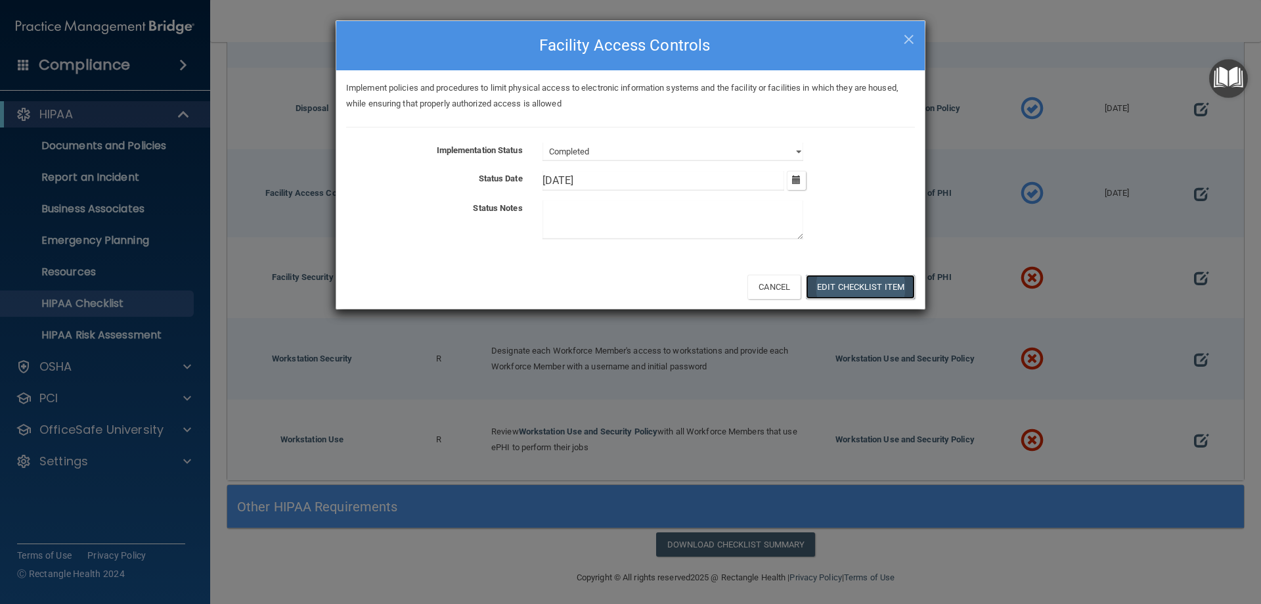
click at [874, 287] on button "Edit Checklist Item" at bounding box center [860, 287] width 109 height 24
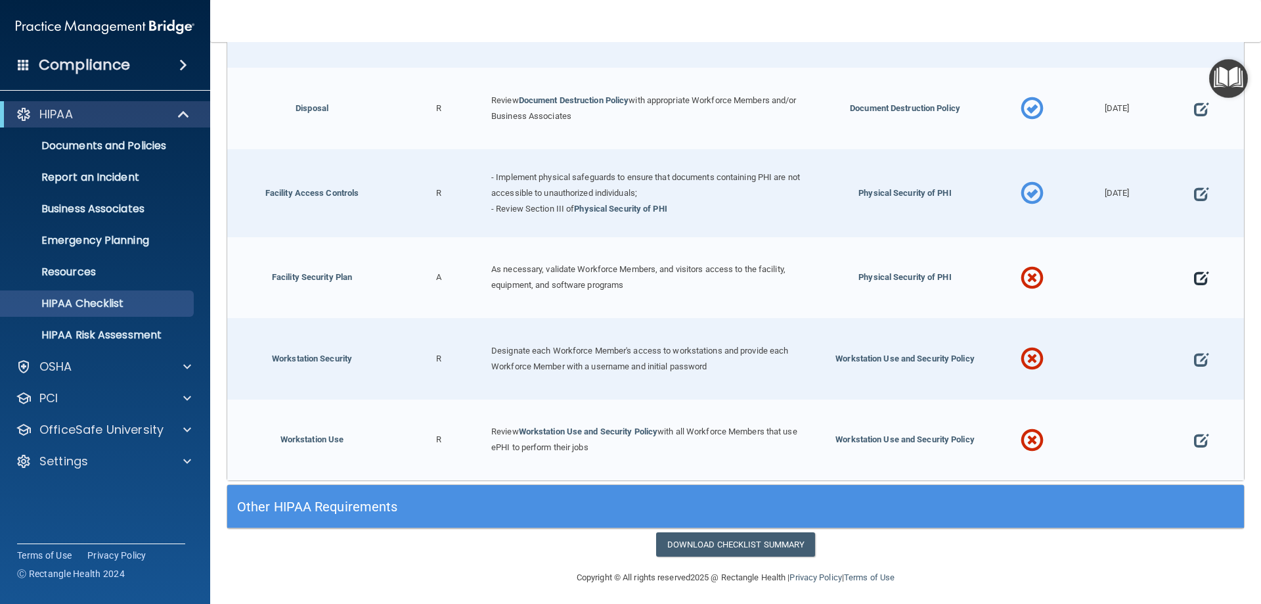
click at [1194, 269] on span at bounding box center [1201, 277] width 14 height 41
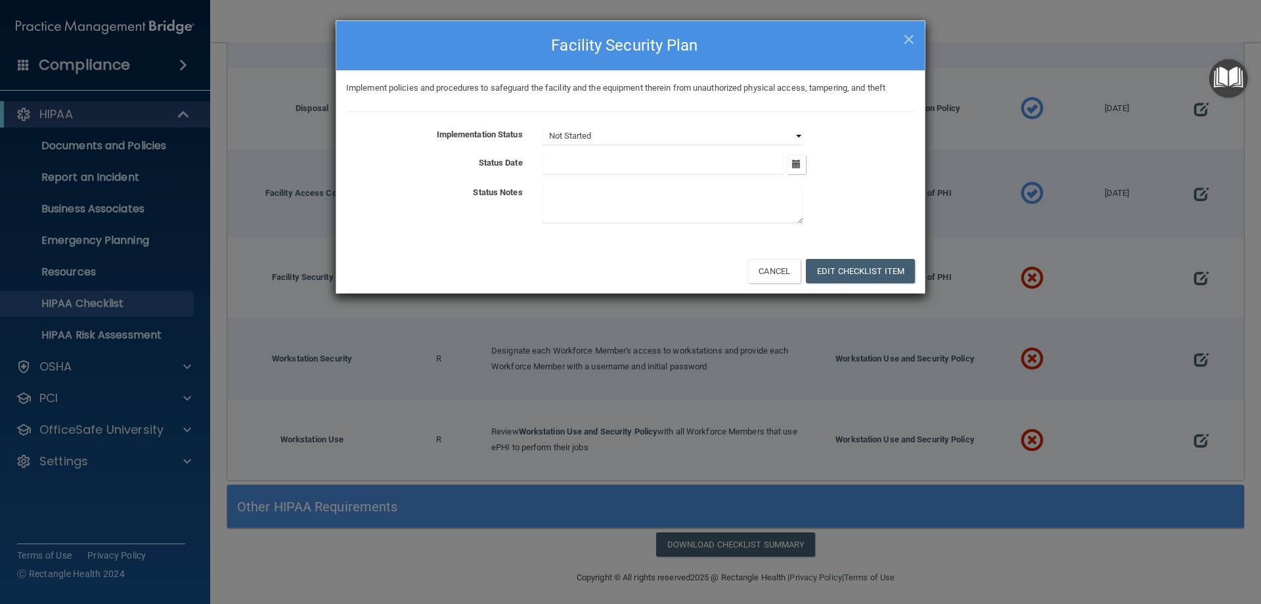
click at [797, 135] on select "Not Started In Progress Completed" at bounding box center [672, 136] width 261 height 18
select select "completed"
click at [542, 127] on select "Not Started In Progress Completed" at bounding box center [672, 136] width 261 height 18
click at [795, 164] on icon "button" at bounding box center [796, 164] width 9 height 9
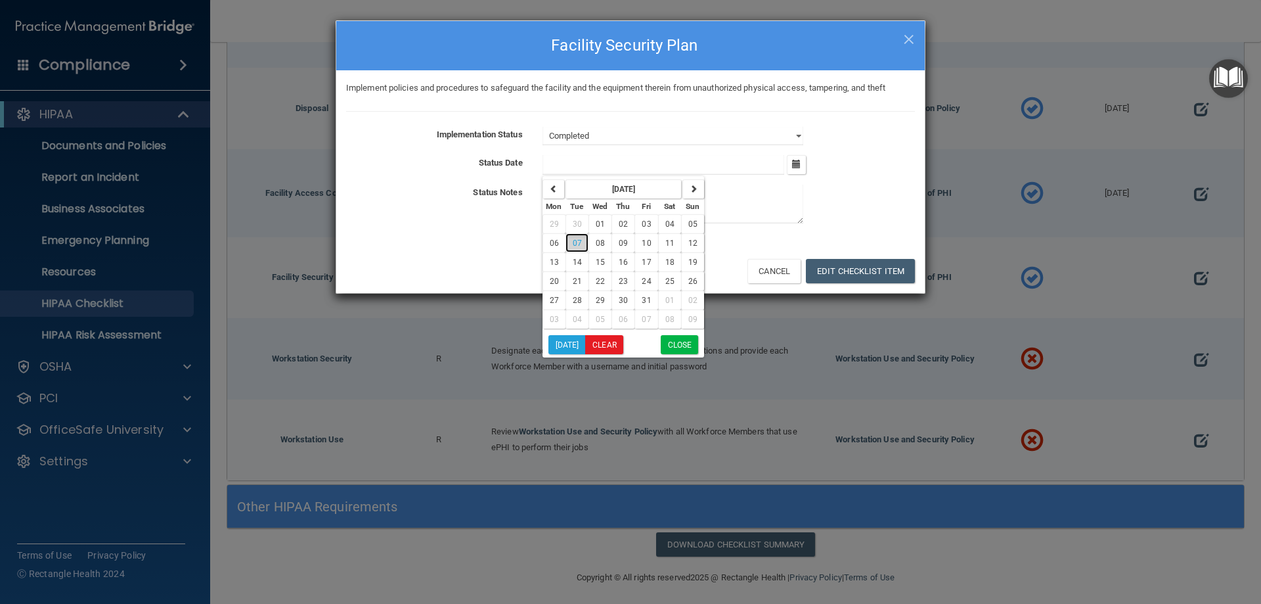
click at [574, 239] on span "07" at bounding box center [577, 242] width 9 height 9
type input "[DATE]"
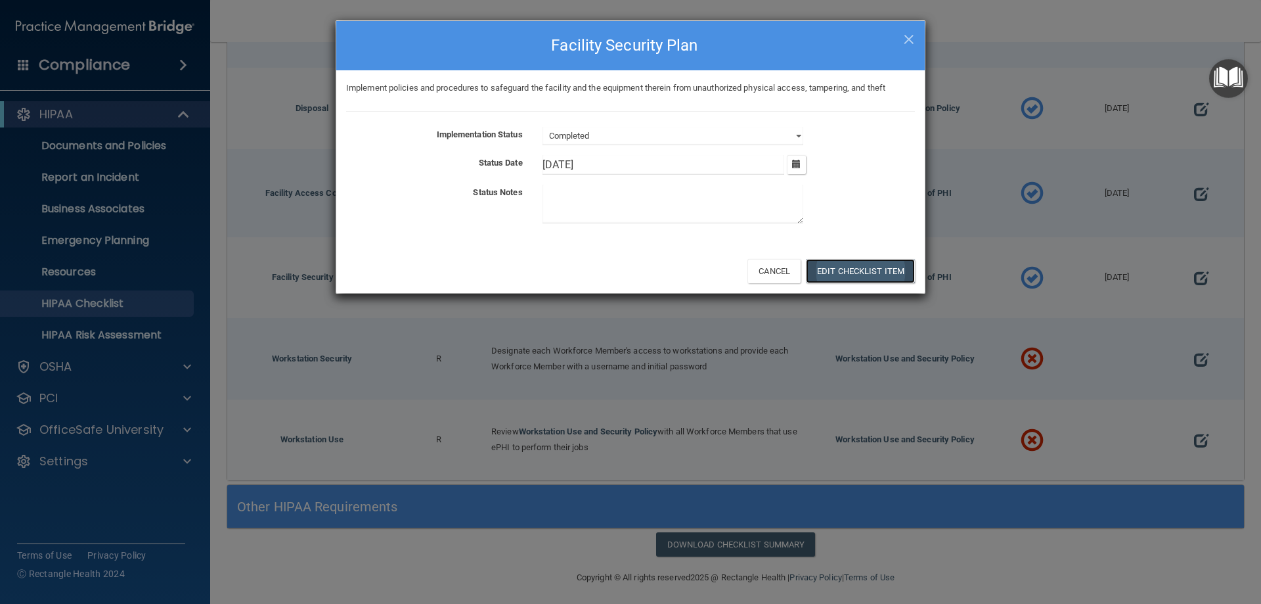
click at [879, 269] on button "Edit Checklist Item" at bounding box center [860, 271] width 109 height 24
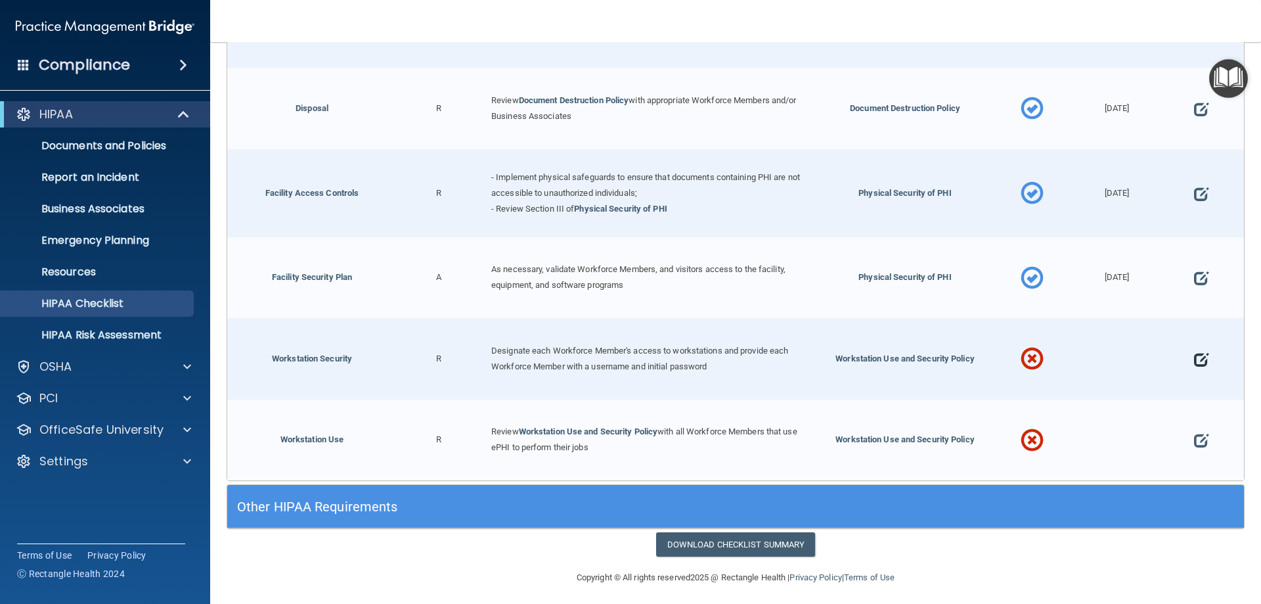
click at [1194, 357] on span at bounding box center [1201, 359] width 14 height 41
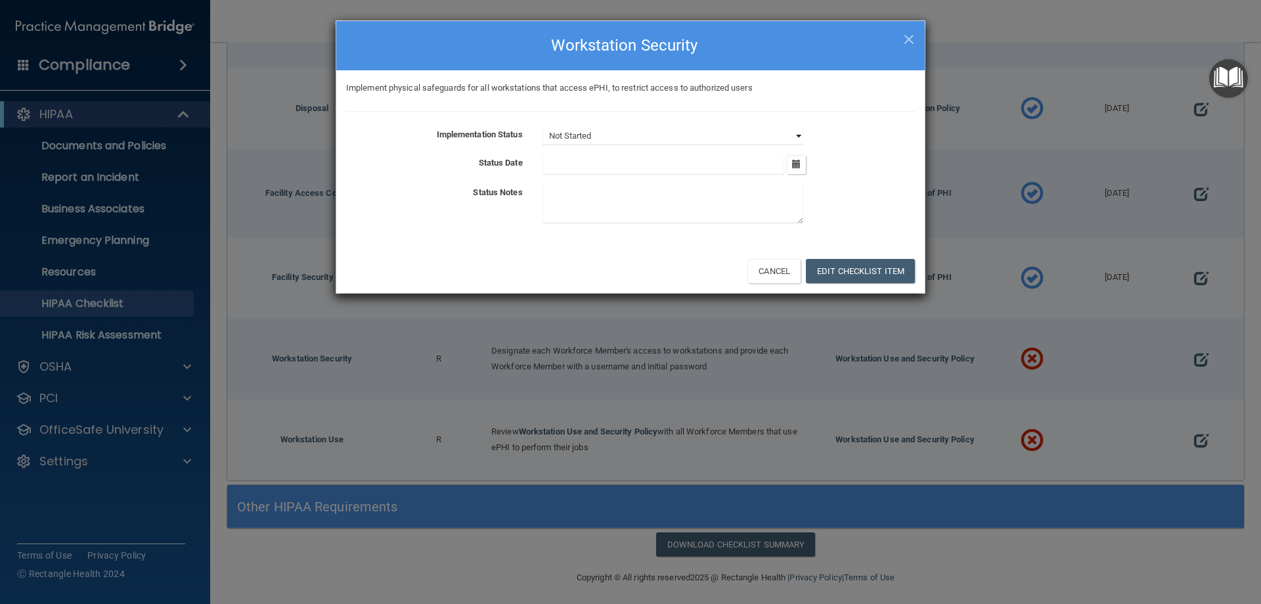
click at [798, 135] on select "Not Started In Progress Completed" at bounding box center [672, 136] width 261 height 18
select select "completed"
click at [542, 127] on select "Not Started In Progress Completed" at bounding box center [672, 136] width 261 height 18
click at [792, 162] on icon "button" at bounding box center [796, 164] width 9 height 9
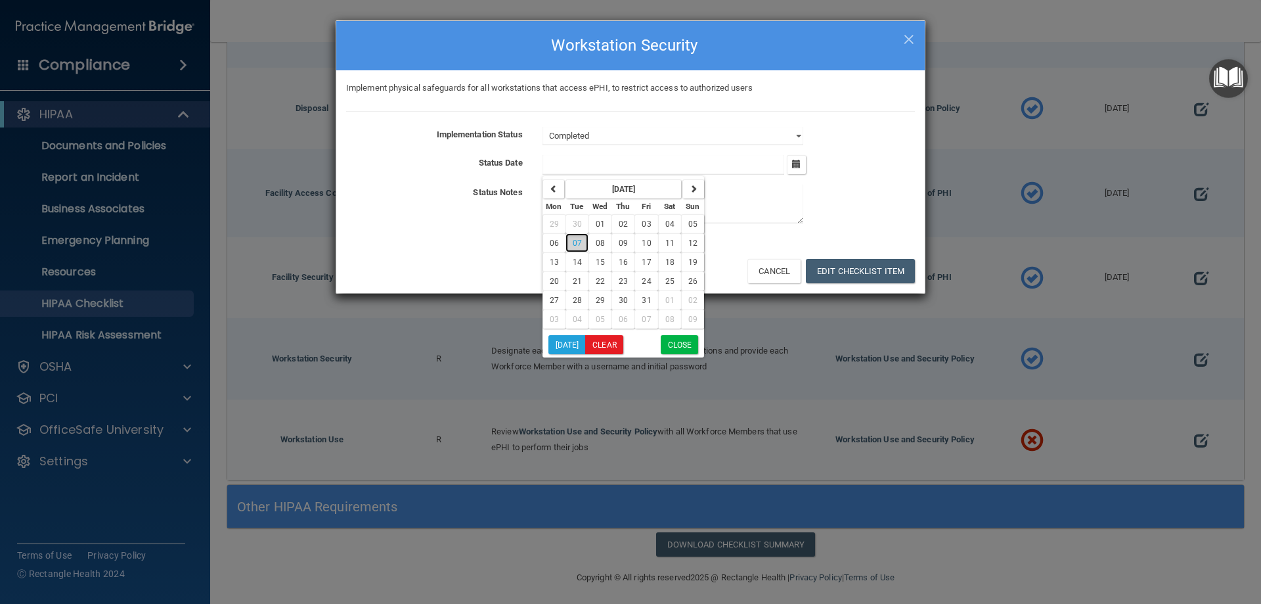
click at [576, 242] on span "07" at bounding box center [577, 242] width 9 height 9
type input "[DATE]"
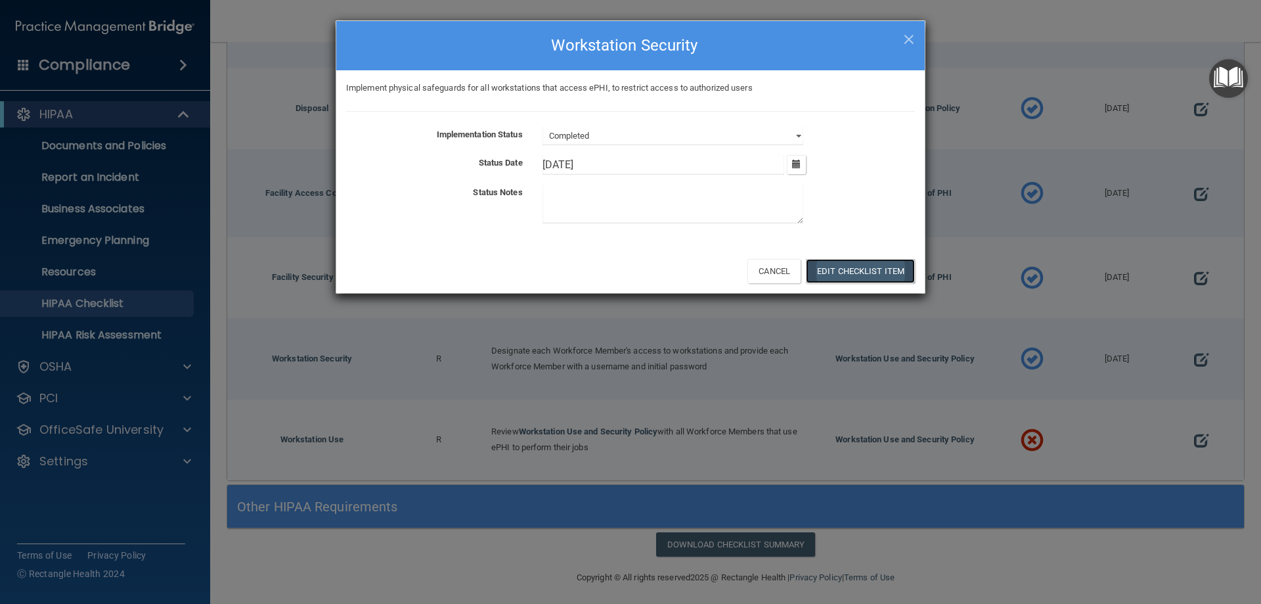
click at [868, 266] on button "Edit Checklist Item" at bounding box center [860, 271] width 109 height 24
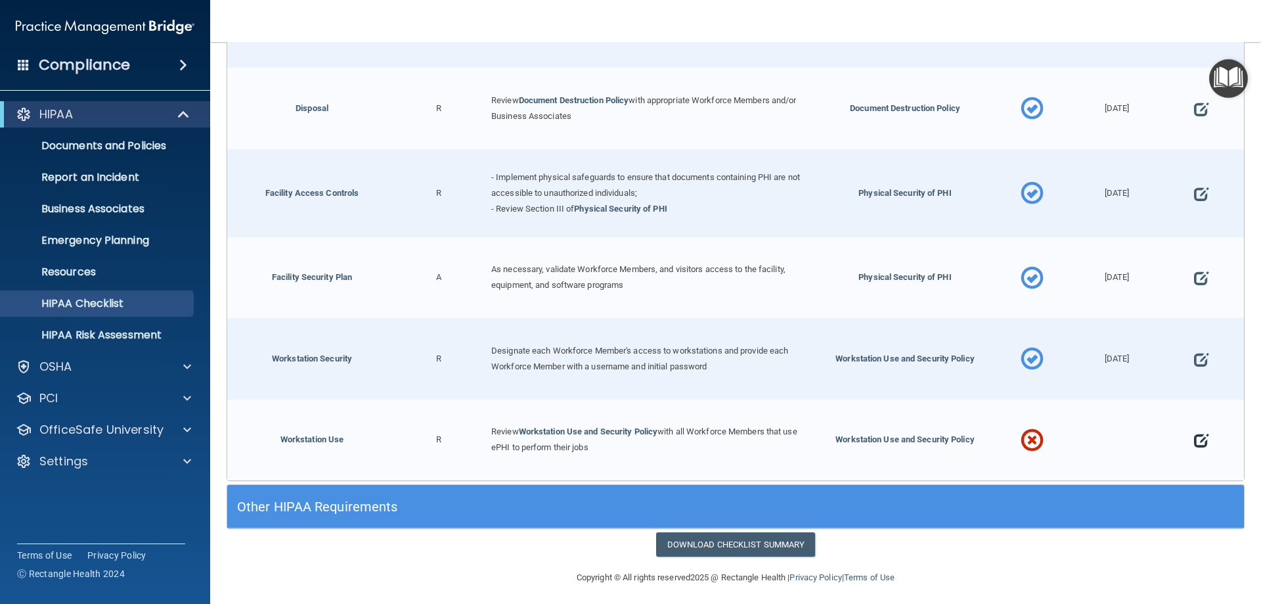
click at [1194, 435] on span at bounding box center [1201, 440] width 14 height 41
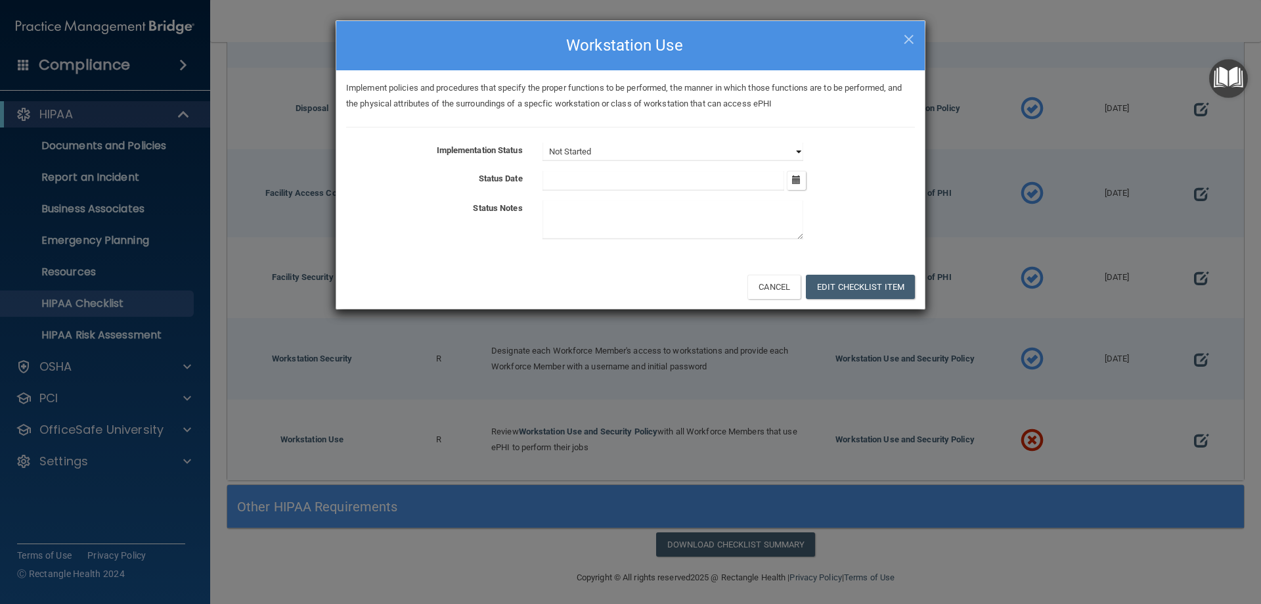
click at [793, 152] on select "Not Started In Progress Completed" at bounding box center [672, 152] width 261 height 18
select select "completed"
click at [542, 143] on select "Not Started In Progress Completed" at bounding box center [672, 152] width 261 height 18
click at [802, 178] on button "button" at bounding box center [796, 180] width 19 height 19
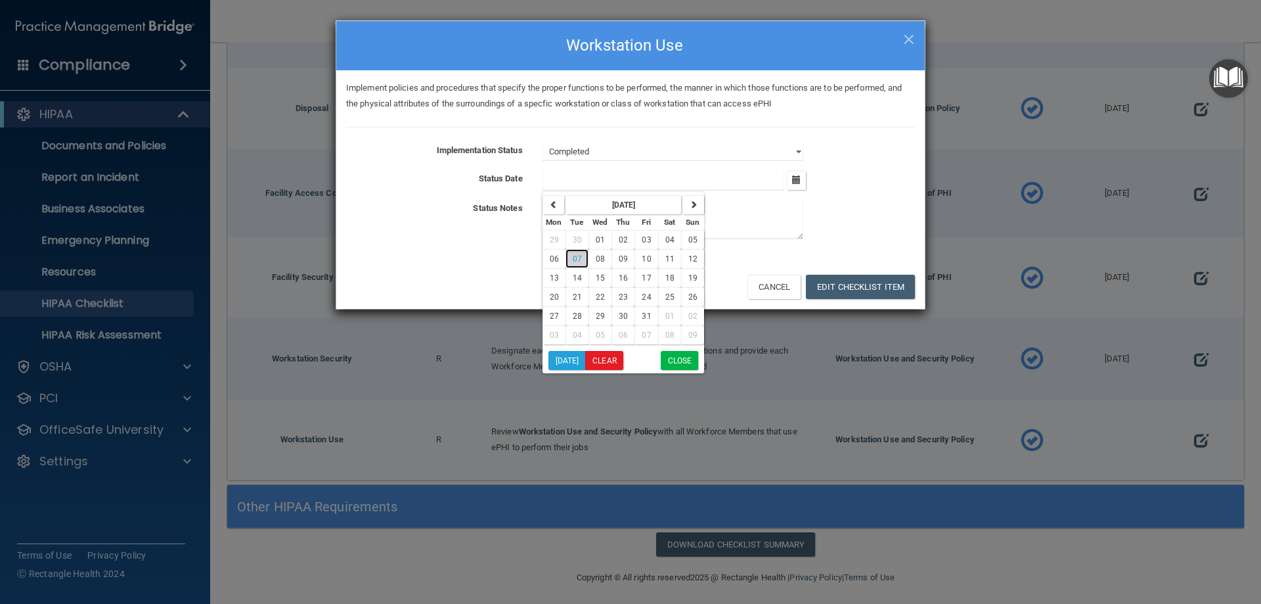
click at [578, 255] on span "07" at bounding box center [577, 258] width 9 height 9
type input "[DATE]"
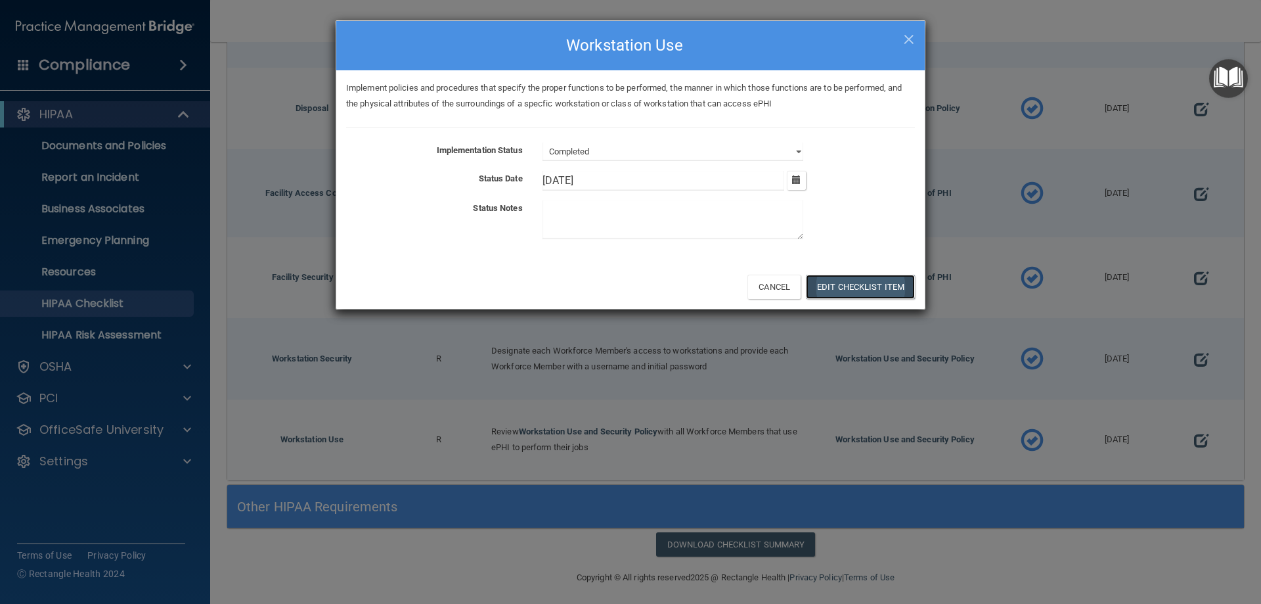
click at [856, 284] on button "Edit Checklist Item" at bounding box center [860, 287] width 109 height 24
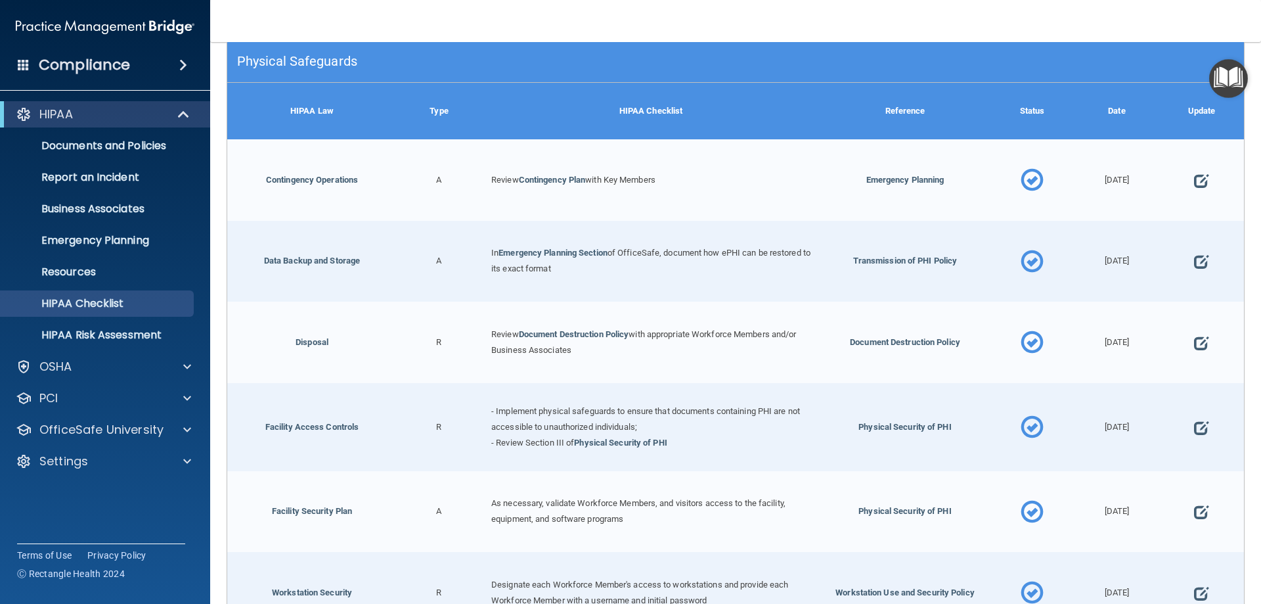
scroll to position [255, 0]
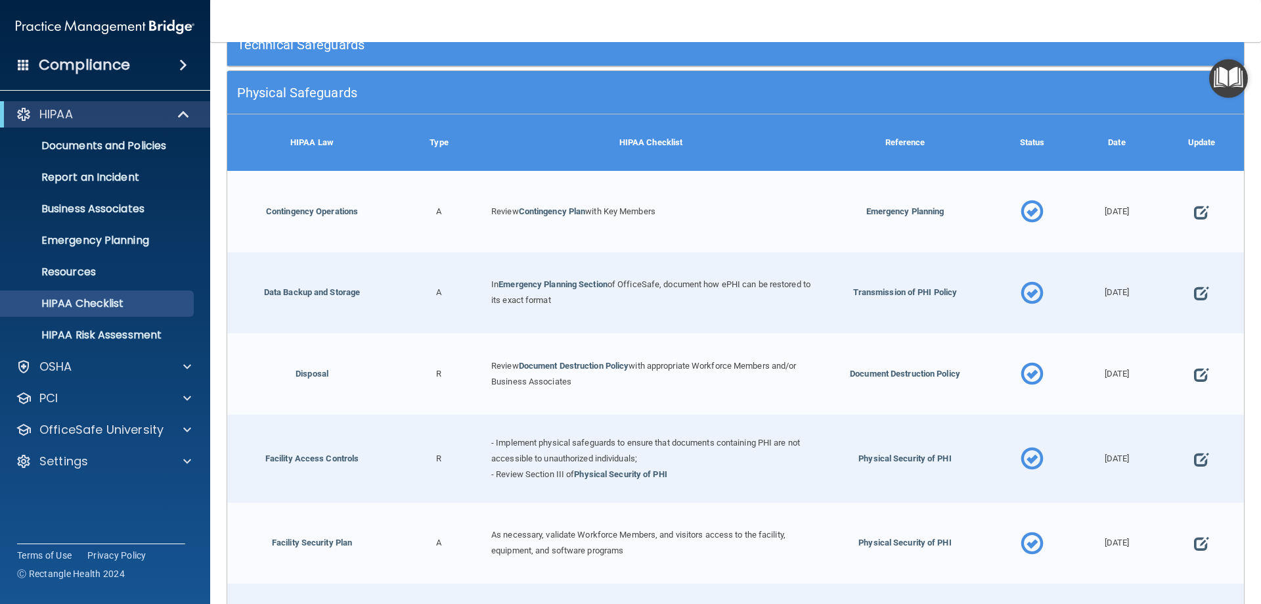
click at [477, 91] on h5 "Physical Safeguards" at bounding box center [608, 92] width 743 height 14
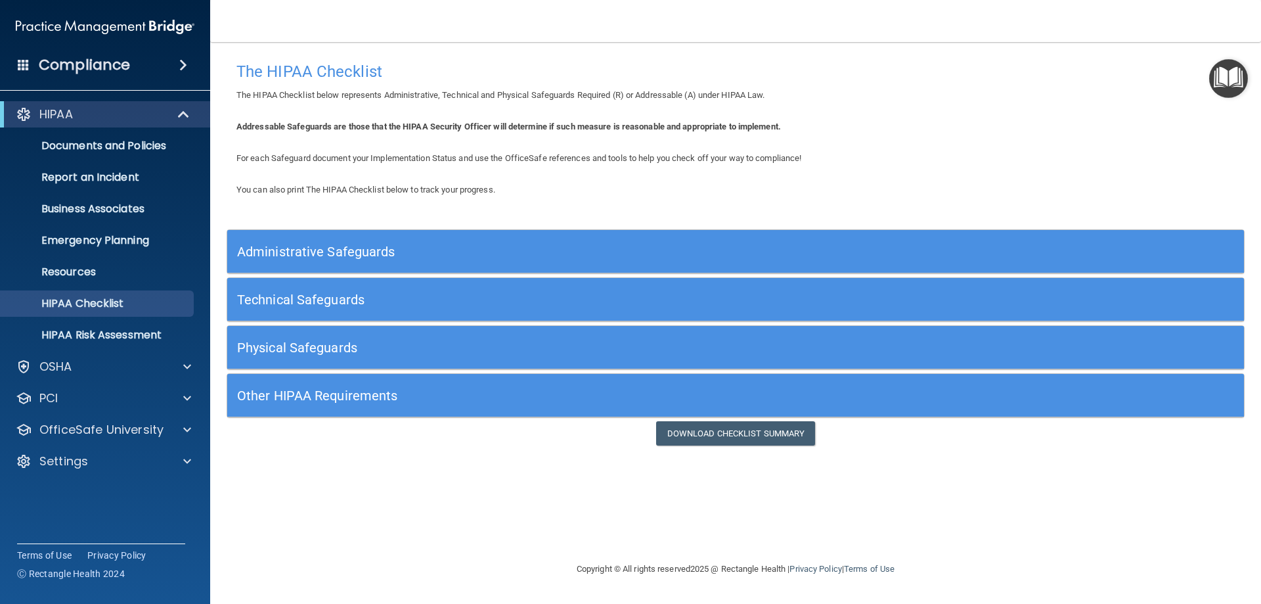
scroll to position [0, 0]
click at [381, 400] on h5 "Other HIPAA Requirements" at bounding box center [608, 395] width 743 height 14
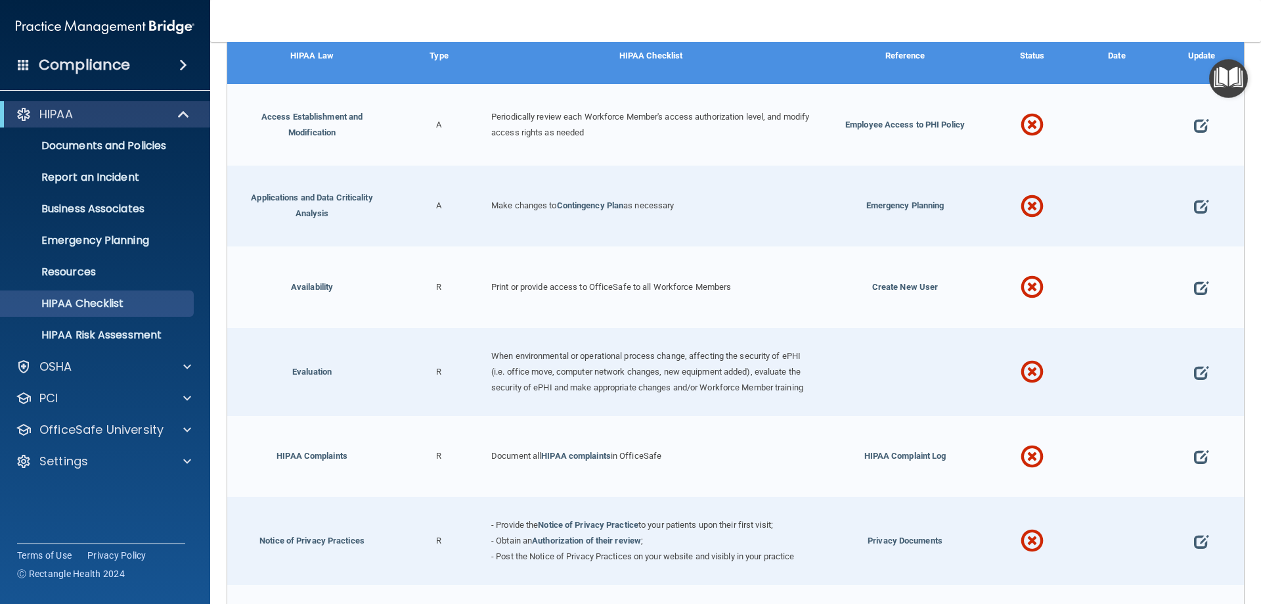
scroll to position [397, 0]
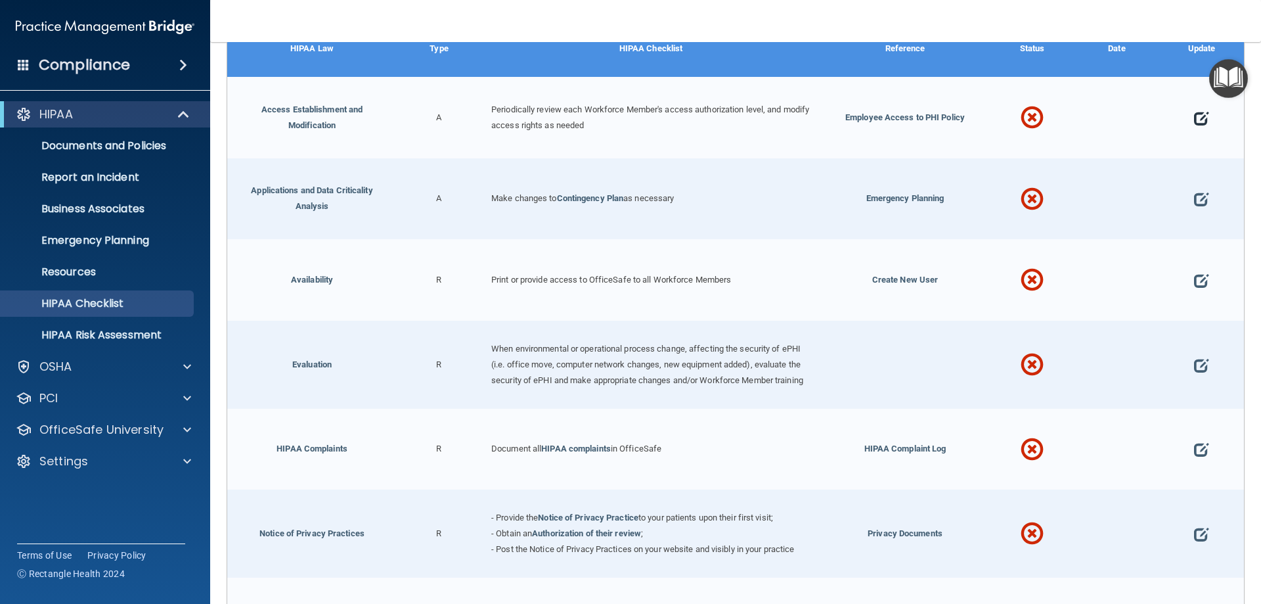
click at [1194, 116] on span at bounding box center [1201, 118] width 14 height 41
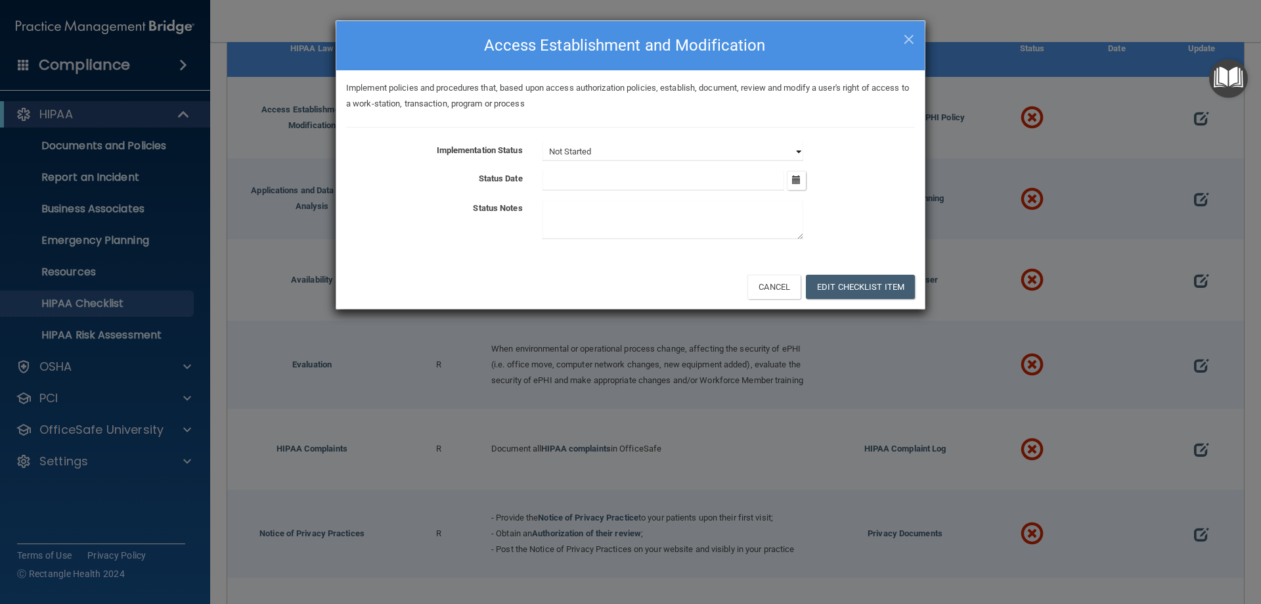
click at [791, 151] on select "Not Started In Progress Completed" at bounding box center [672, 152] width 261 height 18
select select "completed"
click at [542, 143] on select "Not Started In Progress Completed" at bounding box center [672, 152] width 261 height 18
click at [794, 181] on icon "button" at bounding box center [796, 179] width 9 height 9
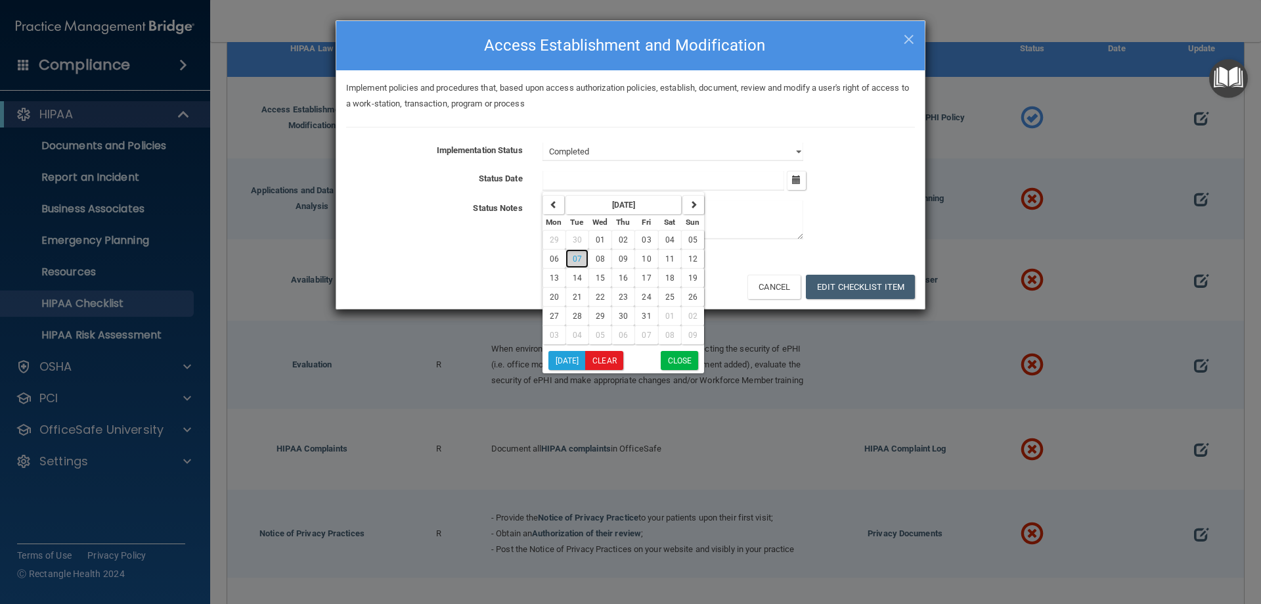
drag, startPoint x: 579, startPoint y: 259, endPoint x: 588, endPoint y: 261, distance: 9.4
click at [579, 259] on span "07" at bounding box center [577, 258] width 9 height 9
type input "[DATE]"
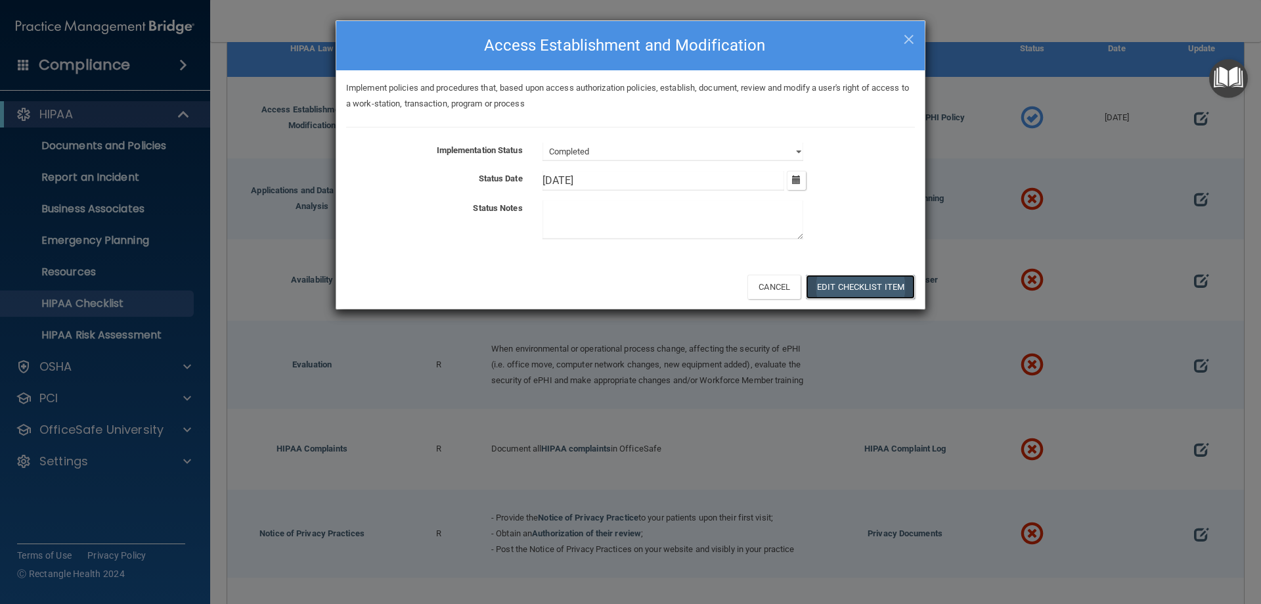
click at [815, 292] on button "Edit Checklist Item" at bounding box center [860, 287] width 109 height 24
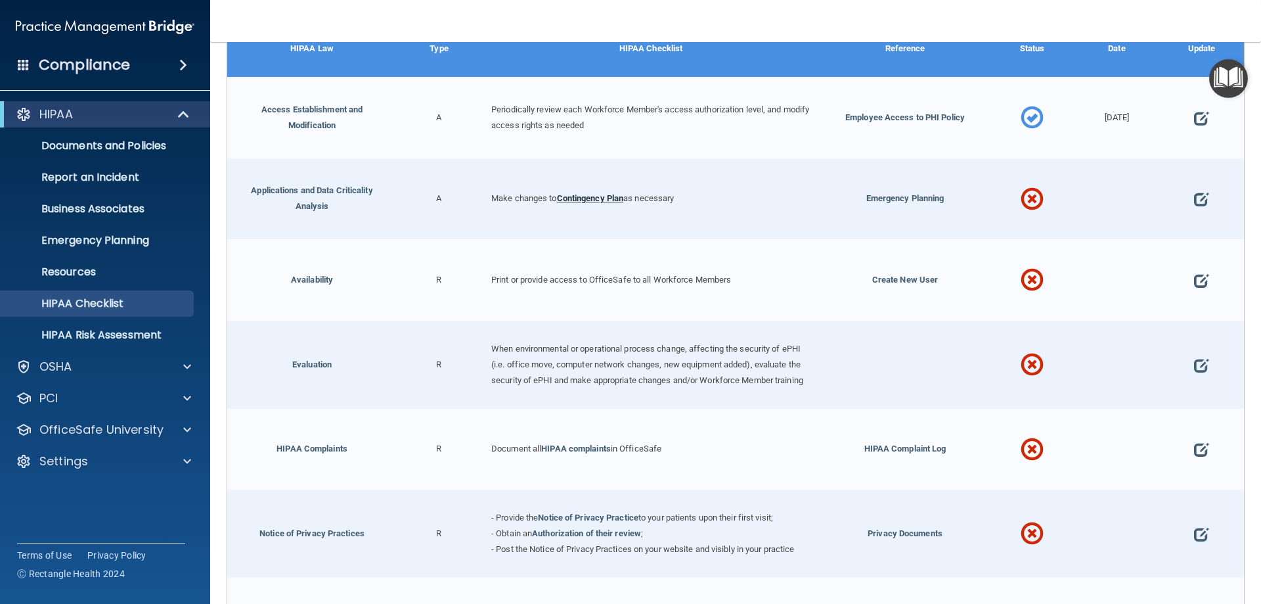
click at [598, 194] on link "Contingency Plan" at bounding box center [590, 198] width 67 height 10
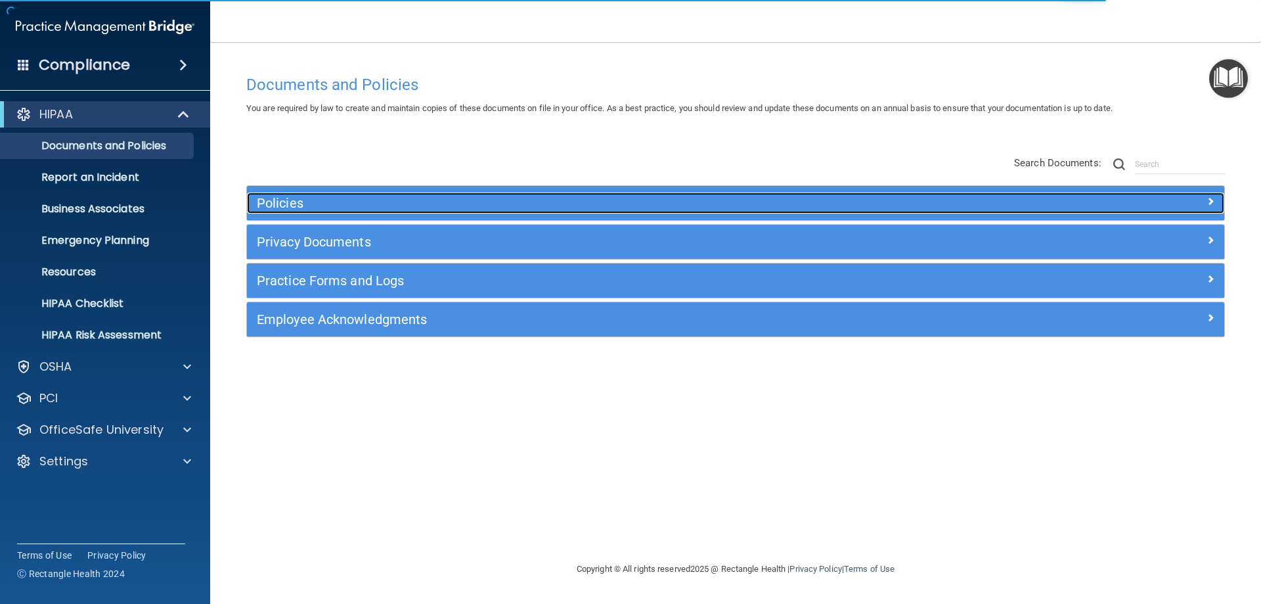
click at [595, 202] on h5 "Policies" at bounding box center [613, 203] width 713 height 14
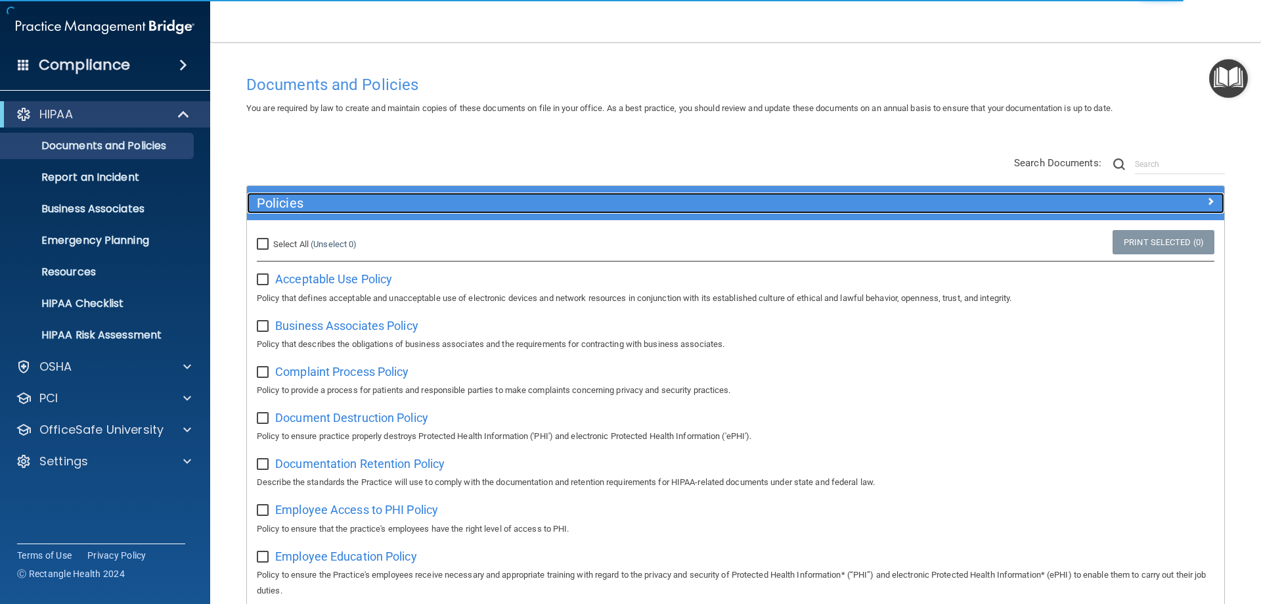
click at [595, 202] on h5 "Policies" at bounding box center [613, 203] width 713 height 14
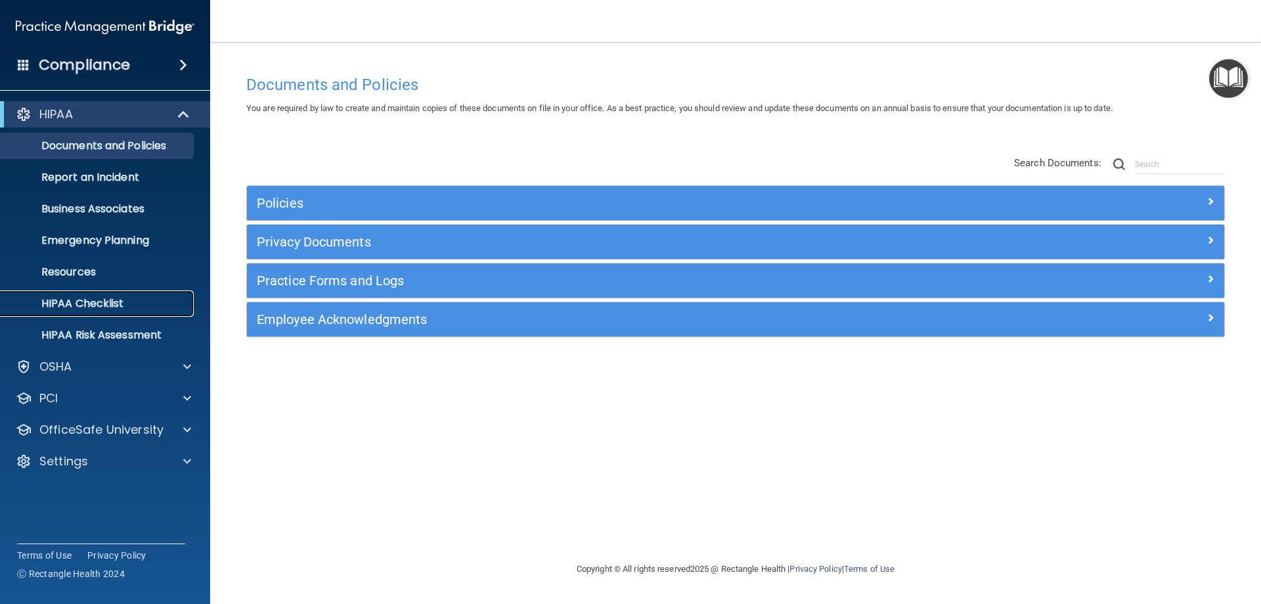
click at [107, 307] on p "HIPAA Checklist" at bounding box center [98, 303] width 179 height 13
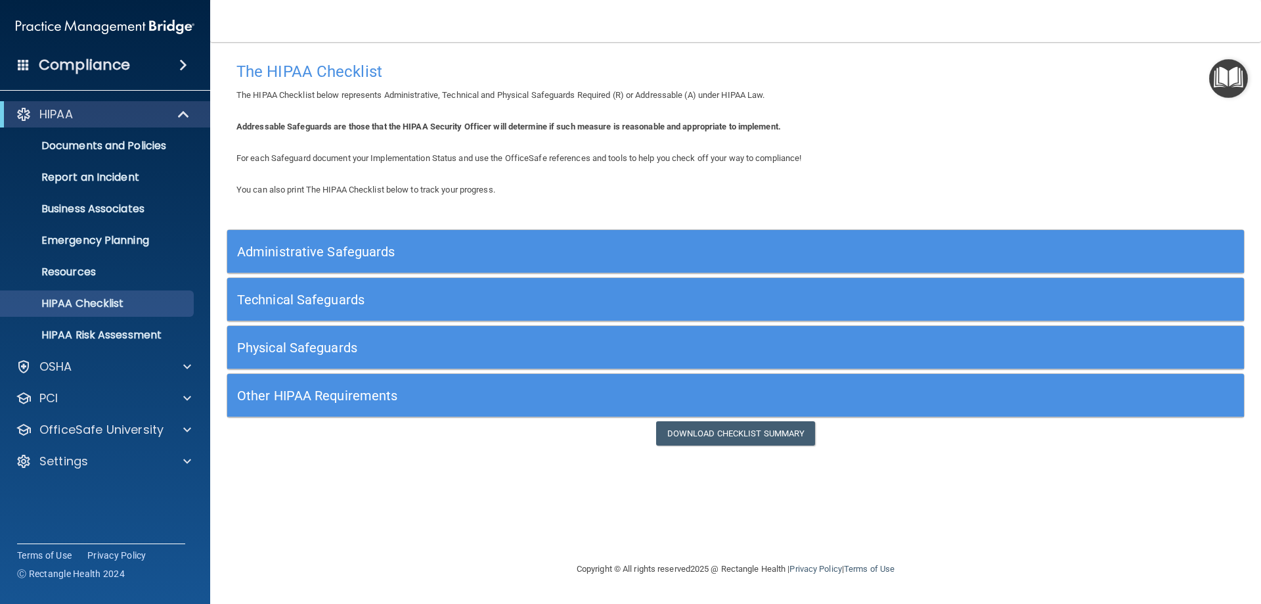
click at [519, 385] on div "Other HIPAA Requirements" at bounding box center [608, 395] width 762 height 30
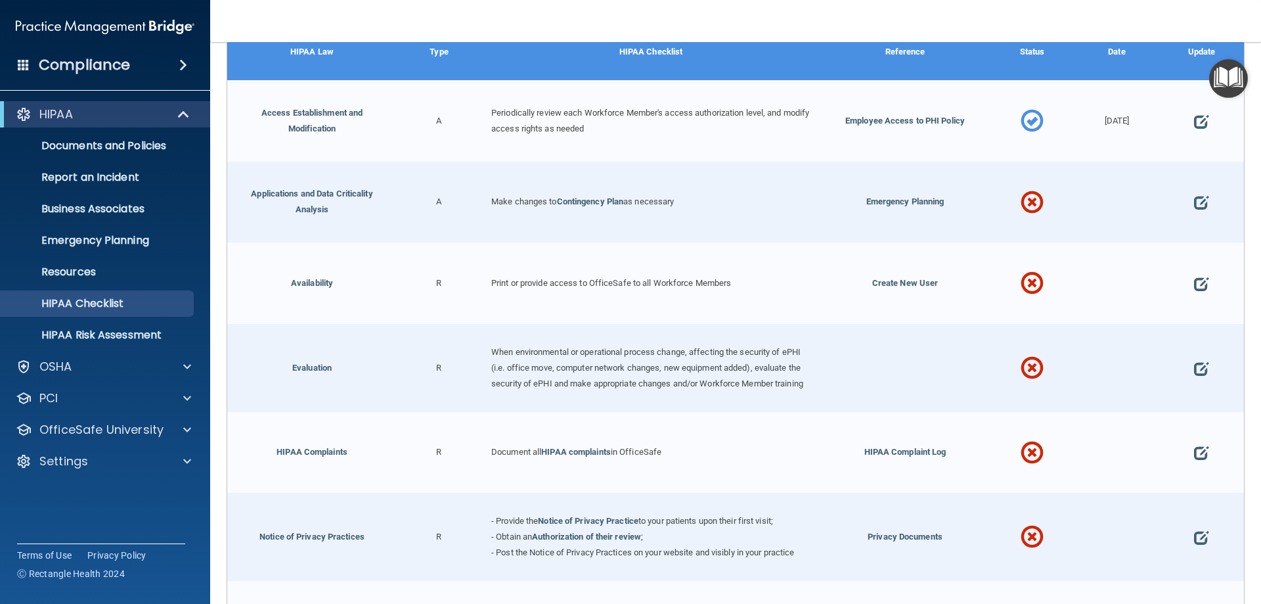
scroll to position [462, 0]
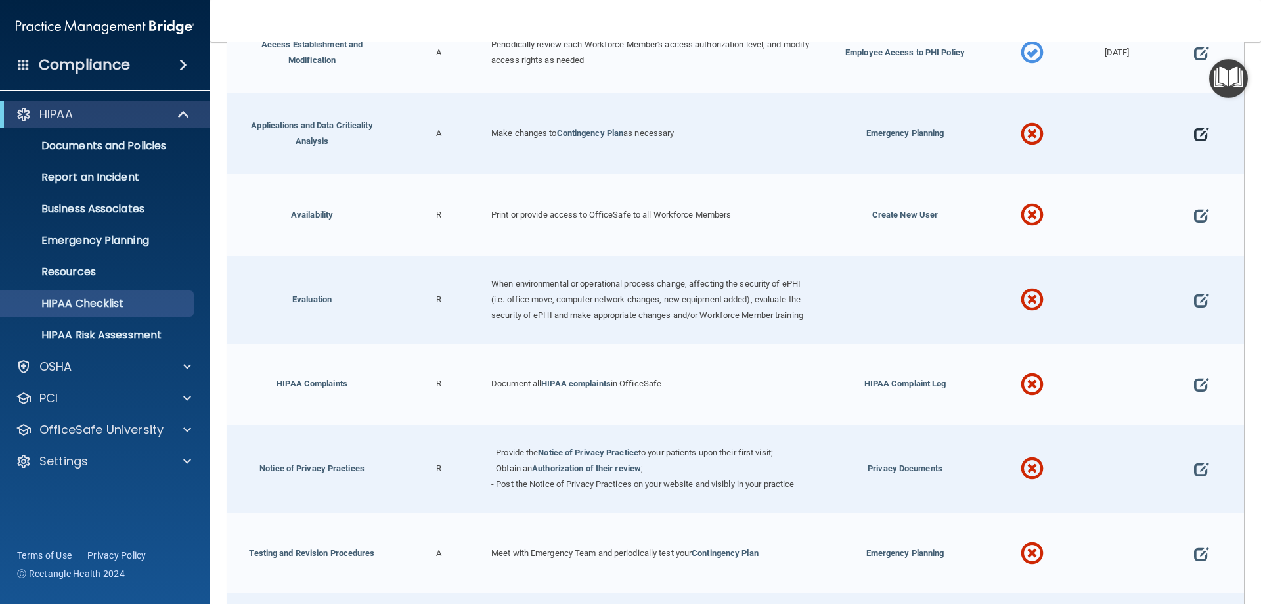
click at [1194, 134] on span at bounding box center [1201, 134] width 14 height 41
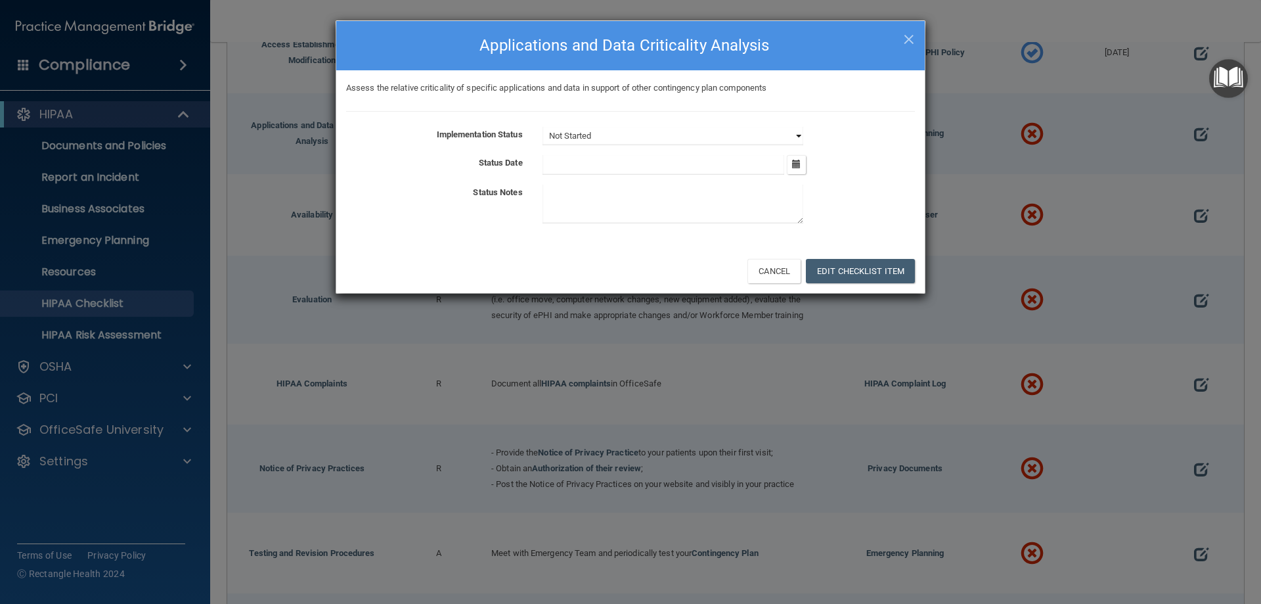
click at [783, 136] on select "Not Started In Progress Completed" at bounding box center [672, 136] width 261 height 18
select select "completed"
click at [542, 127] on select "Not Started In Progress Completed" at bounding box center [672, 136] width 261 height 18
click at [797, 167] on icon "button" at bounding box center [796, 164] width 9 height 9
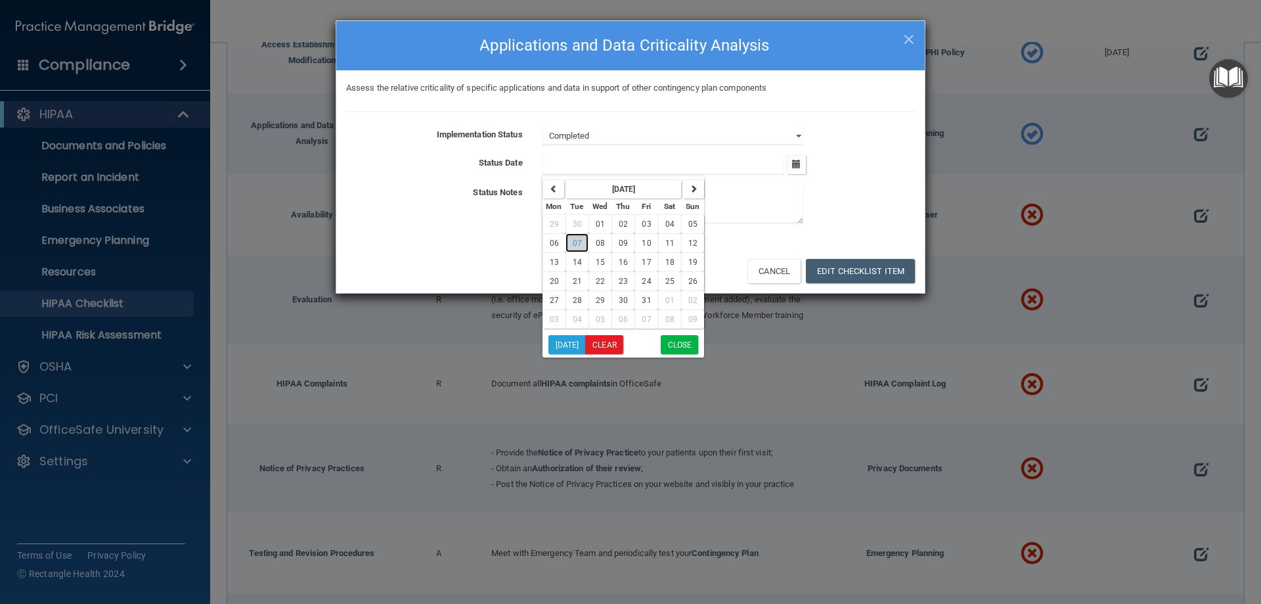
click at [579, 243] on span "07" at bounding box center [577, 242] width 9 height 9
type input "[DATE]"
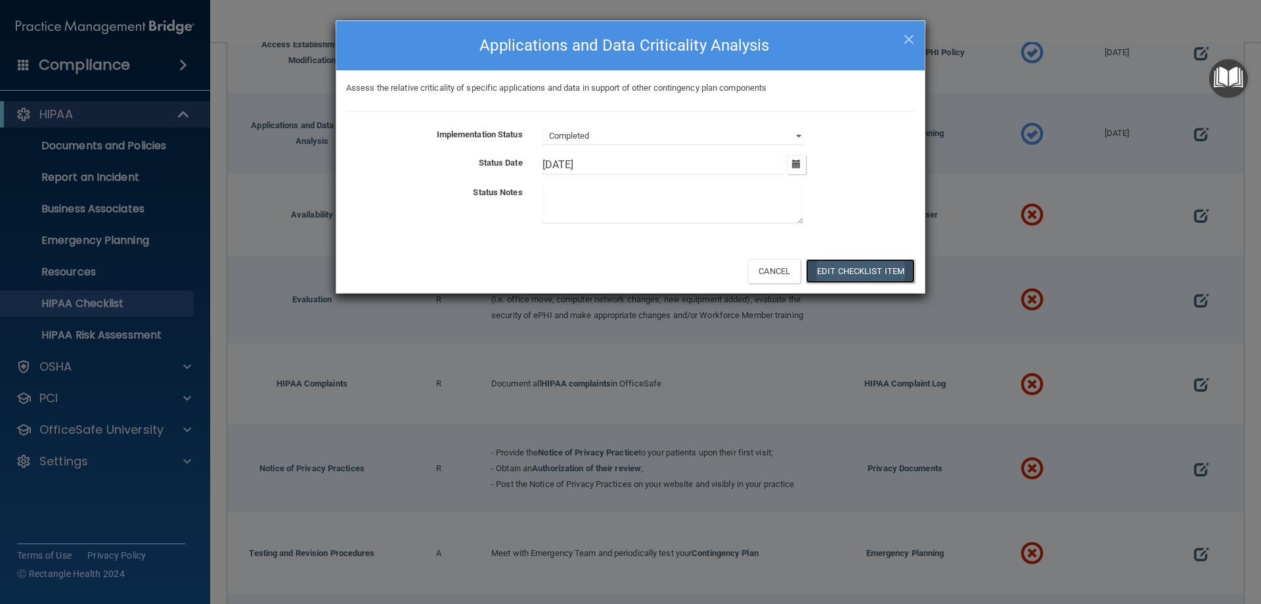
click at [863, 269] on button "Edit Checklist Item" at bounding box center [860, 271] width 109 height 24
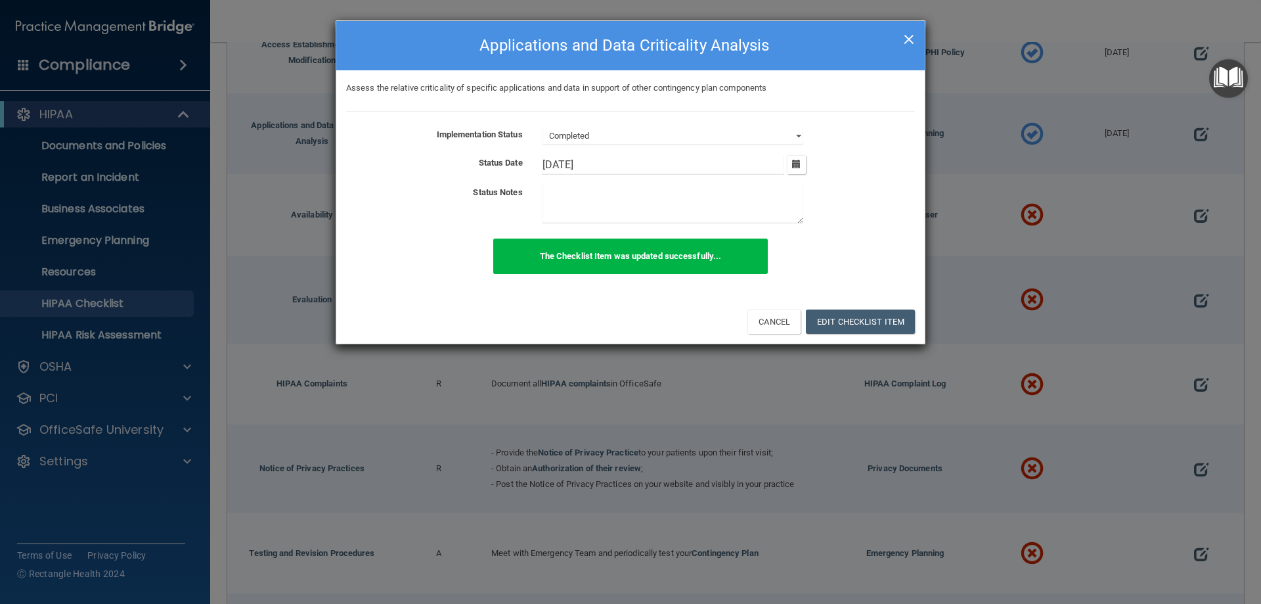
click at [910, 40] on span "×" at bounding box center [909, 37] width 12 height 26
select select "not_started"
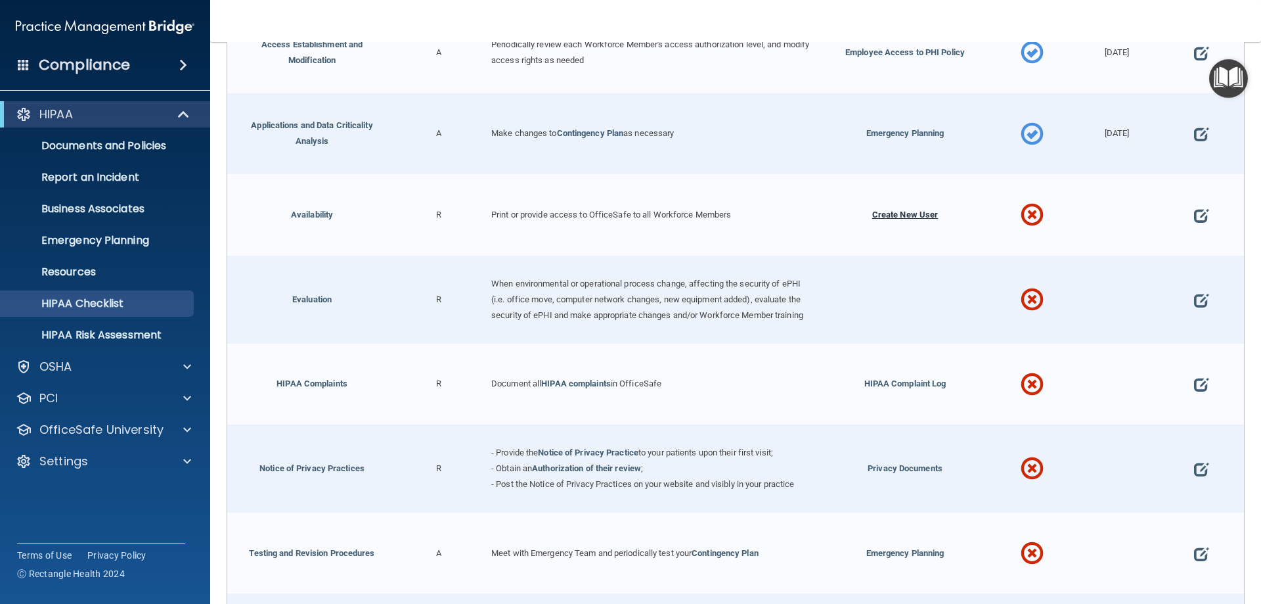
click at [906, 213] on span "Create New User" at bounding box center [905, 214] width 66 height 10
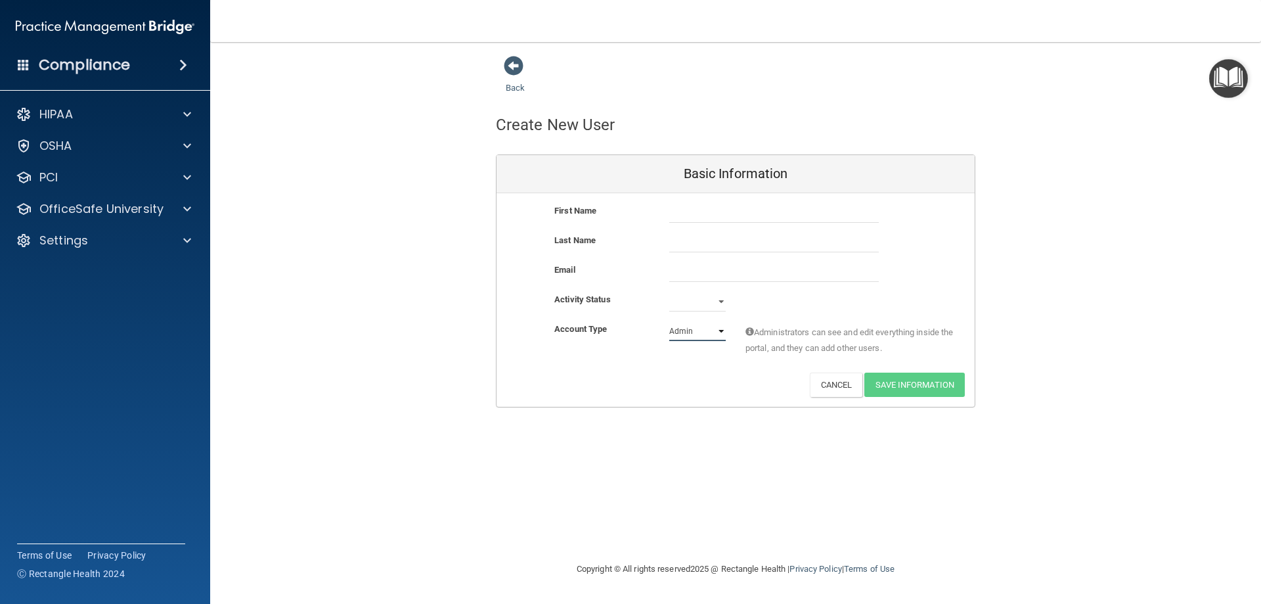
click at [717, 331] on select "Admin Member" at bounding box center [697, 331] width 56 height 20
click at [514, 66] on span at bounding box center [514, 66] width 20 height 20
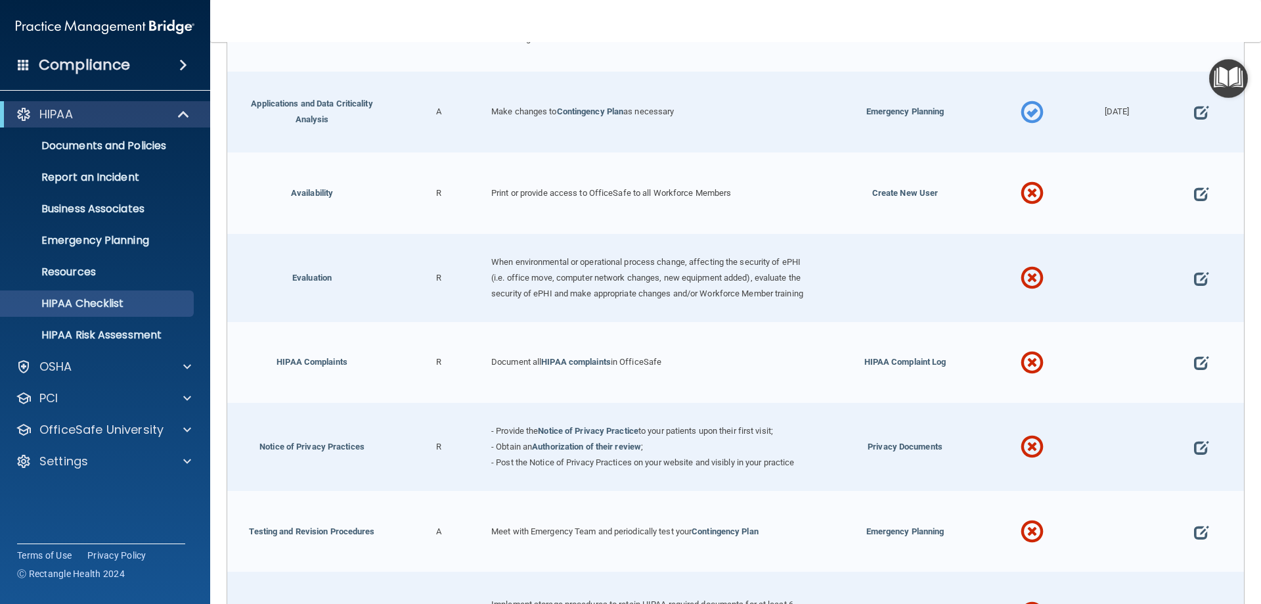
scroll to position [487, 0]
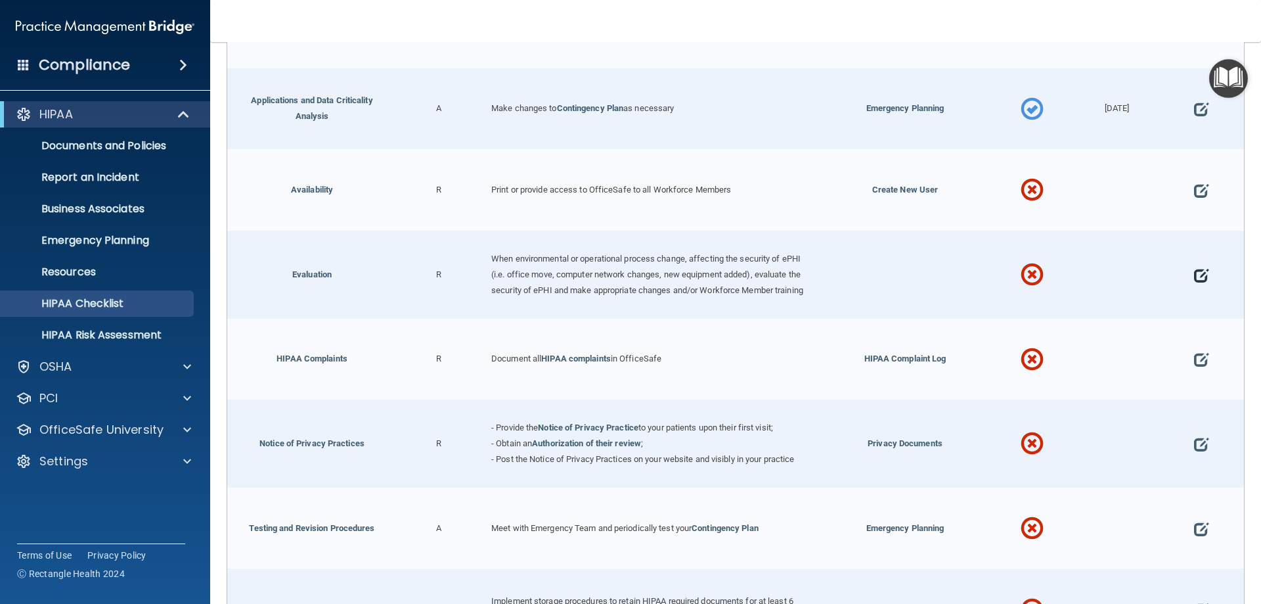
click at [1194, 280] on span at bounding box center [1201, 275] width 14 height 41
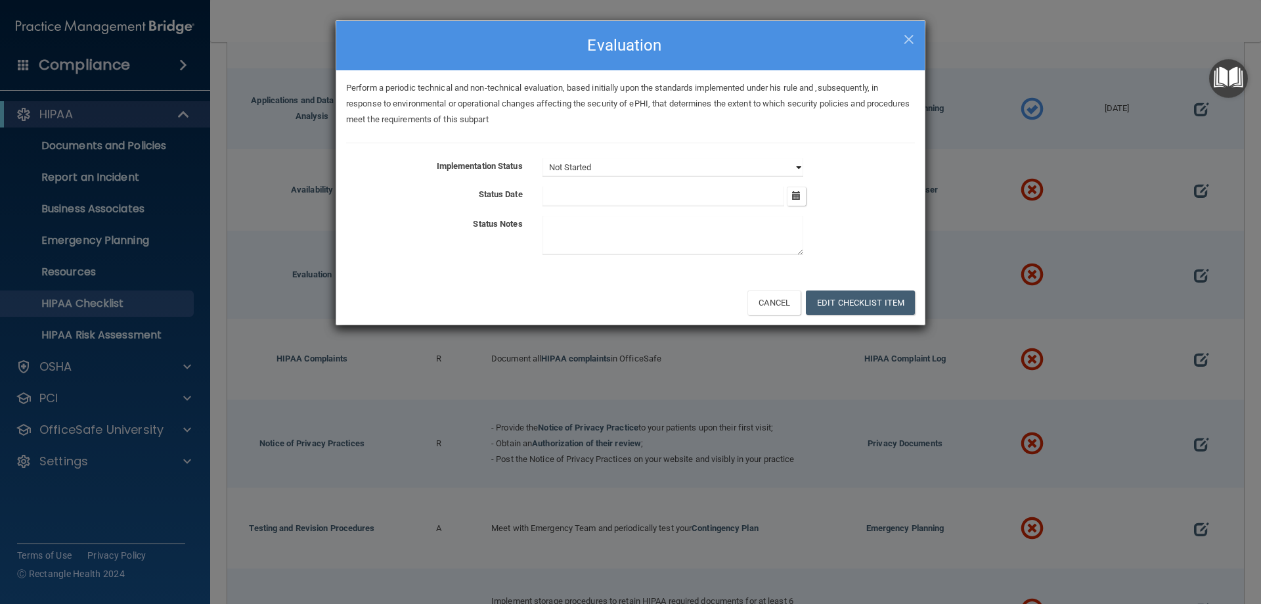
click at [795, 168] on select "Not Started In Progress Completed" at bounding box center [672, 167] width 261 height 18
select select "completed"
click at [542, 158] on select "Not Started In Progress Completed" at bounding box center [672, 167] width 261 height 18
click at [802, 198] on button "button" at bounding box center [796, 196] width 19 height 19
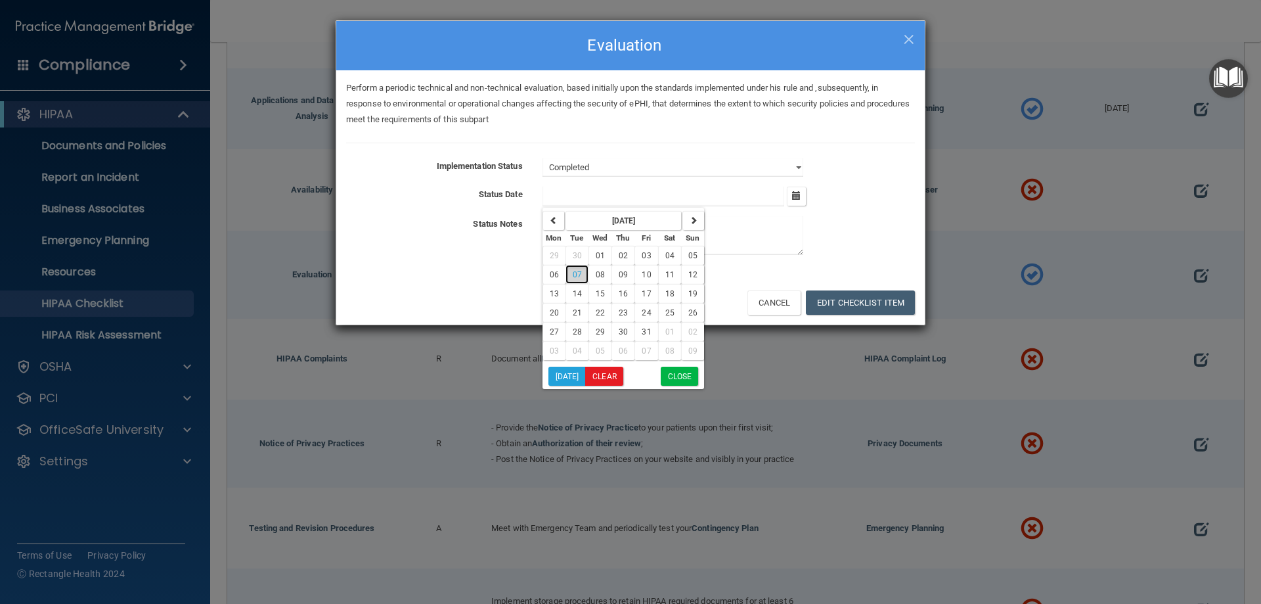
click at [577, 271] on span "07" at bounding box center [577, 274] width 9 height 9
type input "[DATE]"
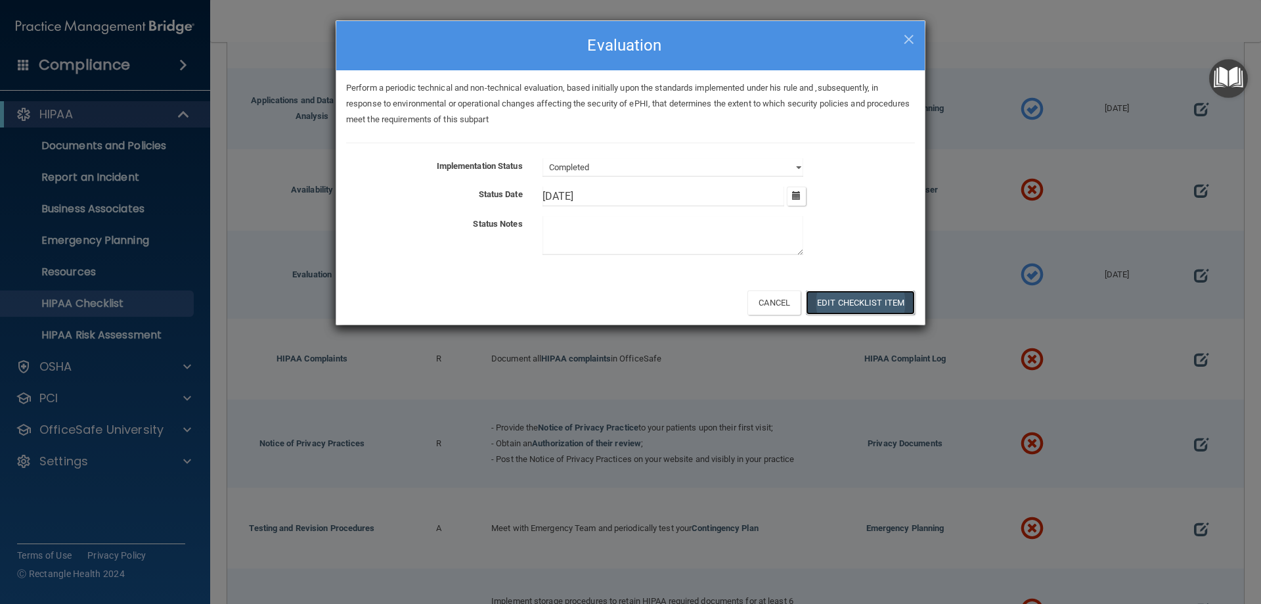
click at [875, 301] on button "Edit Checklist Item" at bounding box center [860, 302] width 109 height 24
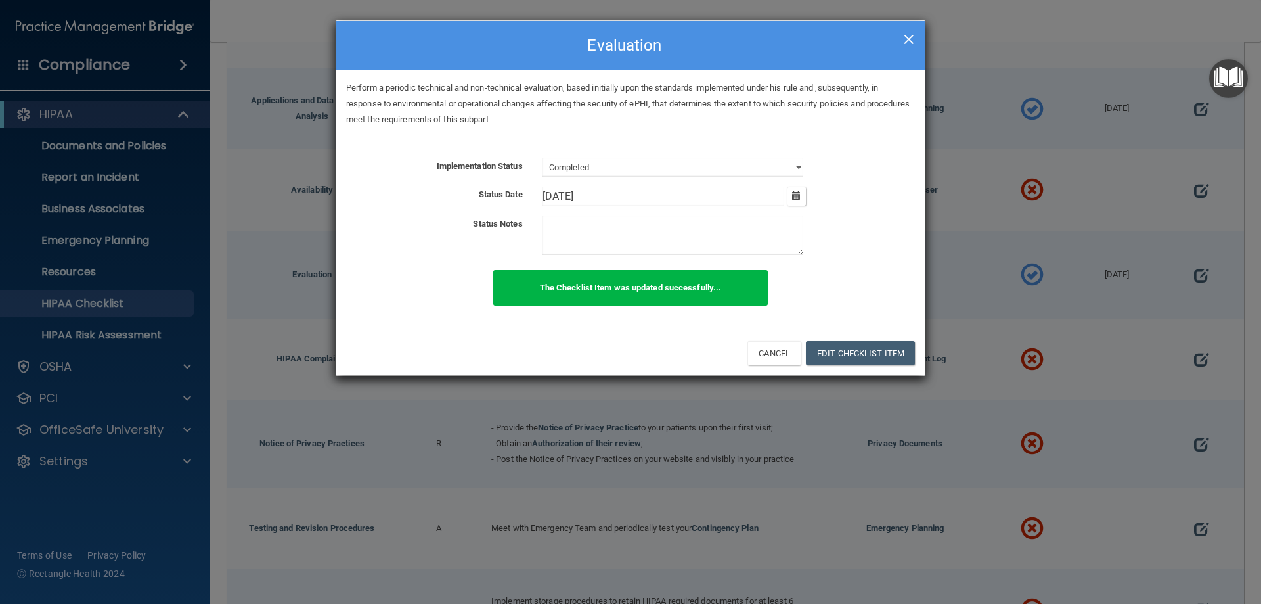
click at [906, 37] on span "×" at bounding box center [909, 37] width 12 height 26
select select "not_started"
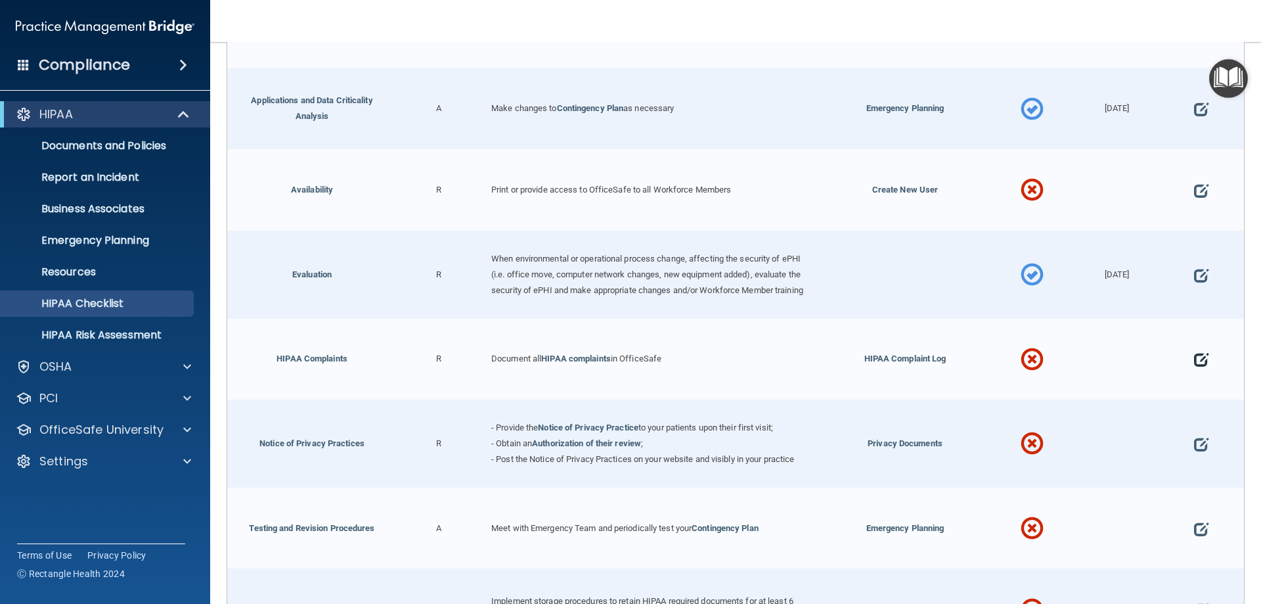
click at [1194, 369] on span at bounding box center [1201, 359] width 14 height 41
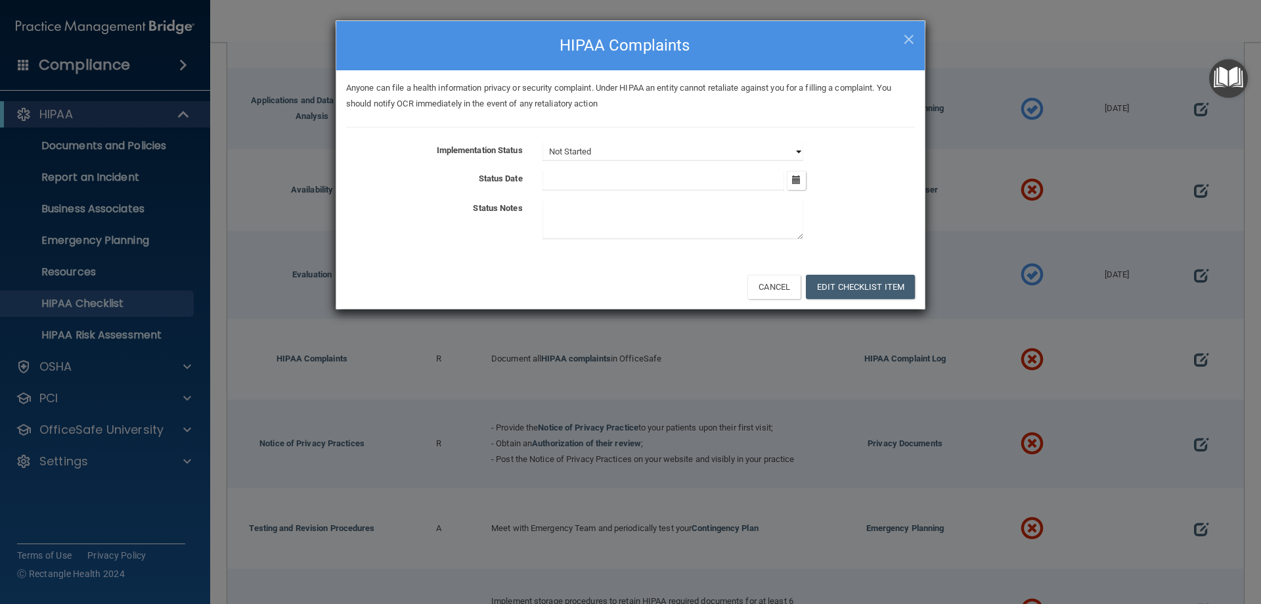
click at [797, 147] on select "Not Started In Progress Completed" at bounding box center [672, 152] width 261 height 18
select select "completed"
click at [542, 143] on select "Not Started In Progress Completed" at bounding box center [672, 152] width 261 height 18
click at [795, 181] on icon "button" at bounding box center [796, 179] width 9 height 9
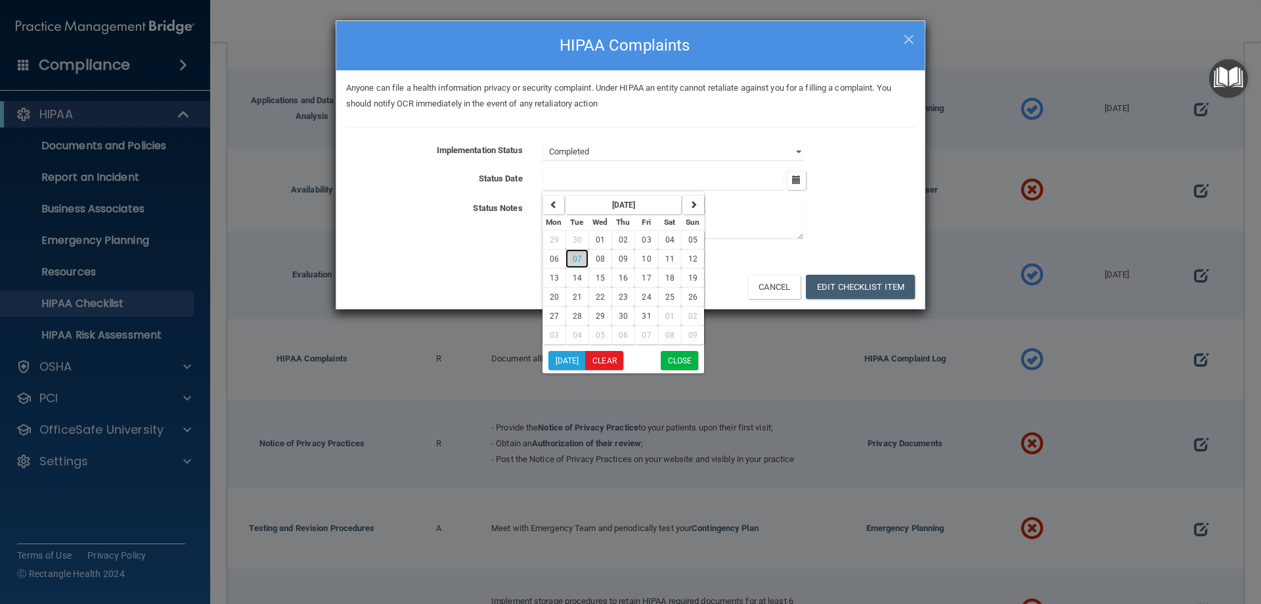
click at [578, 251] on button "07" at bounding box center [576, 258] width 23 height 19
type input "[DATE]"
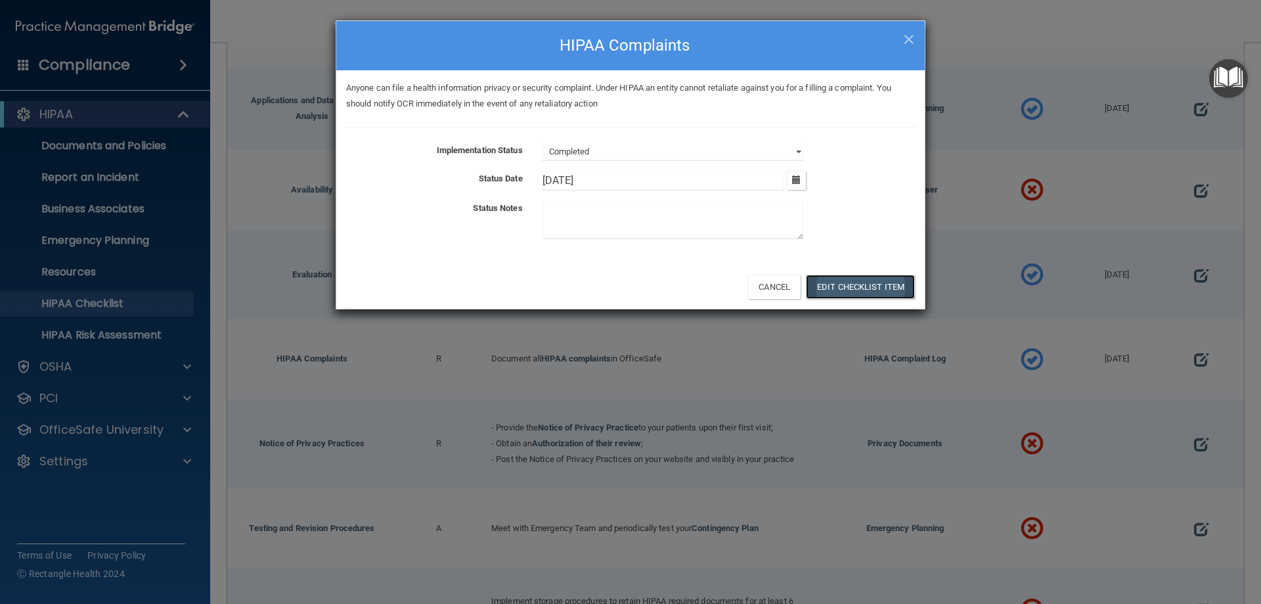
click at [880, 276] on button "Edit Checklist Item" at bounding box center [860, 287] width 109 height 24
click at [0, 0] on div "The Checklist Item was updated successfully..." at bounding box center [0, 0] width 0 height 0
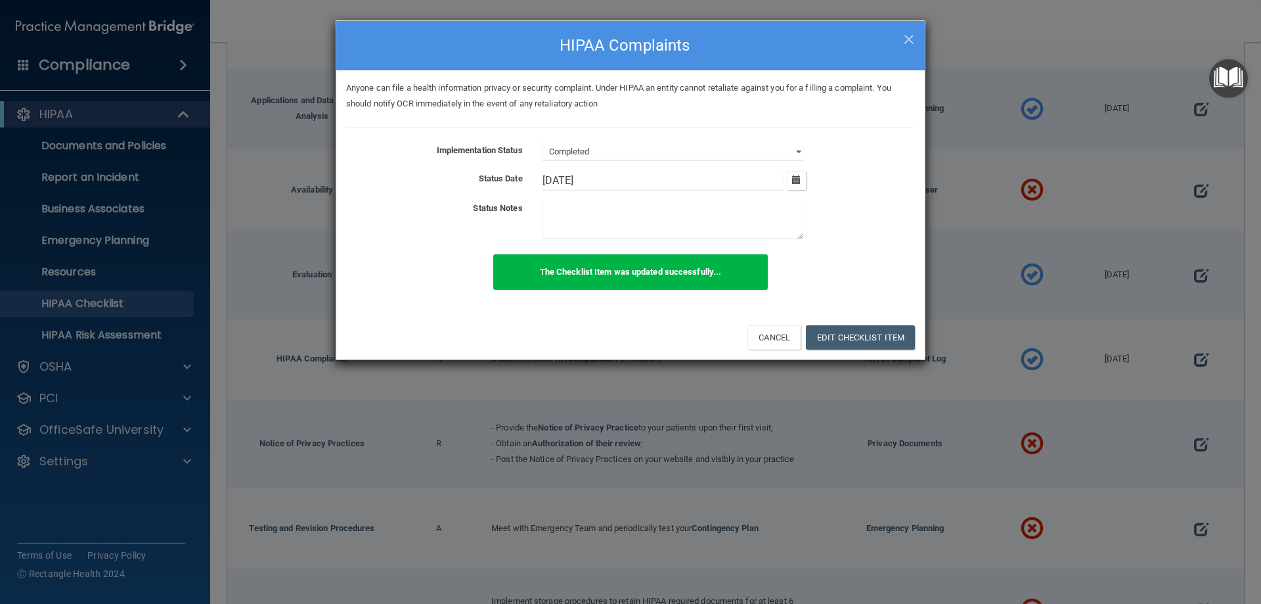
click at [899, 39] on h4 "HIPAA Complaints" at bounding box center [630, 45] width 569 height 29
click at [911, 38] on span "×" at bounding box center [909, 37] width 12 height 26
select select "not_started"
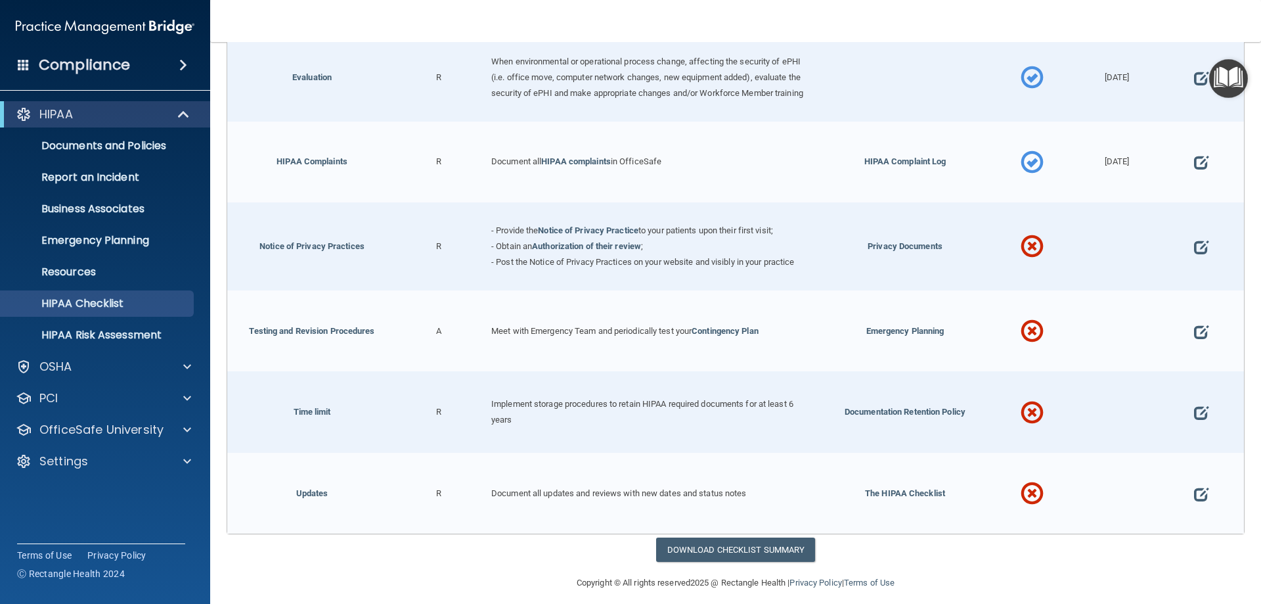
scroll to position [704, 0]
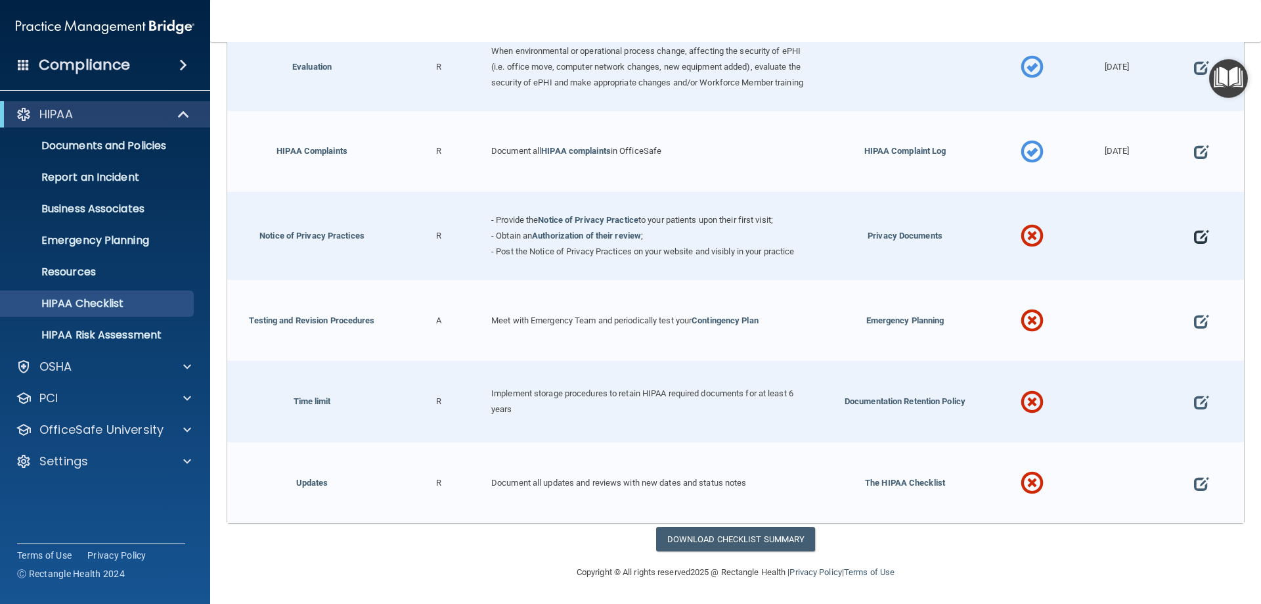
click at [1194, 238] on span at bounding box center [1201, 236] width 14 height 41
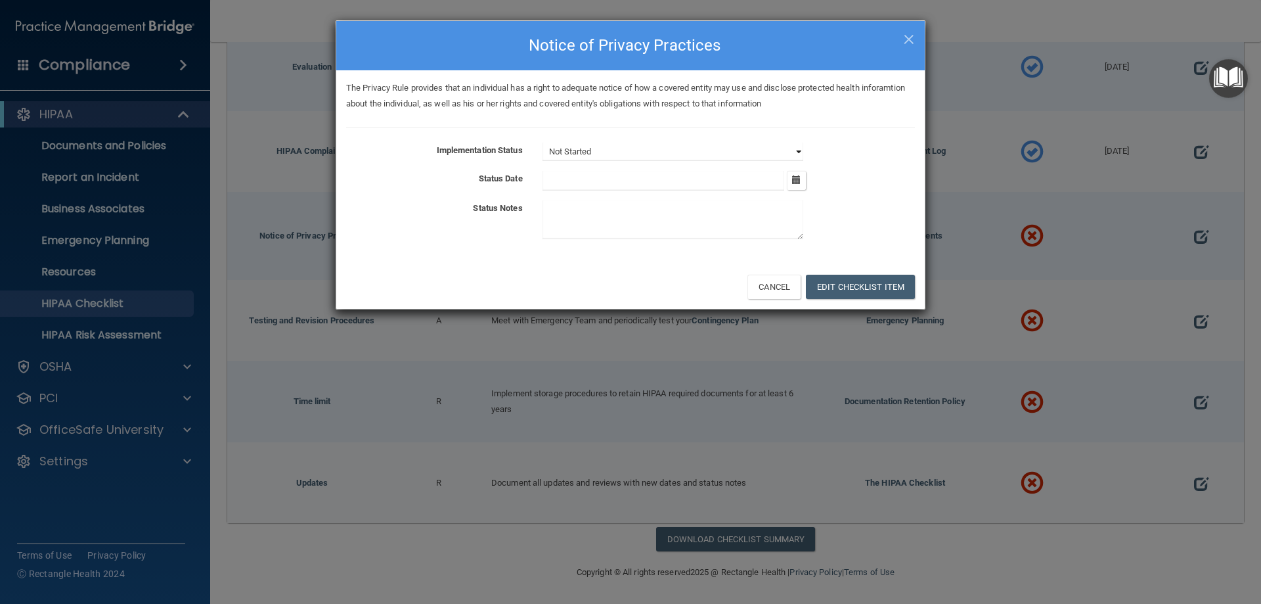
click at [793, 148] on select "Not Started In Progress Completed" at bounding box center [672, 152] width 261 height 18
select select "completed"
click at [542, 143] on select "Not Started In Progress Completed" at bounding box center [672, 152] width 261 height 18
click at [797, 177] on icon "button" at bounding box center [796, 179] width 9 height 9
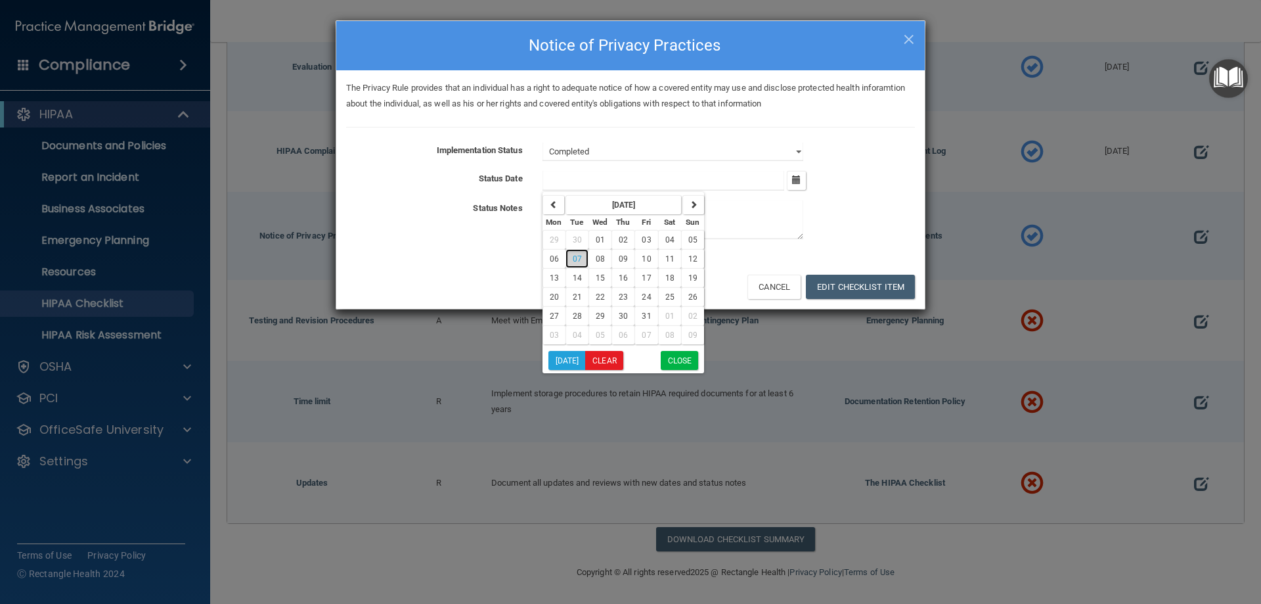
click at [573, 257] on span "07" at bounding box center [577, 258] width 9 height 9
type input "[DATE]"
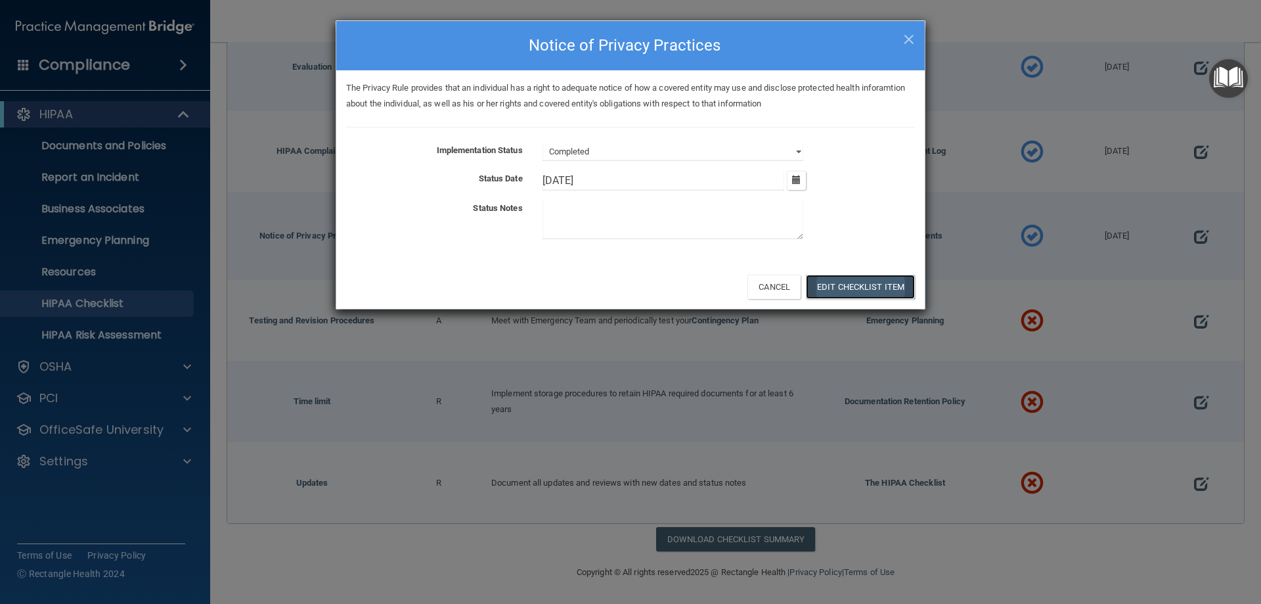
click at [873, 282] on button "Edit Checklist Item" at bounding box center [860, 287] width 109 height 24
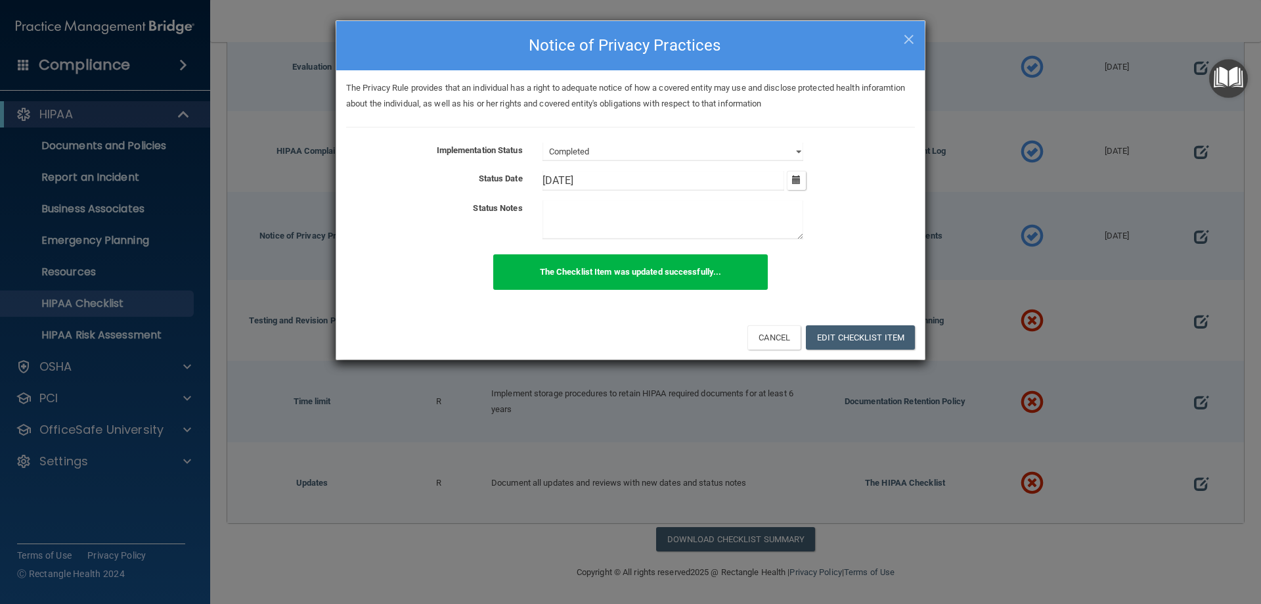
click at [915, 37] on div "× Close Notice of Privacy Practices" at bounding box center [630, 45] width 588 height 49
click at [904, 41] on span "×" at bounding box center [909, 37] width 12 height 26
select select "not_started"
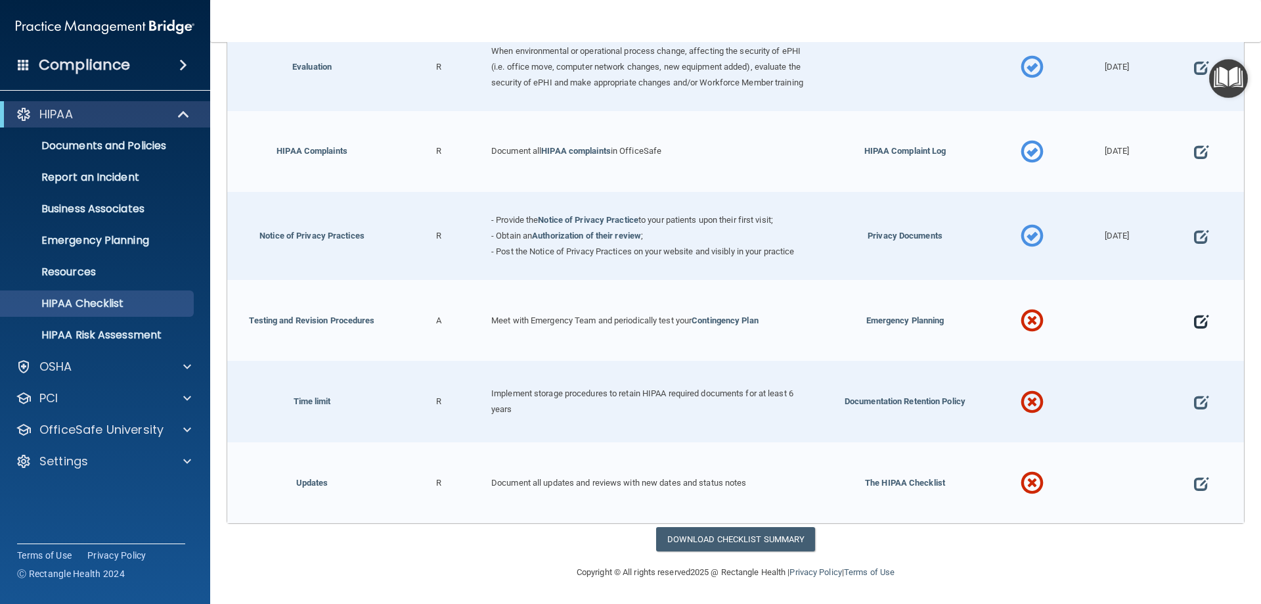
click at [1194, 321] on span at bounding box center [1201, 321] width 14 height 41
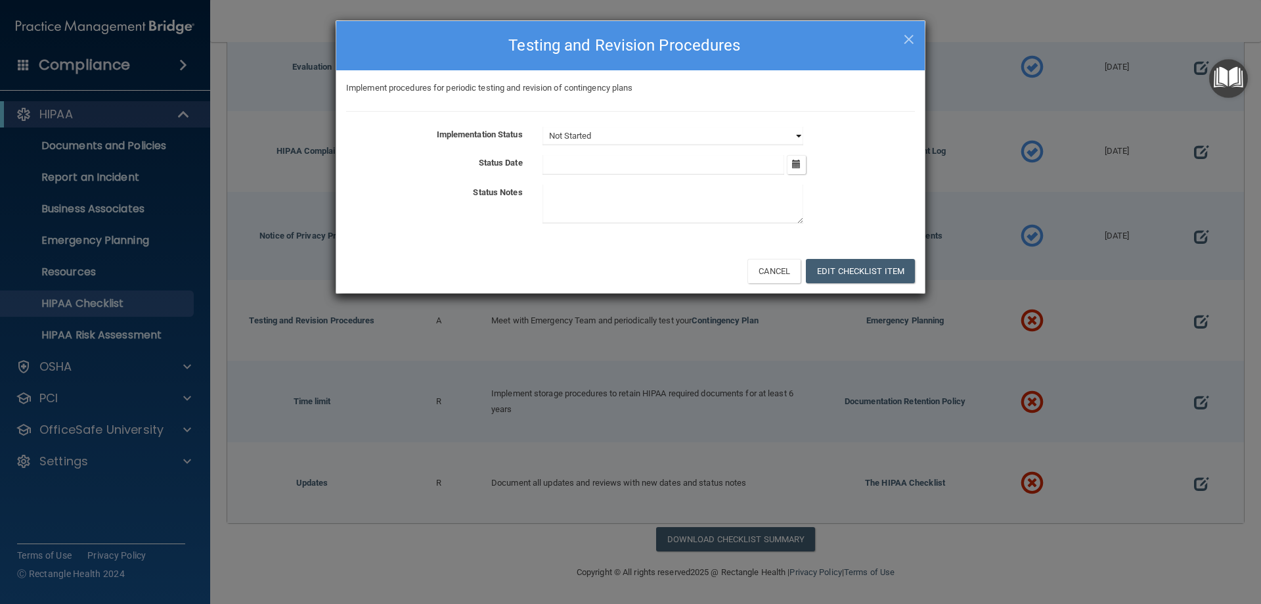
click at [800, 139] on select "Not Started In Progress Completed" at bounding box center [672, 136] width 261 height 18
select select "completed"
click at [542, 127] on select "Not Started In Progress Completed" at bounding box center [672, 136] width 261 height 18
click at [796, 160] on icon "button" at bounding box center [796, 164] width 9 height 9
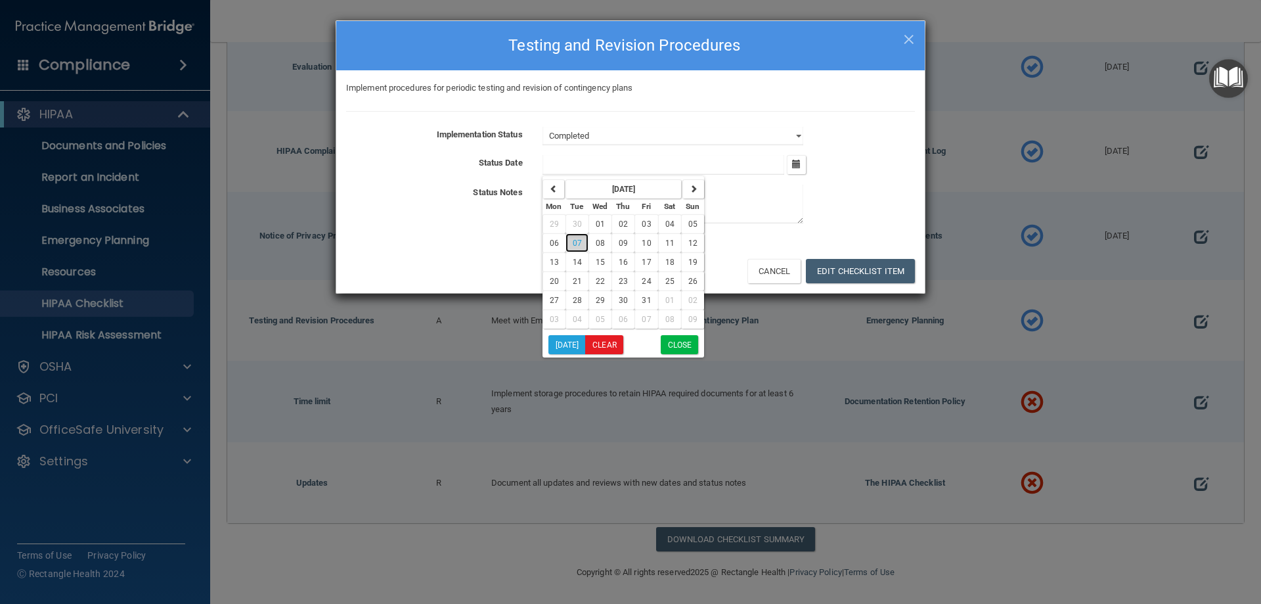
click at [581, 242] on span "07" at bounding box center [577, 242] width 9 height 9
type input "[DATE]"
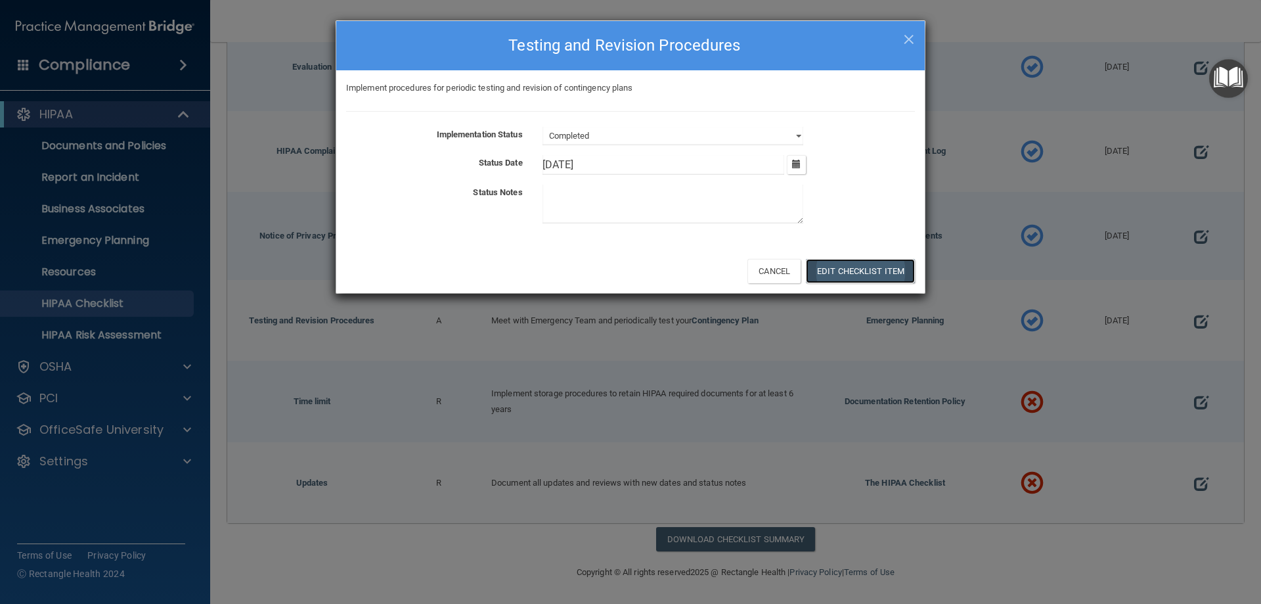
click at [839, 265] on button "Edit Checklist Item" at bounding box center [860, 271] width 109 height 24
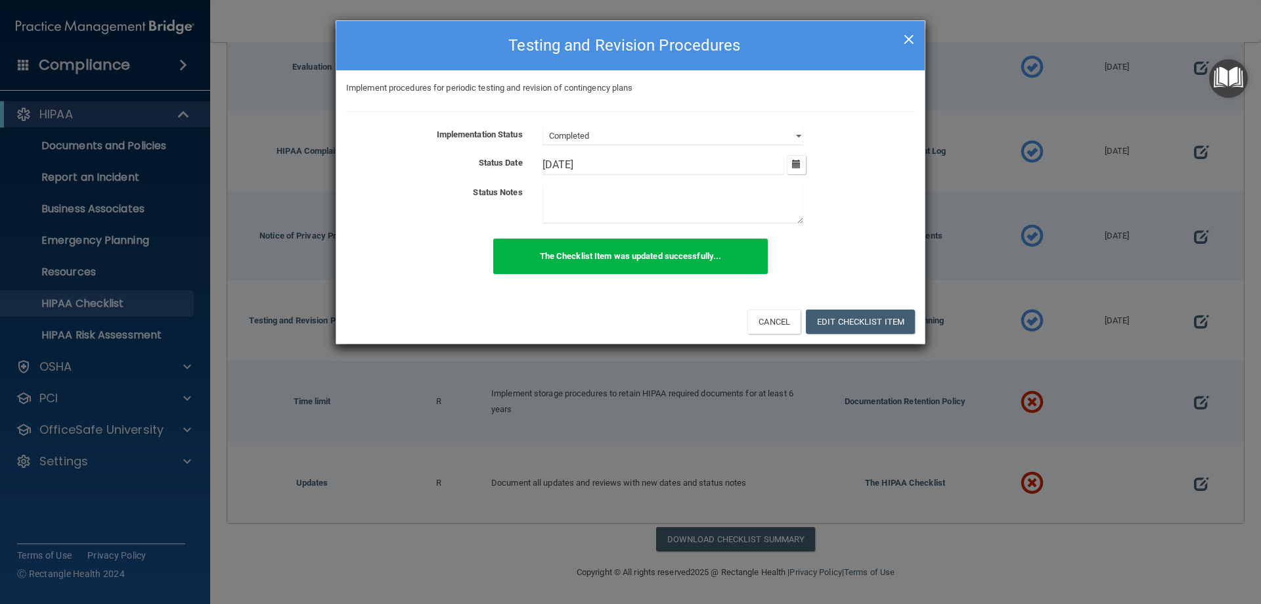
click at [909, 37] on span "×" at bounding box center [909, 37] width 12 height 26
select select "not_started"
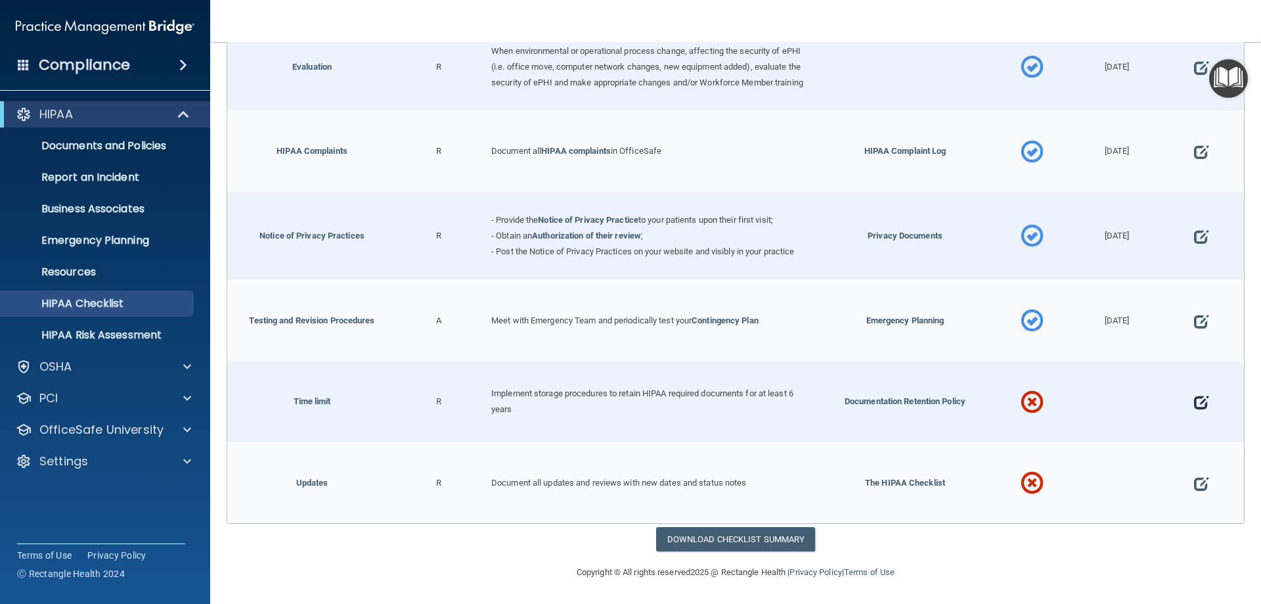
click at [1197, 399] on span at bounding box center [1201, 402] width 14 height 41
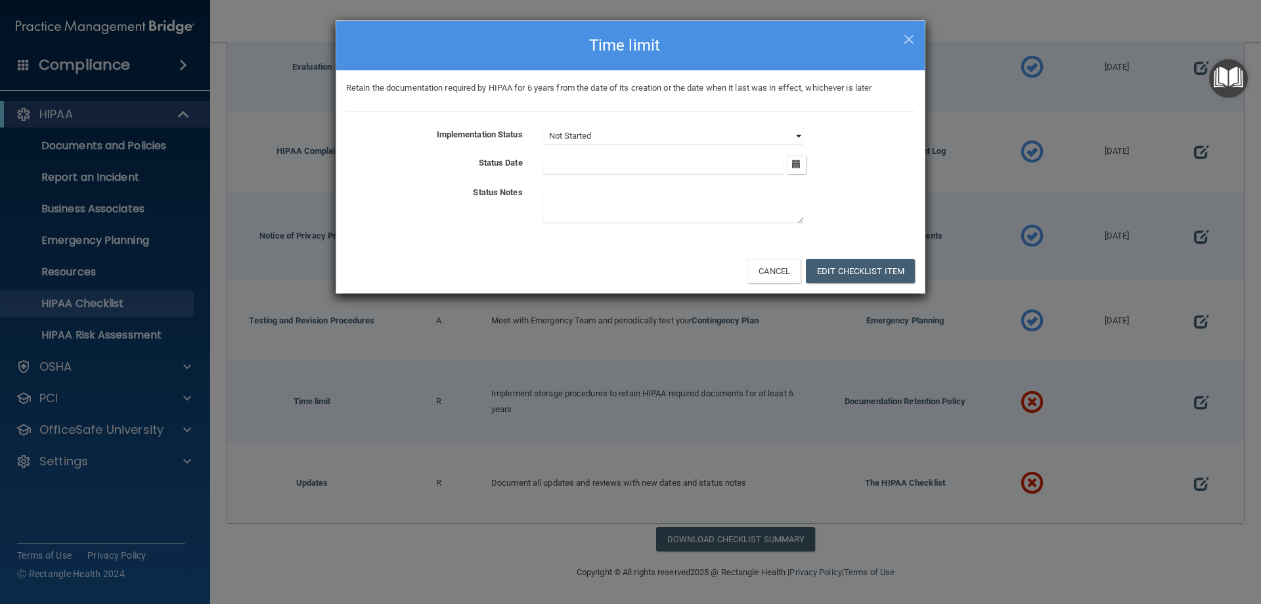
click at [793, 135] on select "Not Started In Progress Completed" at bounding box center [672, 136] width 261 height 18
select select "completed"
click at [542, 127] on select "Not Started In Progress Completed" at bounding box center [672, 136] width 261 height 18
click at [806, 161] on div "[DATE] Mon Tue Wed Thu Fri Sat Sun 29 30 01 02 03 04 05 06 07 08 09 10 11 12 13…" at bounding box center [729, 165] width 392 height 20
click at [800, 164] on icon "button" at bounding box center [796, 164] width 9 height 9
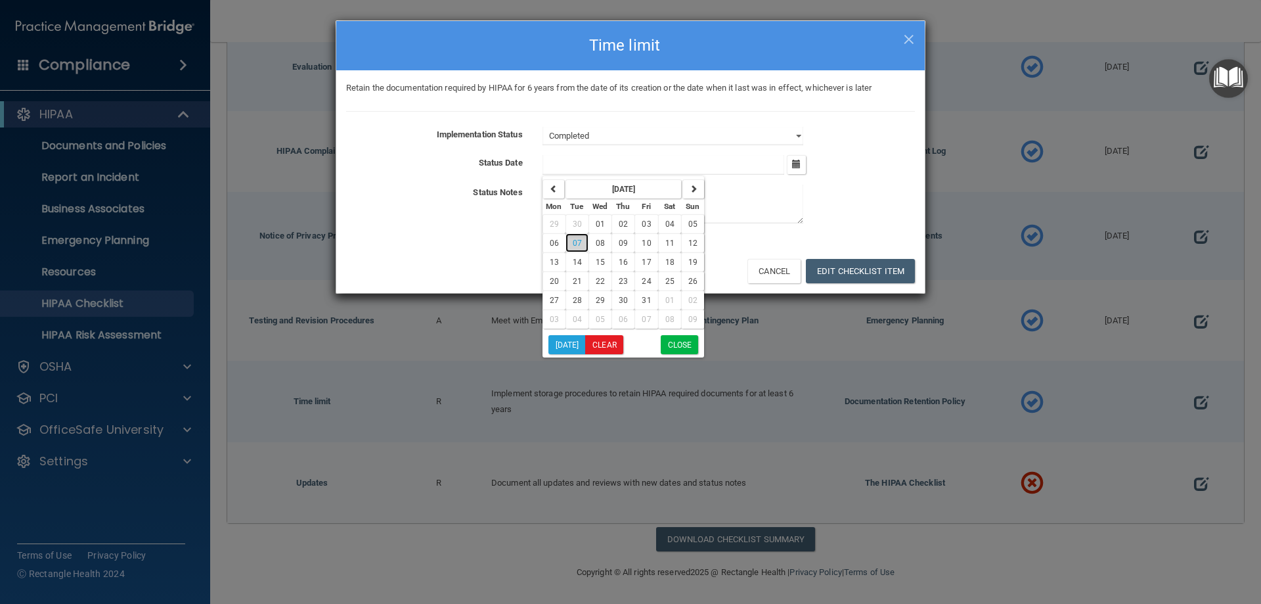
click at [579, 242] on span "07" at bounding box center [577, 242] width 9 height 9
type input "[DATE]"
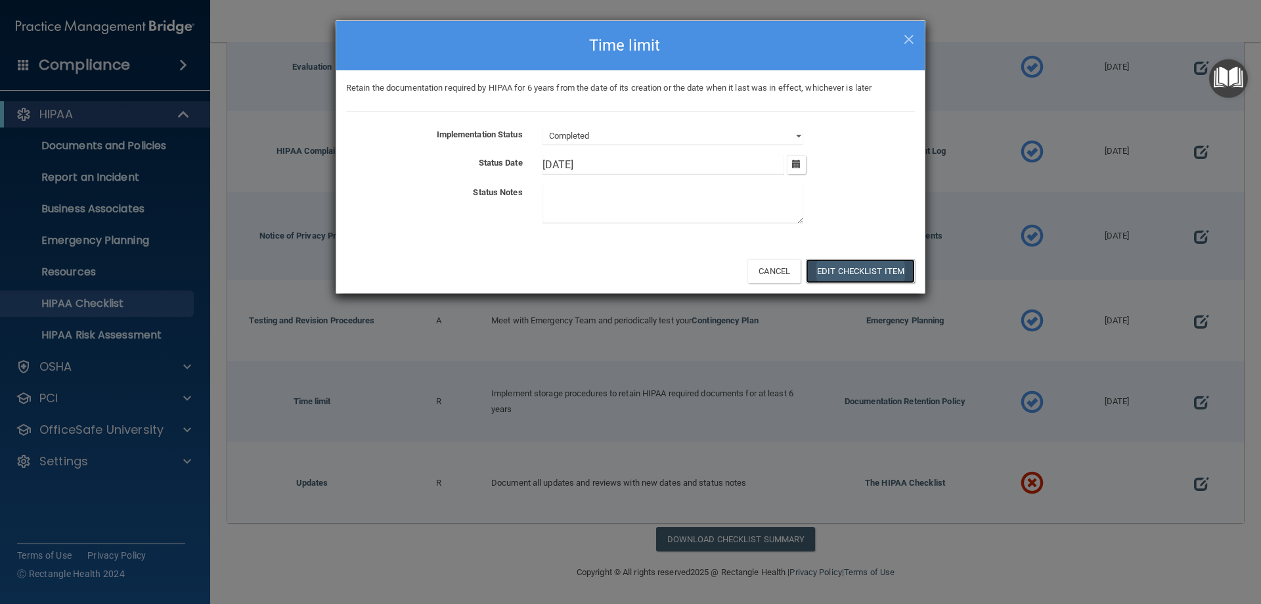
click at [848, 271] on button "Edit Checklist Item" at bounding box center [860, 271] width 109 height 24
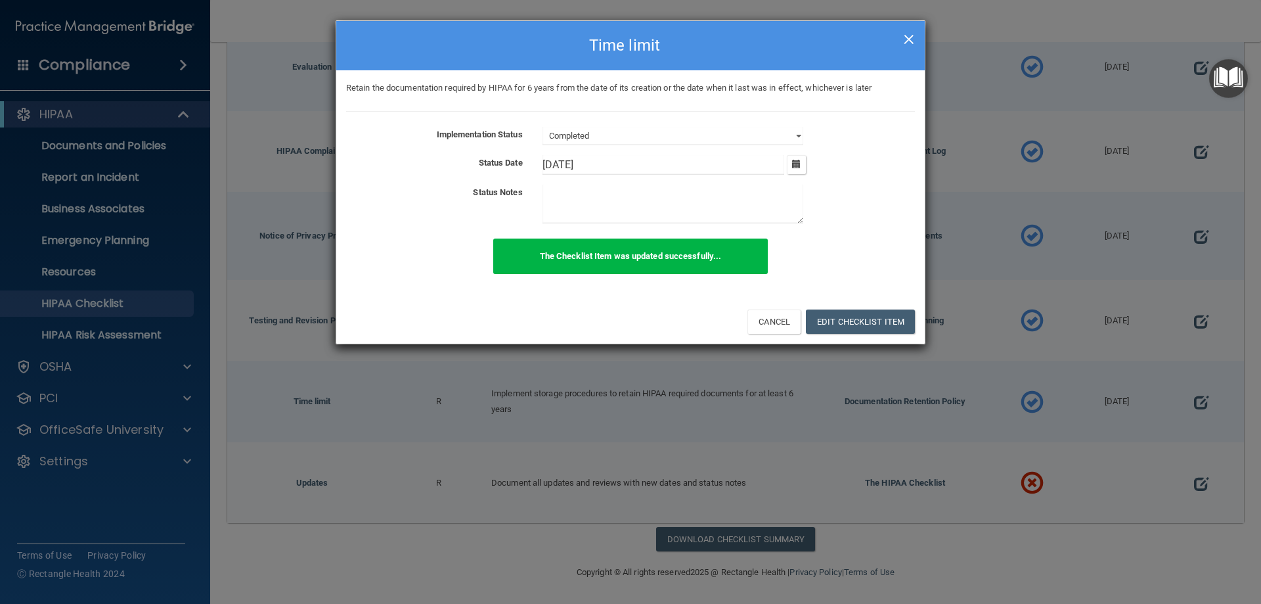
click at [910, 40] on span "×" at bounding box center [909, 37] width 12 height 26
select select "not_started"
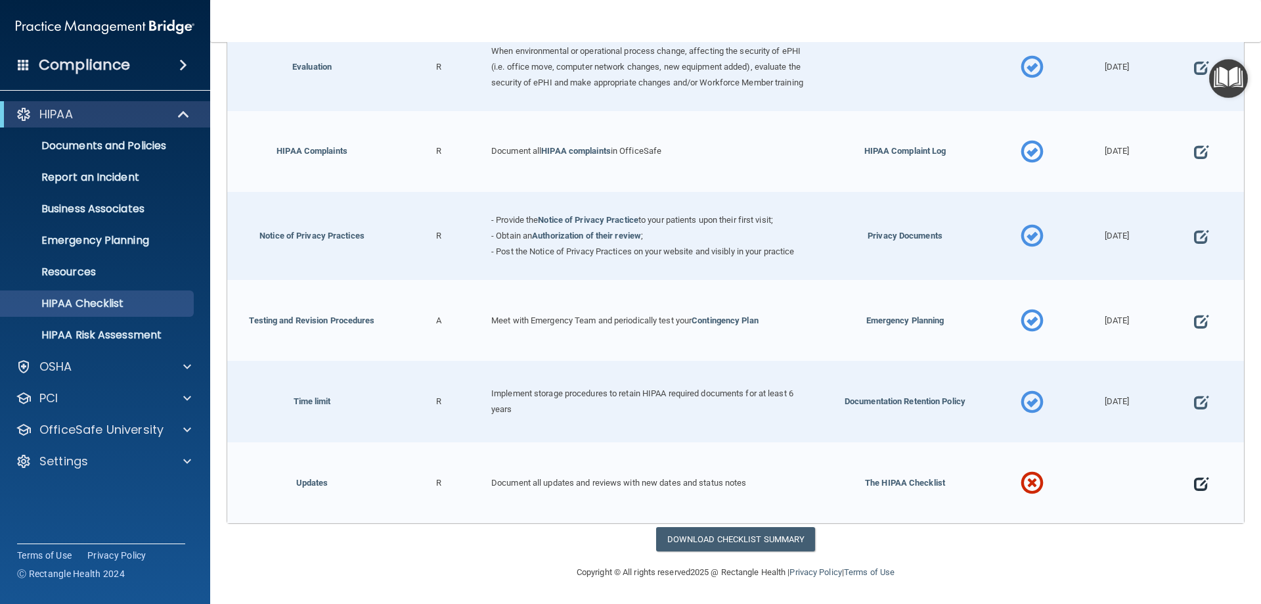
click at [1194, 480] on span at bounding box center [1201, 483] width 14 height 41
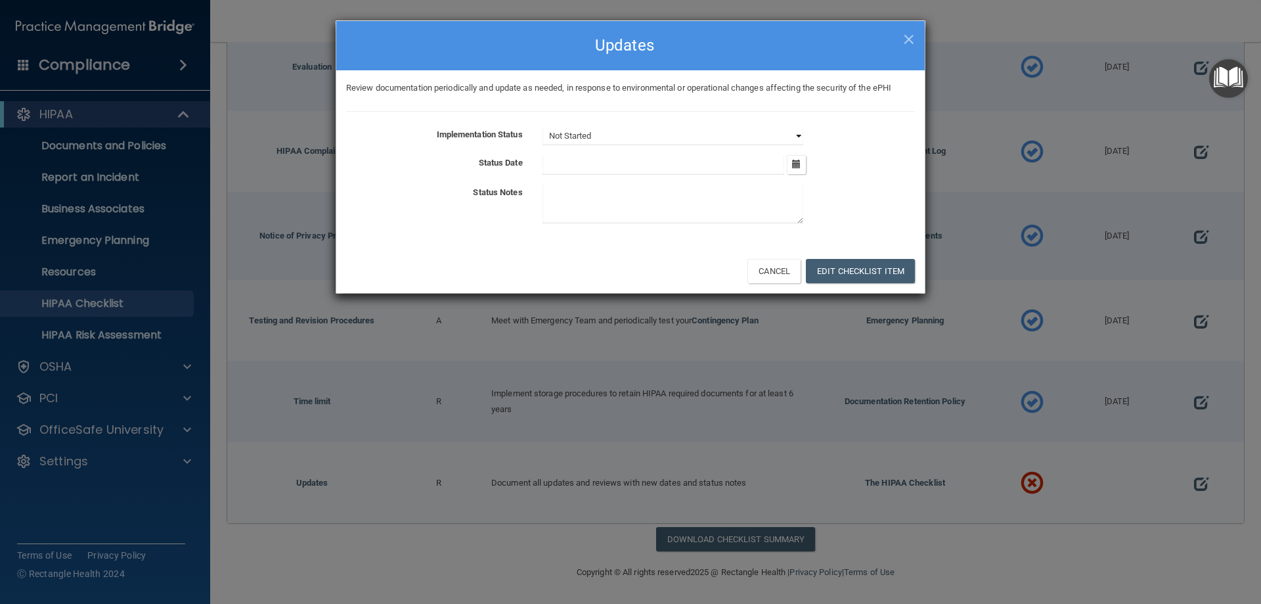
click at [800, 136] on select "Not Started In Progress Completed" at bounding box center [672, 136] width 261 height 18
select select "completed"
click at [542, 127] on select "Not Started In Progress Completed" at bounding box center [672, 136] width 261 height 18
click at [793, 167] on icon "button" at bounding box center [796, 164] width 9 height 9
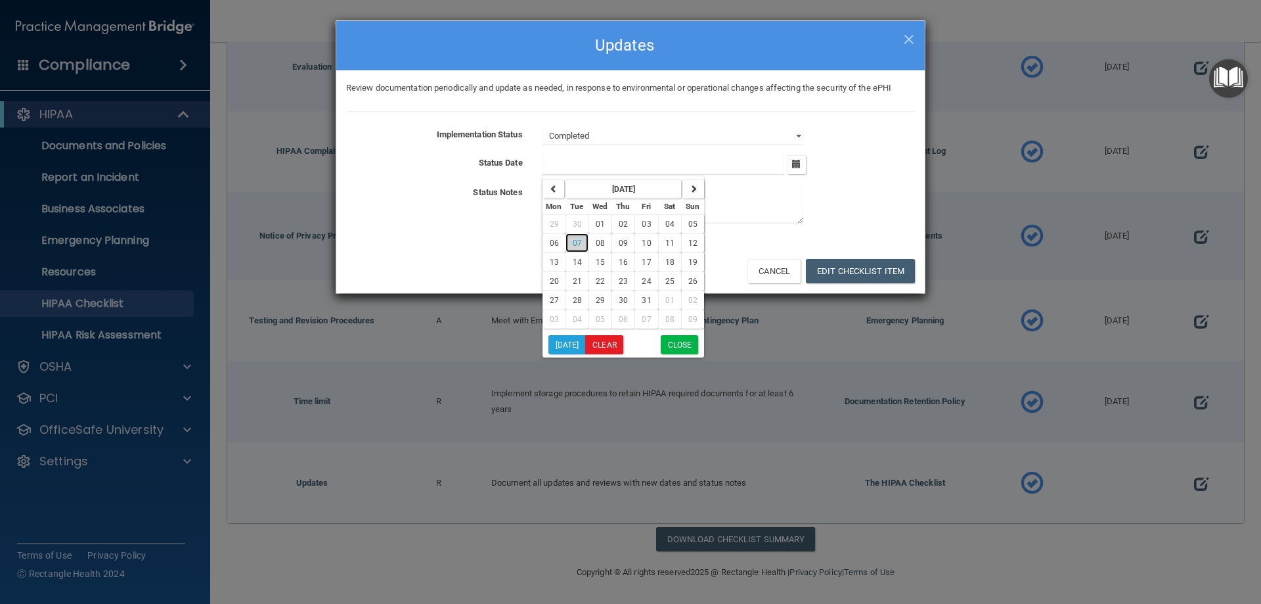
click at [574, 241] on span "07" at bounding box center [577, 242] width 9 height 9
type input "[DATE]"
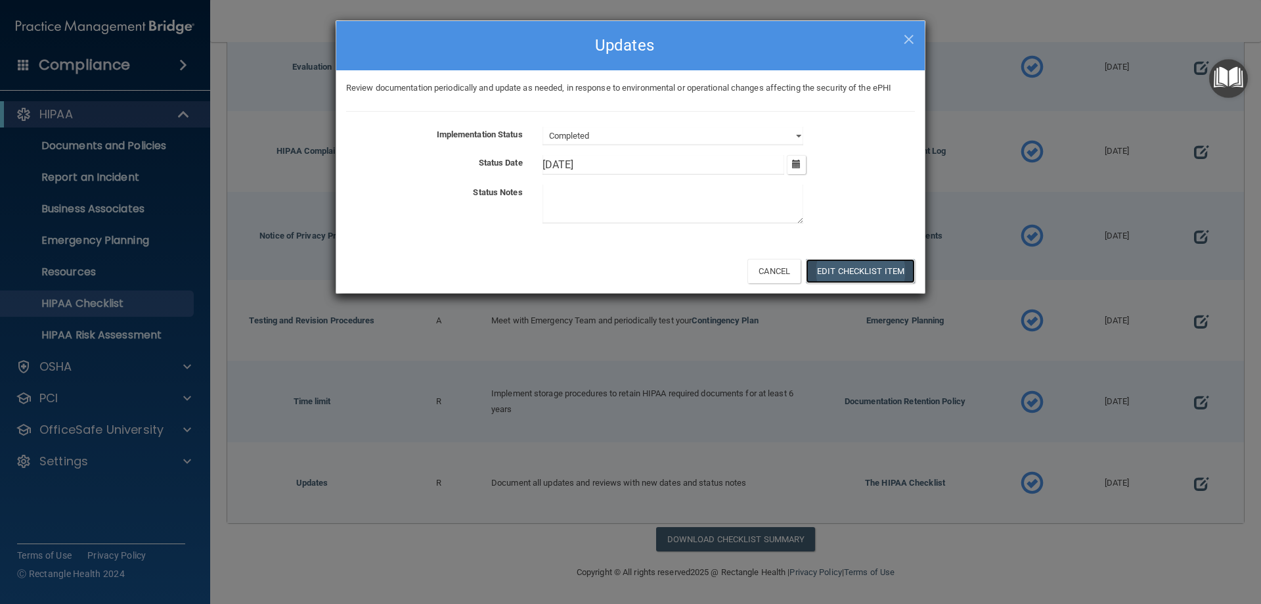
click at [870, 266] on button "Edit Checklist Item" at bounding box center [860, 271] width 109 height 24
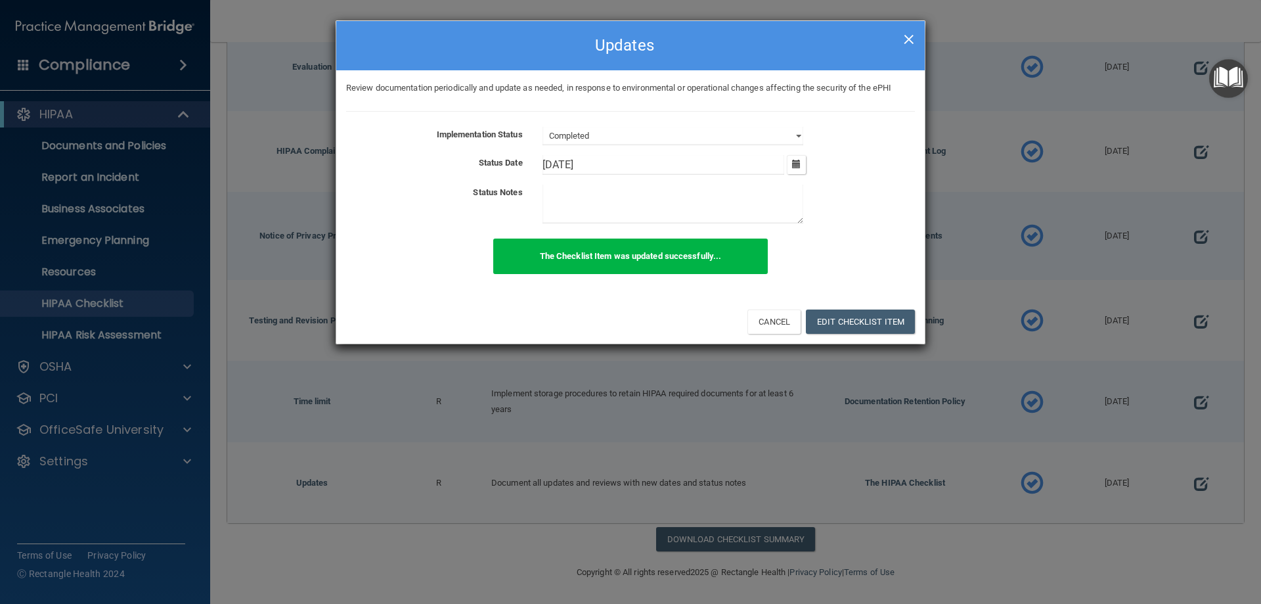
click at [908, 38] on span "×" at bounding box center [909, 37] width 12 height 26
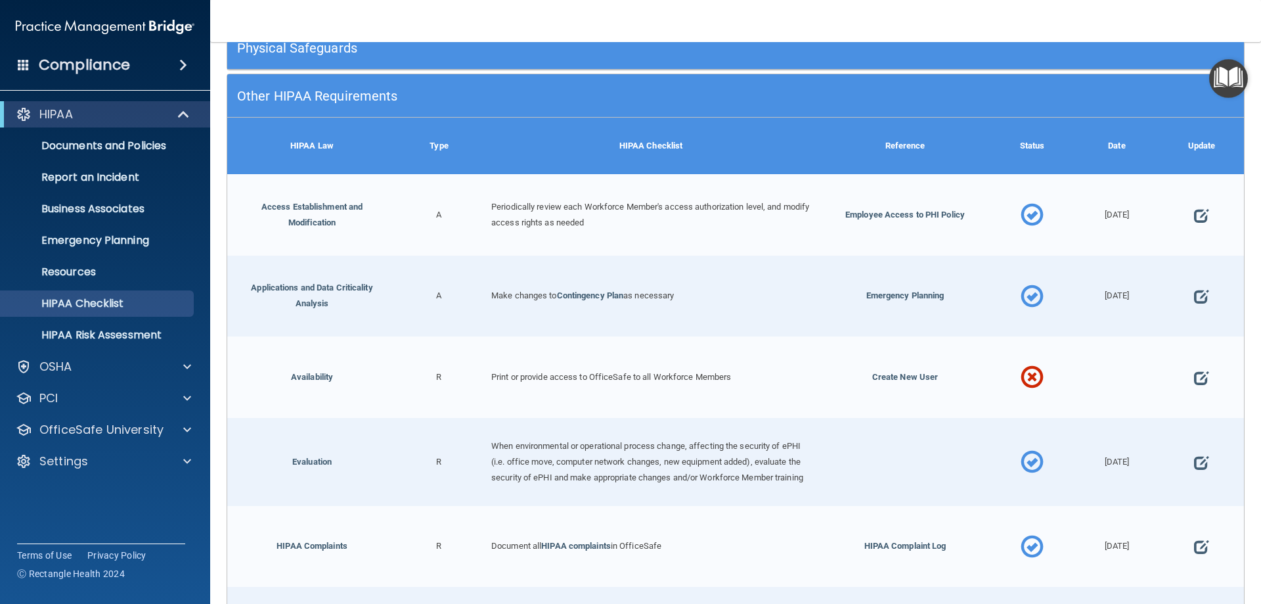
scroll to position [284, 0]
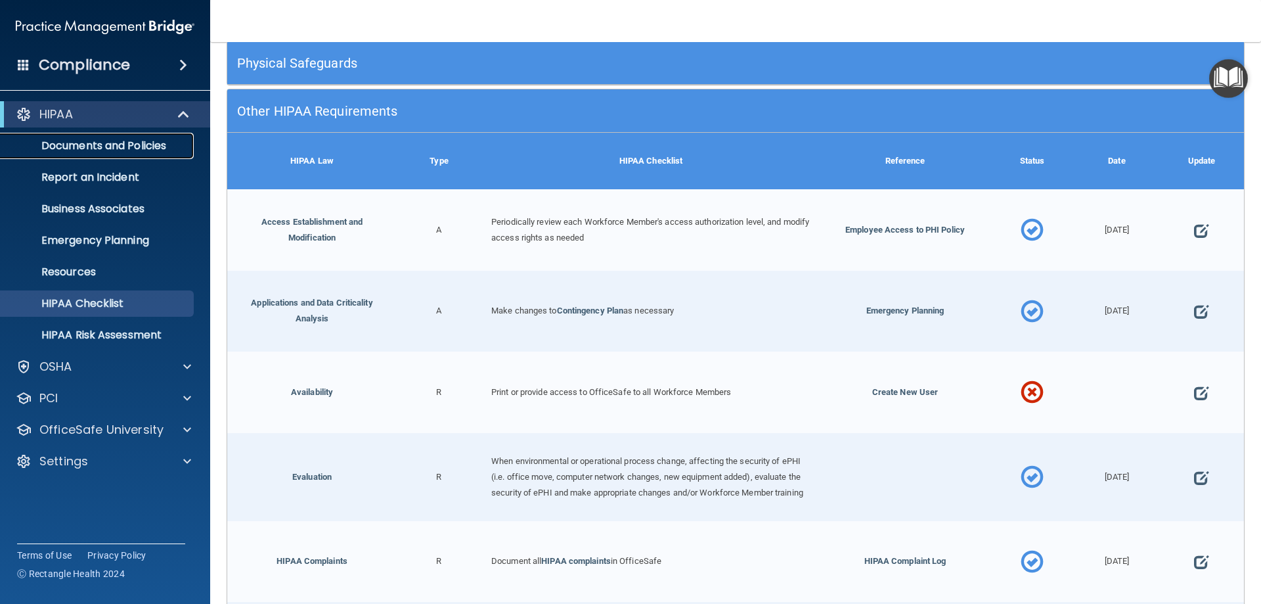
click at [125, 150] on p "Documents and Policies" at bounding box center [98, 145] width 179 height 13
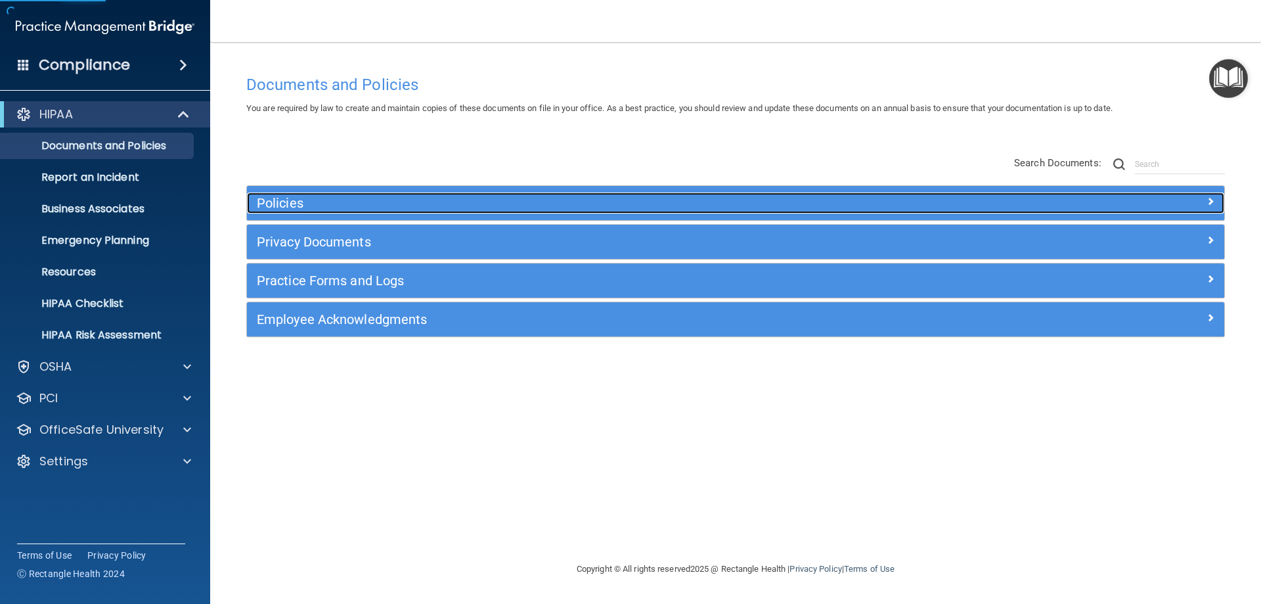
click at [358, 209] on h5 "Policies" at bounding box center [613, 203] width 713 height 14
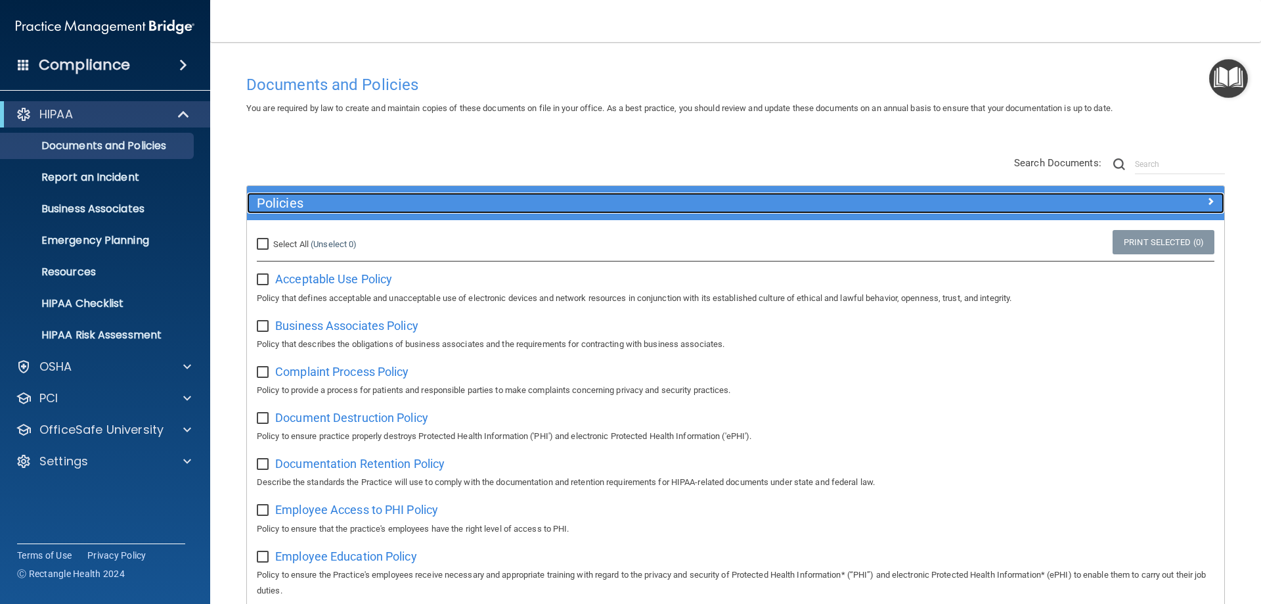
click at [358, 209] on h5 "Policies" at bounding box center [613, 203] width 713 height 14
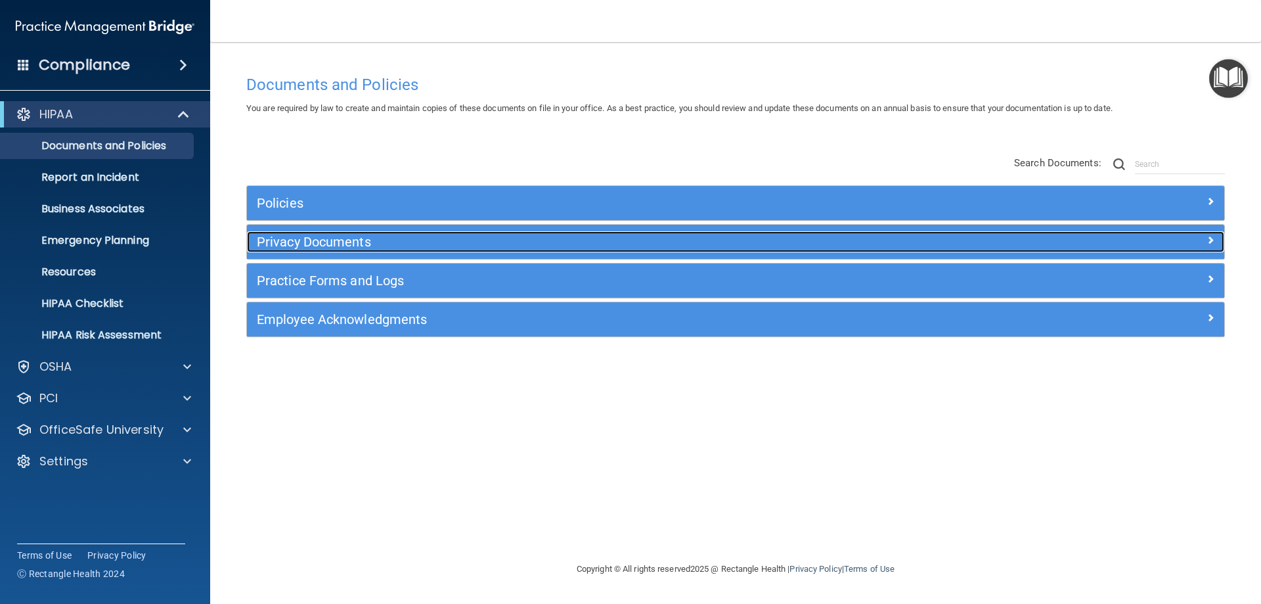
click at [341, 243] on h5 "Privacy Documents" at bounding box center [613, 241] width 713 height 14
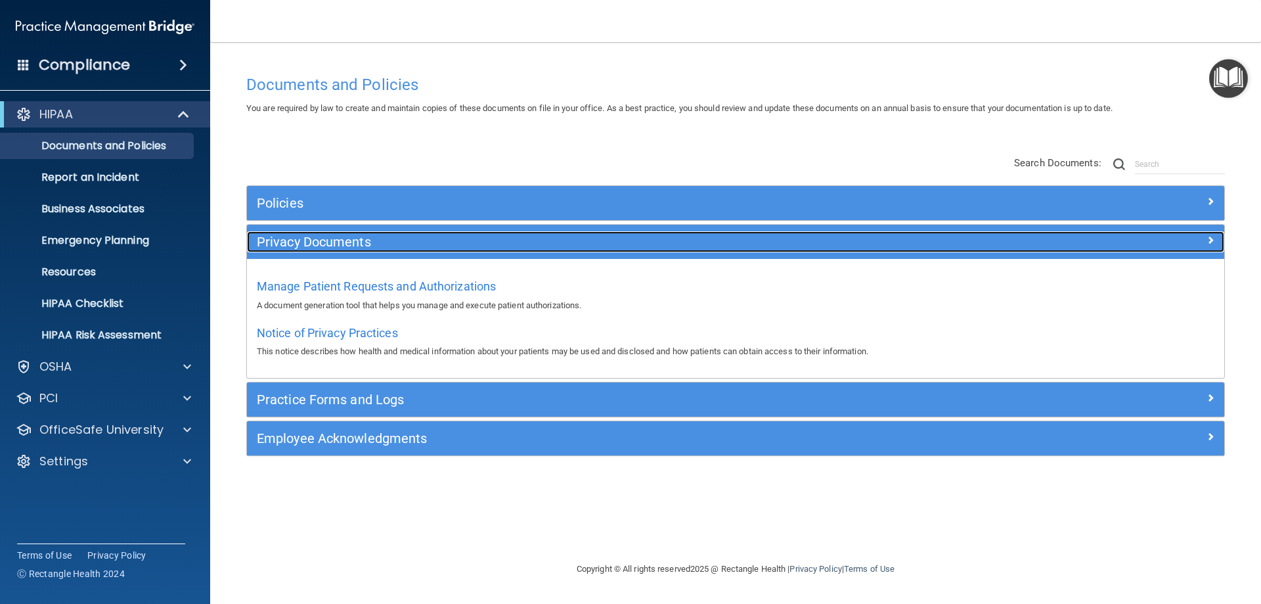
click at [341, 243] on h5 "Privacy Documents" at bounding box center [613, 241] width 713 height 14
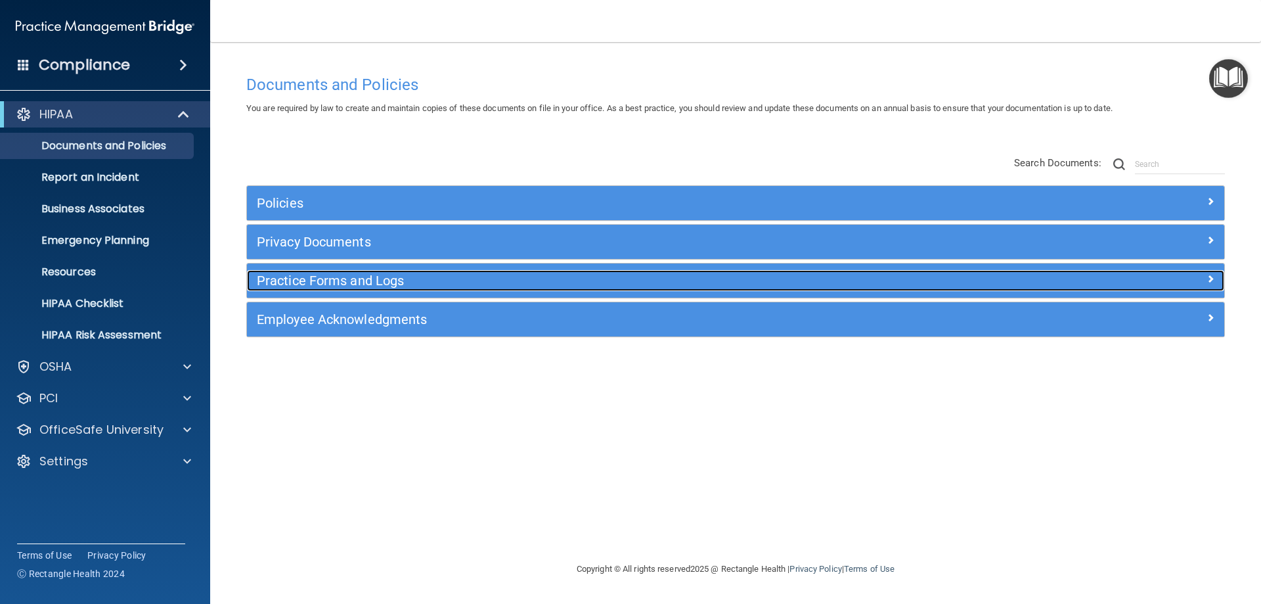
click at [339, 283] on h5 "Practice Forms and Logs" at bounding box center [613, 280] width 713 height 14
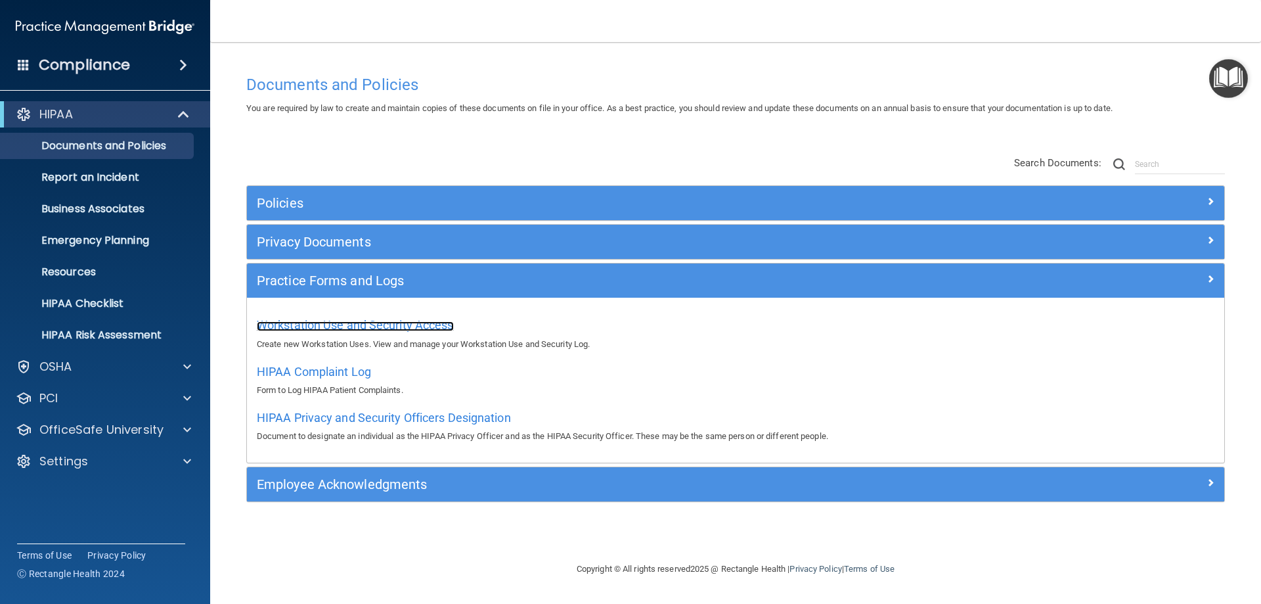
click at [345, 326] on span "Workstation Use and Security Access" at bounding box center [355, 325] width 197 height 14
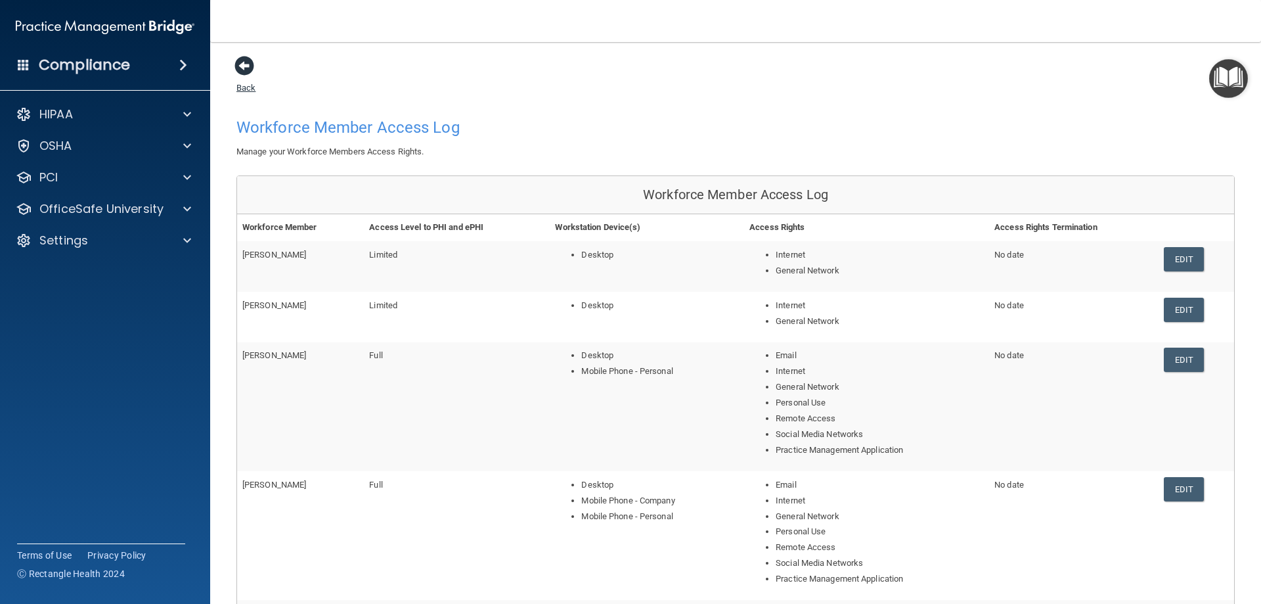
click at [237, 66] on span at bounding box center [244, 66] width 20 height 20
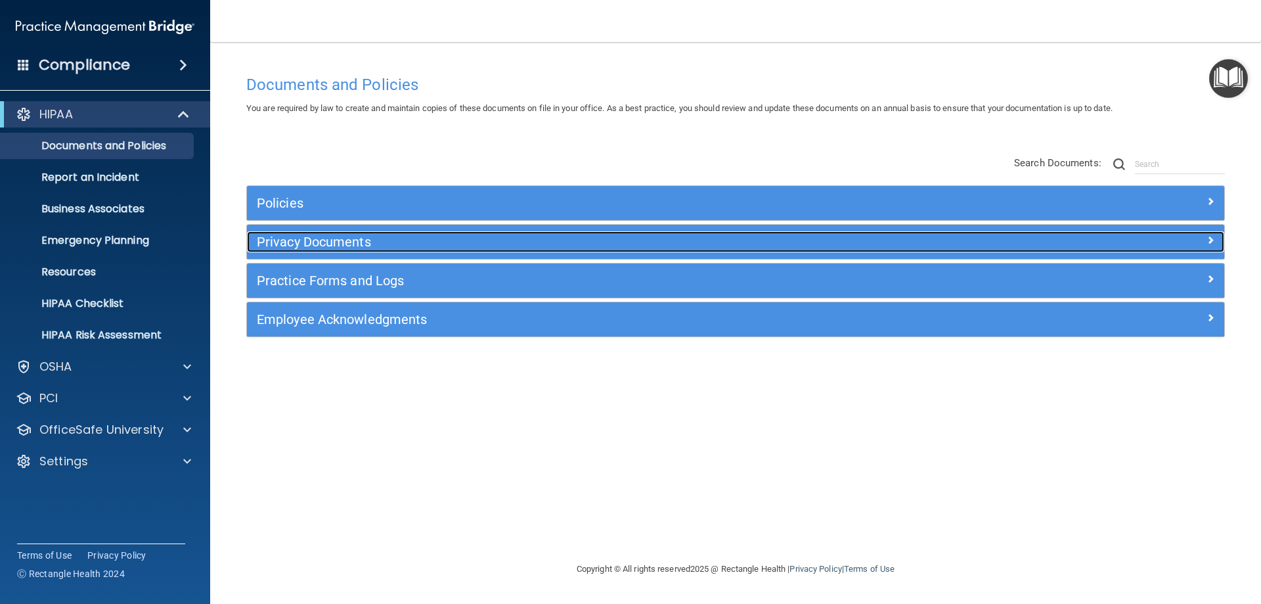
click at [535, 241] on h5 "Privacy Documents" at bounding box center [613, 241] width 713 height 14
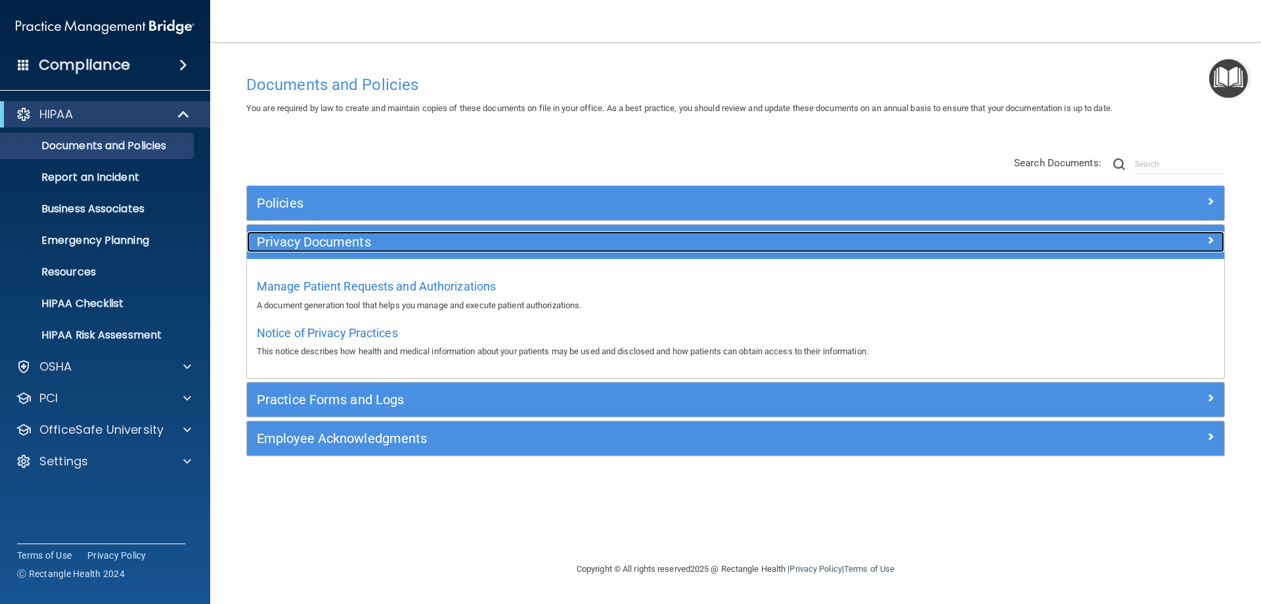
click at [535, 241] on h5 "Privacy Documents" at bounding box center [613, 241] width 713 height 14
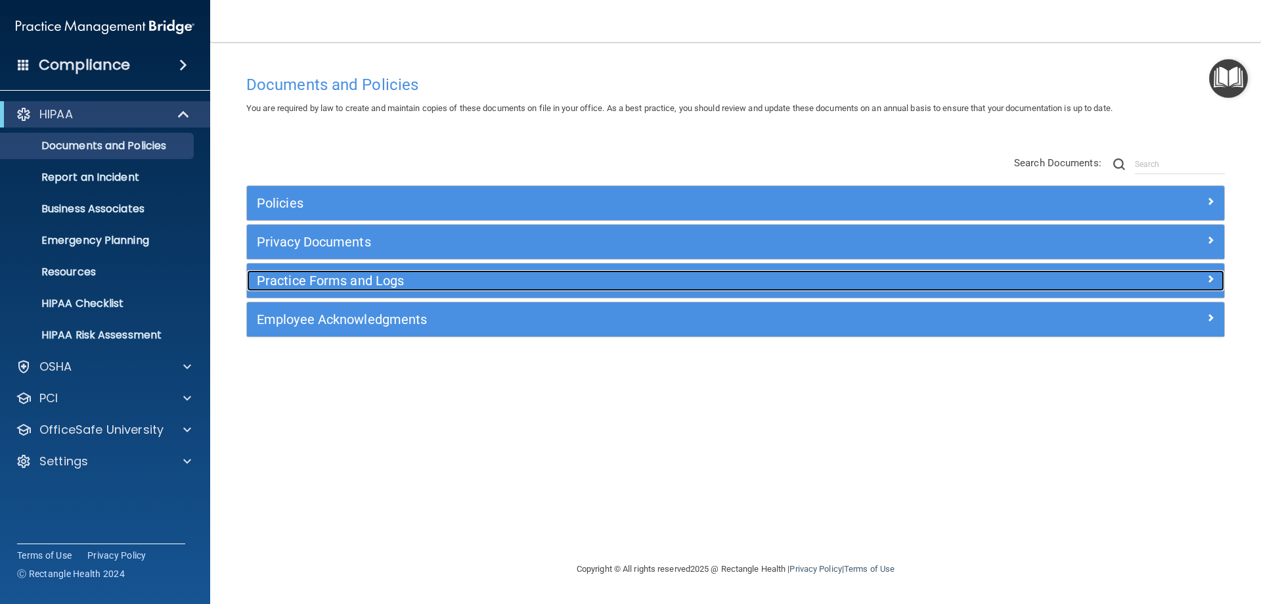
click at [514, 280] on h5 "Practice Forms and Logs" at bounding box center [613, 280] width 713 height 14
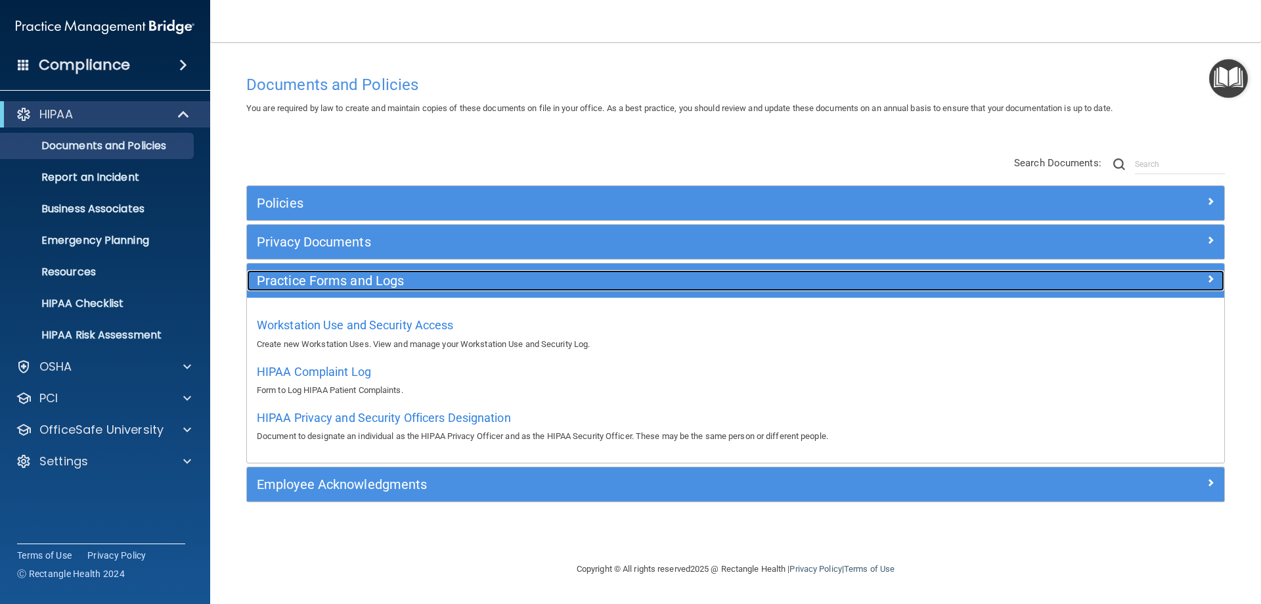
click at [514, 280] on h5 "Practice Forms and Logs" at bounding box center [613, 280] width 713 height 14
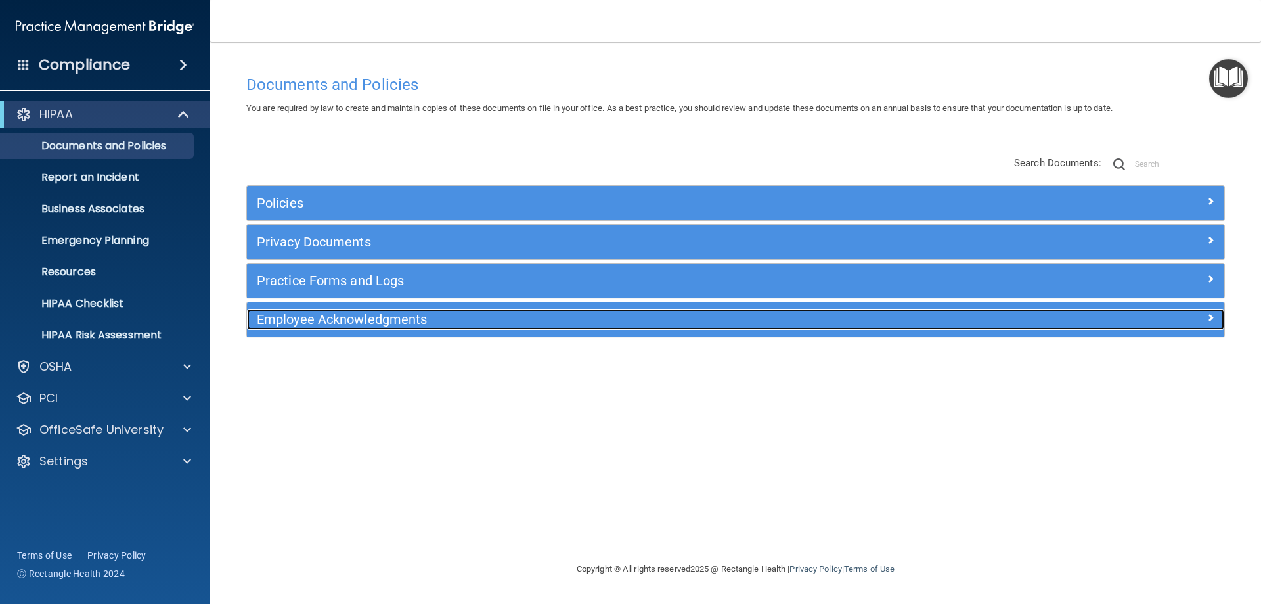
click at [503, 323] on h5 "Employee Acknowledgments" at bounding box center [613, 319] width 713 height 14
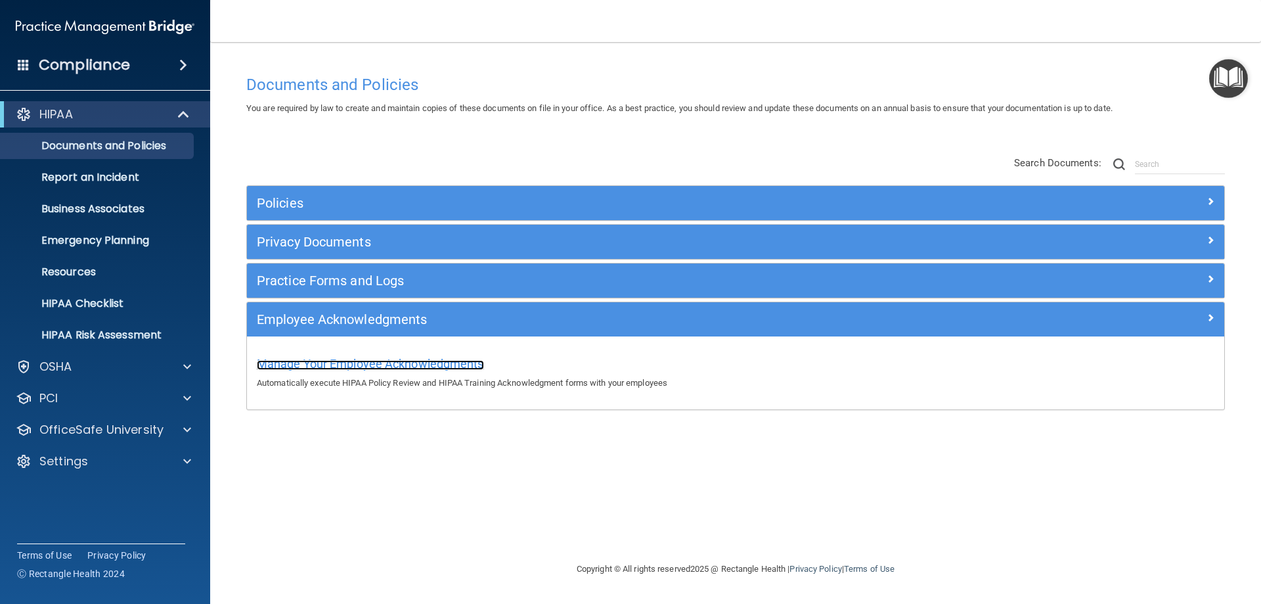
click at [447, 366] on span "Manage Your Employee Acknowledgments" at bounding box center [370, 364] width 227 height 14
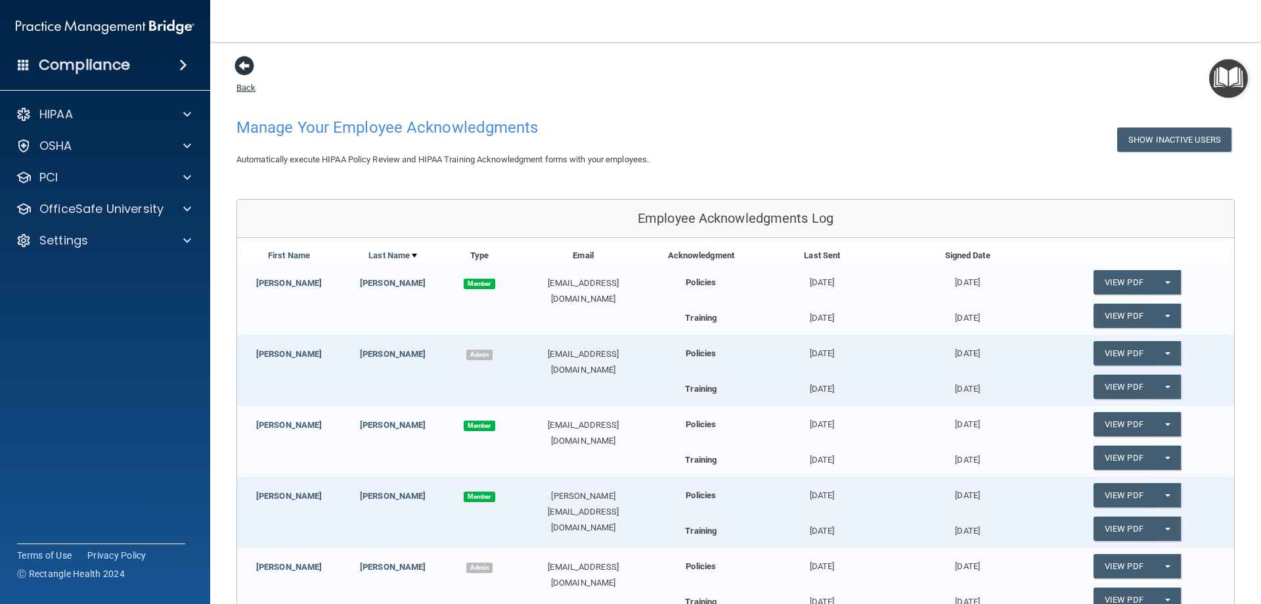
click at [246, 66] on span at bounding box center [244, 66] width 20 height 20
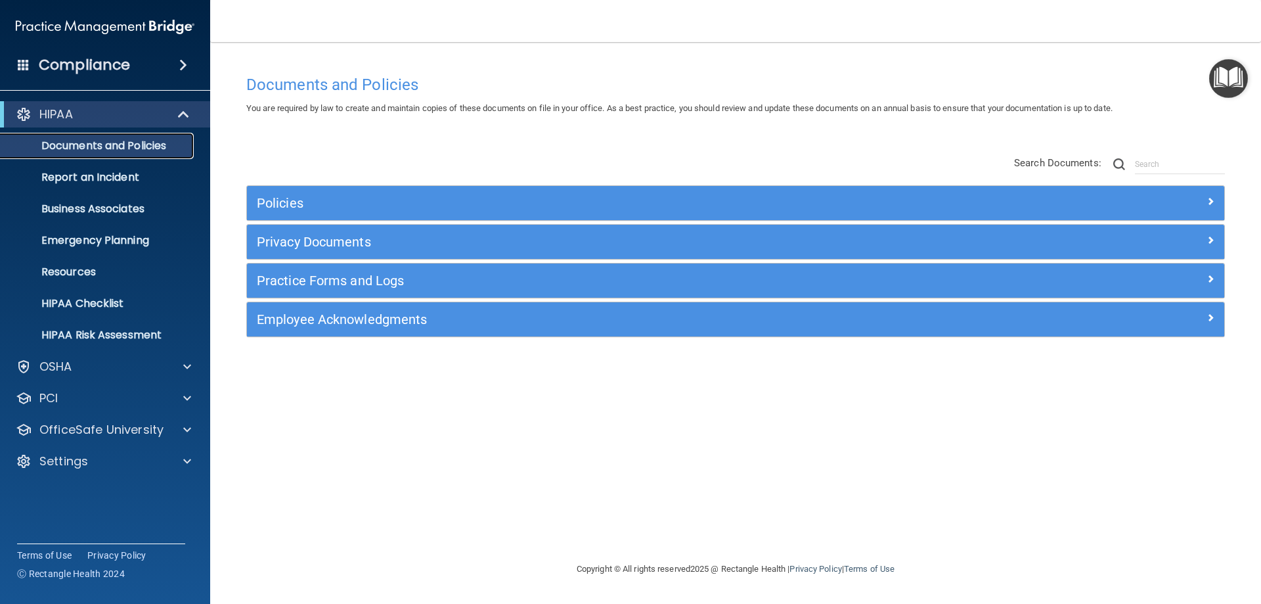
click at [142, 146] on p "Documents and Policies" at bounding box center [98, 145] width 179 height 13
click at [186, 363] on span at bounding box center [187, 367] width 8 height 16
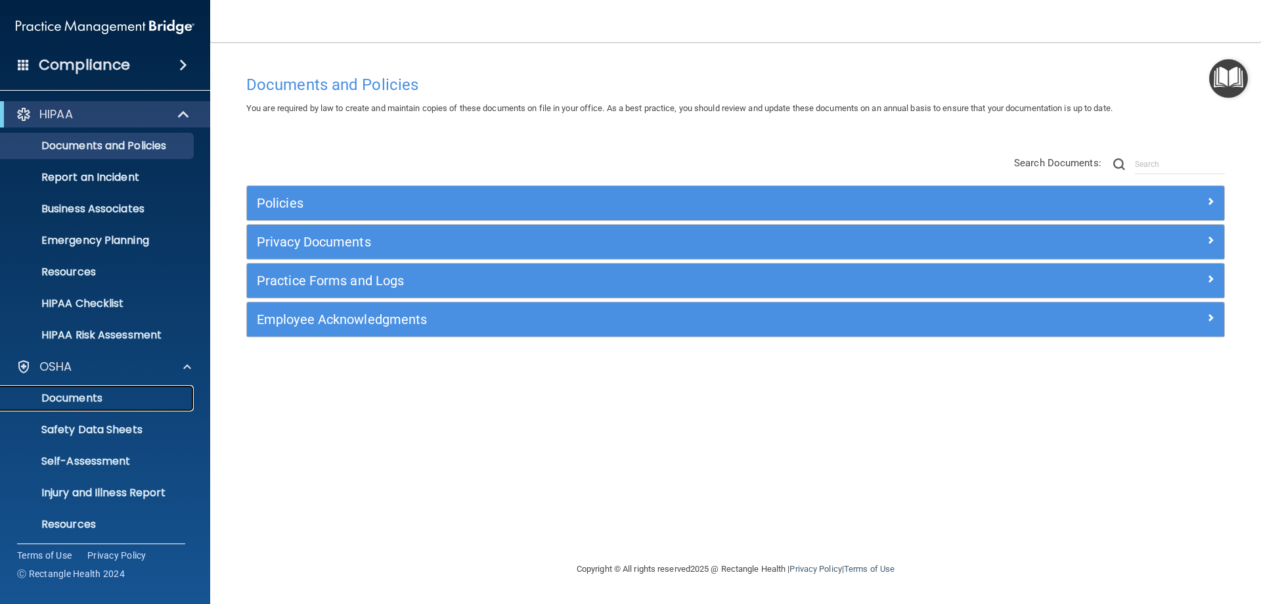
click at [87, 401] on p "Documents" at bounding box center [98, 397] width 179 height 13
